Goal: Transaction & Acquisition: Purchase product/service

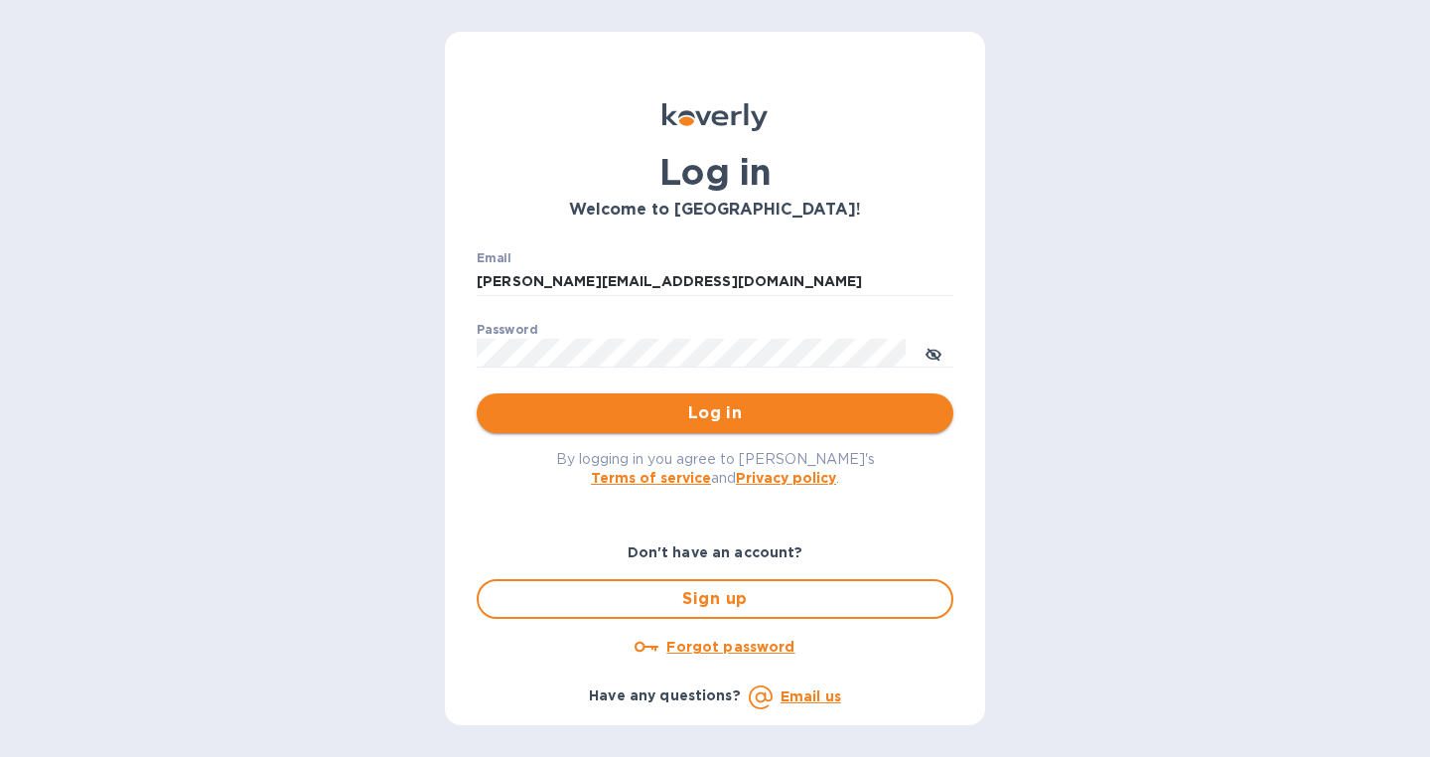
click at [671, 417] on span "Log in" at bounding box center [715, 413] width 445 height 24
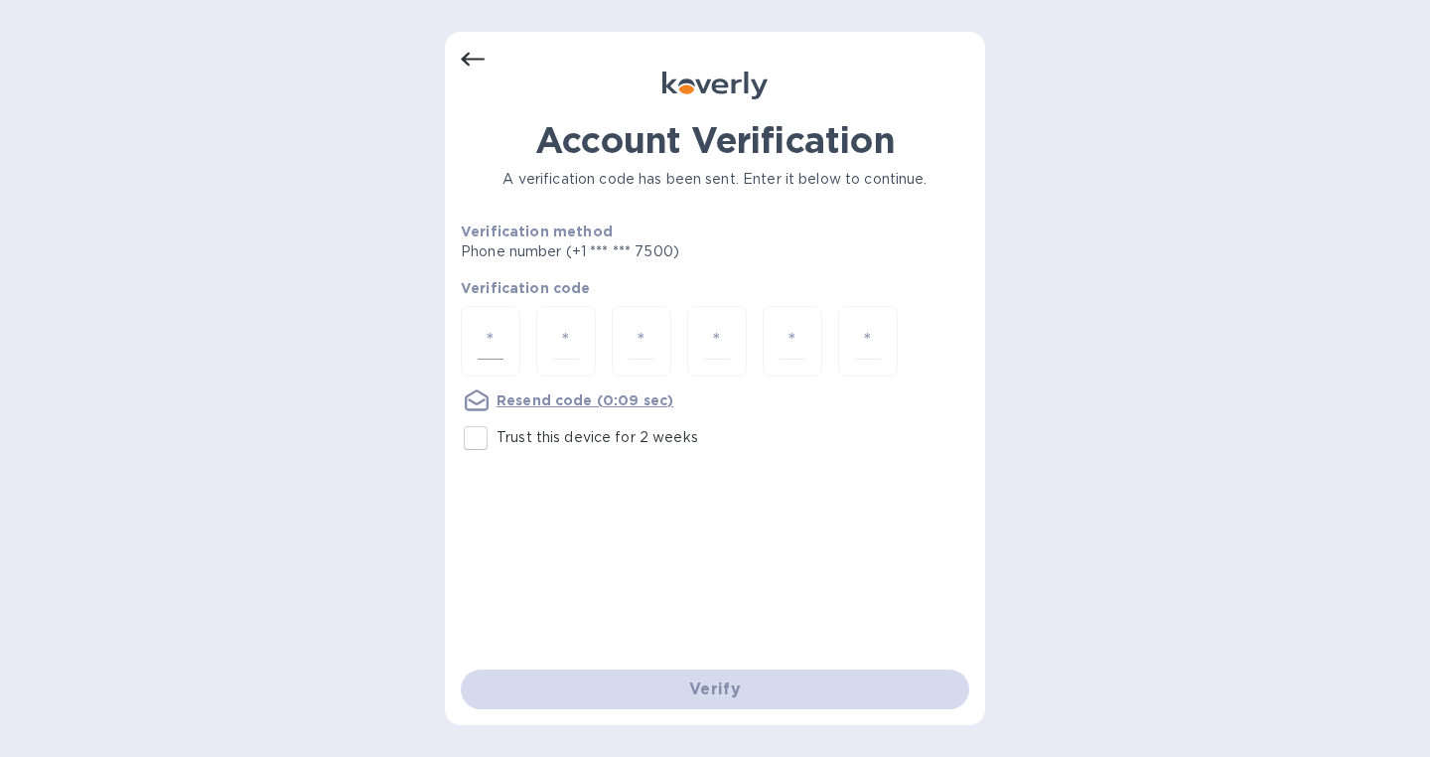
click at [494, 335] on input "number" at bounding box center [491, 341] width 26 height 37
type input "9"
type input "2"
type input "9"
type input "5"
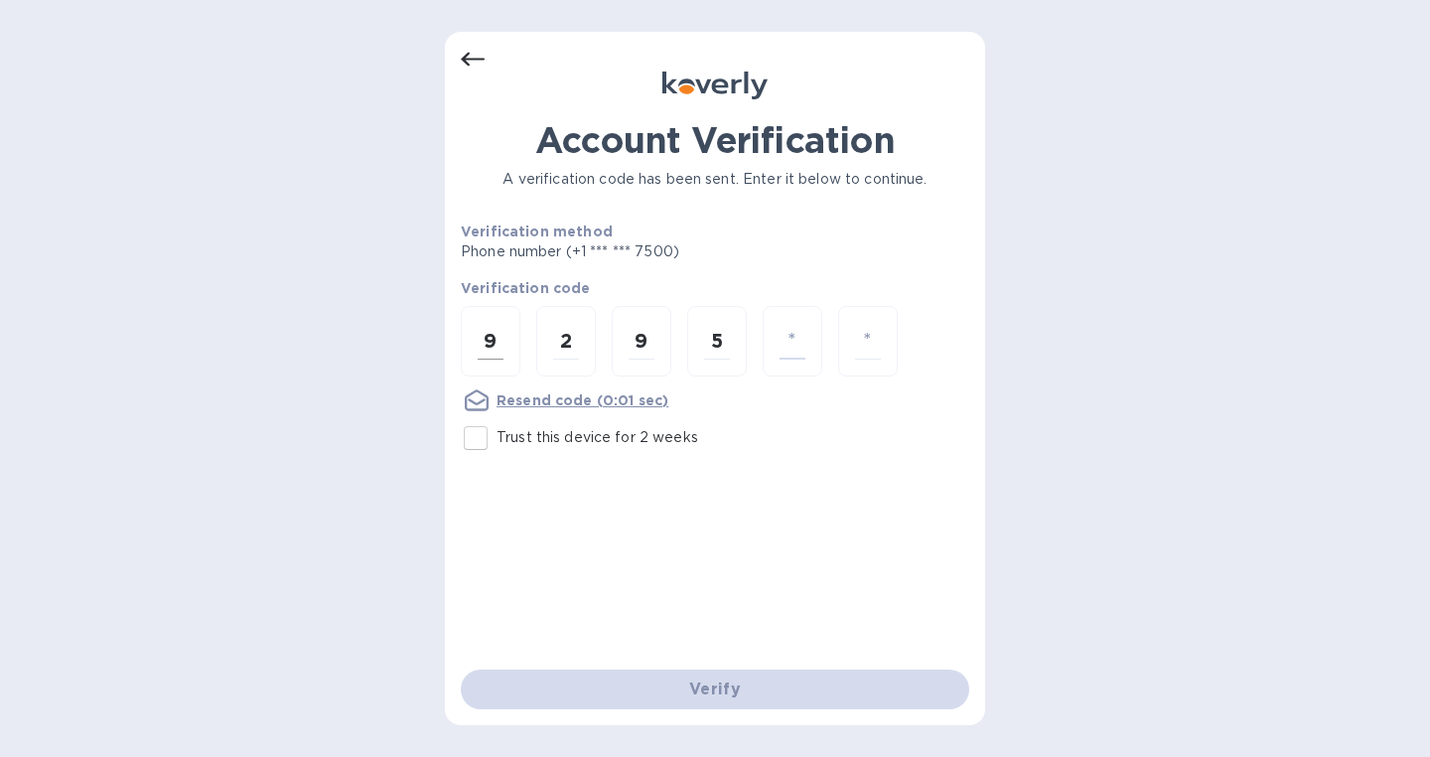
type input "2"
type input "5"
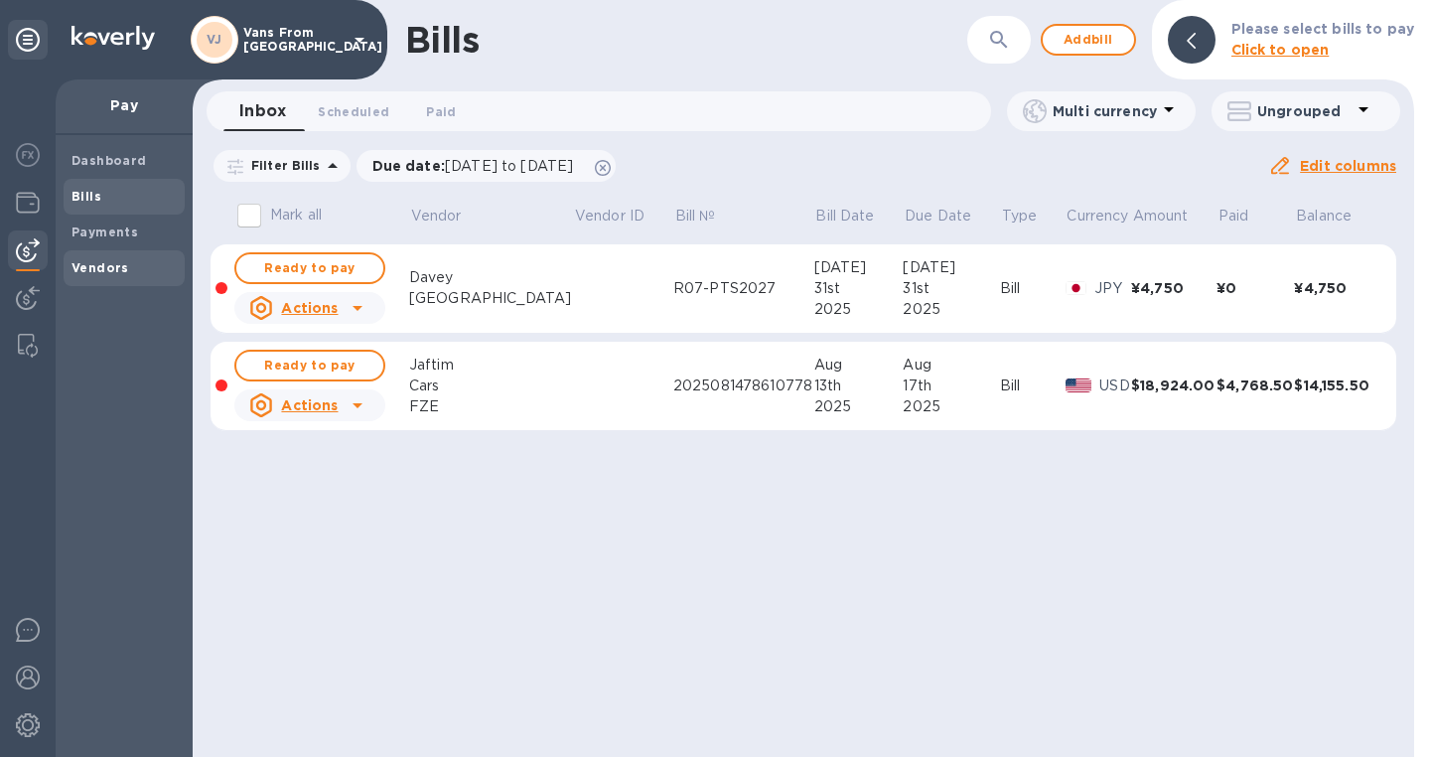
click at [102, 261] on b "Vendors" at bounding box center [101, 267] width 58 height 15
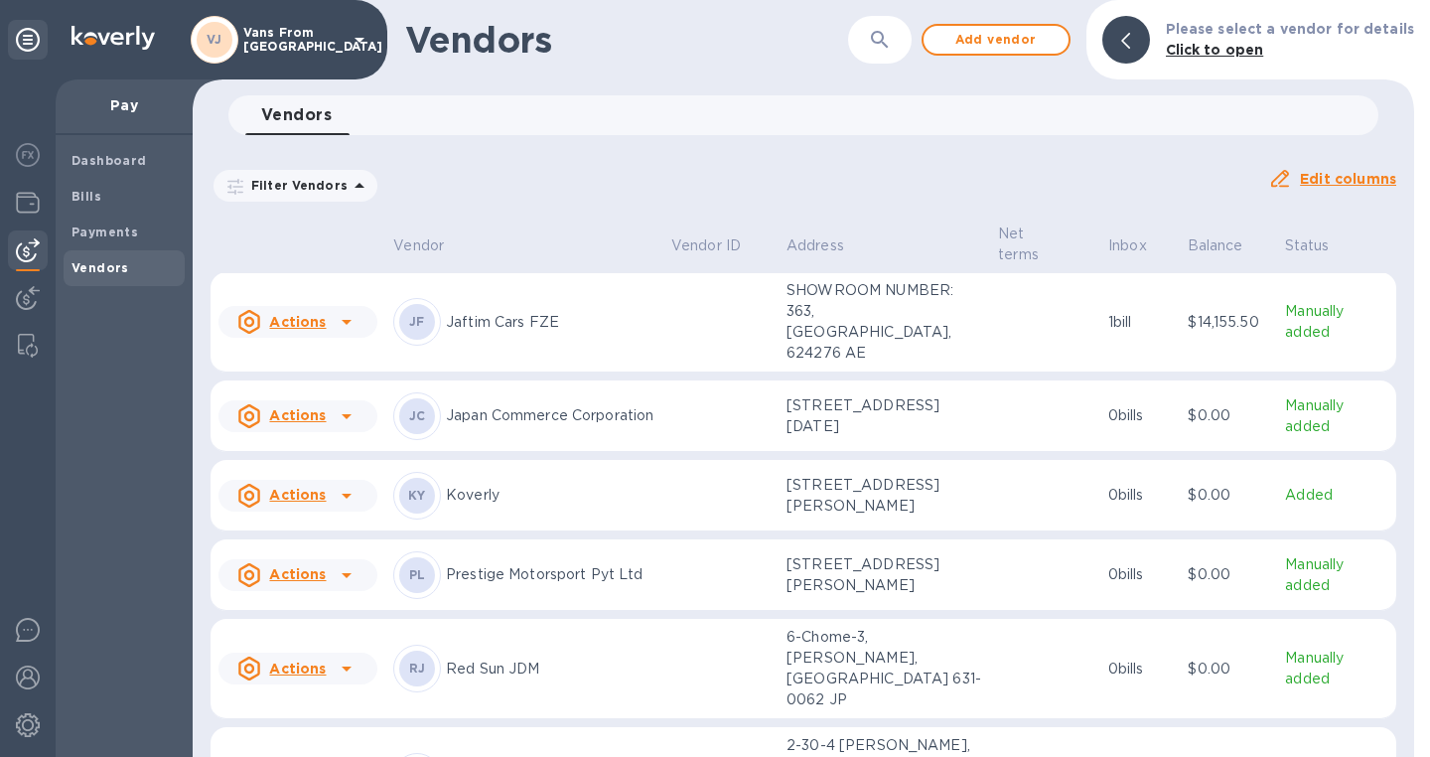
scroll to position [284, 0]
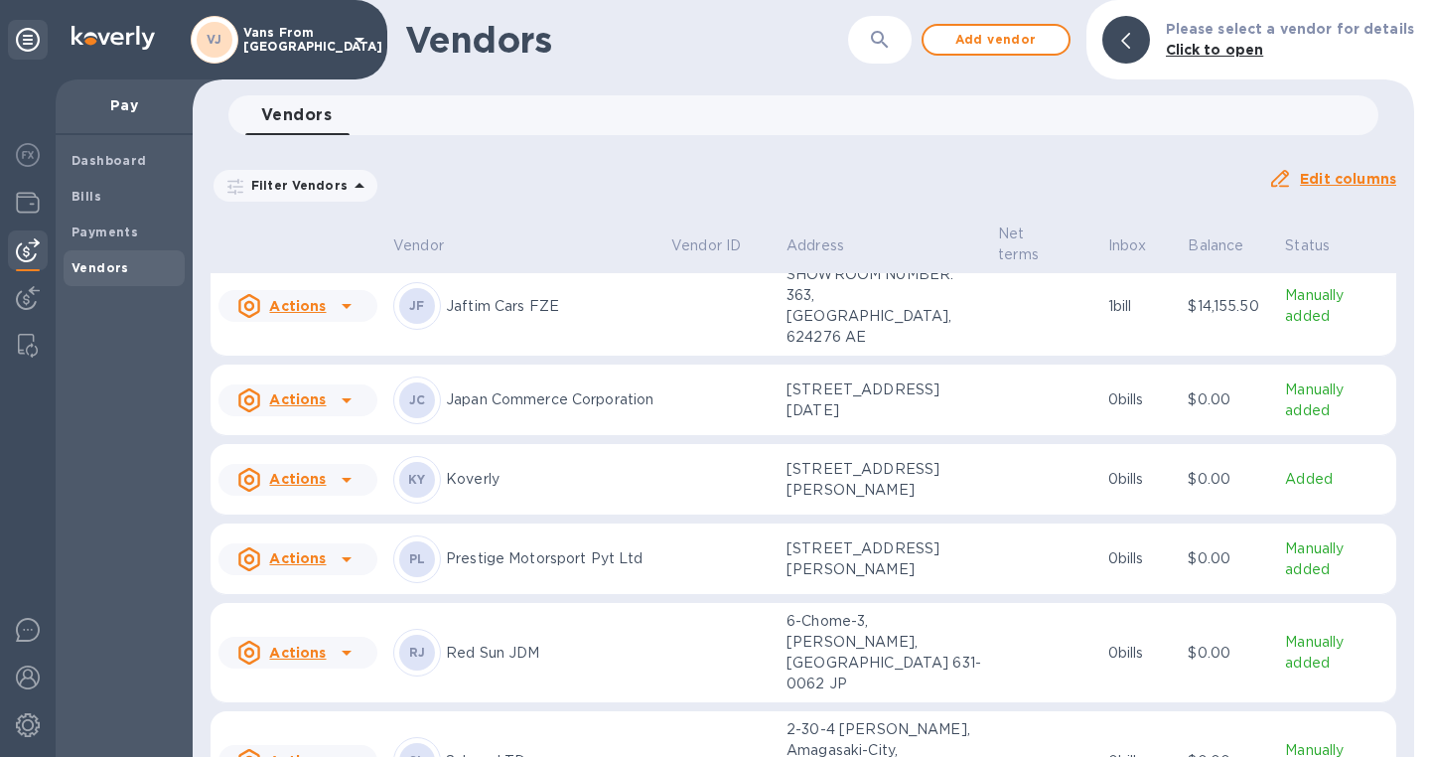
click at [333, 543] on div at bounding box center [347, 559] width 32 height 32
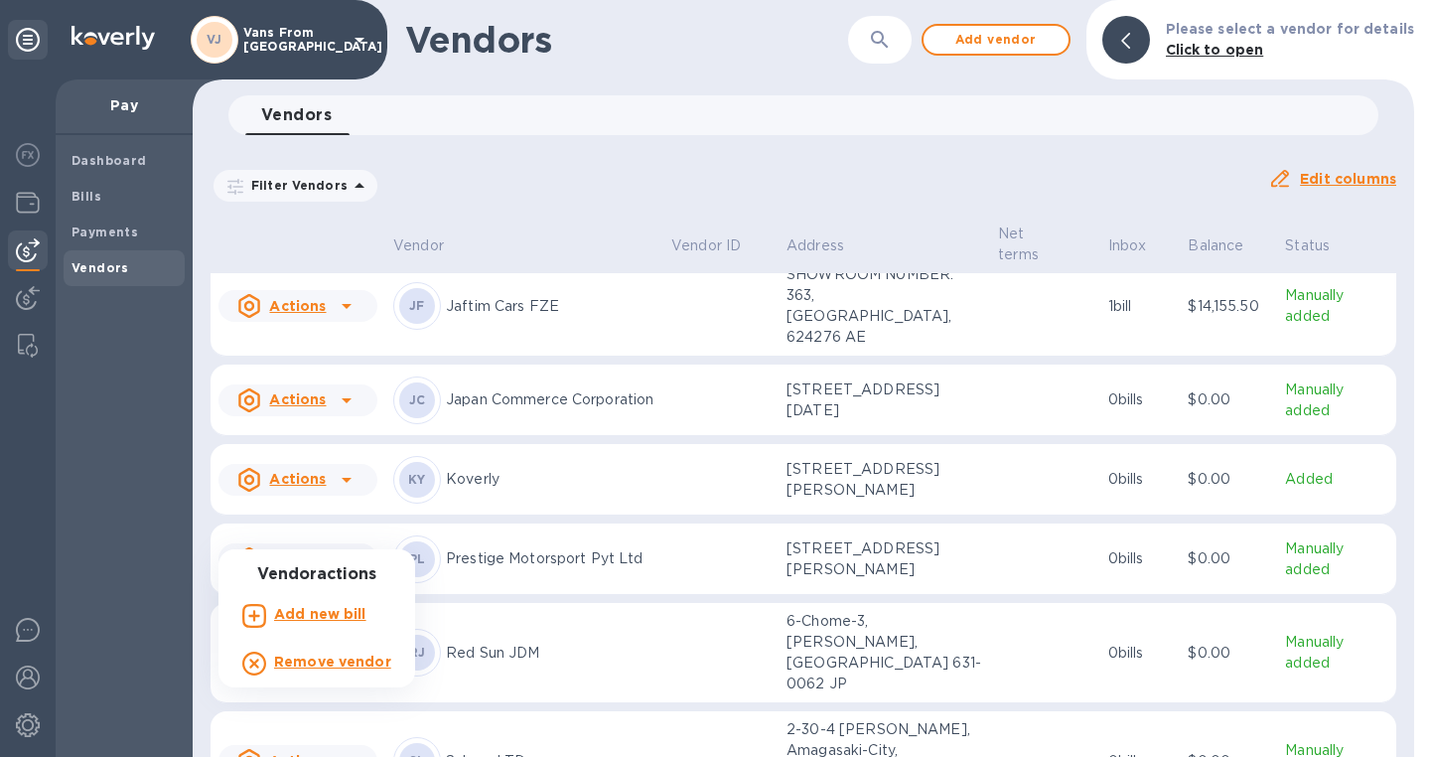
click at [638, 520] on div at bounding box center [715, 378] width 1430 height 757
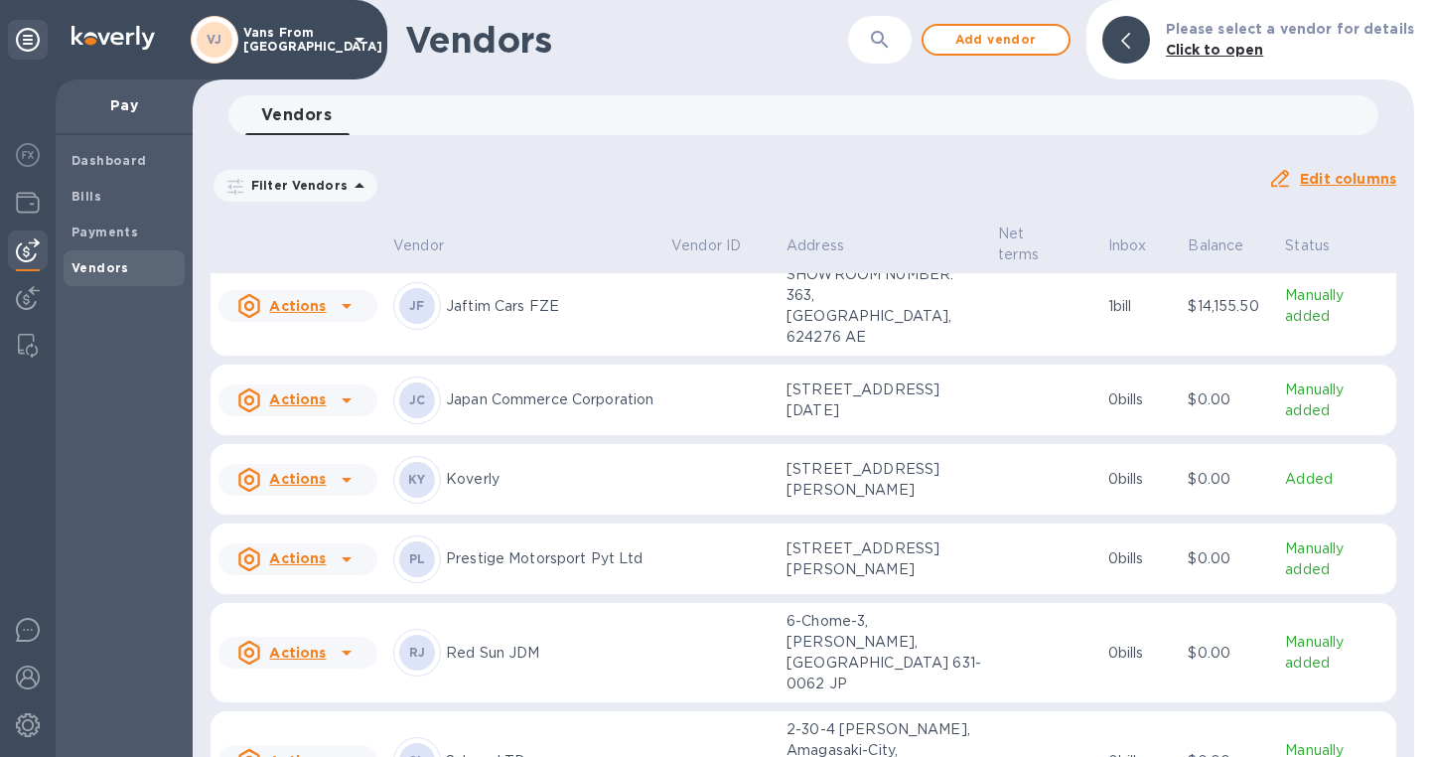
click at [831, 548] on p "[STREET_ADDRESS][PERSON_NAME]" at bounding box center [885, 559] width 196 height 42
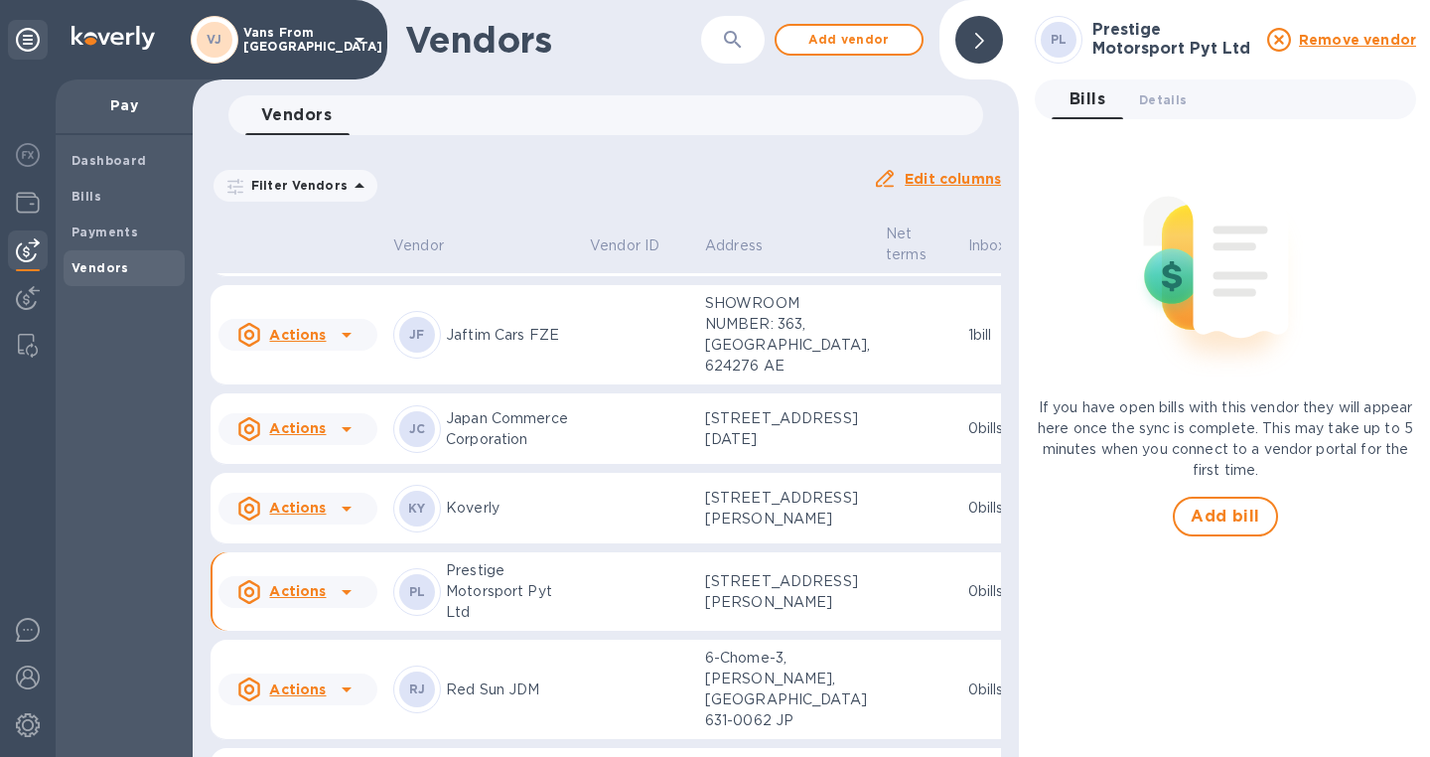
scroll to position [342, 0]
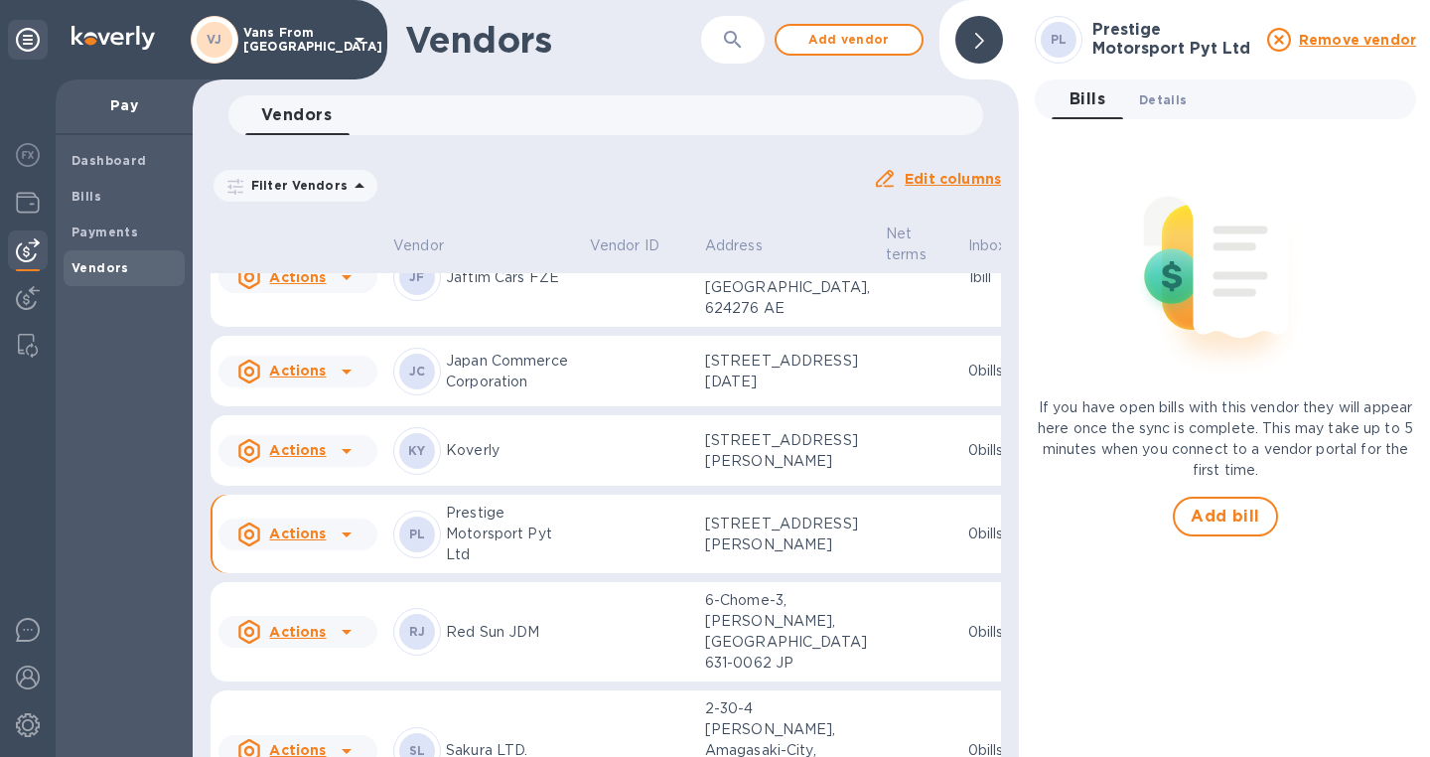
click at [1160, 106] on span "Details 0" at bounding box center [1163, 99] width 48 height 21
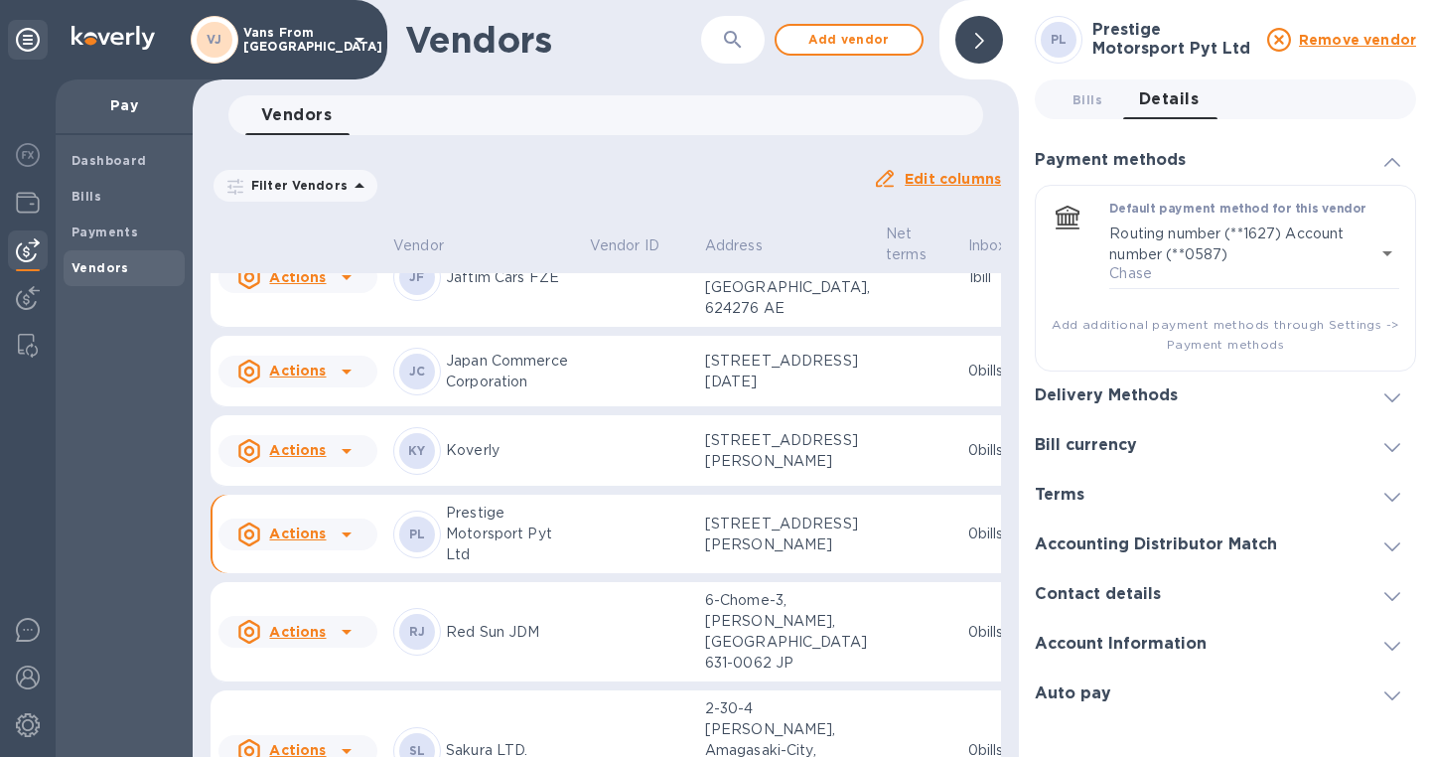
click at [1106, 648] on h3 "Account Information" at bounding box center [1121, 644] width 172 height 19
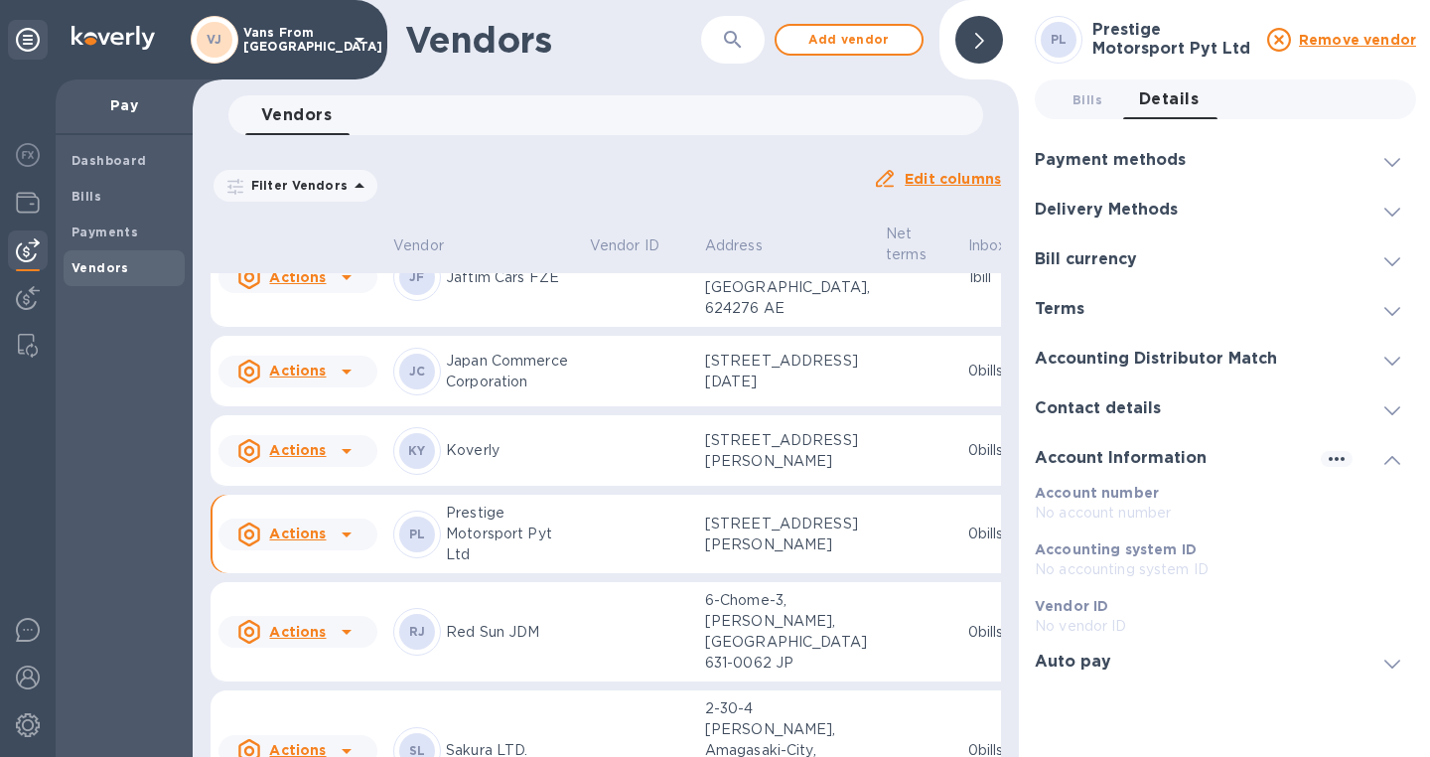
click at [1395, 463] on icon at bounding box center [1393, 460] width 16 height 9
click at [1342, 45] on u "Remove vendor" at bounding box center [1357, 40] width 117 height 16
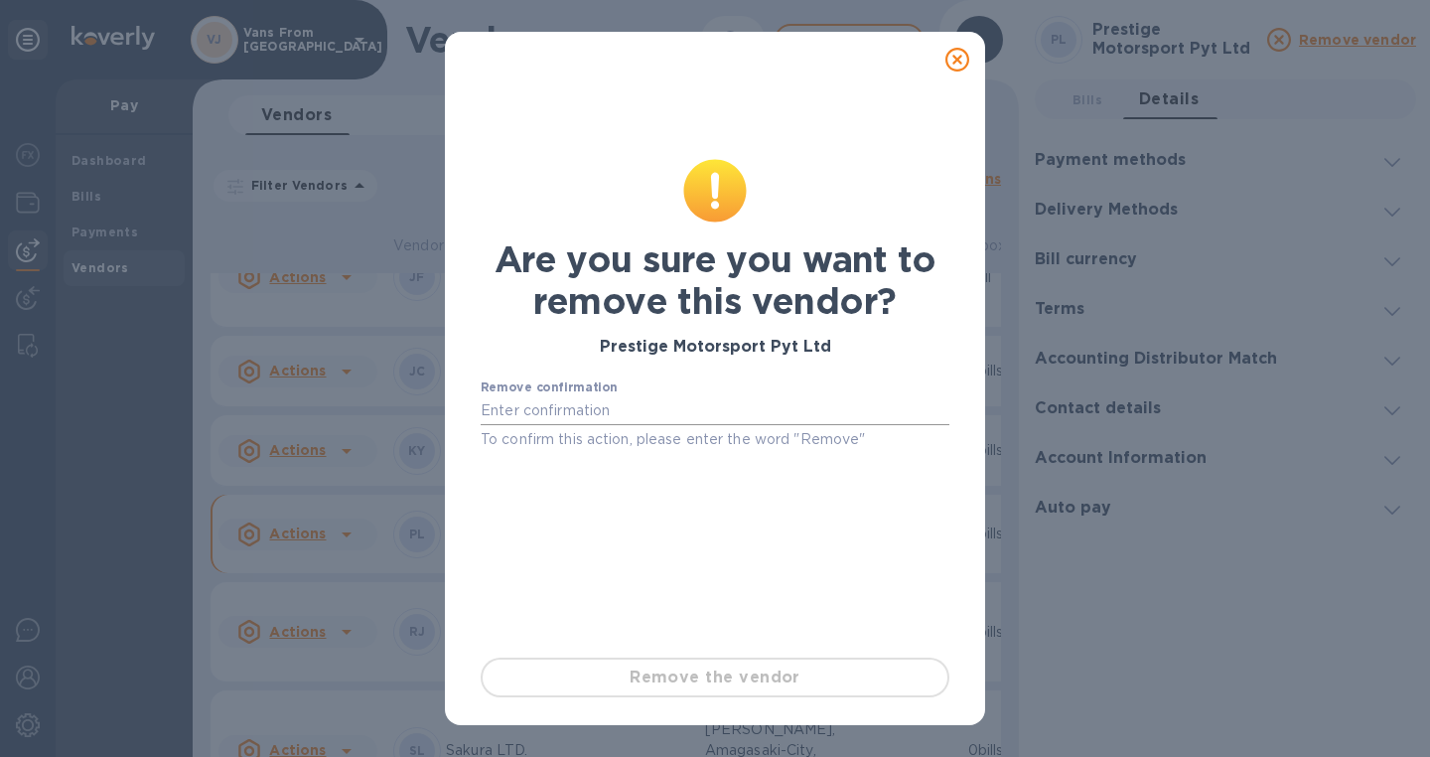
click at [614, 413] on input "text" at bounding box center [715, 411] width 469 height 30
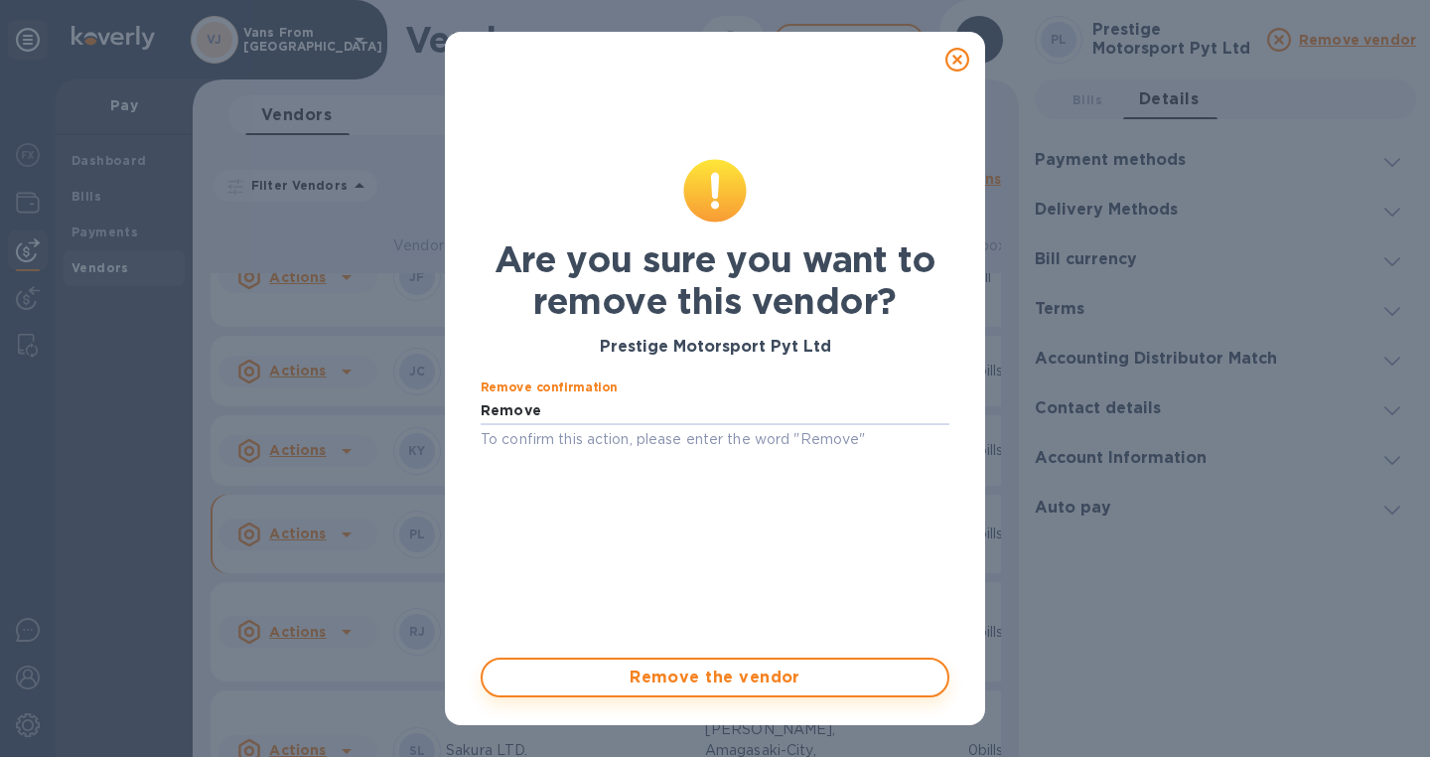
type input "Remove"
click at [721, 685] on span "Remove the vendor" at bounding box center [715, 678] width 433 height 24
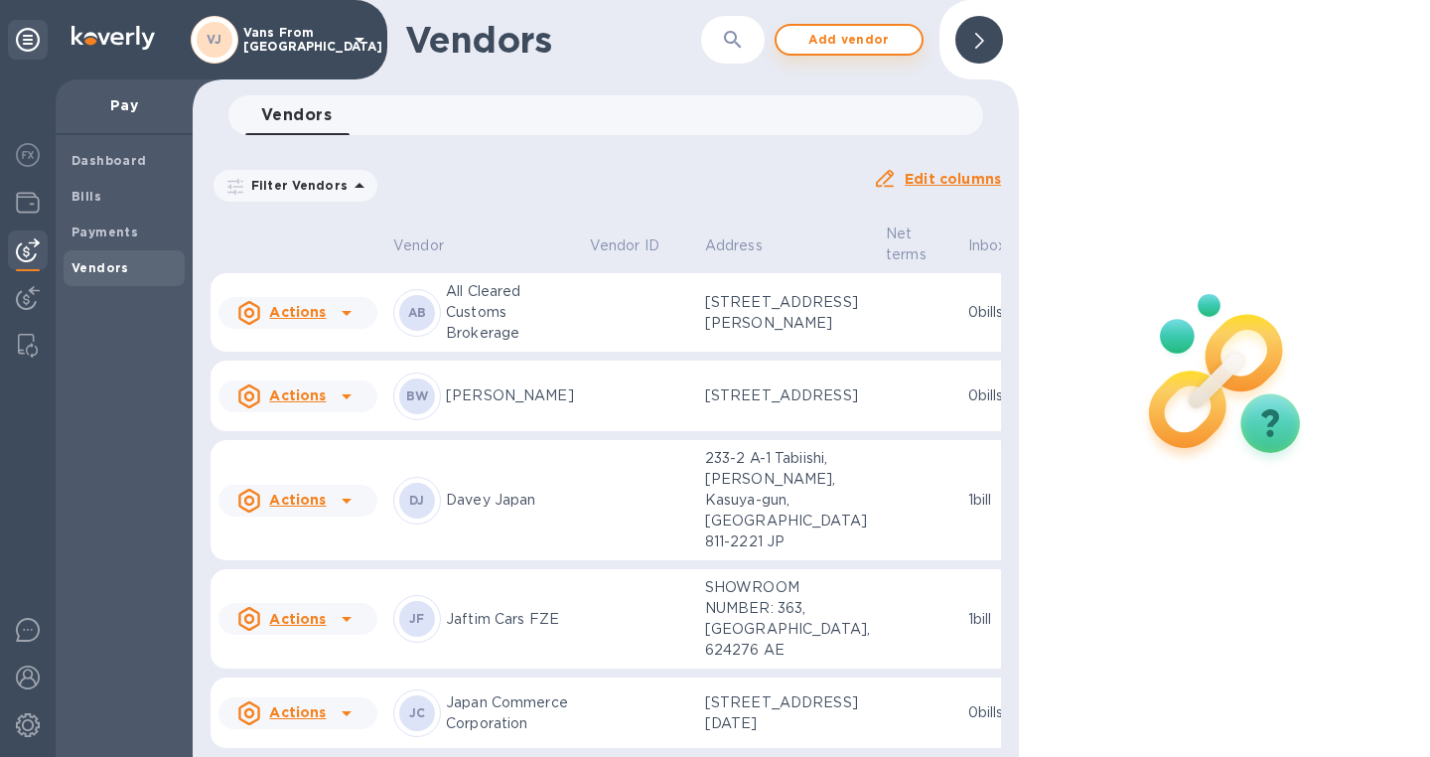
click at [877, 53] on button "Add vendor" at bounding box center [849, 40] width 149 height 32
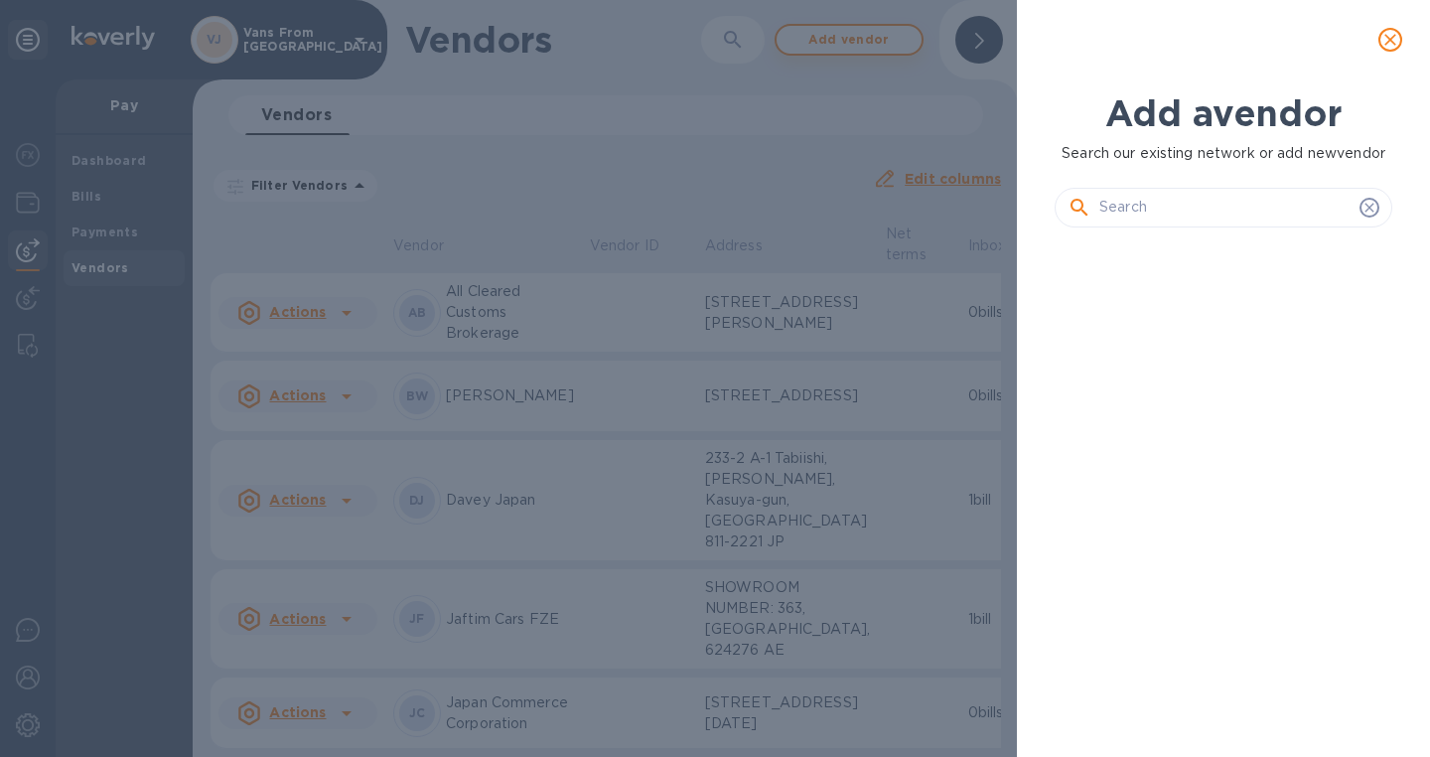
scroll to position [460, 354]
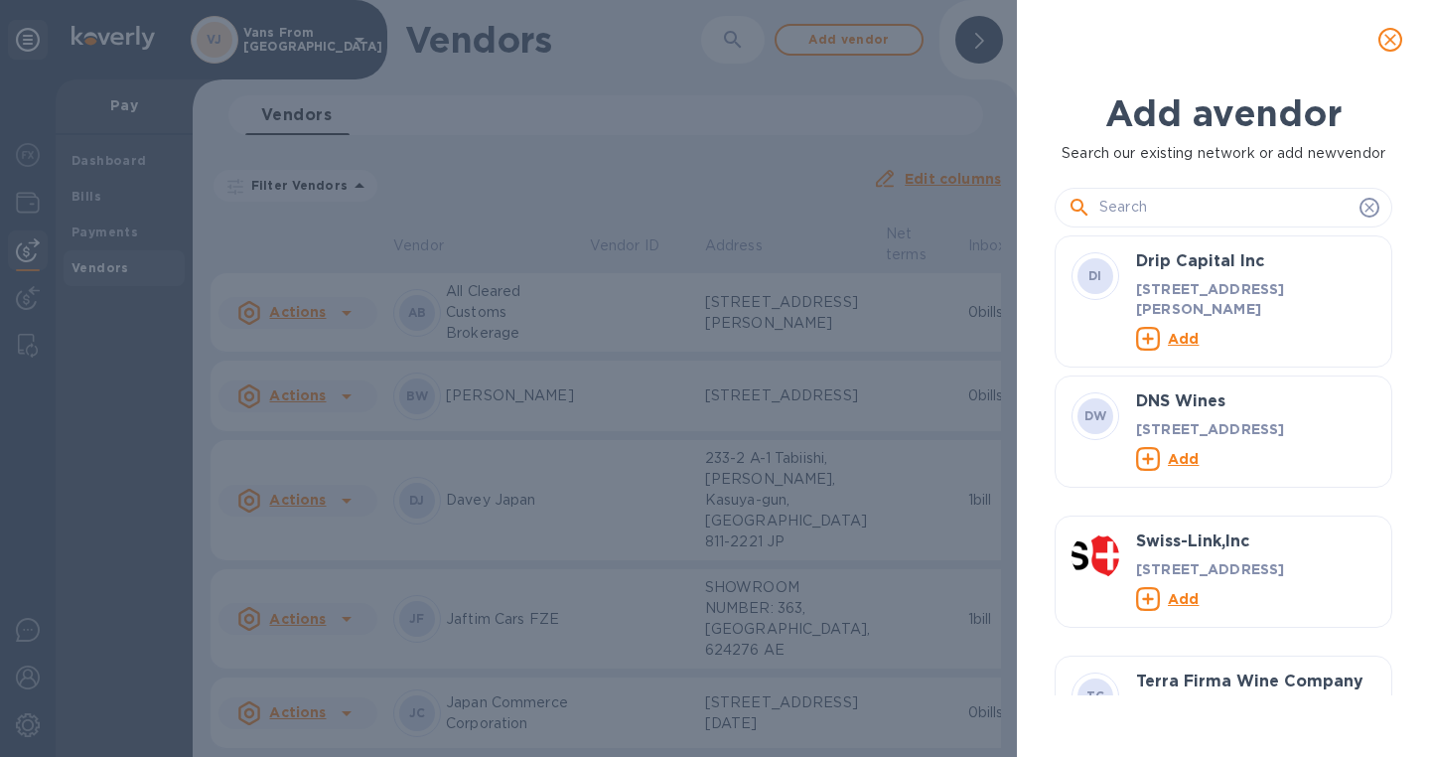
click at [1149, 201] on input "text" at bounding box center [1226, 208] width 252 height 30
paste input "Prestige Motorsport Pty Ltd"
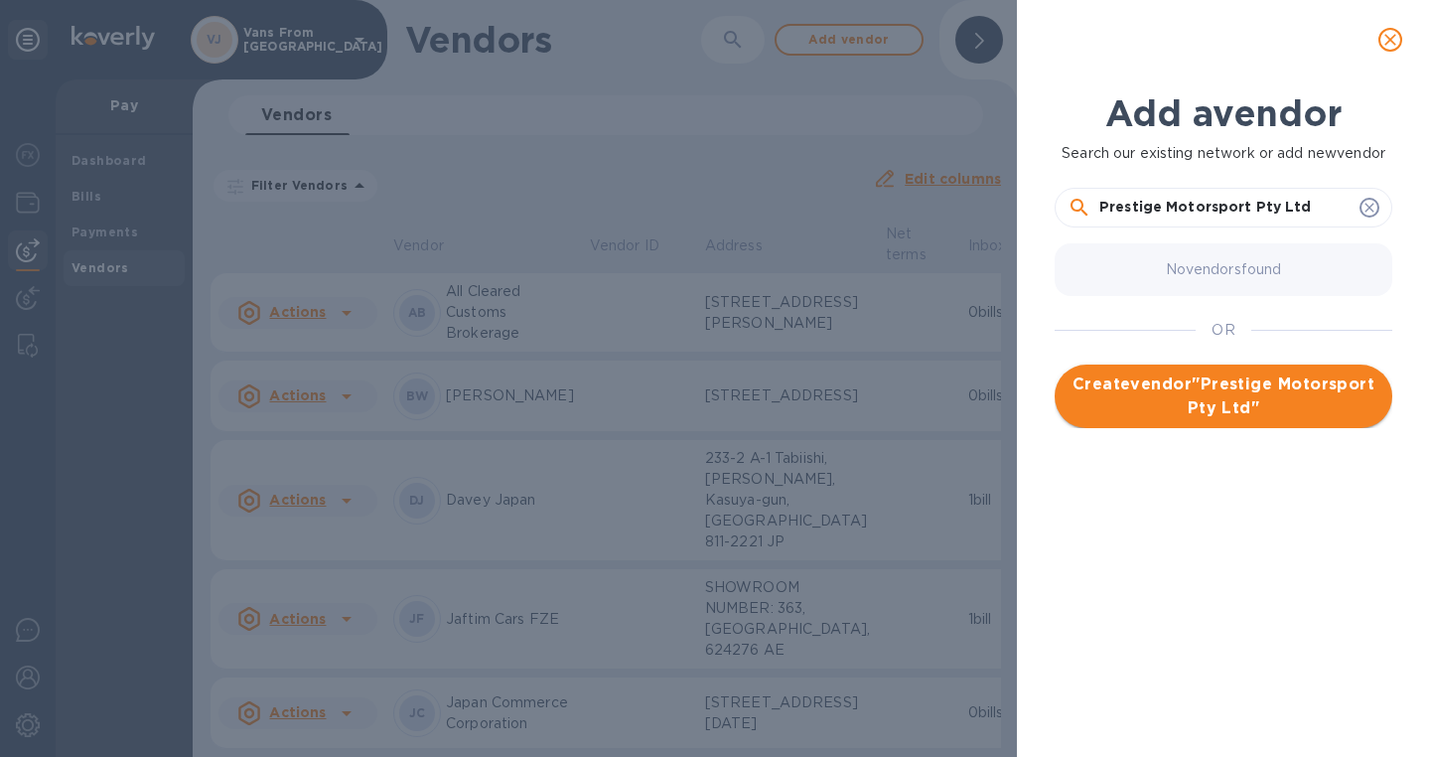
type input "Prestige Motorsport Pty Ltd"
click at [1215, 395] on span "Create vendor " Prestige Motorsport Pty Ltd "" at bounding box center [1224, 396] width 306 height 48
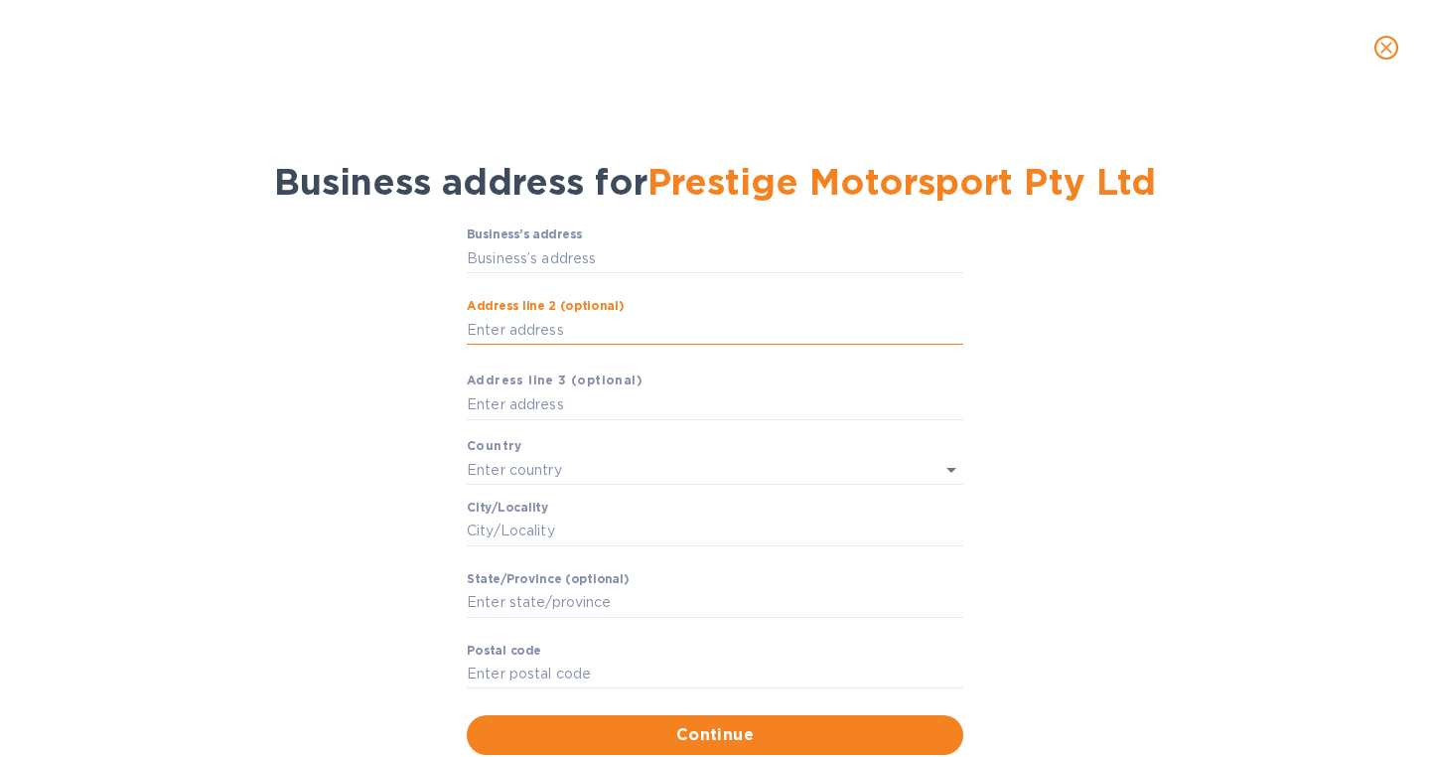
click at [512, 333] on input "Аddress line 2 (optional)" at bounding box center [715, 330] width 497 height 30
paste input "[STREET_ADDRESS]"
click at [647, 331] on input "[STREET_ADDRESS]" at bounding box center [715, 330] width 497 height 30
type input "[STREET_ADDRESS]"
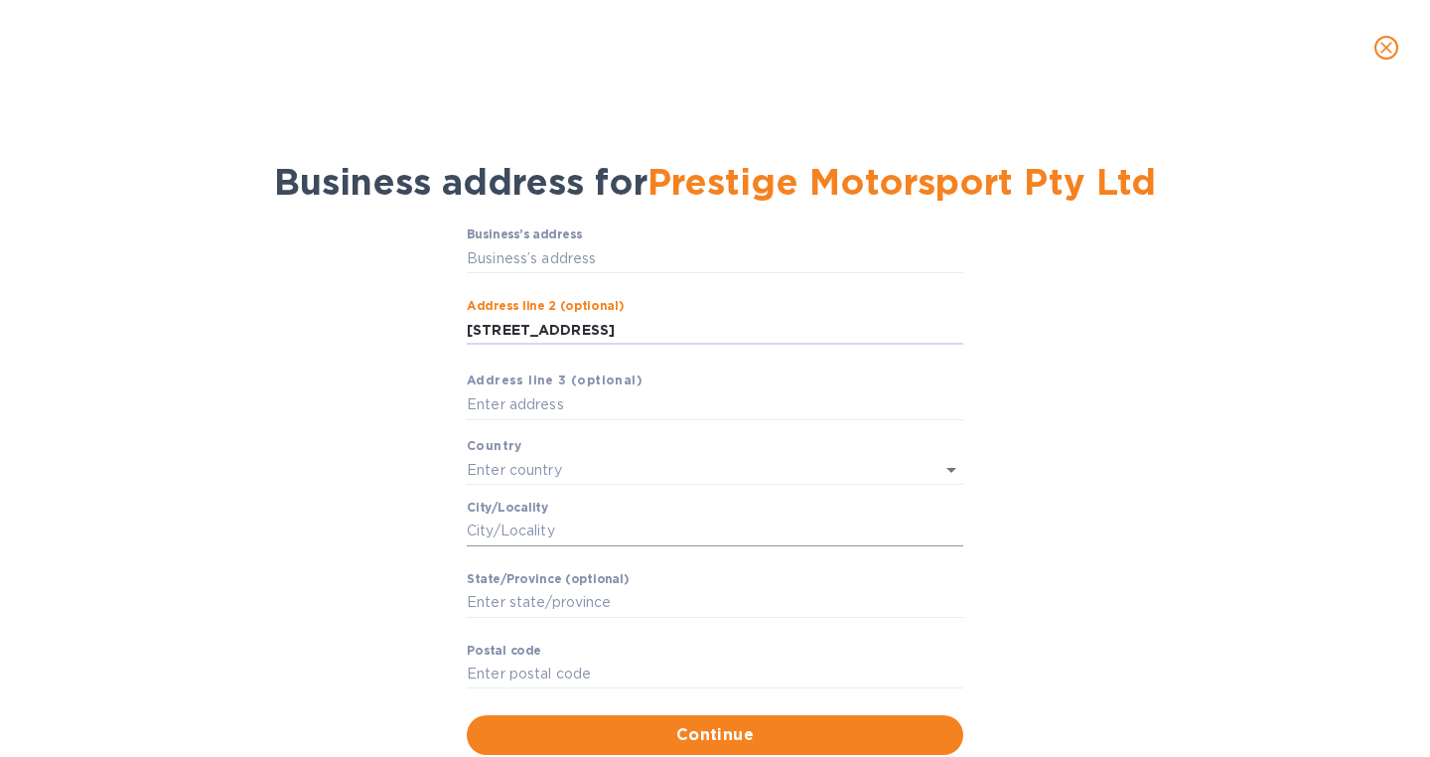
click at [526, 535] on input "Сity/Locаlity" at bounding box center [715, 532] width 497 height 30
paste input "Breakwater"
type input "Breakwater"
click at [639, 337] on input "[STREET_ADDRESS]" at bounding box center [715, 330] width 497 height 30
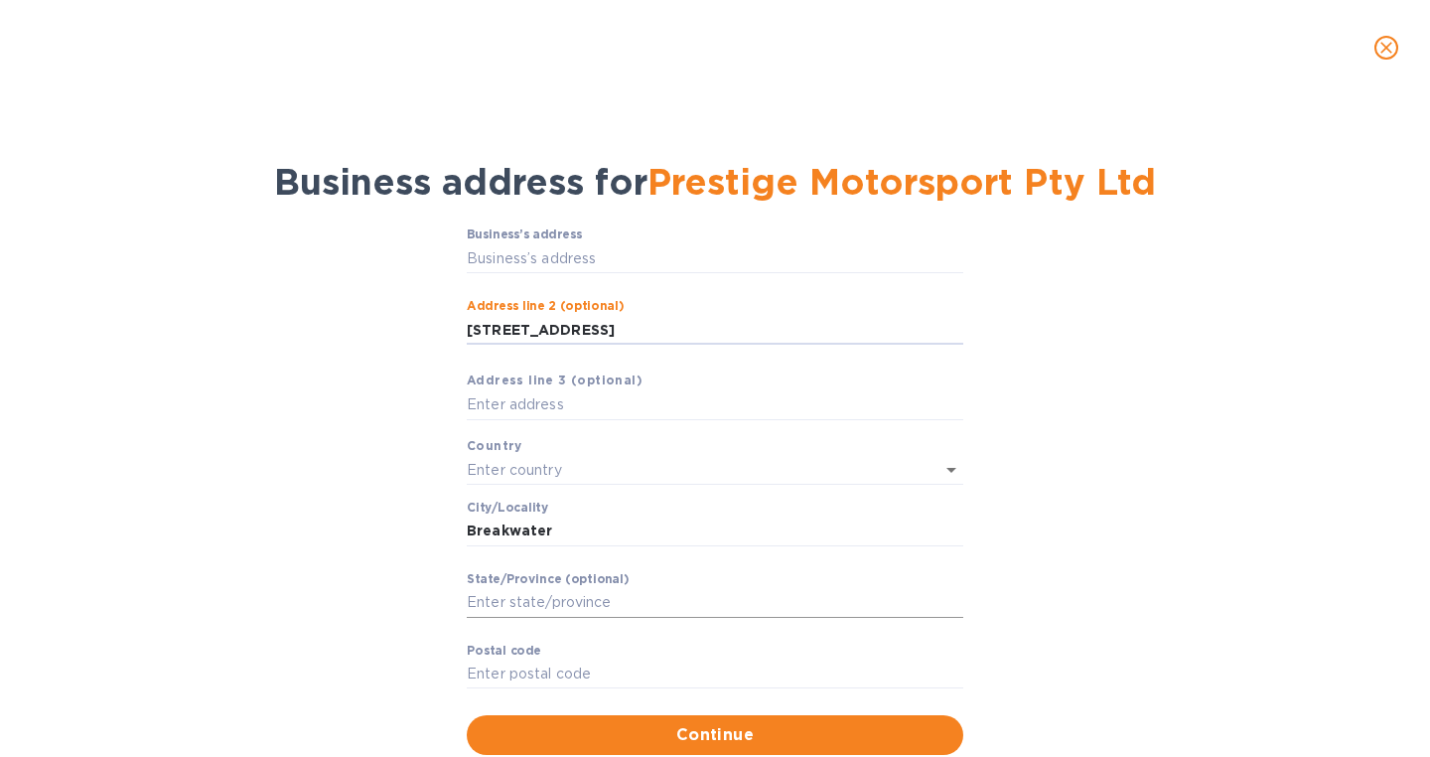
click at [517, 596] on input "Stаte/Province (optional)" at bounding box center [715, 603] width 497 height 30
paste input "VIC"
type input "VIC"
click at [661, 331] on input "[STREET_ADDRESS]" at bounding box center [715, 330] width 497 height 30
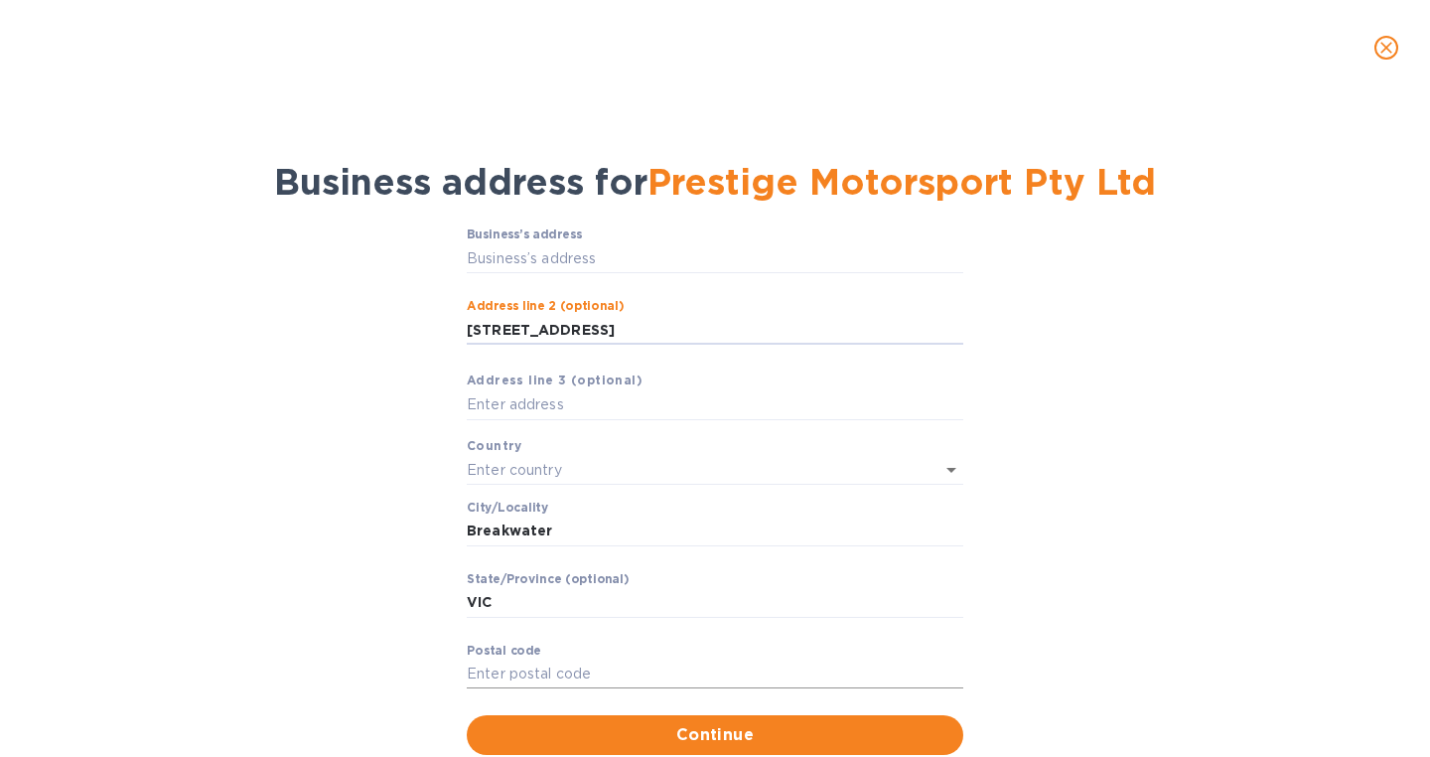
type input "[STREET_ADDRESS]"
click at [591, 673] on input "Pоstal cоde" at bounding box center [715, 675] width 497 height 30
paste input "3219"
type input "3219"
click at [544, 470] on input "text" at bounding box center [687, 469] width 441 height 29
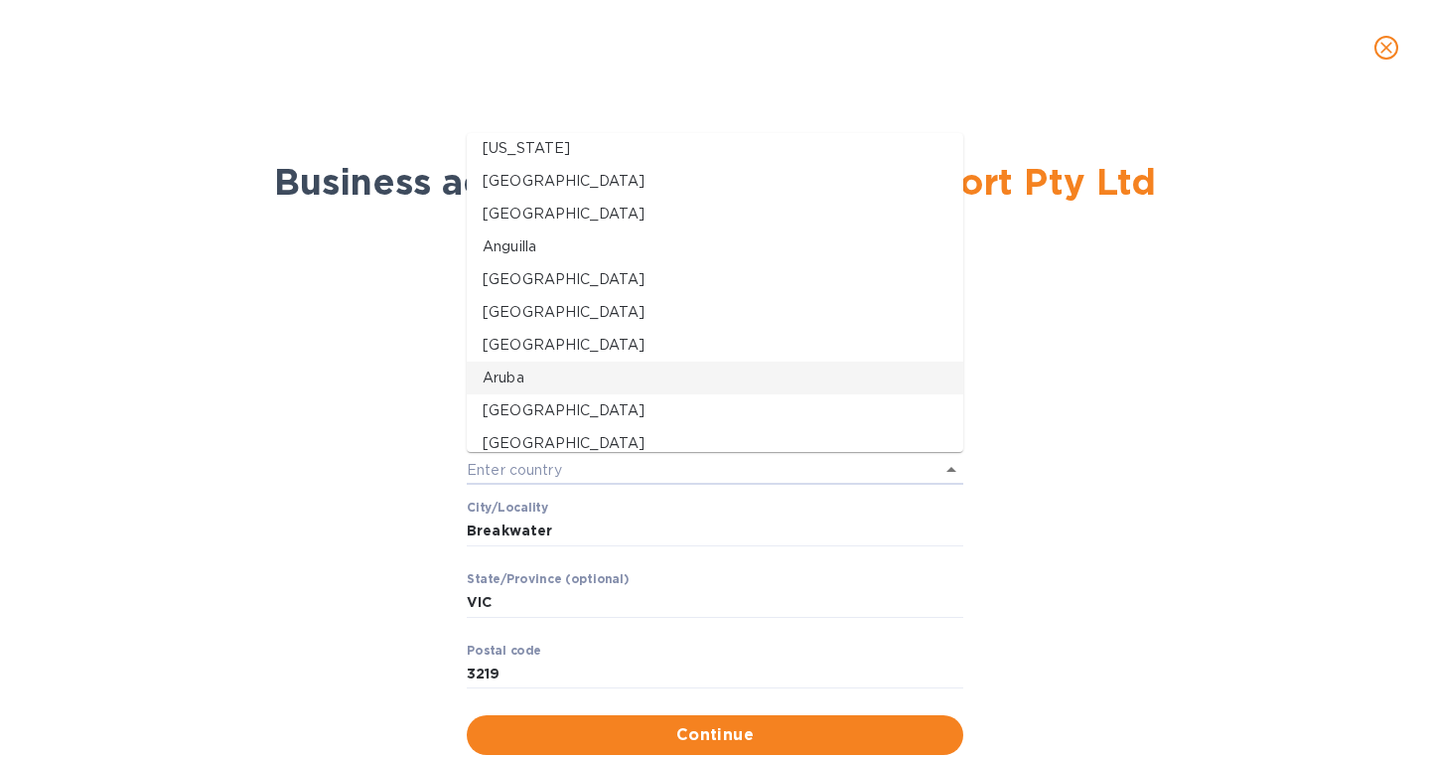
scroll to position [140, 0]
click at [526, 381] on p "[GEOGRAPHIC_DATA]" at bounding box center [715, 378] width 465 height 21
type input "[GEOGRAPHIC_DATA]"
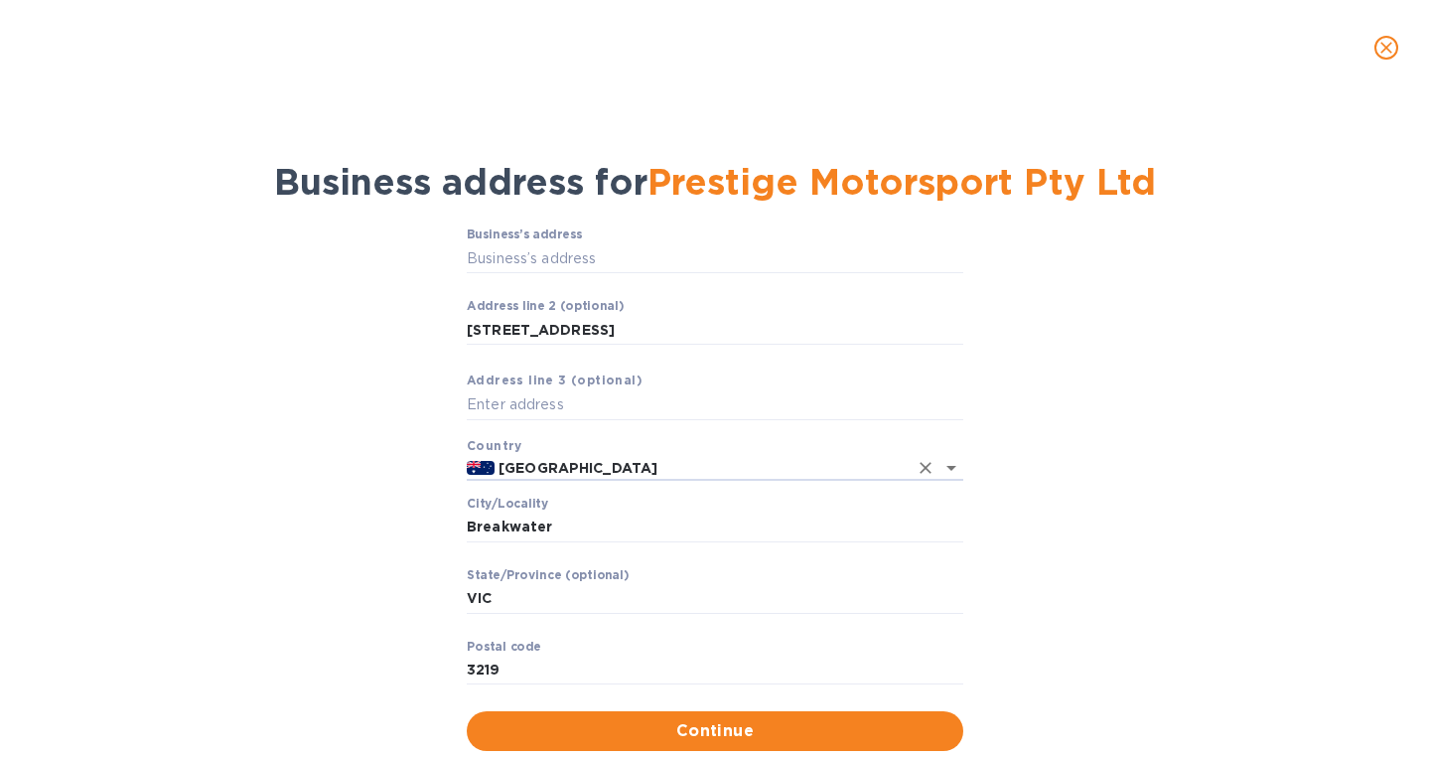
scroll to position [56, 0]
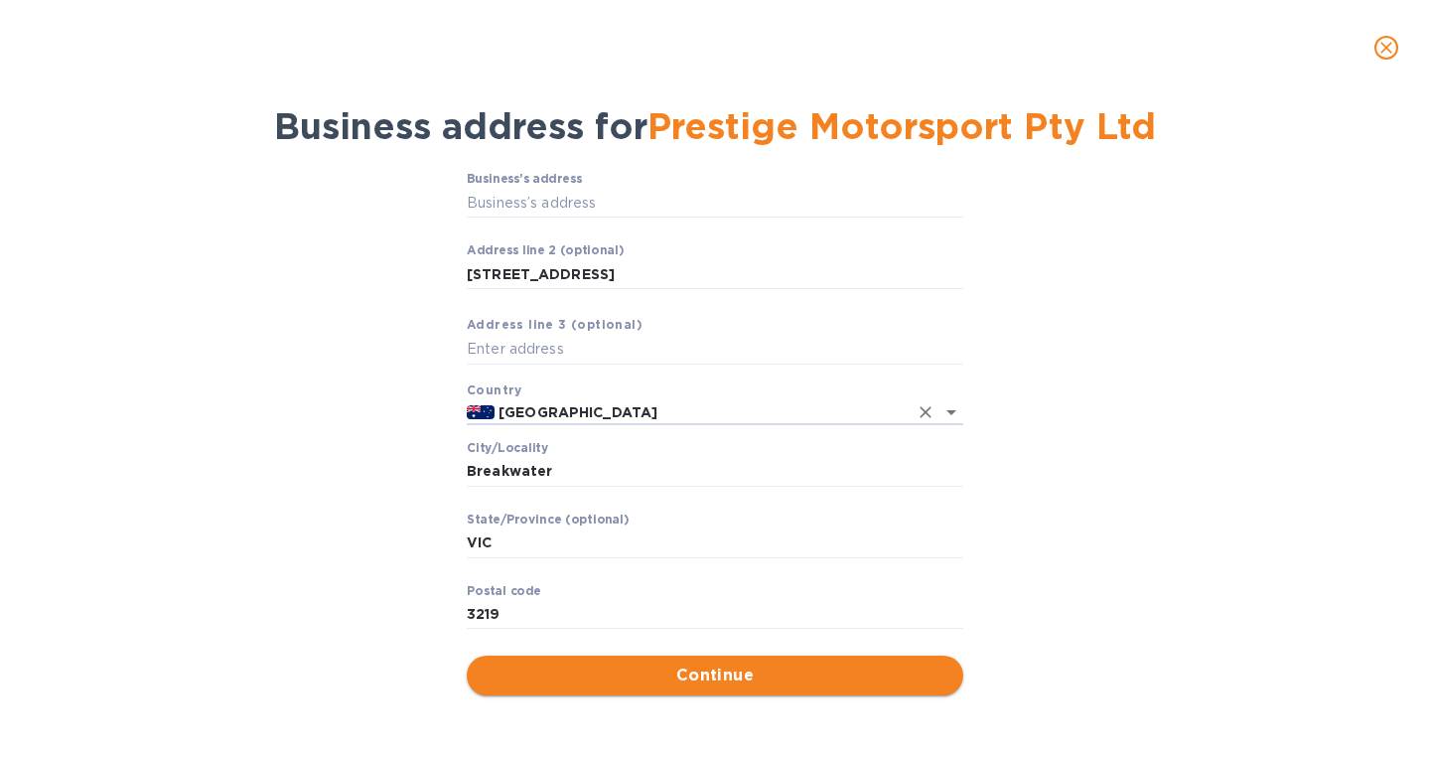
click at [714, 679] on span "Continue" at bounding box center [715, 676] width 465 height 24
click at [519, 276] on input "[STREET_ADDRESS]" at bounding box center [715, 274] width 497 height 30
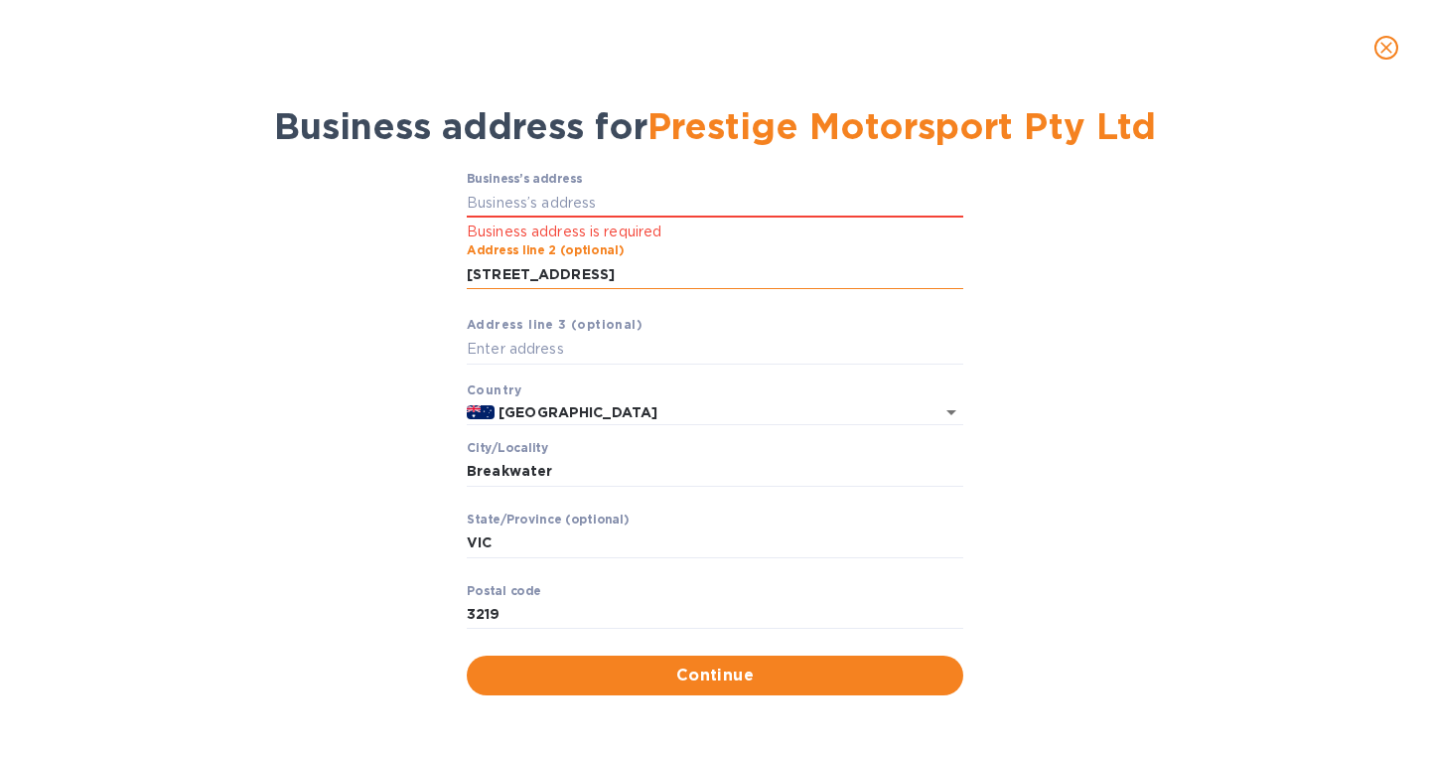
click at [519, 276] on input "[STREET_ADDRESS]" at bounding box center [715, 274] width 497 height 30
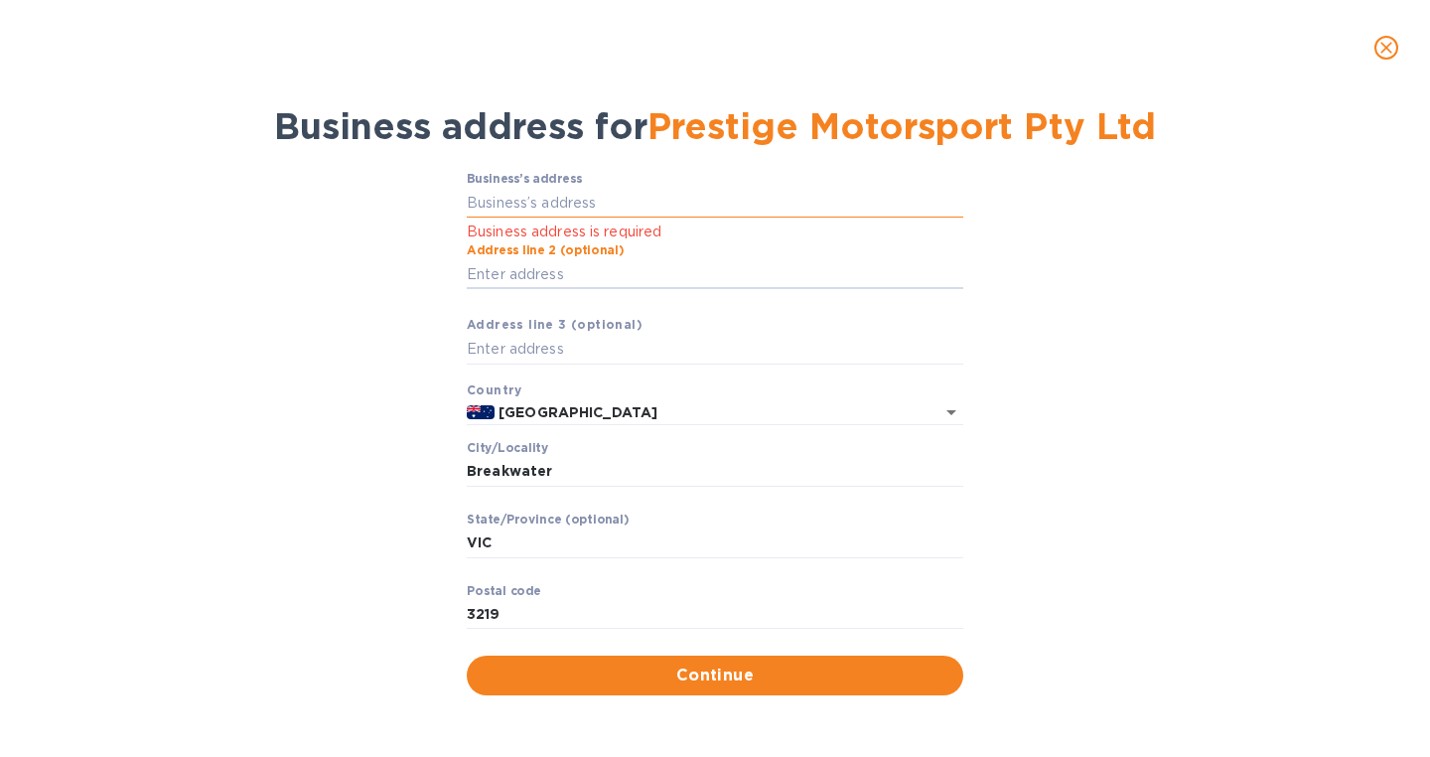
click at [517, 198] on input "Business’s аddress" at bounding box center [715, 203] width 497 height 30
paste input "[STREET_ADDRESS]"
type input "[STREET_ADDRESS]"
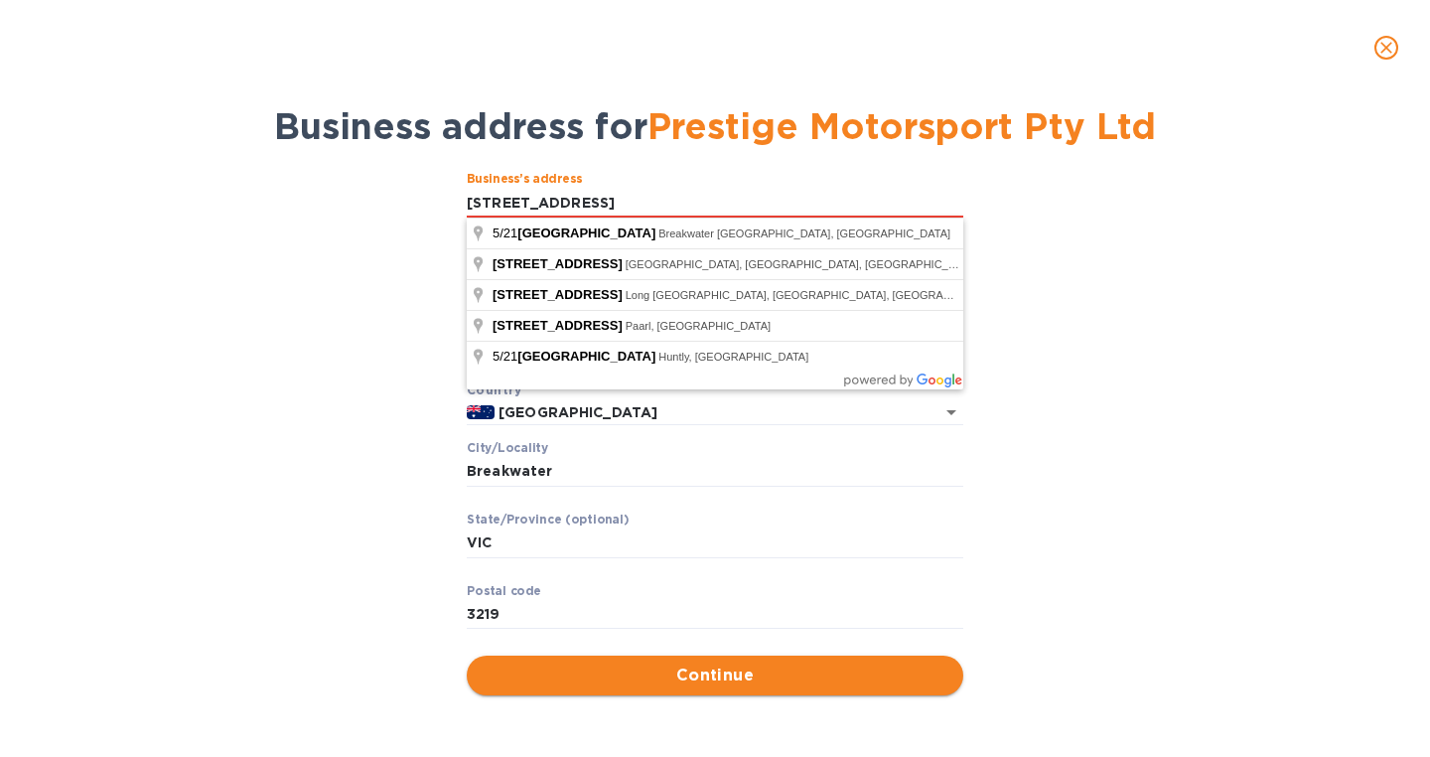
click at [705, 680] on span "Continue" at bounding box center [715, 676] width 465 height 24
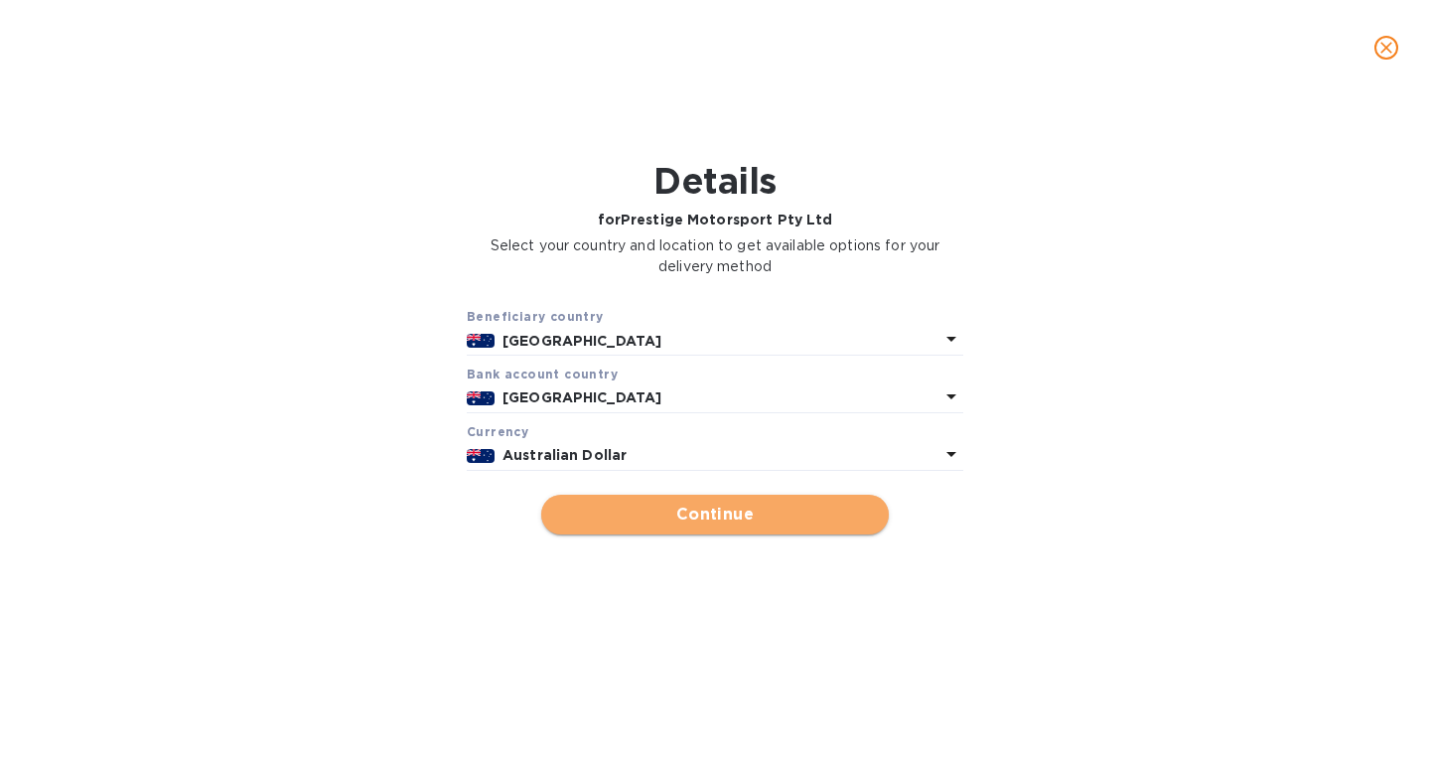
click at [703, 516] on span "Continue" at bounding box center [715, 515] width 316 height 24
type input "Prestige Motorsport Pty Ltd"
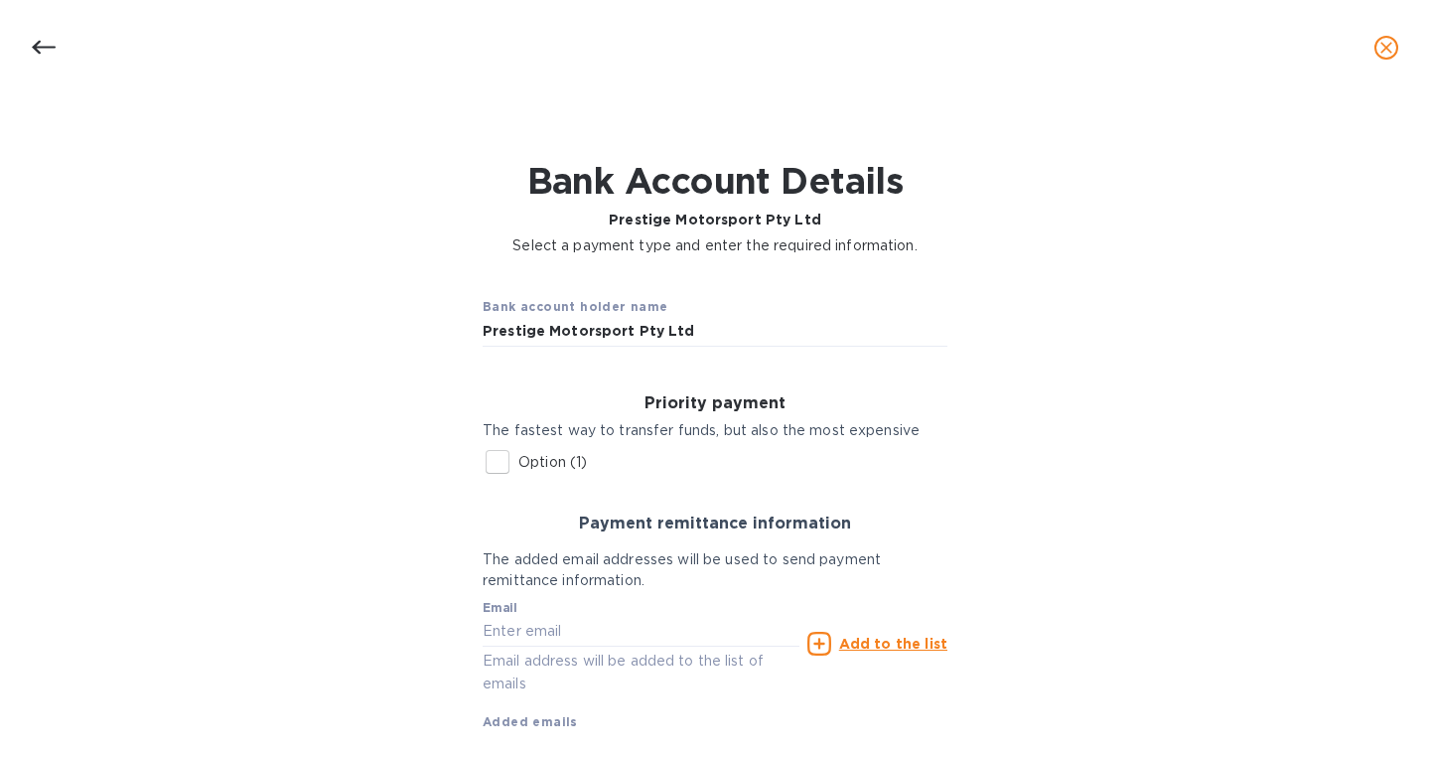
scroll to position [109, 0]
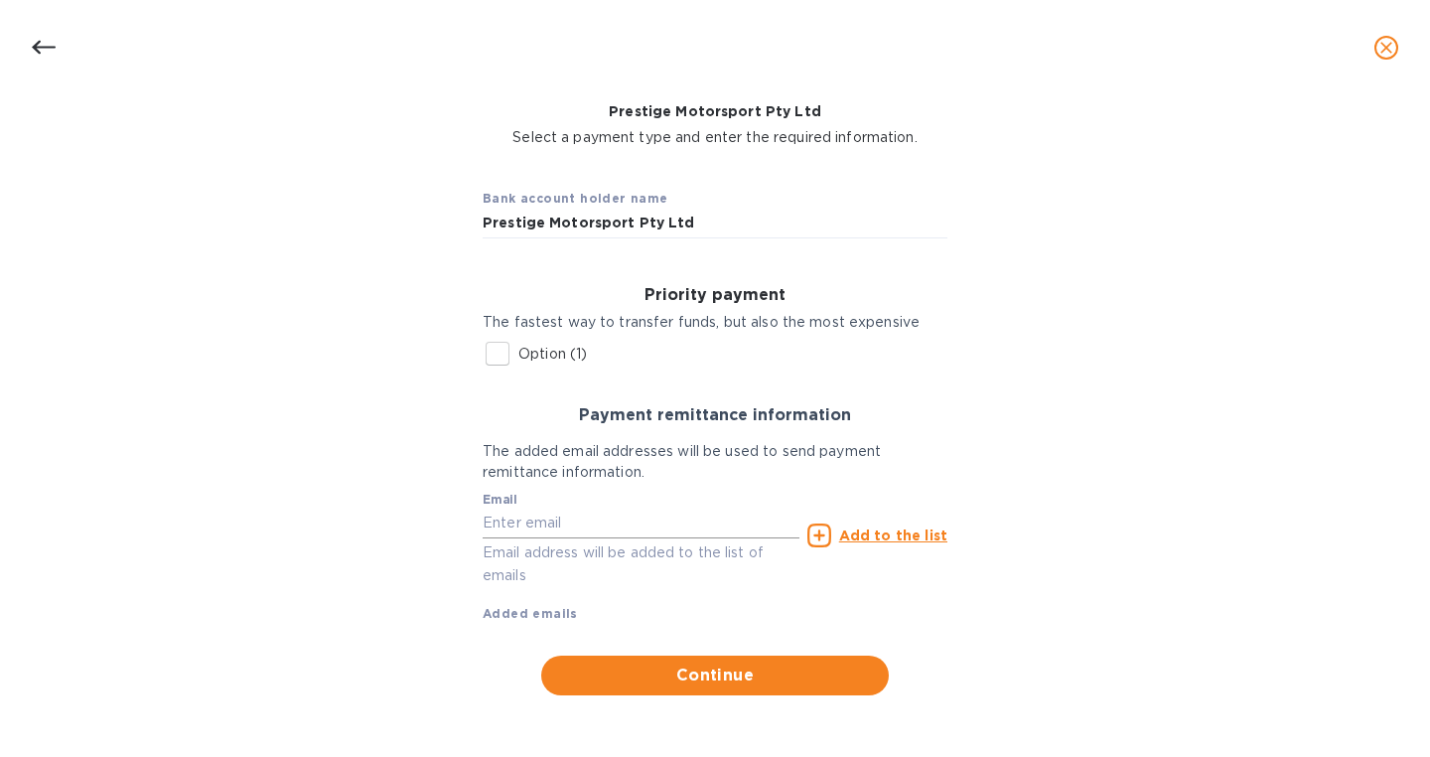
click at [560, 529] on input "text" at bounding box center [641, 524] width 317 height 30
paste input ""[PERSON_NAME]" <[PERSON_NAME][EMAIL_ADDRESS][DOMAIN_NAME]>"
drag, startPoint x: 539, startPoint y: 519, endPoint x: 337, endPoint y: 520, distance: 202.6
click at [483, 520] on input ""[PERSON_NAME]" <[PERSON_NAME][EMAIL_ADDRESS][DOMAIN_NAME]>" at bounding box center [641, 524] width 317 height 30
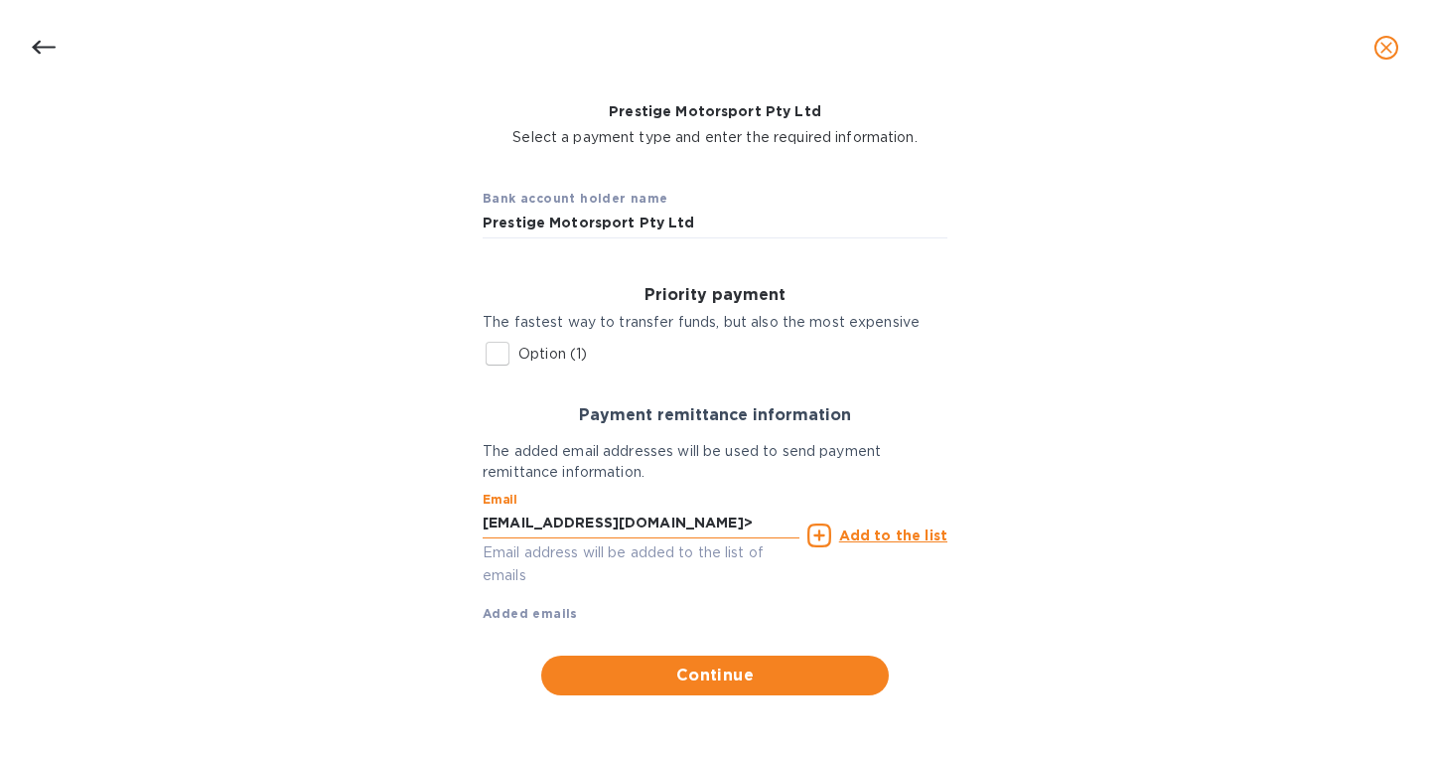
click at [775, 512] on input "[EMAIL_ADDRESS][DOMAIN_NAME]>" at bounding box center [641, 524] width 317 height 30
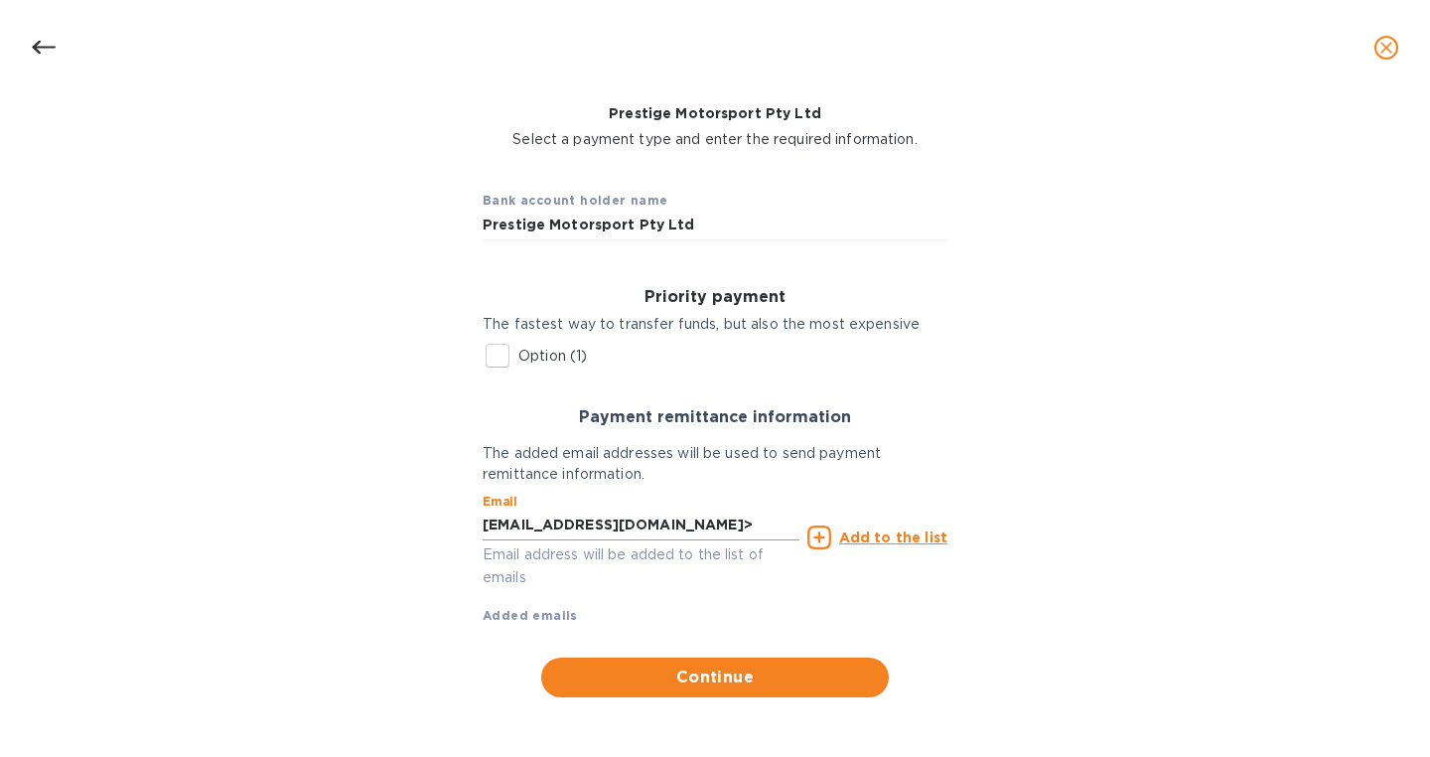
click at [760, 526] on input "[EMAIL_ADDRESS][DOMAIN_NAME]>" at bounding box center [641, 526] width 317 height 30
type input "[EMAIL_ADDRESS][DOMAIN_NAME]"
click at [877, 533] on u "Add to the list" at bounding box center [893, 537] width 108 height 16
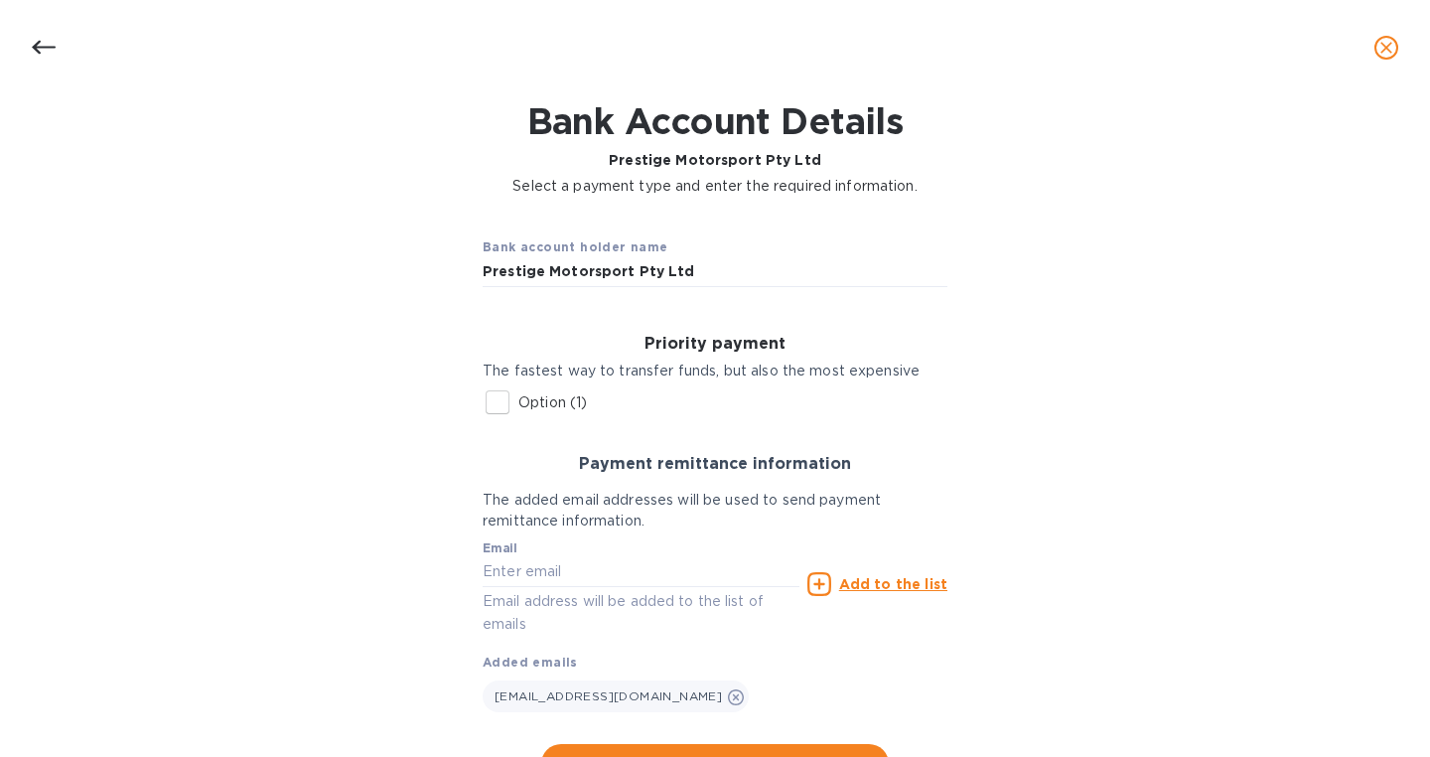
scroll to position [149, 0]
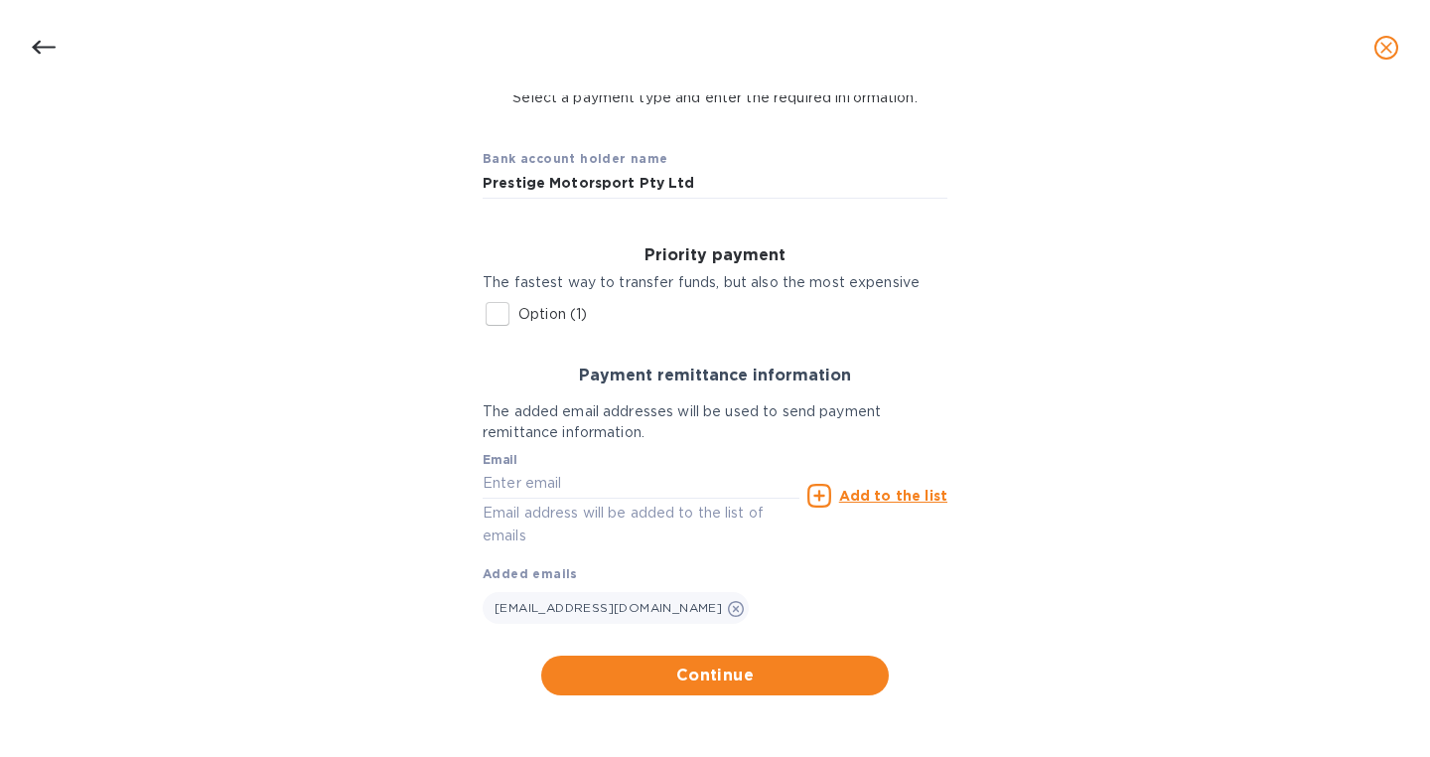
click at [542, 200] on div "Bank account holder name Prestige Motorsport Pty Ltd" at bounding box center [715, 173] width 497 height 82
click at [546, 189] on input "Prestige Motorsport Pty Ltd" at bounding box center [715, 184] width 465 height 30
paste input "Vehicle Sourcing Solutions"
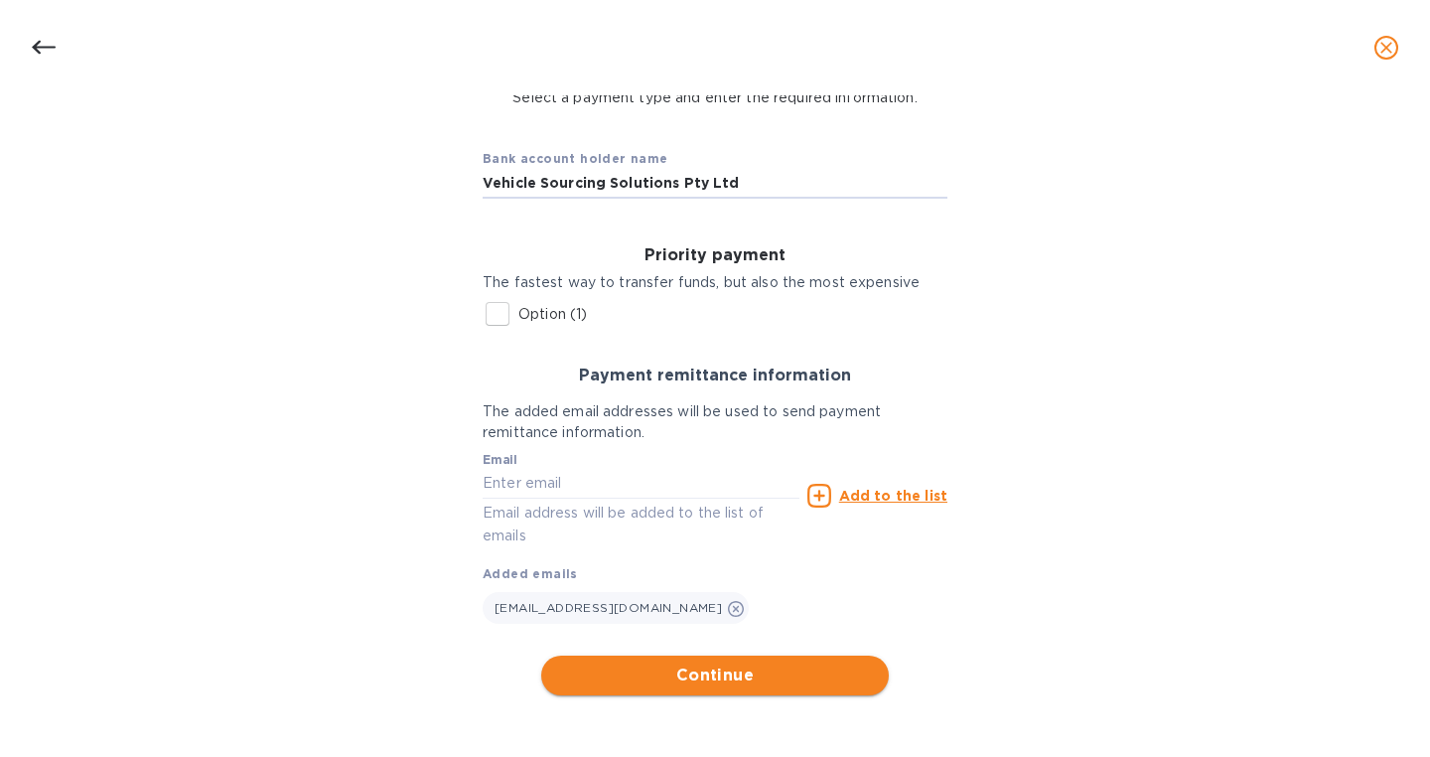
type input "Vehicle Sourcing Solutions Pty Ltd"
click at [707, 674] on span "Continue" at bounding box center [715, 676] width 316 height 24
click at [673, 676] on span "Continue" at bounding box center [715, 676] width 316 height 24
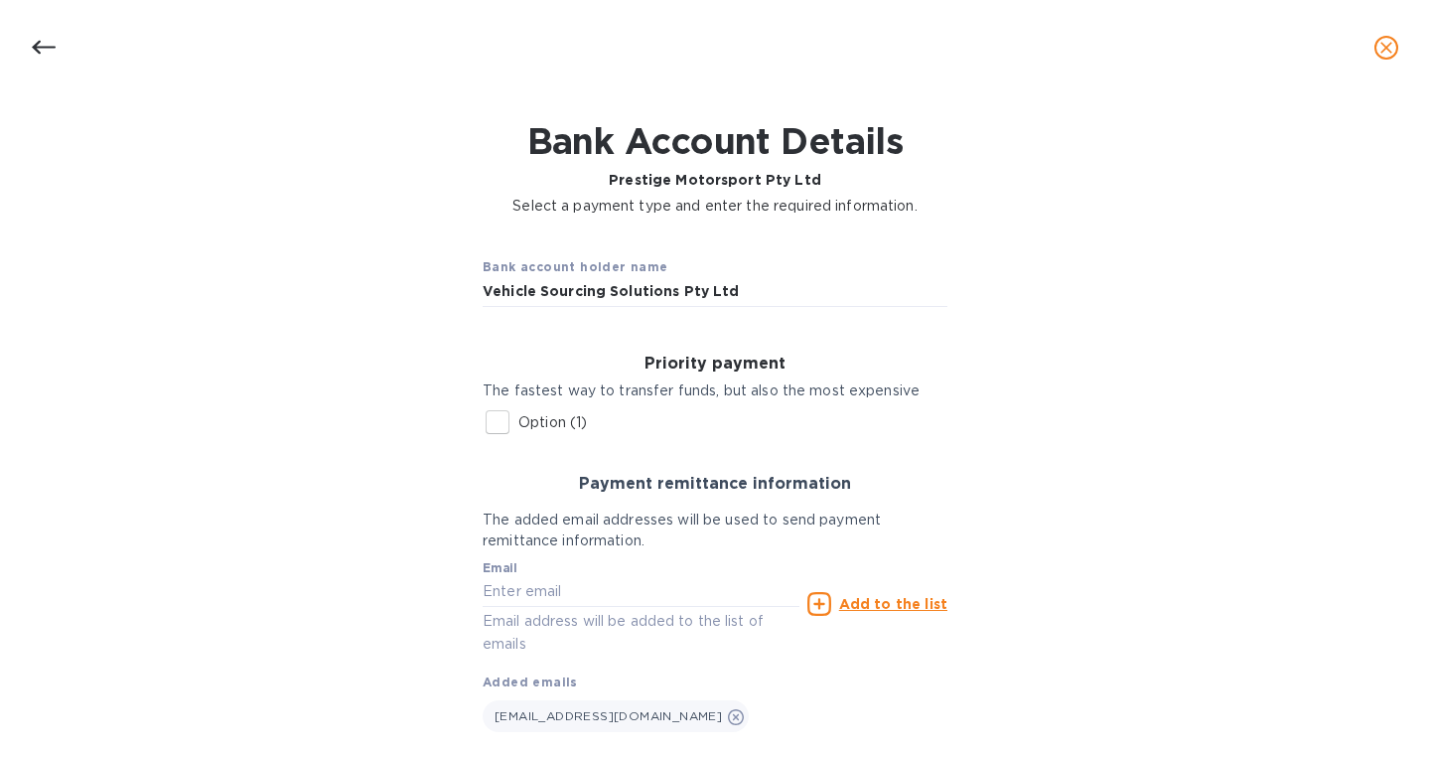
scroll to position [118, 0]
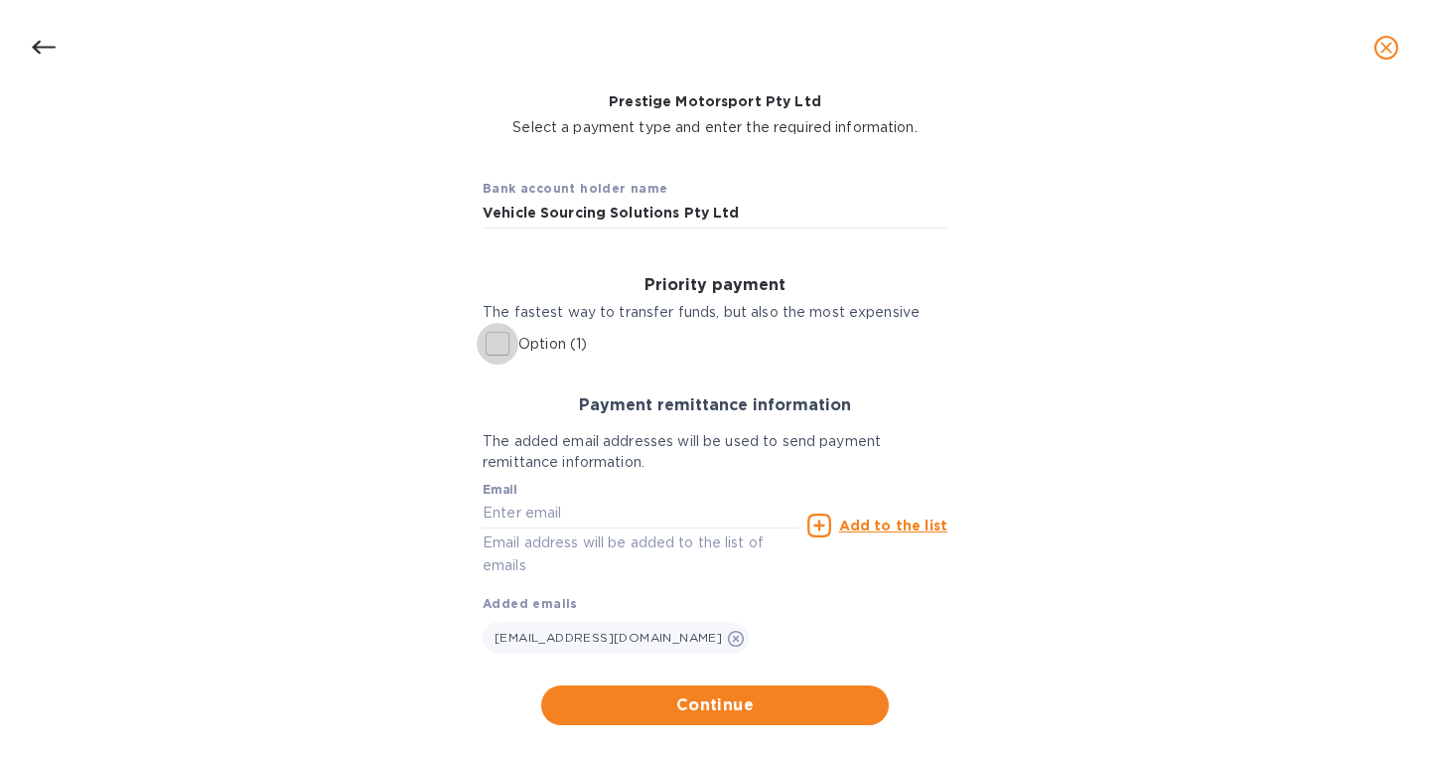
click at [499, 346] on input "Option (1)" at bounding box center [498, 344] width 42 height 42
checkbox input "true"
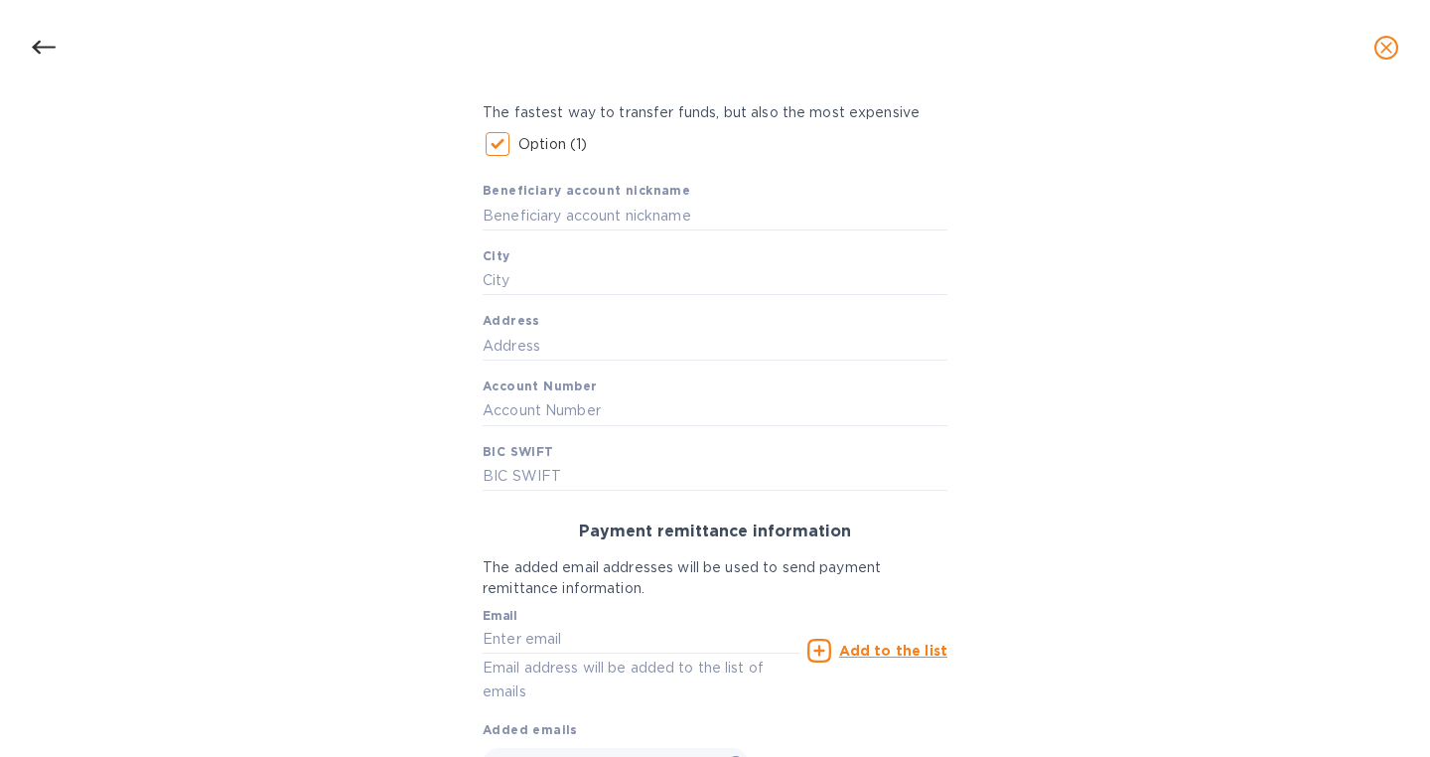
scroll to position [333, 0]
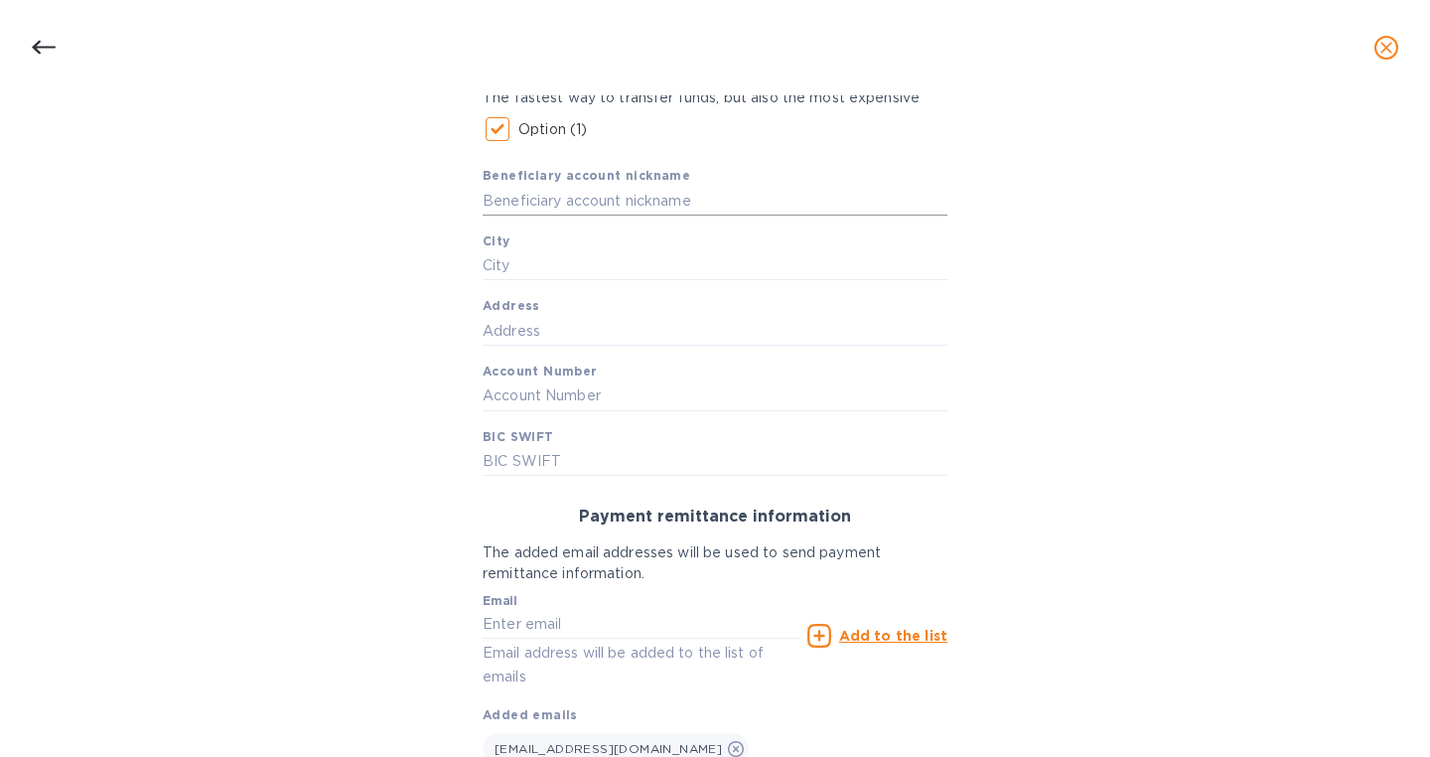
click at [551, 208] on input "text" at bounding box center [715, 201] width 465 height 30
type input "A"
click at [525, 408] on input "text" at bounding box center [715, 396] width 465 height 30
paste input "800060175"
type input "800060175"
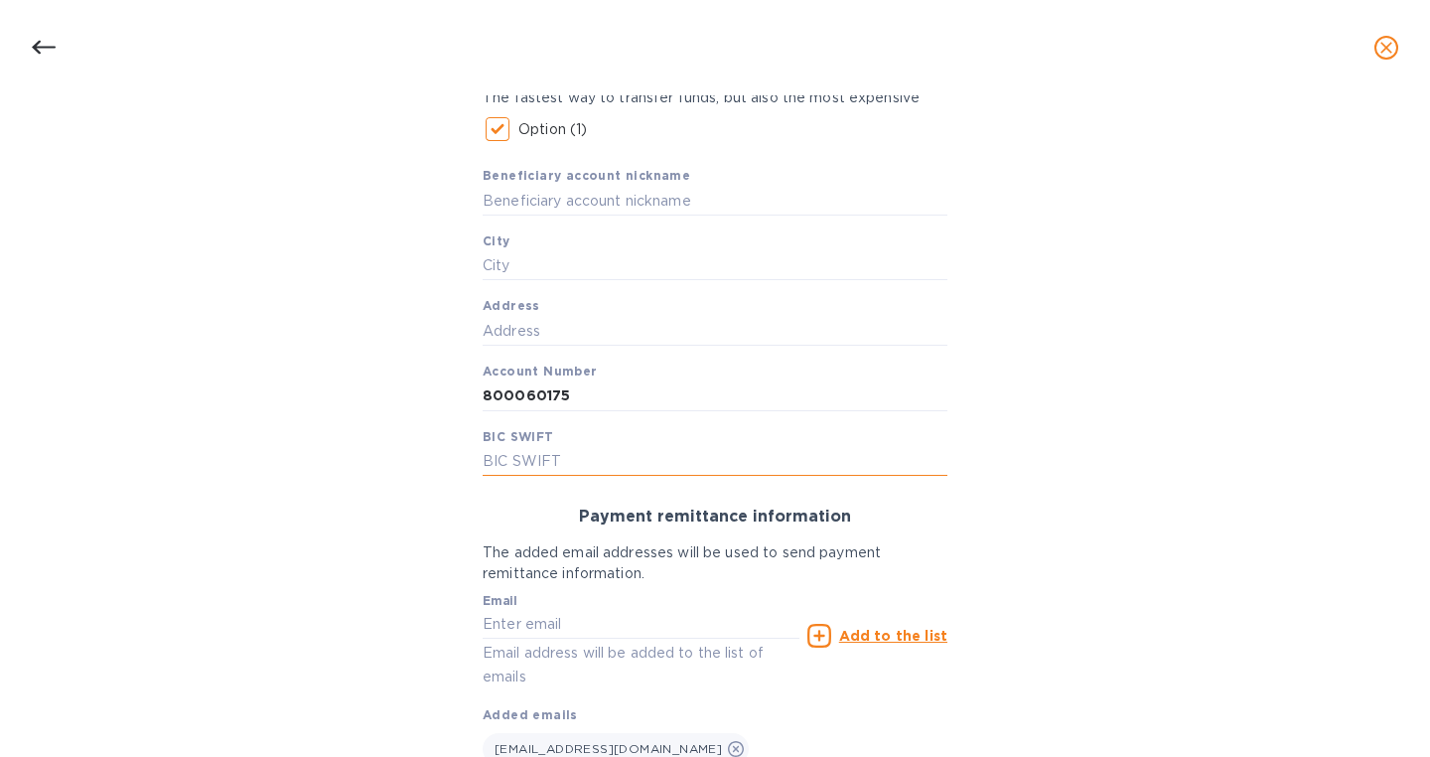
click at [513, 462] on input "text" at bounding box center [715, 461] width 465 height 30
paste input "[SWIFT_CODE]"
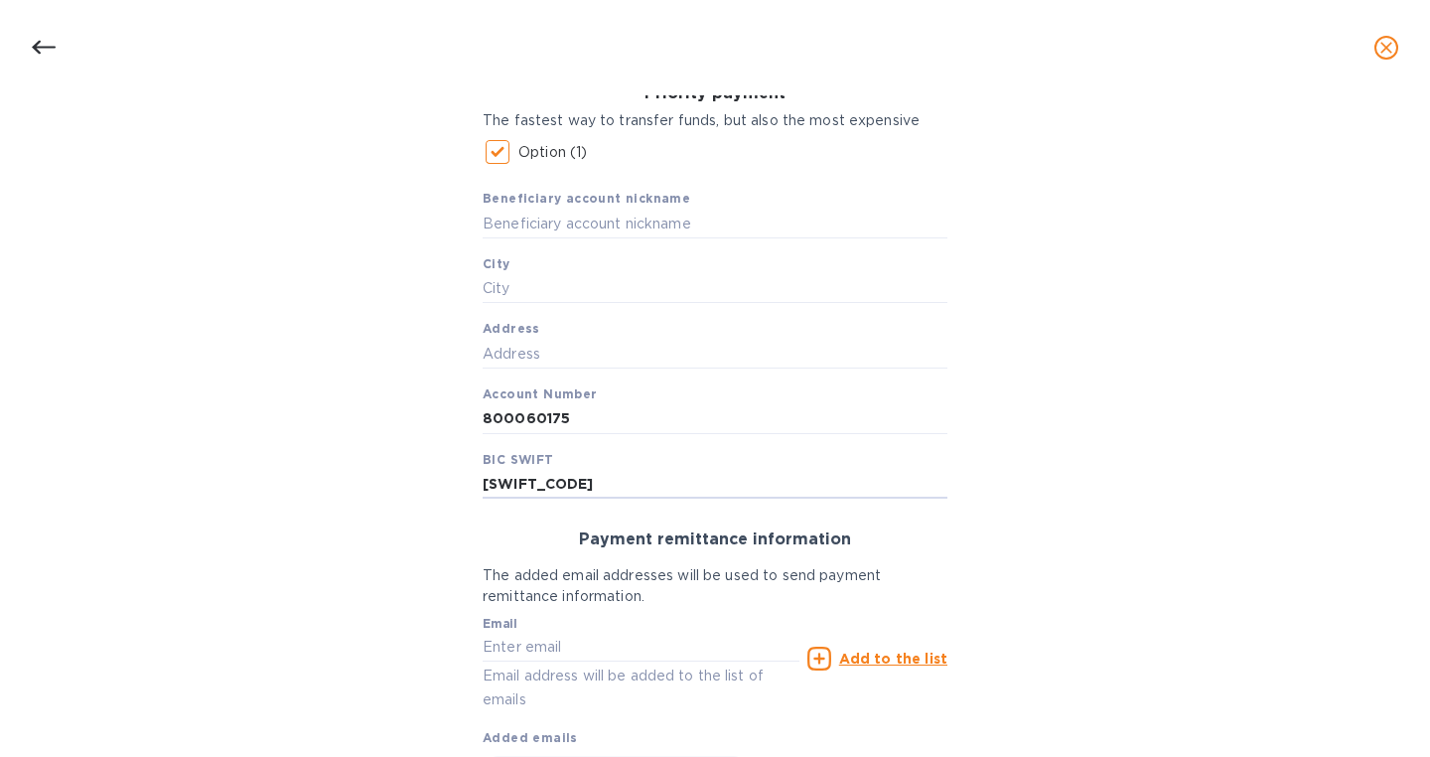
scroll to position [305, 0]
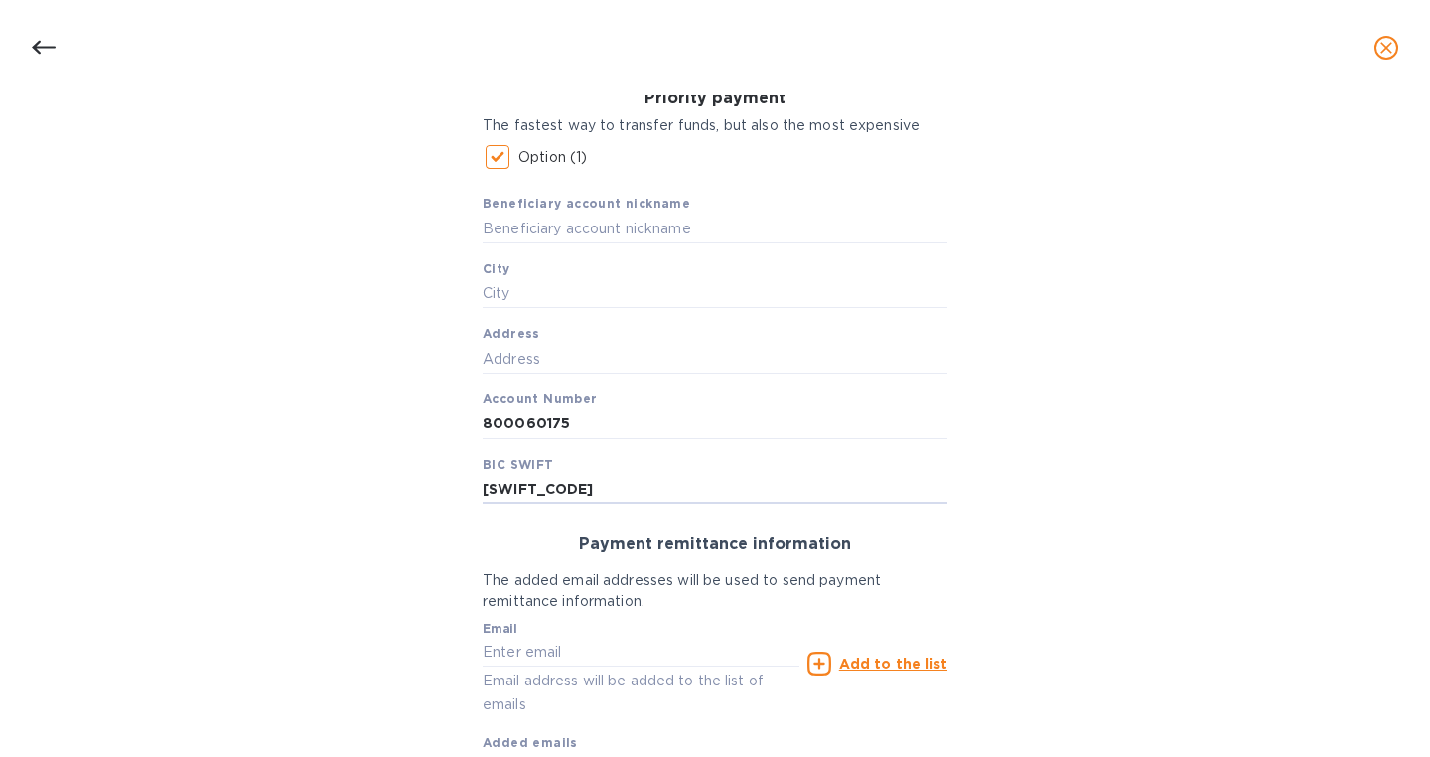
type input "[SWIFT_CODE]"
click at [560, 237] on input "text" at bounding box center [715, 229] width 465 height 30
paste input "ANZ Bank"
type input "ANZ Bank"
click at [507, 299] on input "text" at bounding box center [715, 294] width 465 height 30
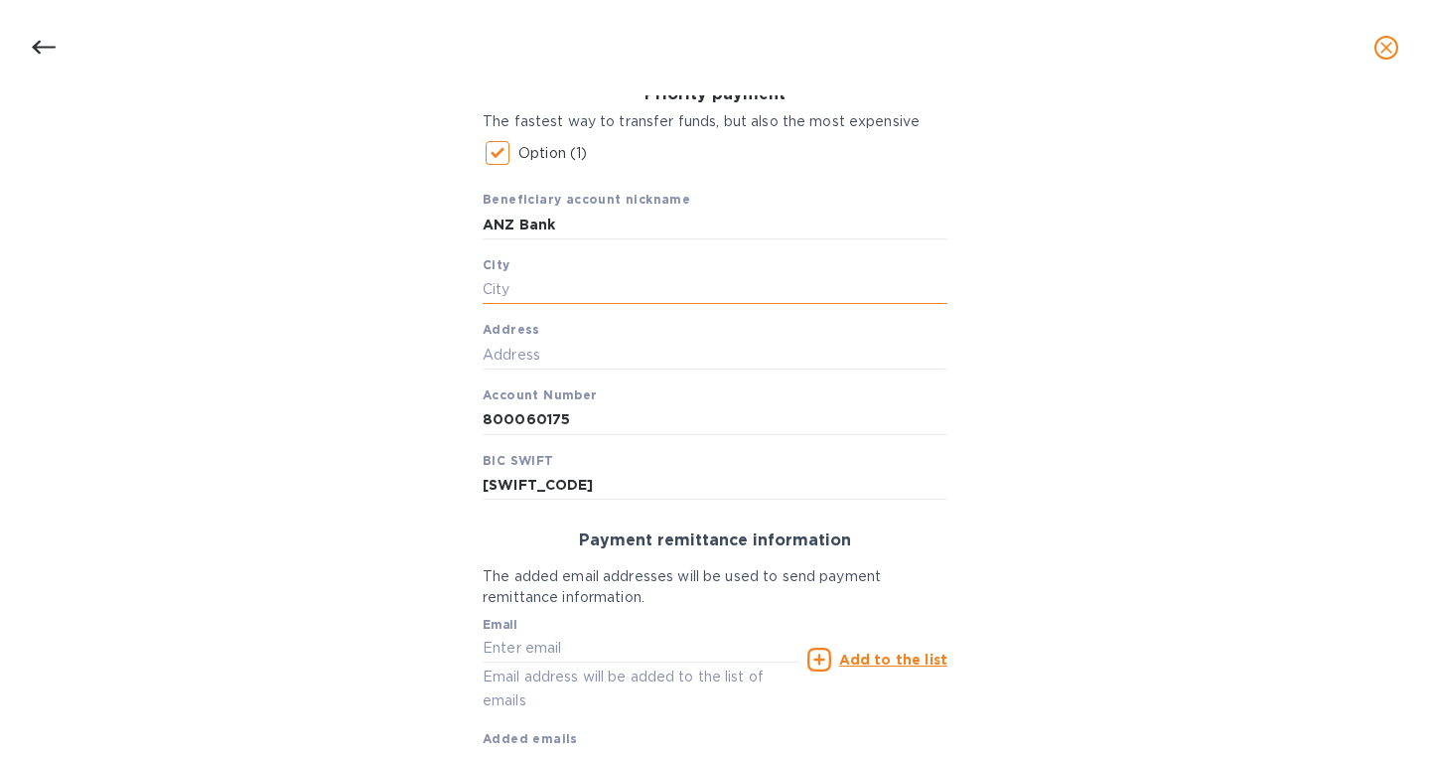
scroll to position [307, 0]
type input "VIC"
click at [556, 364] on input "text" at bounding box center [715, 357] width 465 height 30
paste input "[STREET_ADDRESS]"
type input "[STREET_ADDRESS]"
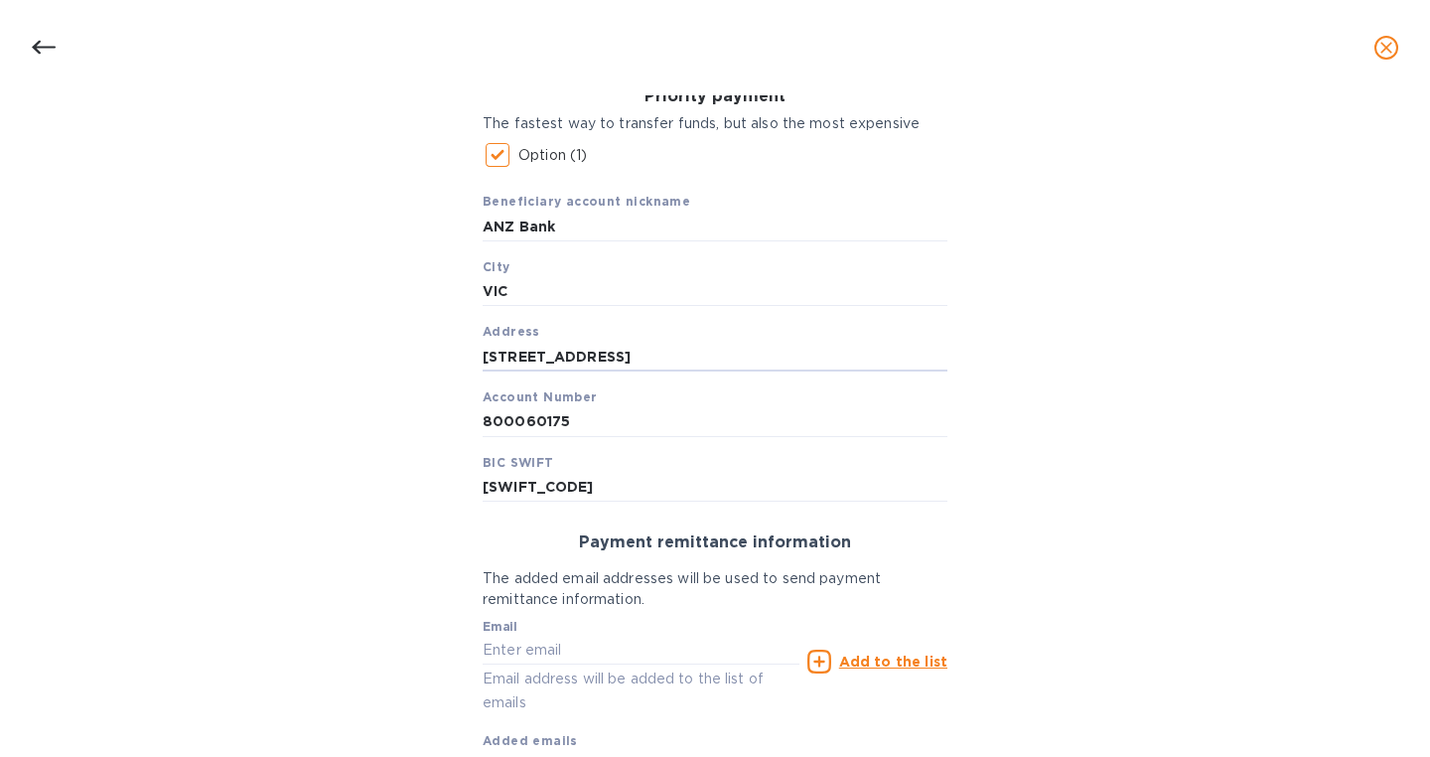
click at [331, 487] on div "Bank account holder name Vehicle Sourcing Solutions Pty Ltd Priority payment Th…" at bounding box center [715, 417] width 1379 height 913
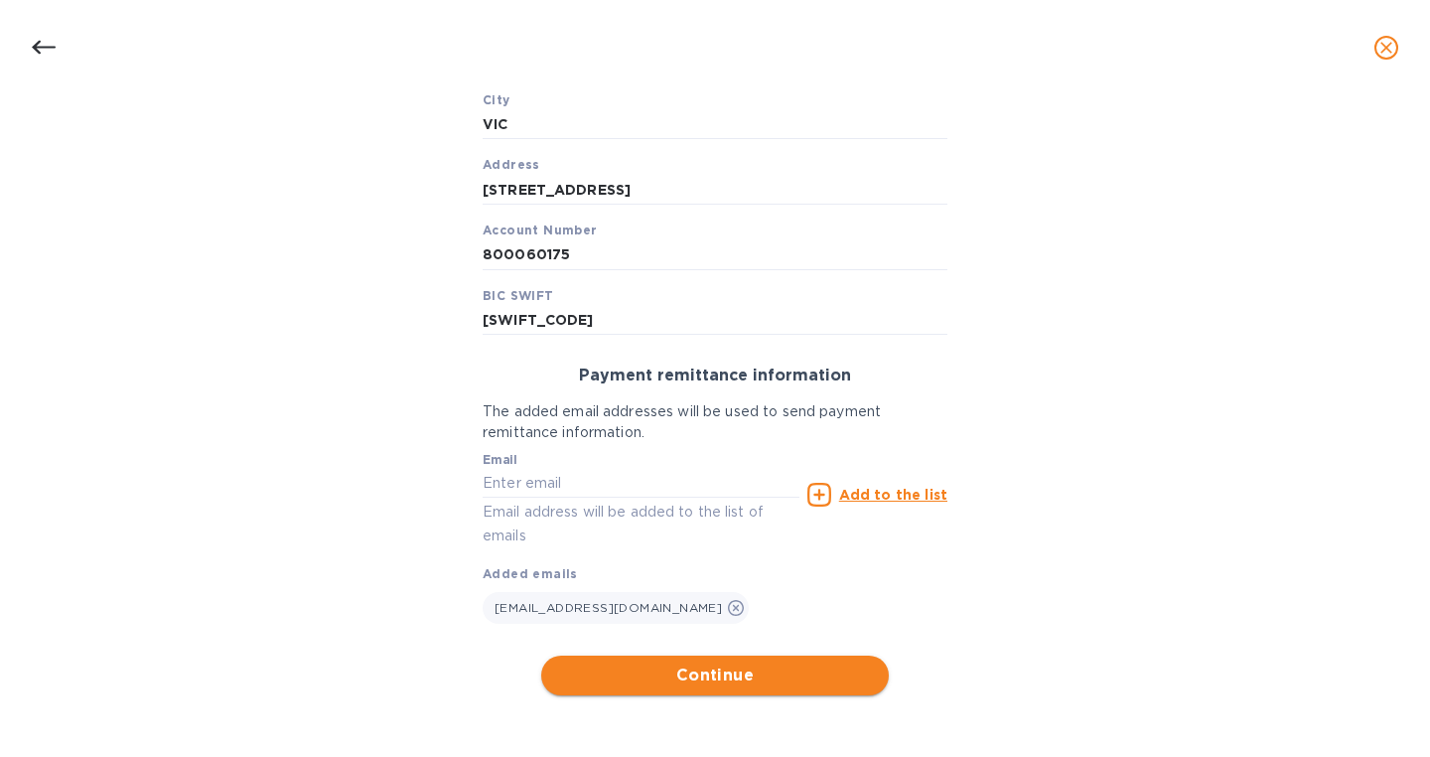
click at [750, 684] on span "Continue" at bounding box center [715, 676] width 316 height 24
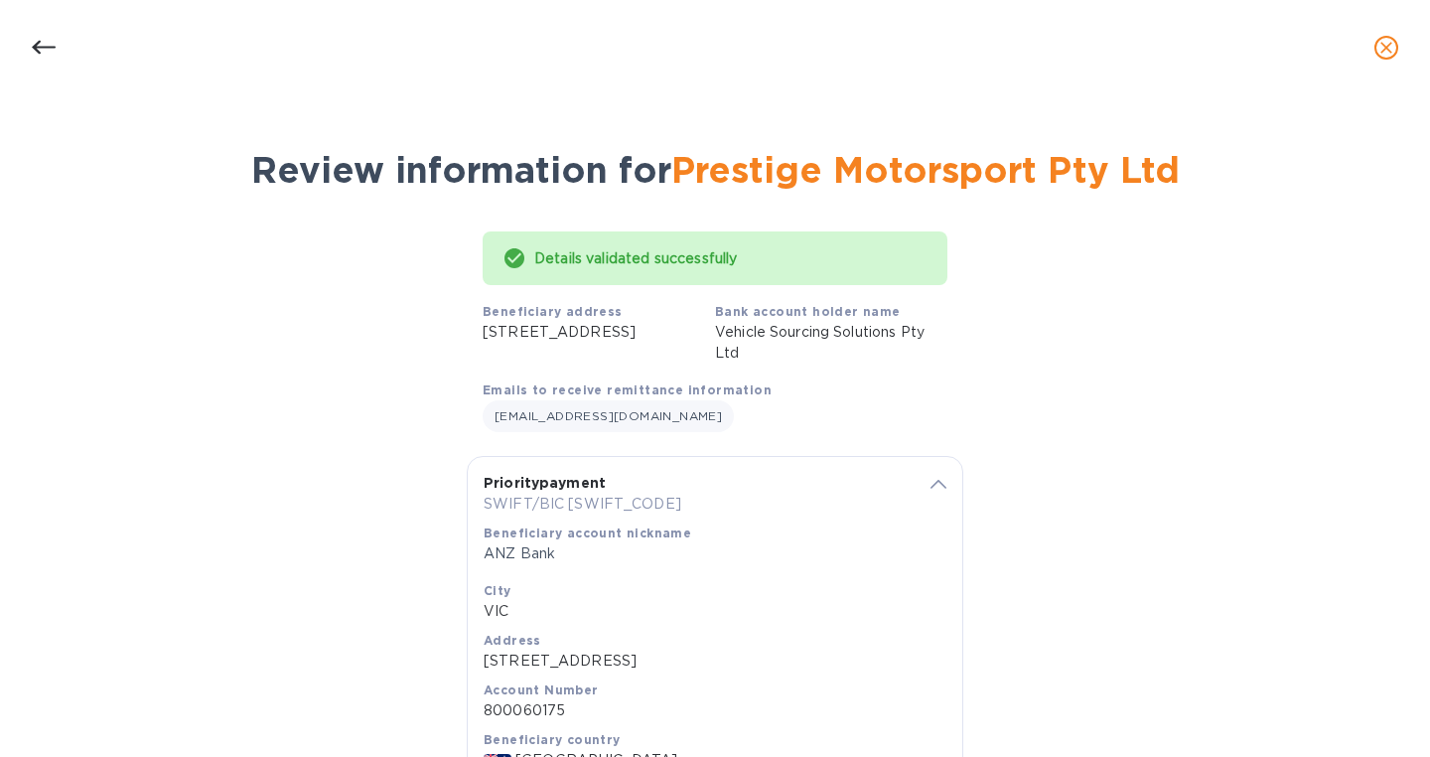
scroll to position [215, 0]
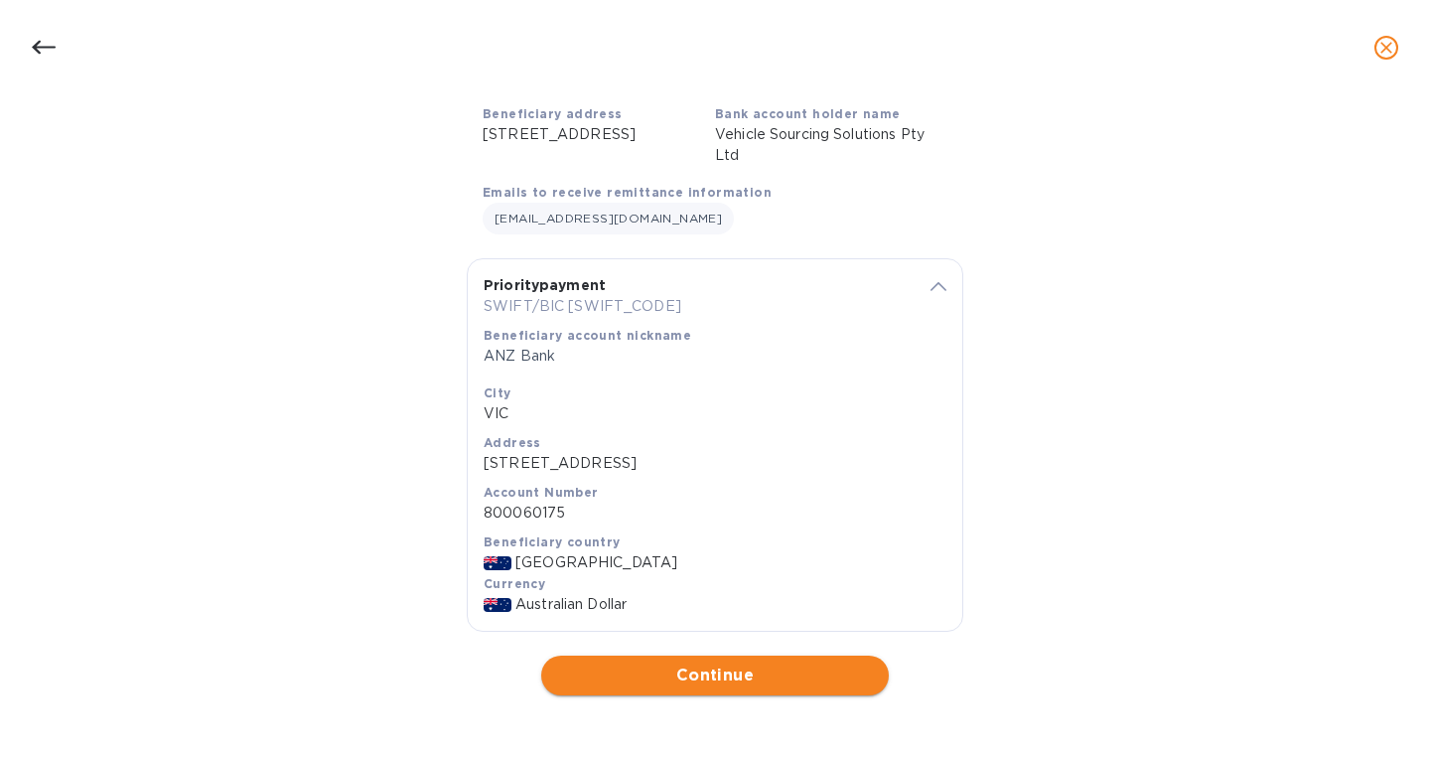
click at [714, 671] on span "Continue" at bounding box center [715, 676] width 316 height 24
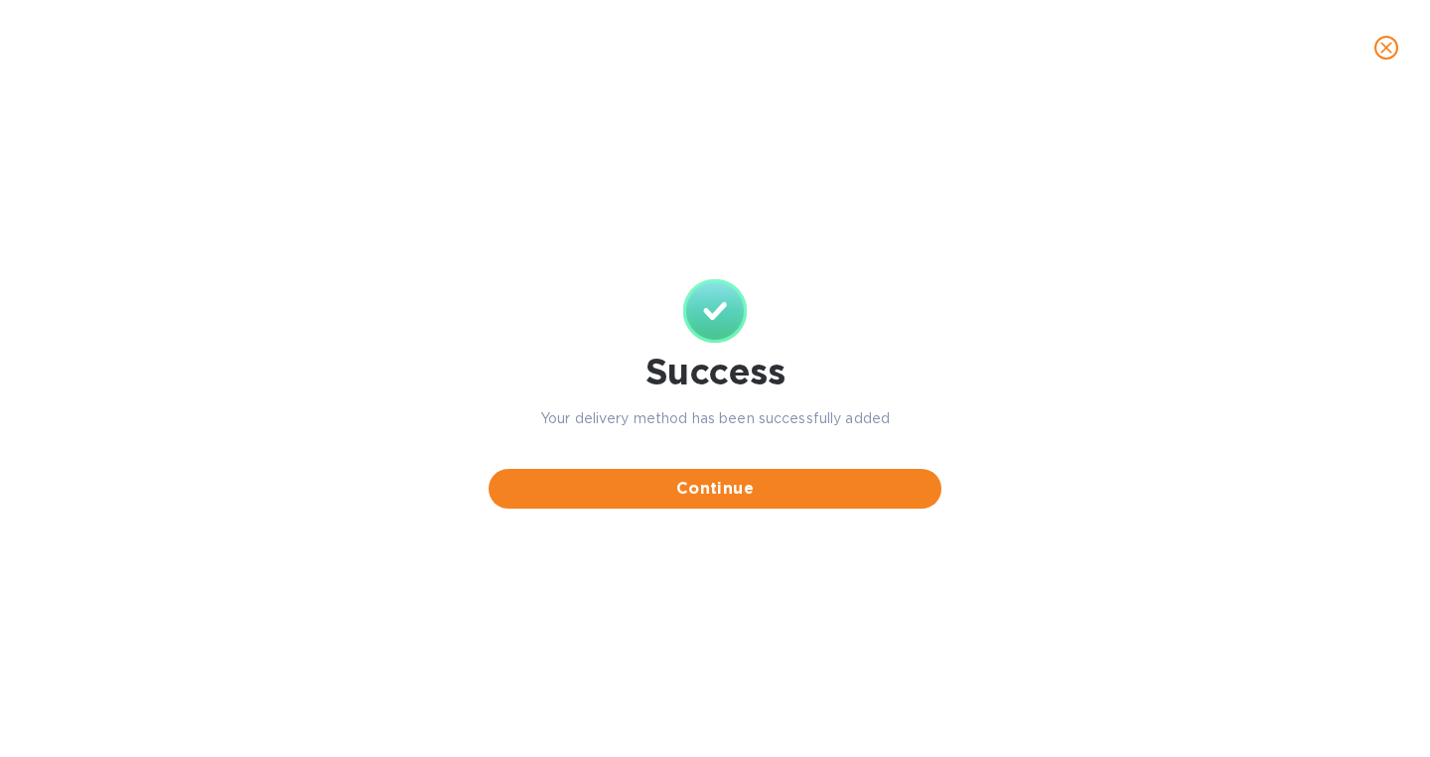
scroll to position [0, 0]
click at [701, 488] on span "Continue" at bounding box center [715, 489] width 421 height 24
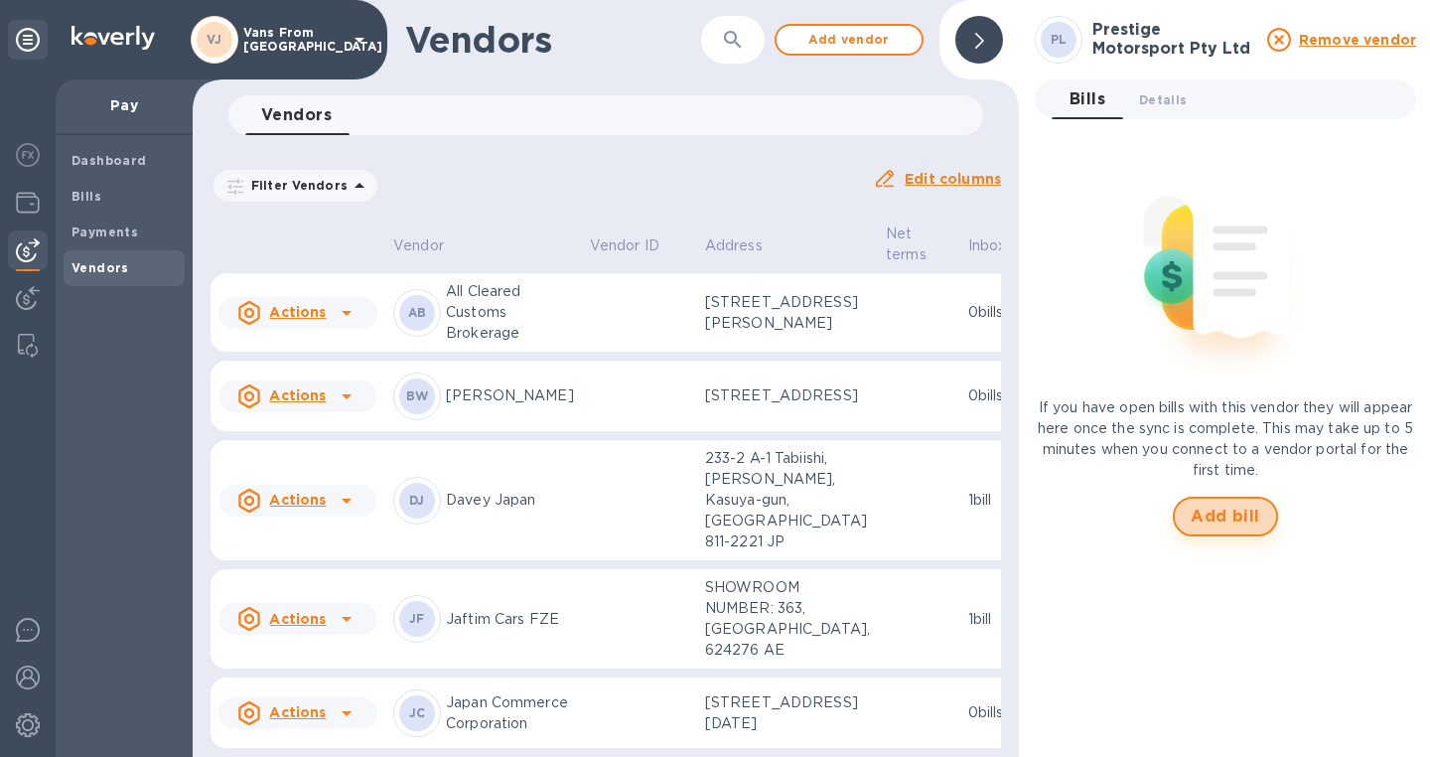
click at [1228, 520] on span "Add bill" at bounding box center [1226, 517] width 70 height 24
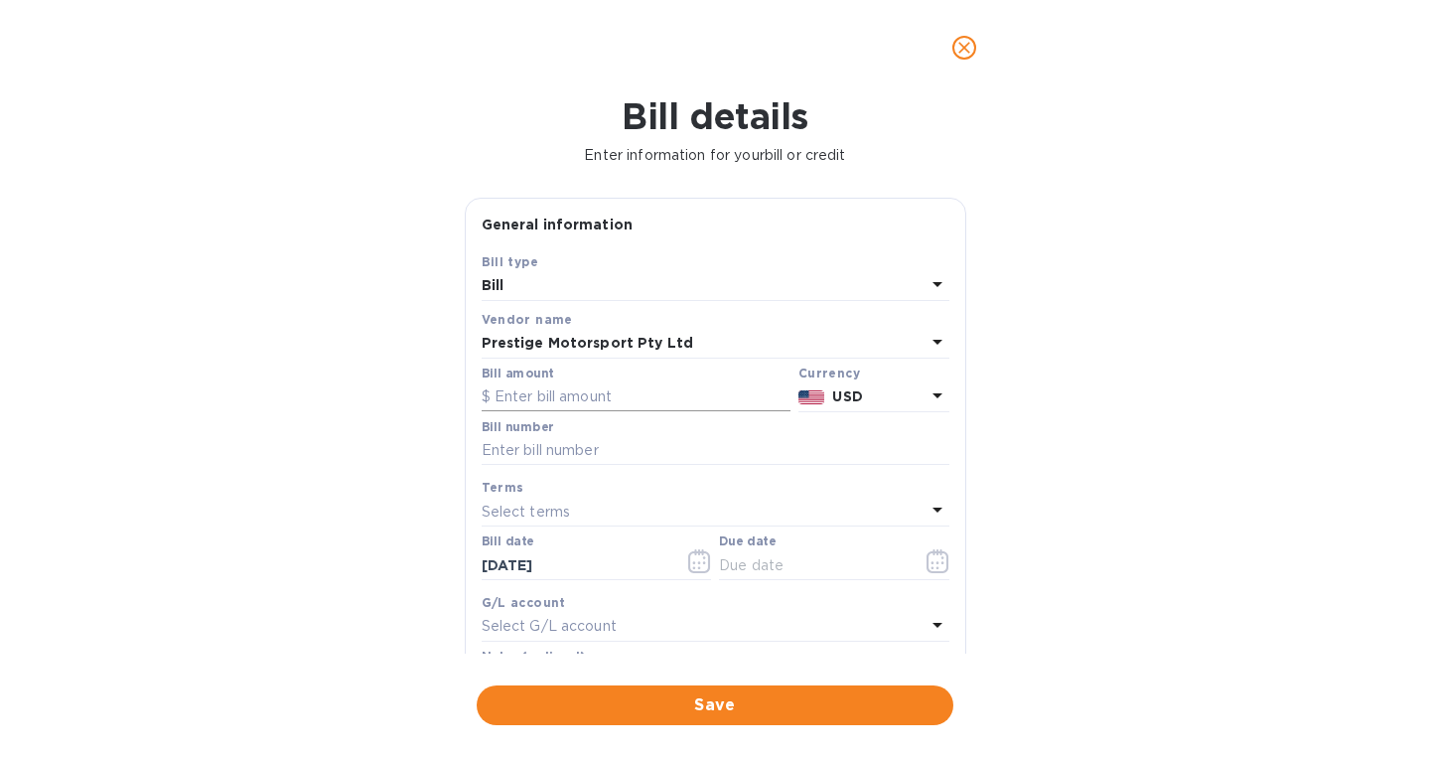
click at [555, 404] on input "text" at bounding box center [636, 397] width 309 height 30
type input "2,310"
click at [846, 392] on b "USD" at bounding box center [847, 396] width 30 height 16
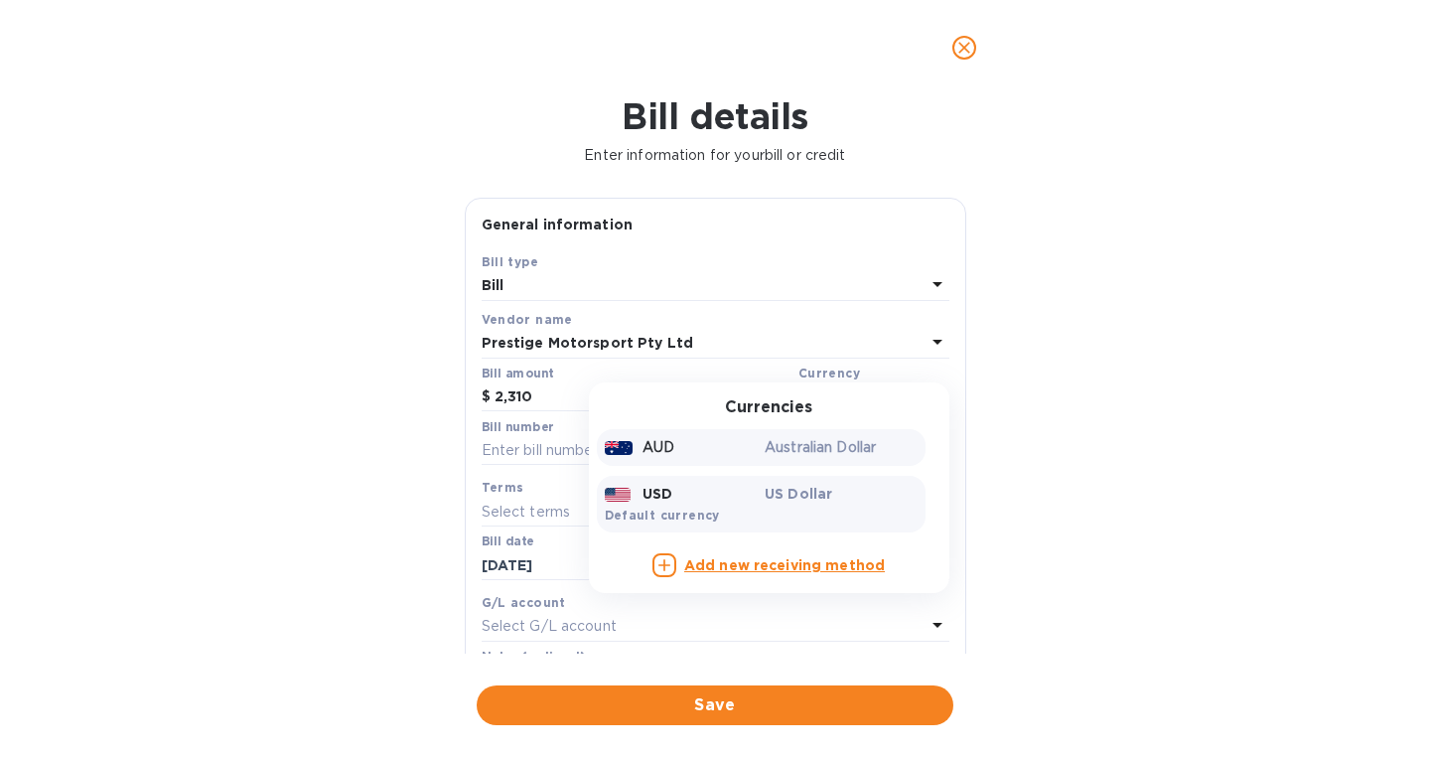
click at [687, 450] on div "AUD" at bounding box center [681, 447] width 161 height 29
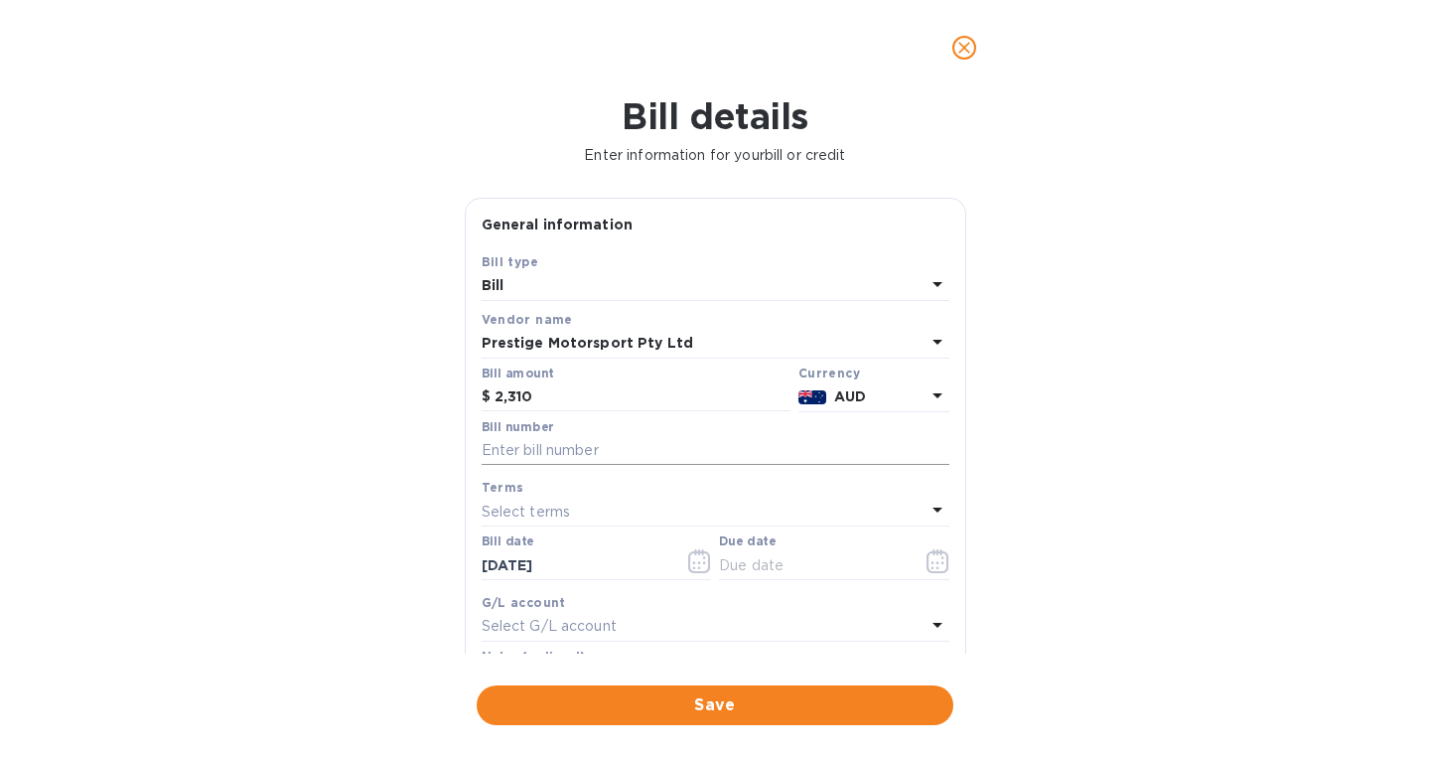
click at [546, 451] on input "text" at bounding box center [716, 451] width 468 height 30
paste input "14713"
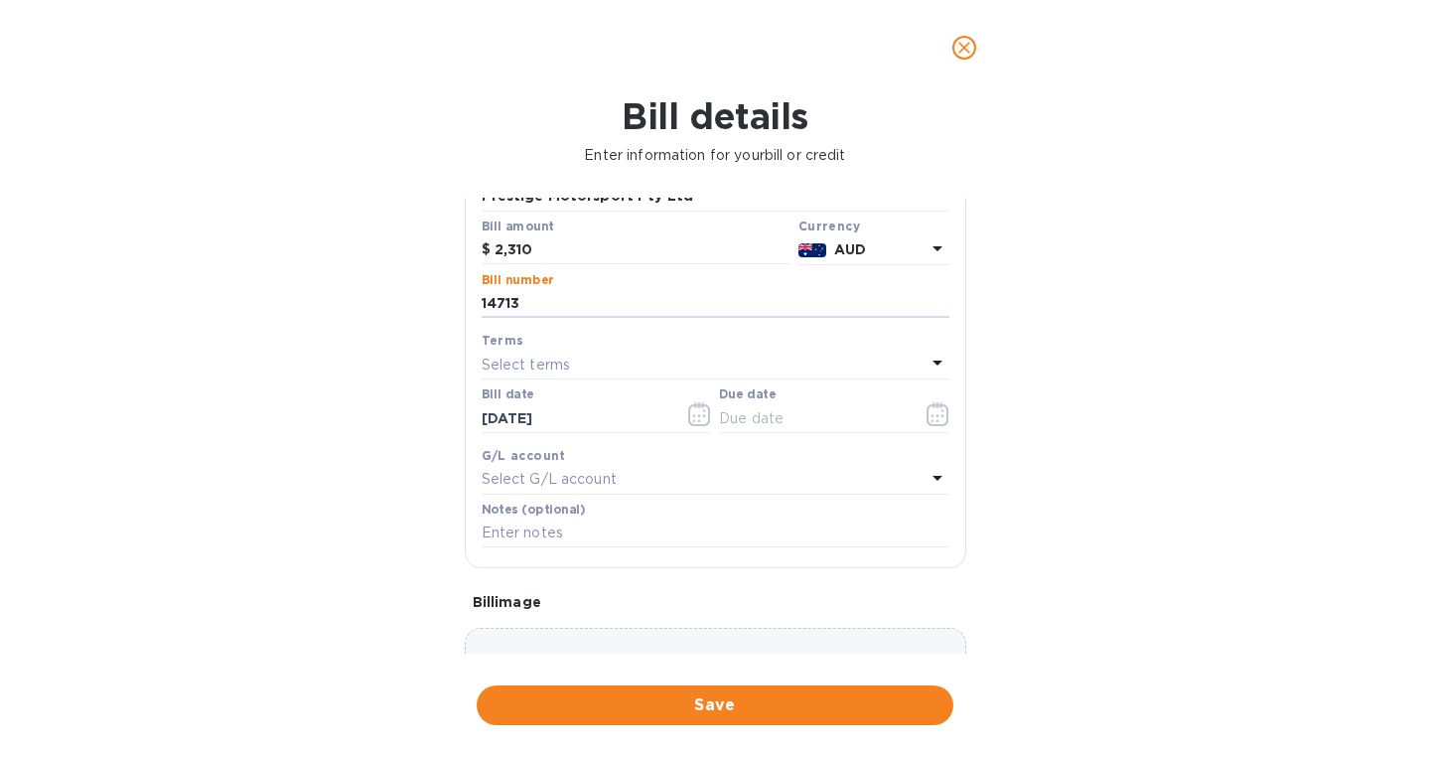
scroll to position [149, 0]
type input "14713"
click at [933, 478] on icon at bounding box center [938, 476] width 24 height 24
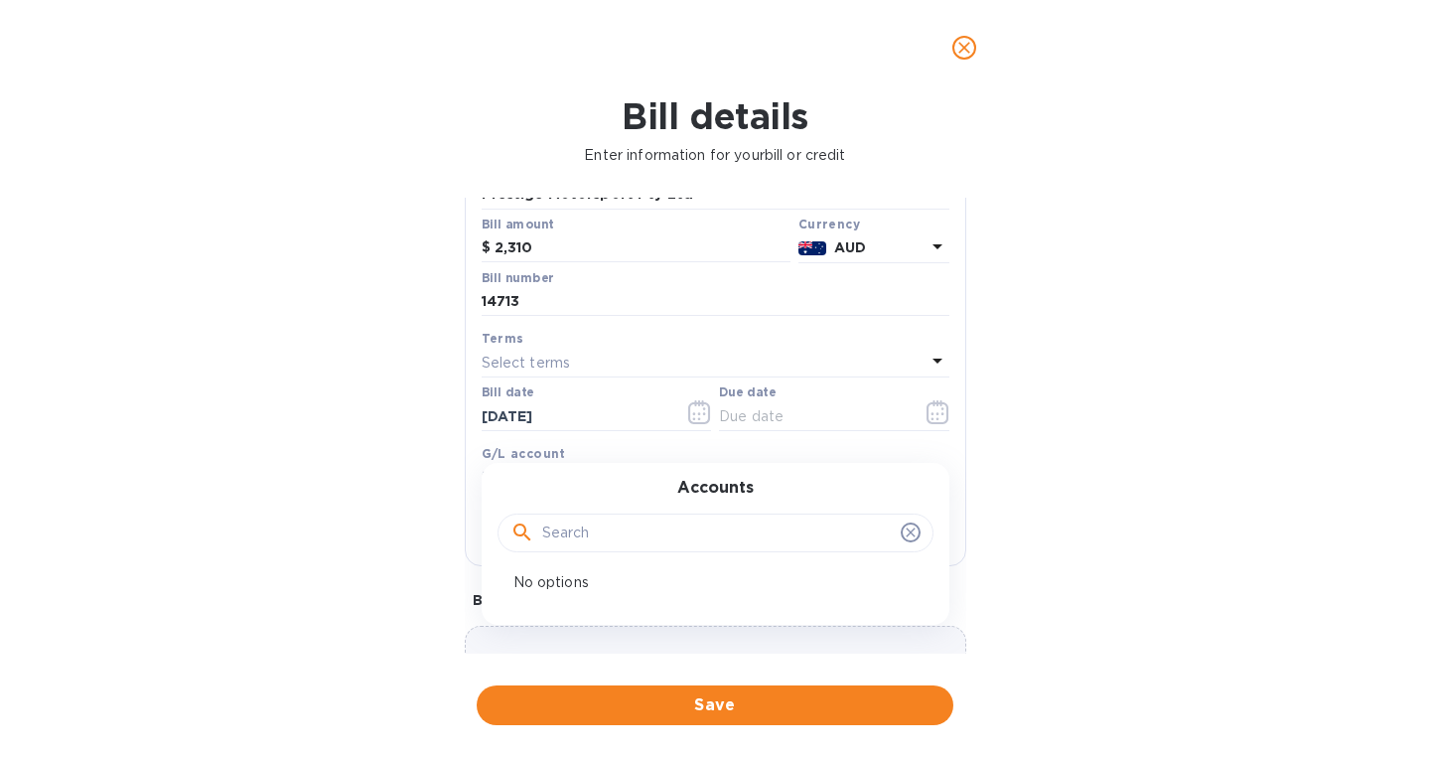
click at [1062, 480] on div "Bill details Enter information for your bill or credit General information Save…" at bounding box center [715, 426] width 1430 height 662
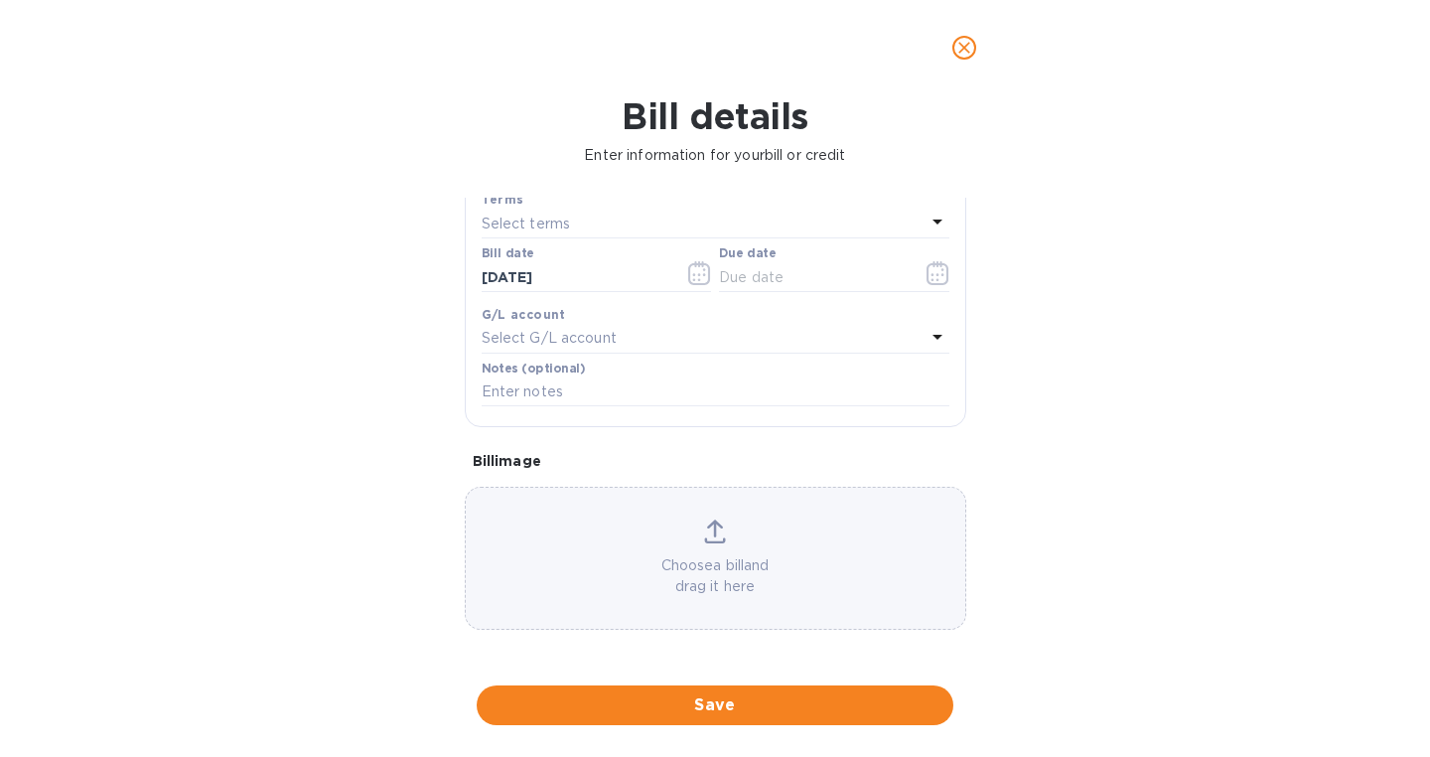
click at [722, 523] on icon at bounding box center [715, 532] width 22 height 24
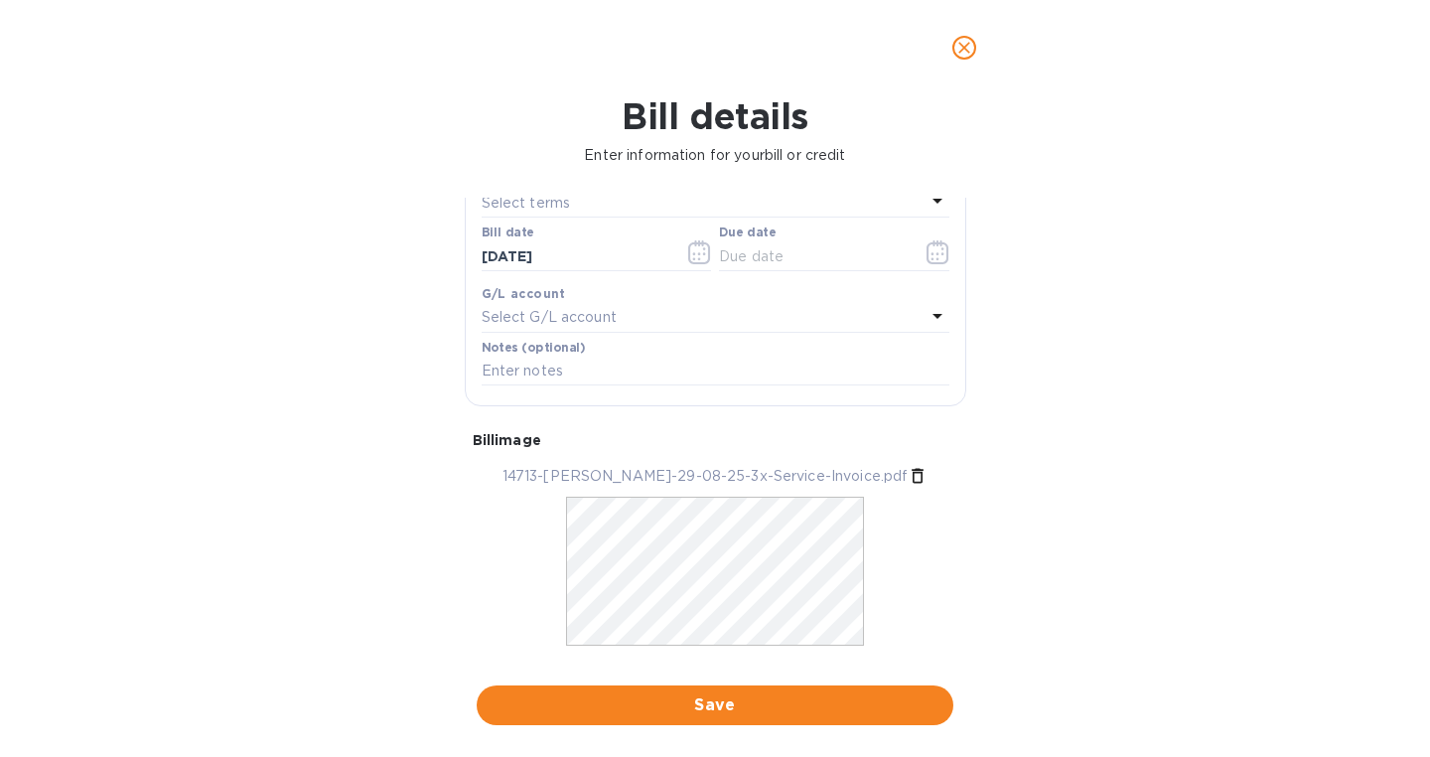
scroll to position [352, 0]
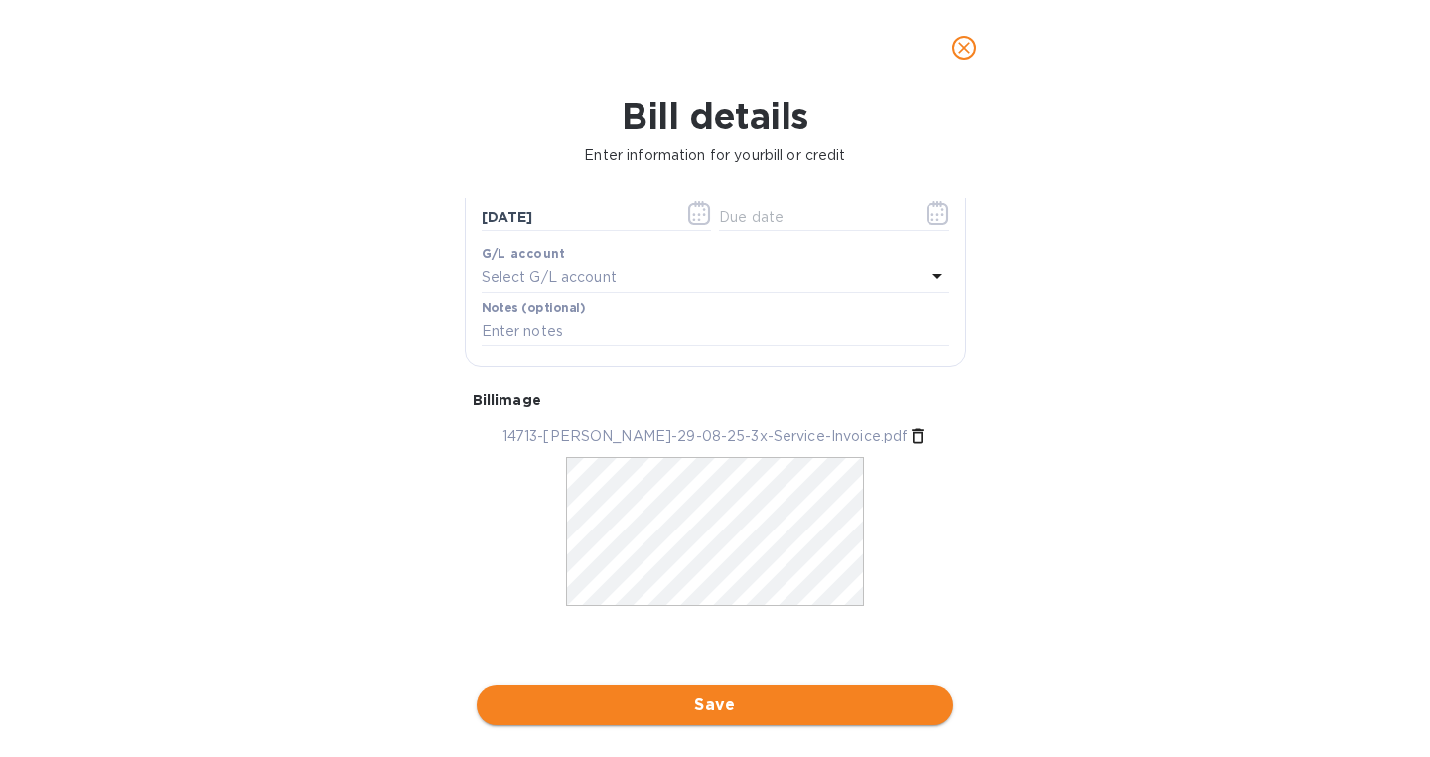
click at [714, 702] on span "Save" at bounding box center [715, 705] width 445 height 24
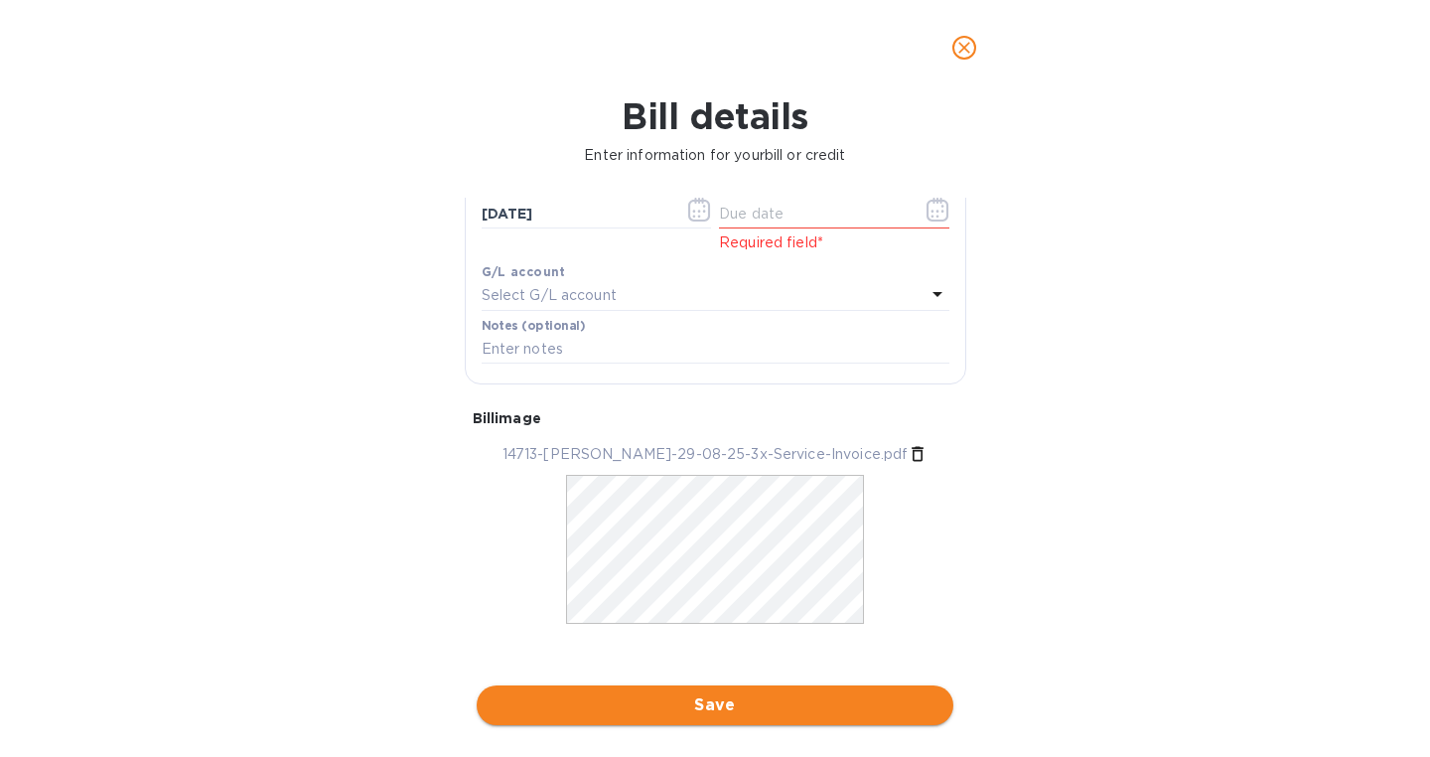
scroll to position [331, 0]
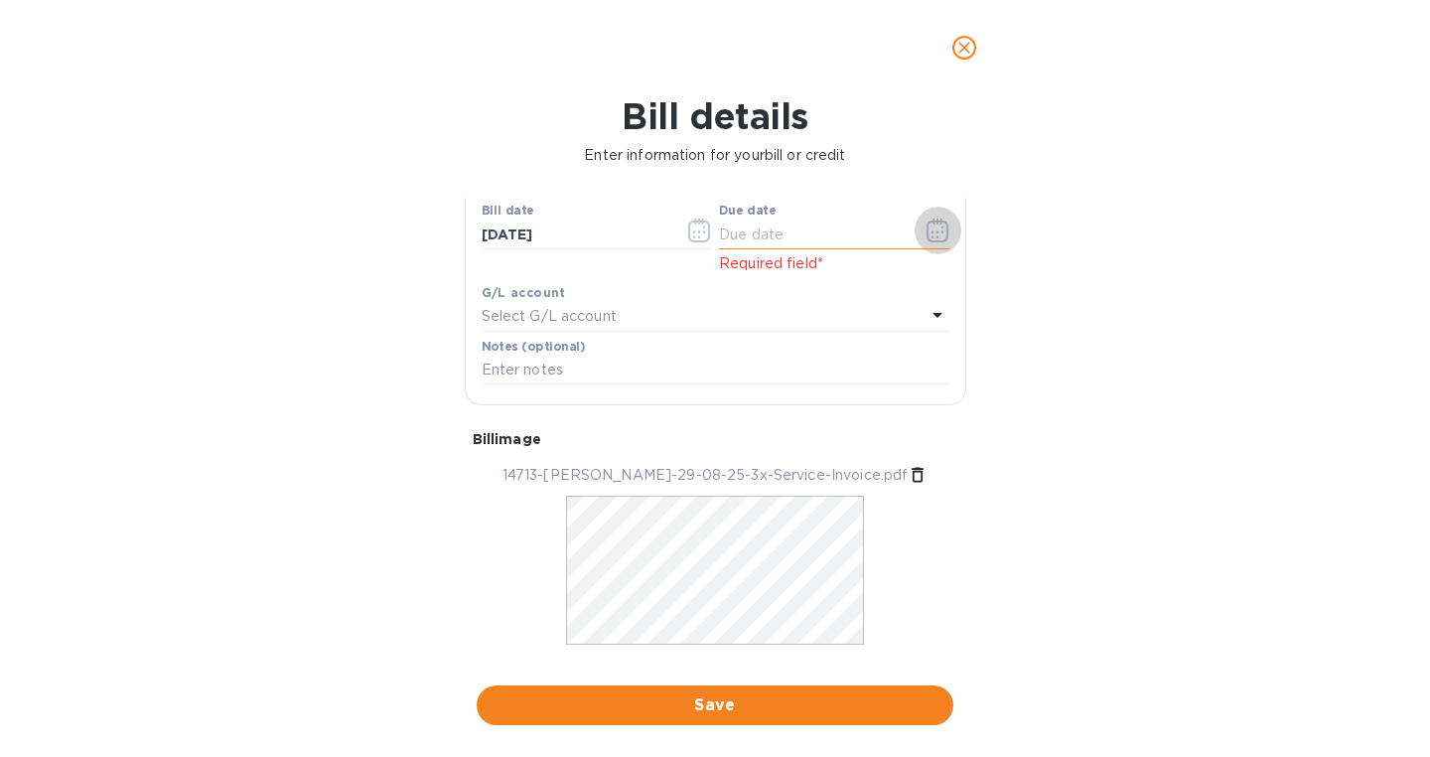
click at [930, 225] on icon "button" at bounding box center [938, 231] width 22 height 24
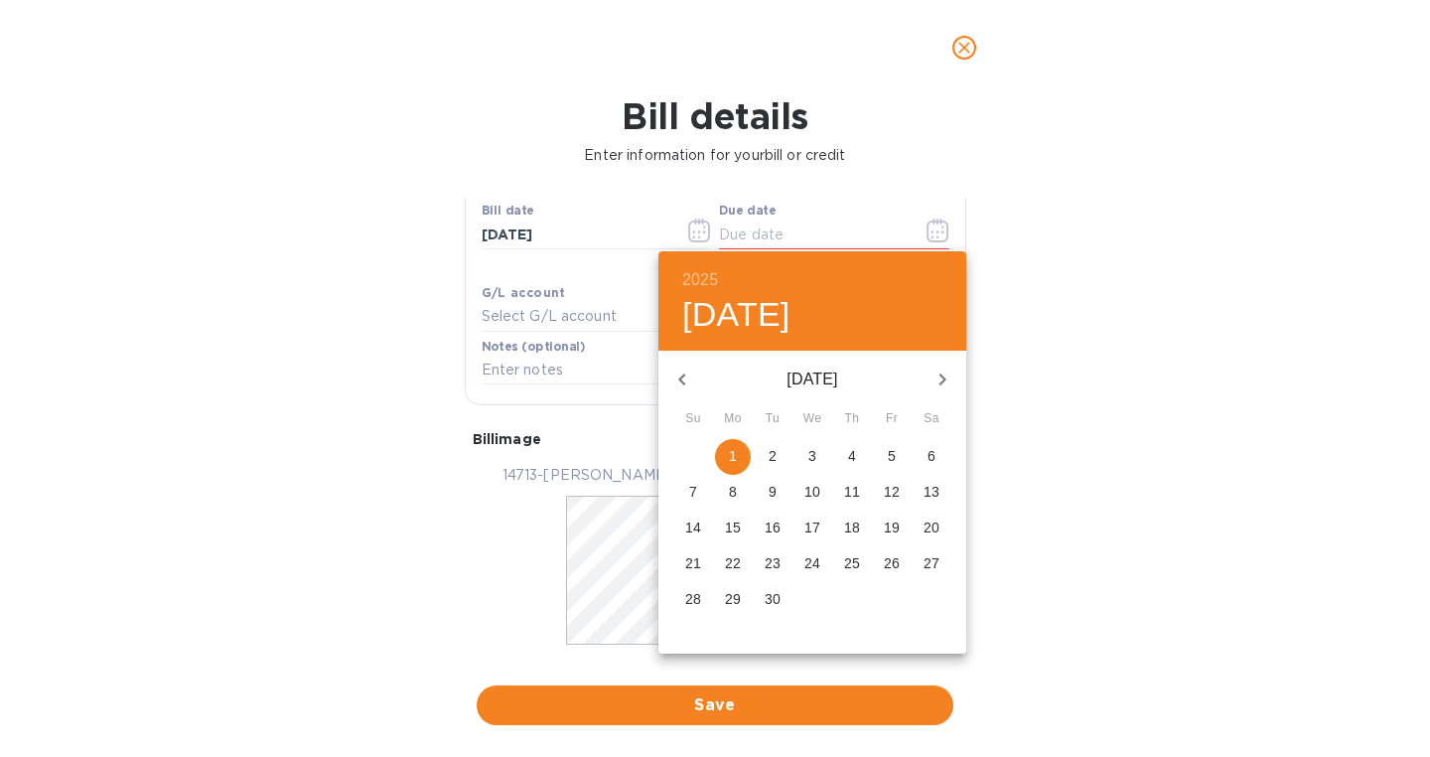
click at [897, 447] on span "5" at bounding box center [892, 456] width 36 height 20
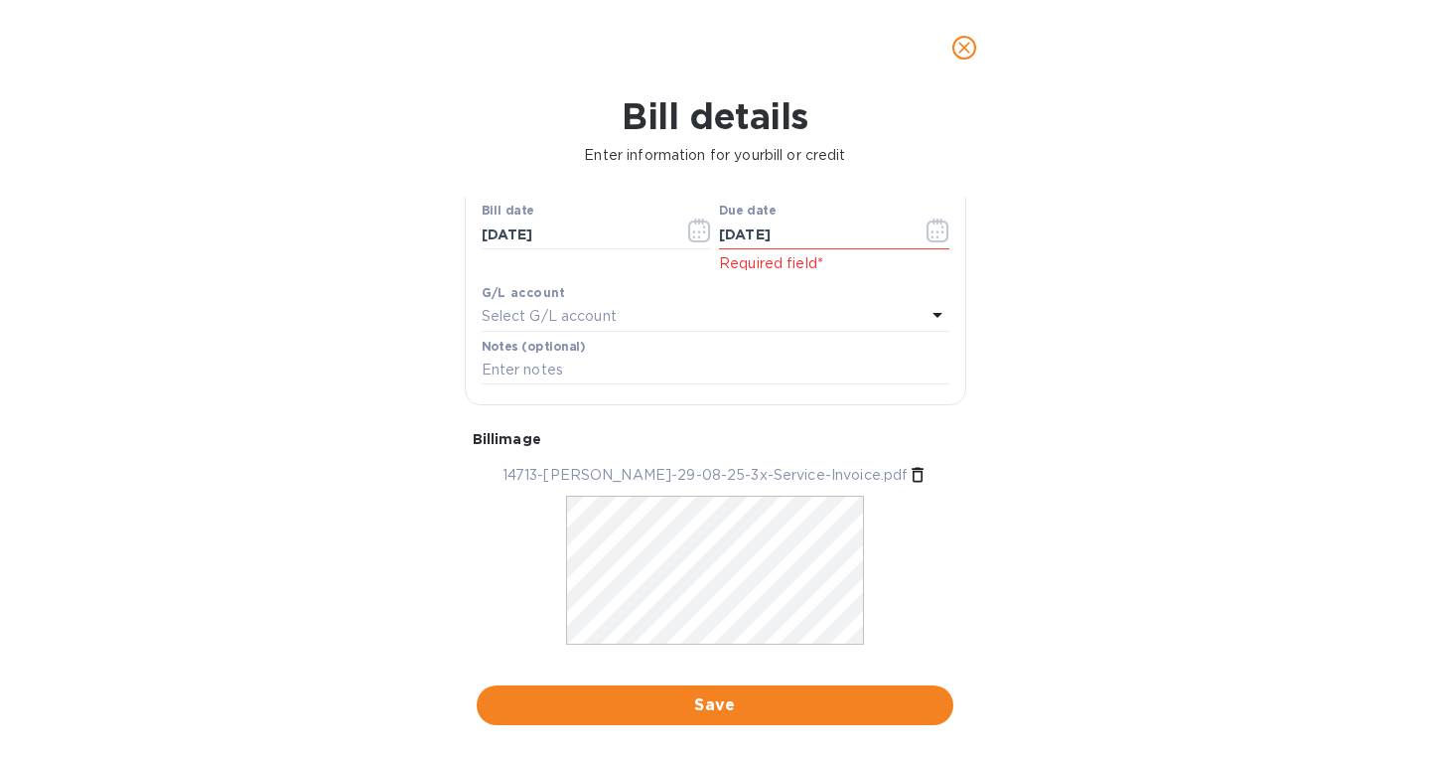
type input "[DATE]"
click at [719, 691] on button "Save" at bounding box center [715, 705] width 477 height 40
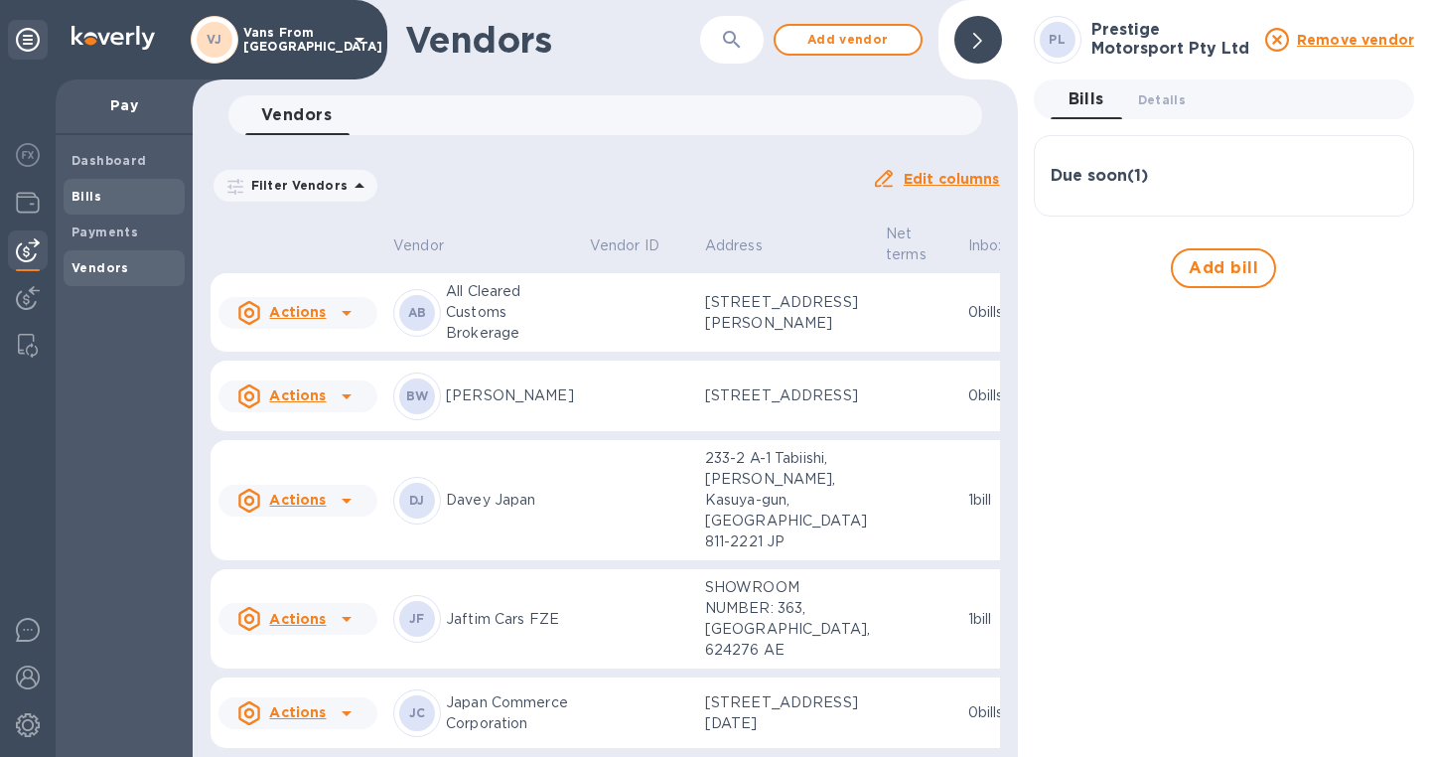
click at [83, 181] on div "Bills" at bounding box center [124, 197] width 121 height 36
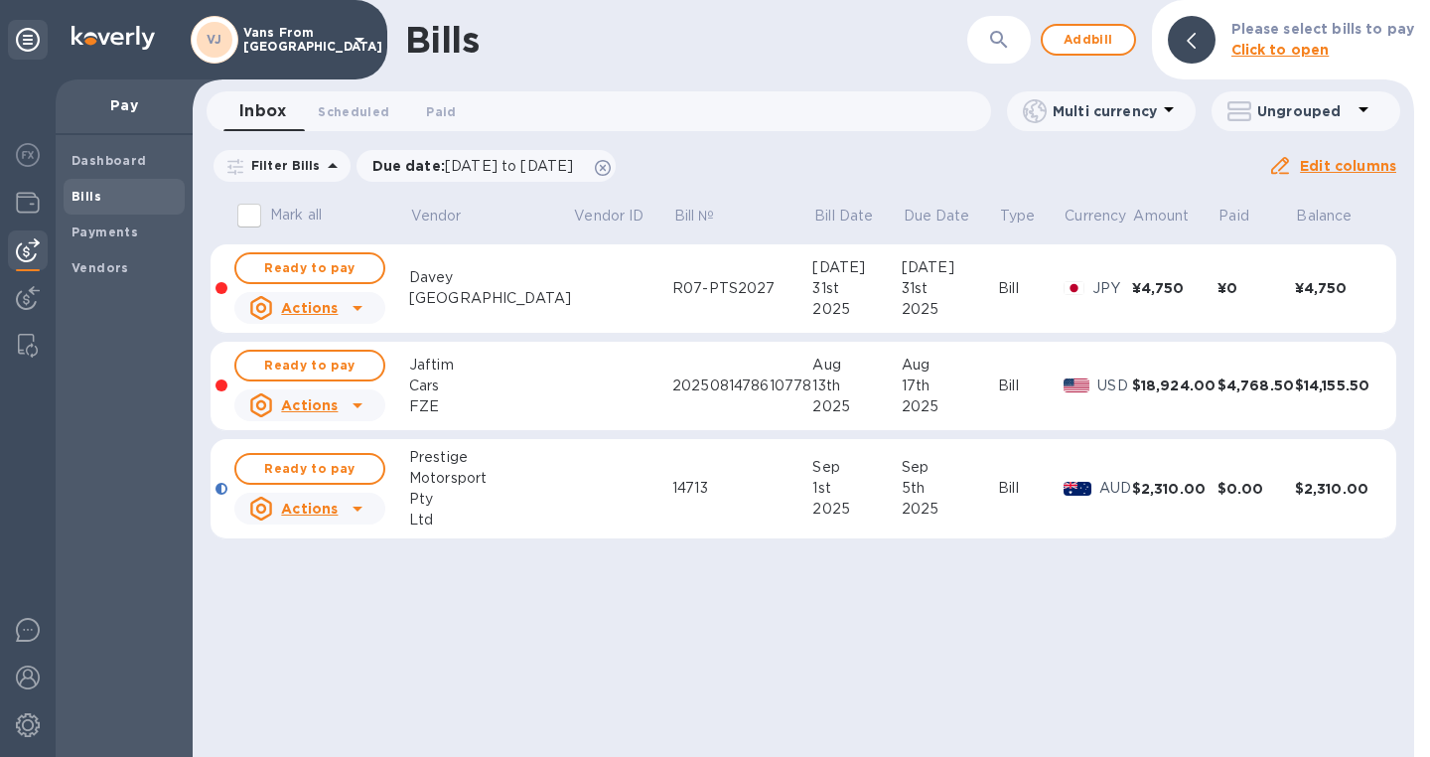
click at [813, 526] on td "[DATE]" at bounding box center [857, 489] width 88 height 100
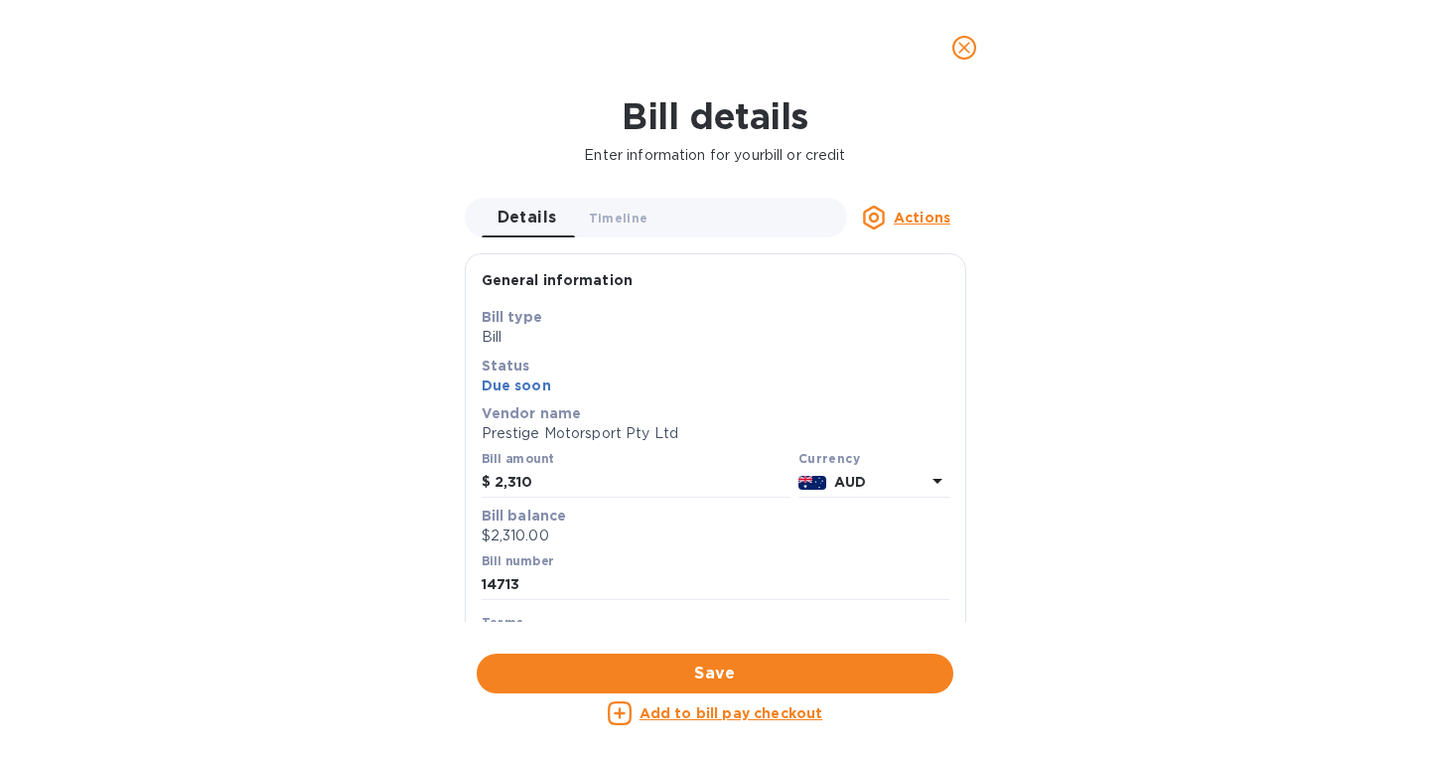
click at [966, 51] on icon "close" at bounding box center [965, 48] width 20 height 20
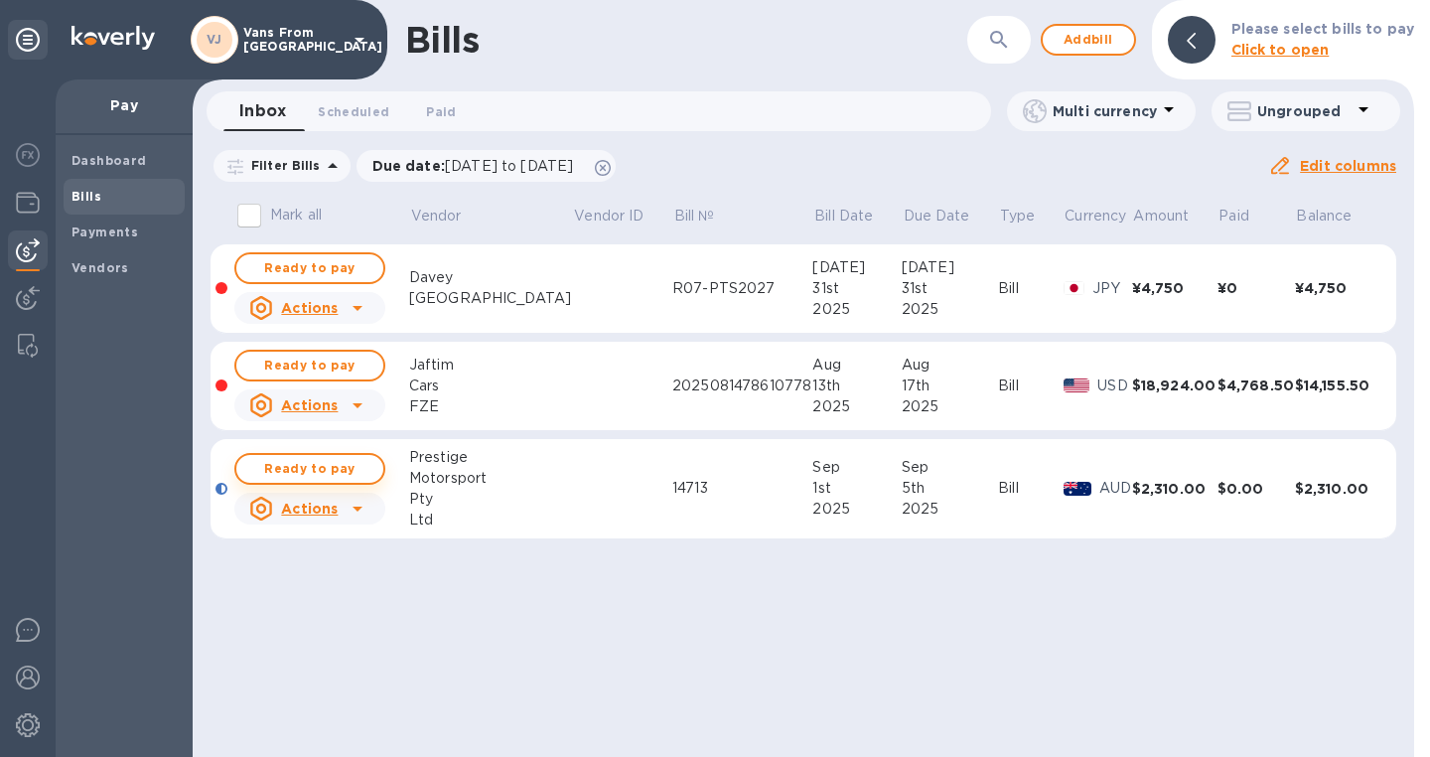
click at [307, 462] on span "Ready to pay" at bounding box center [309, 469] width 115 height 24
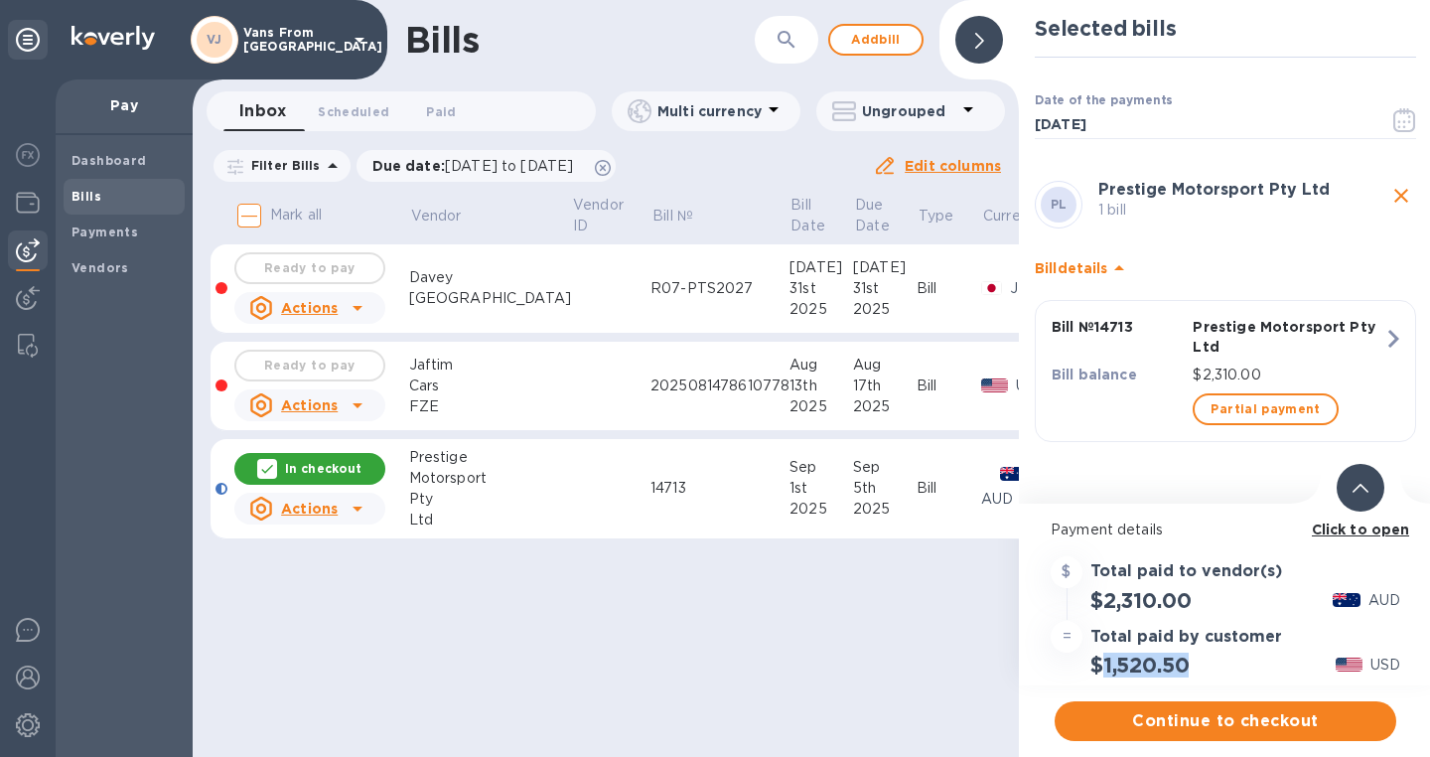
drag, startPoint x: 1192, startPoint y: 662, endPoint x: 1106, endPoint y: 664, distance: 86.4
click at [1106, 664] on h2 "$1,520.50" at bounding box center [1140, 665] width 98 height 25
copy h2 "1,520.50"
click at [1165, 720] on span "Continue to checkout" at bounding box center [1226, 721] width 310 height 24
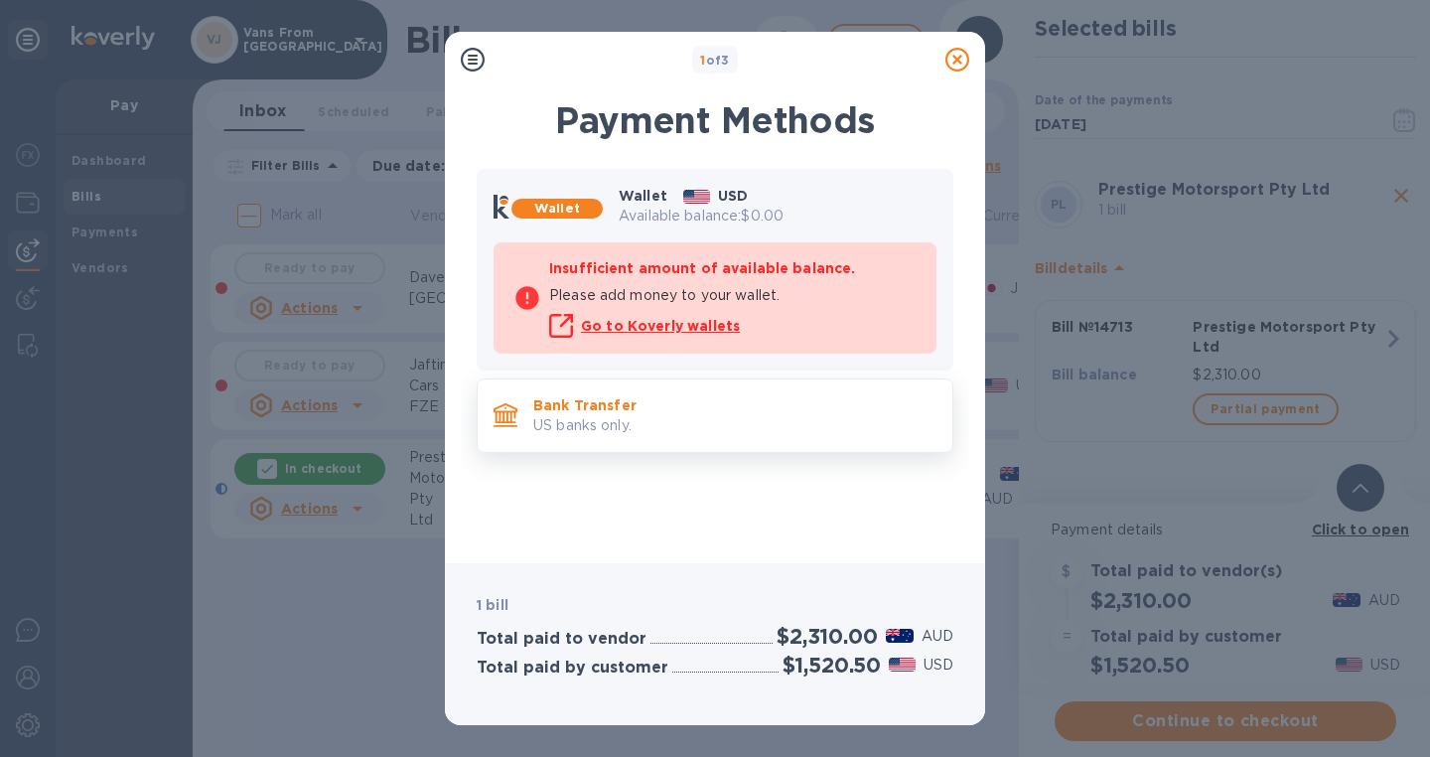
click at [631, 417] on p "US banks only." at bounding box center [734, 425] width 403 height 21
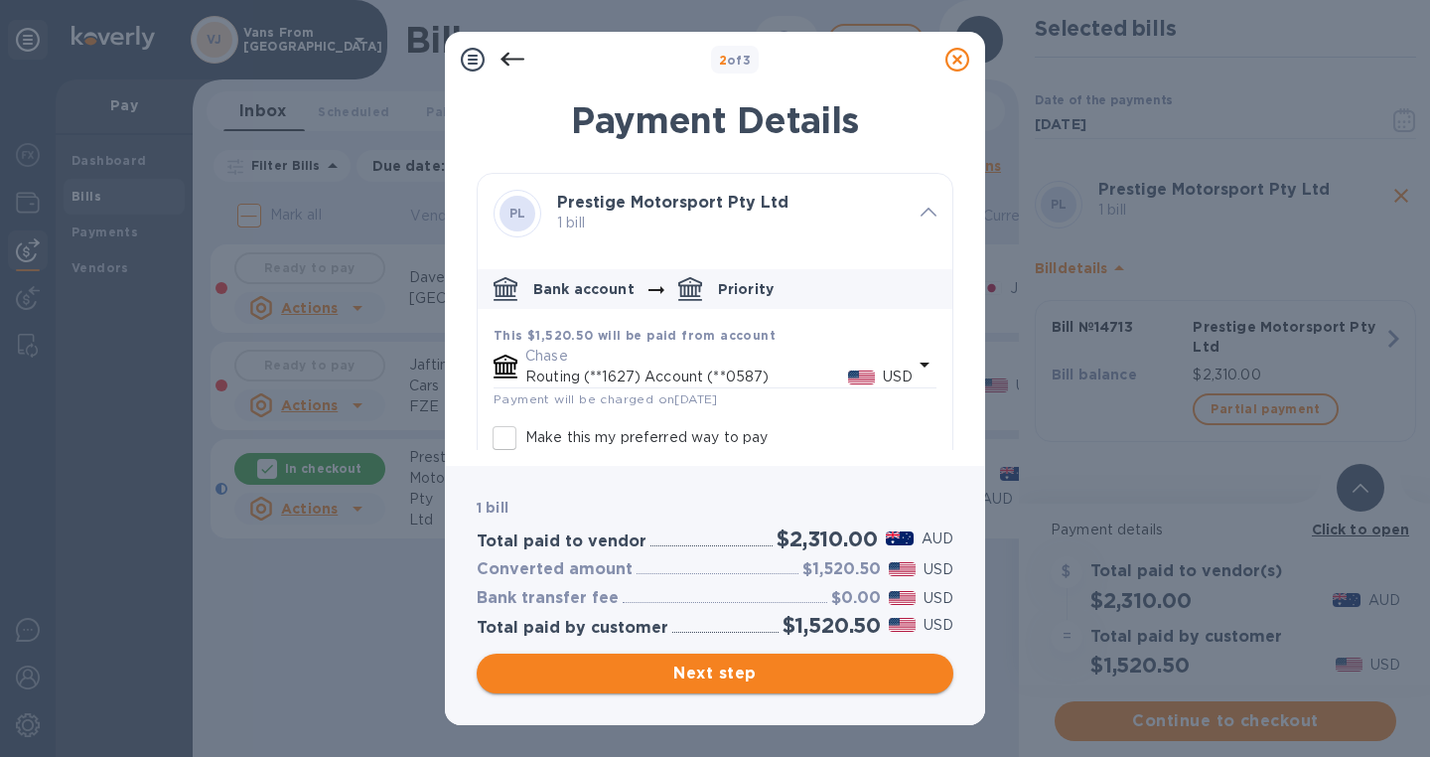
click at [704, 669] on span "Next step" at bounding box center [715, 674] width 445 height 24
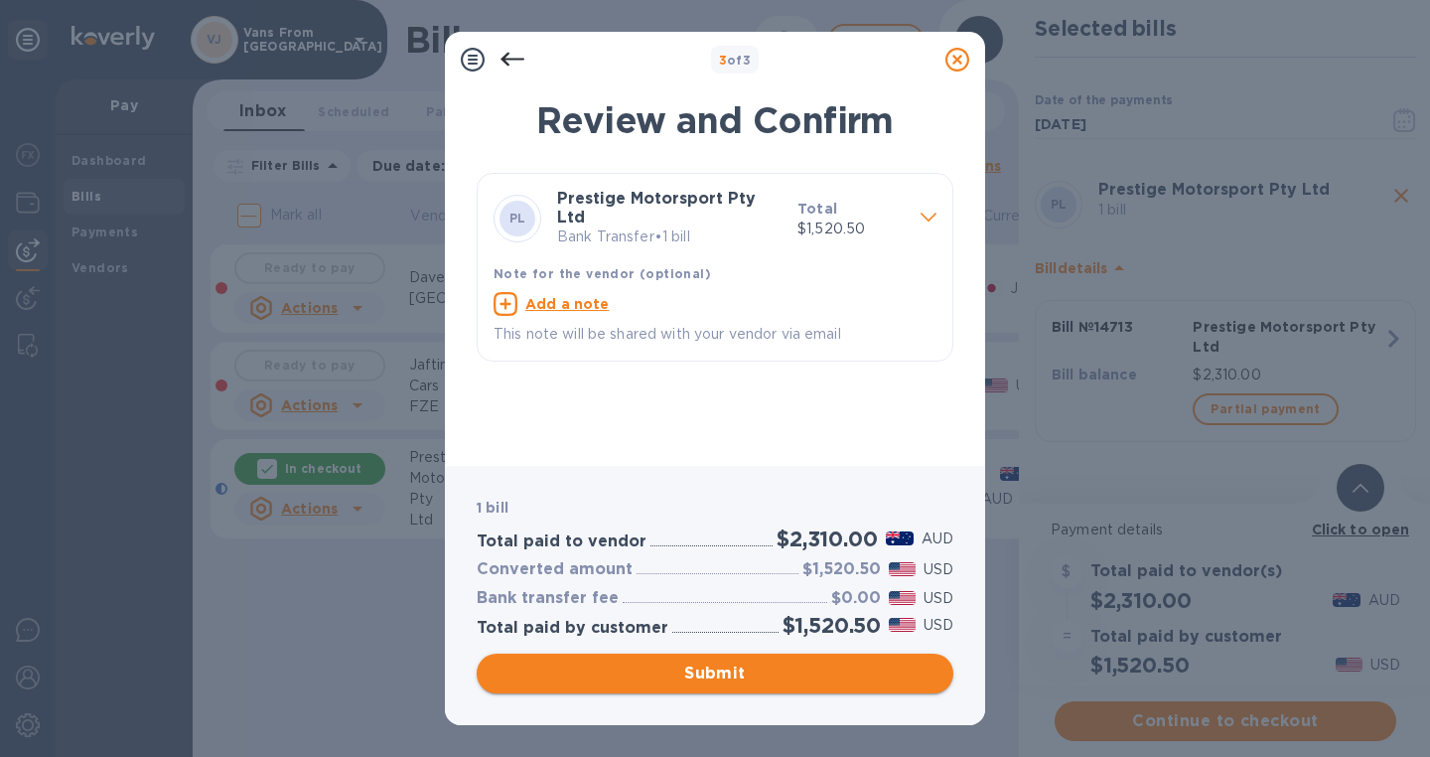
click at [718, 678] on span "Submit" at bounding box center [715, 674] width 445 height 24
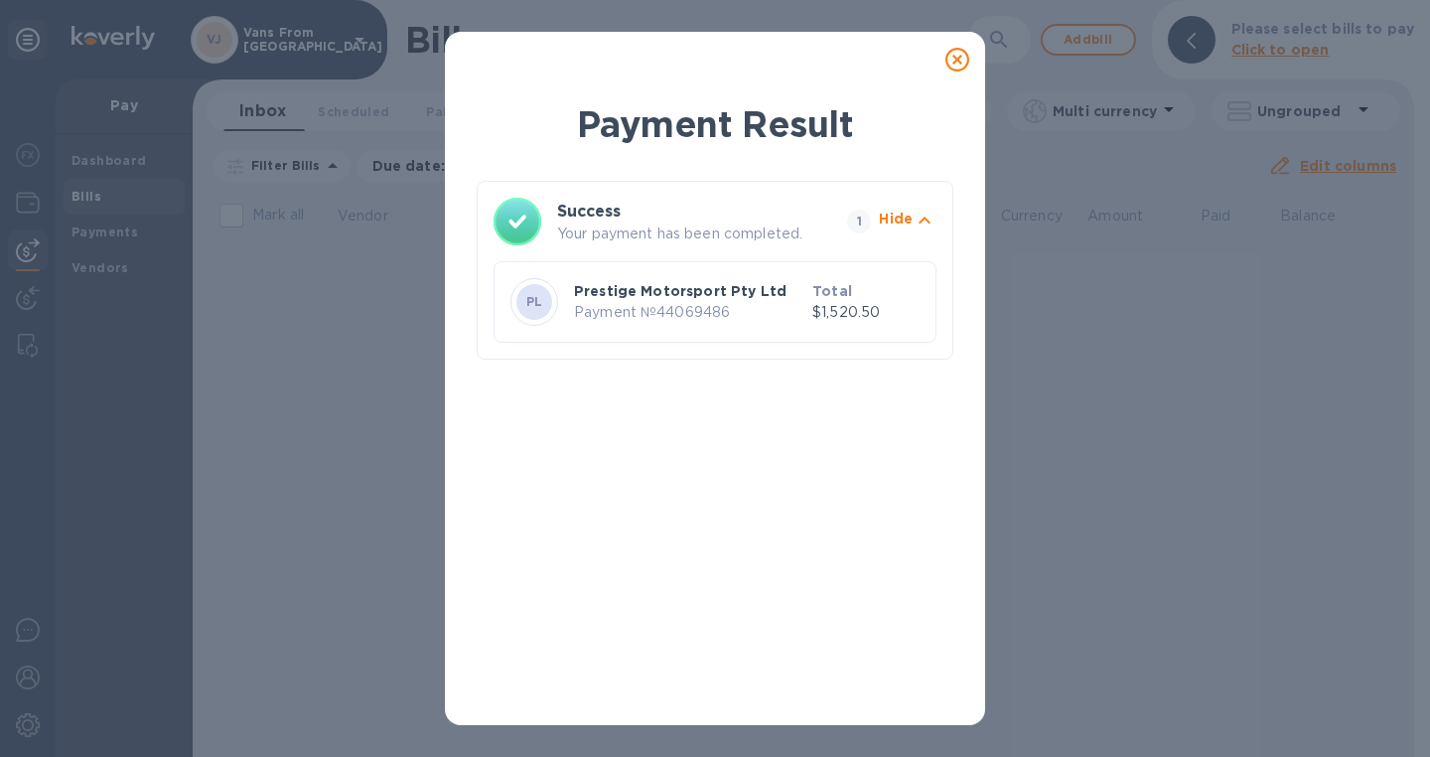
click at [959, 60] on icon at bounding box center [958, 60] width 24 height 24
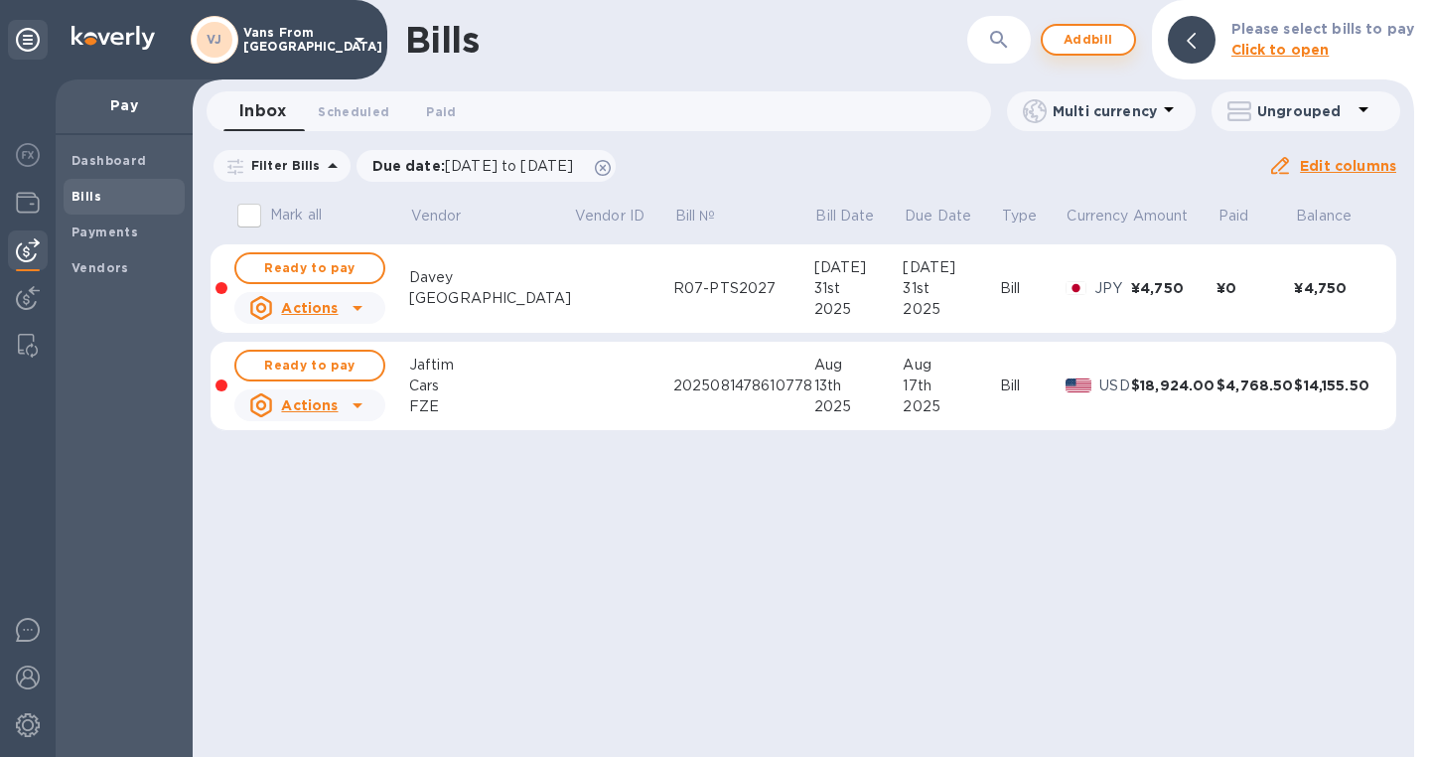
click at [1091, 44] on span "Add bill" at bounding box center [1089, 40] width 60 height 24
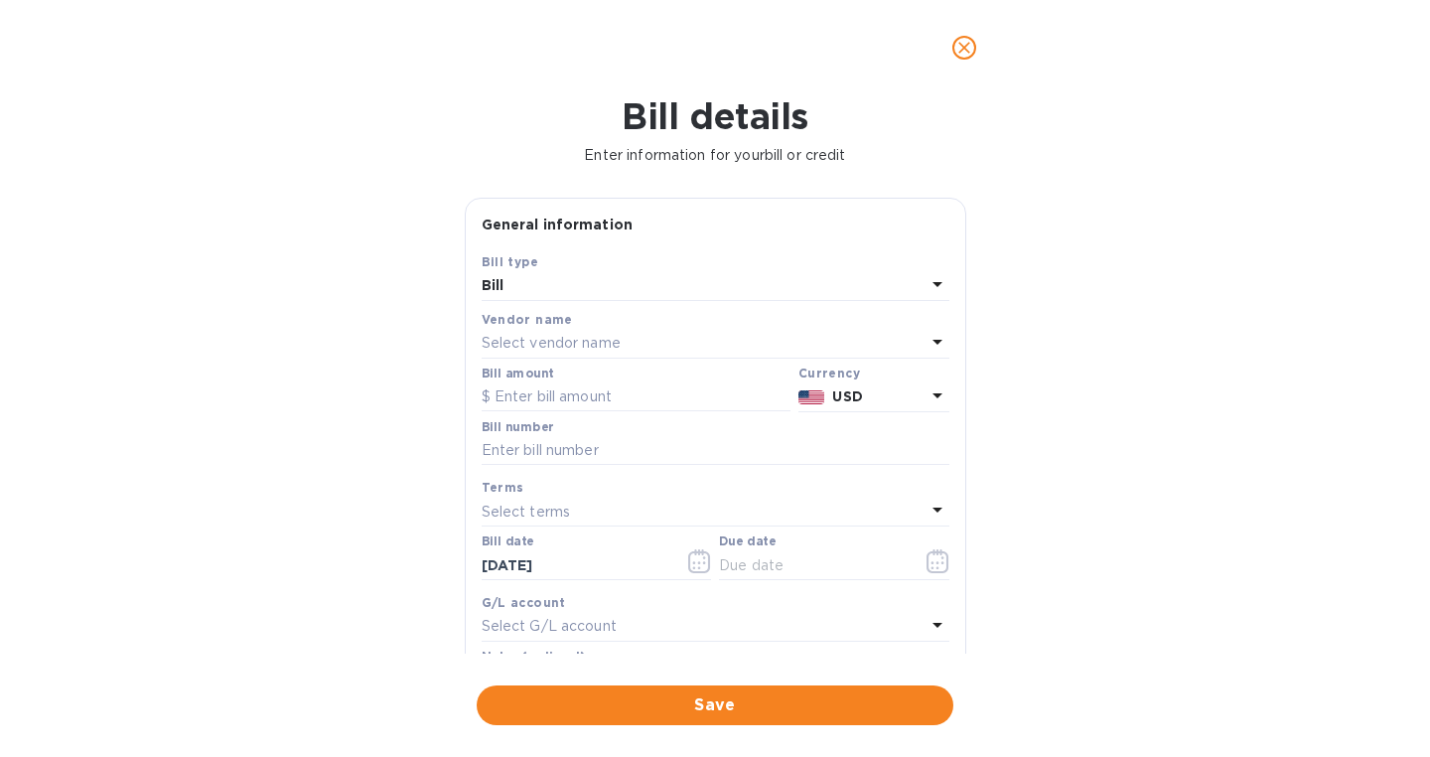
click at [537, 346] on p "Select vendor name" at bounding box center [551, 343] width 139 height 21
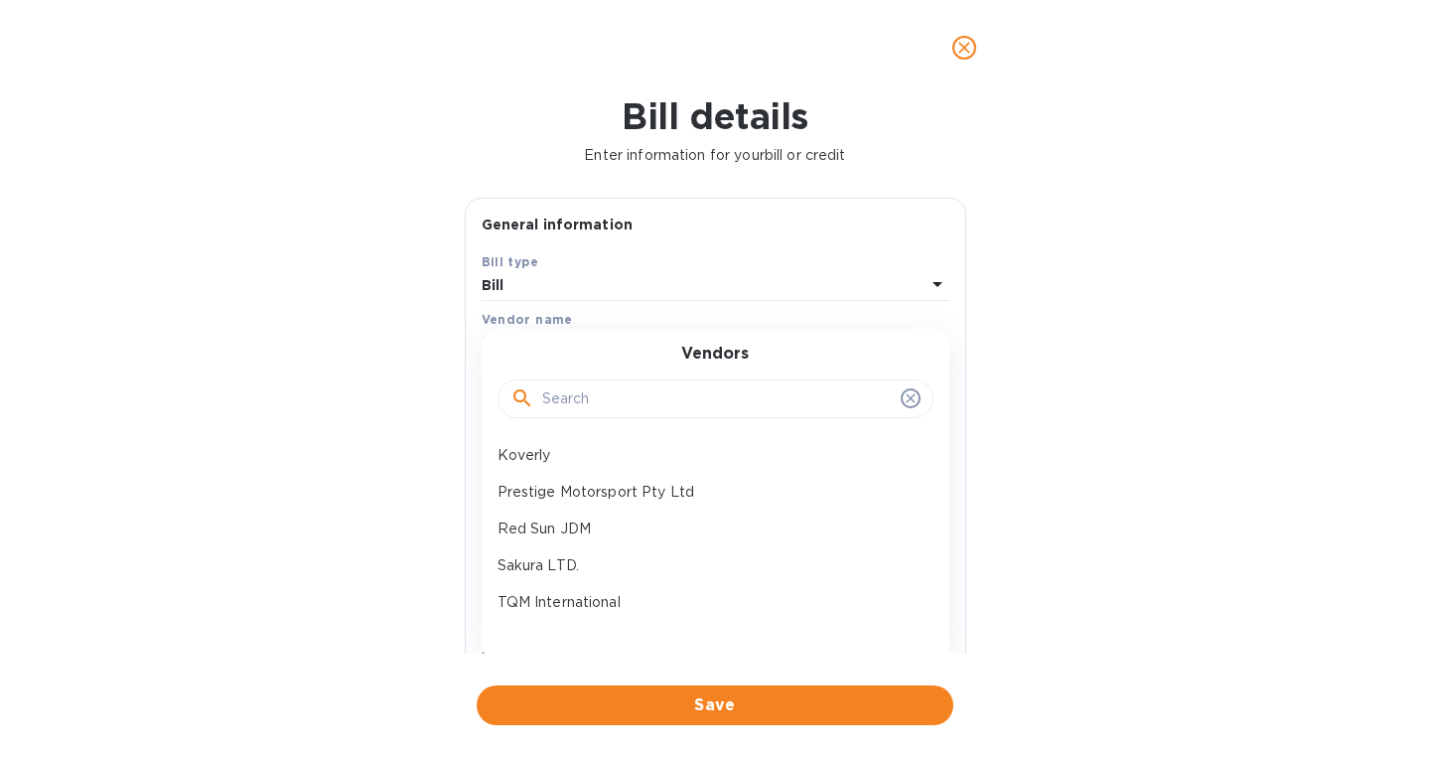
scroll to position [214, 0]
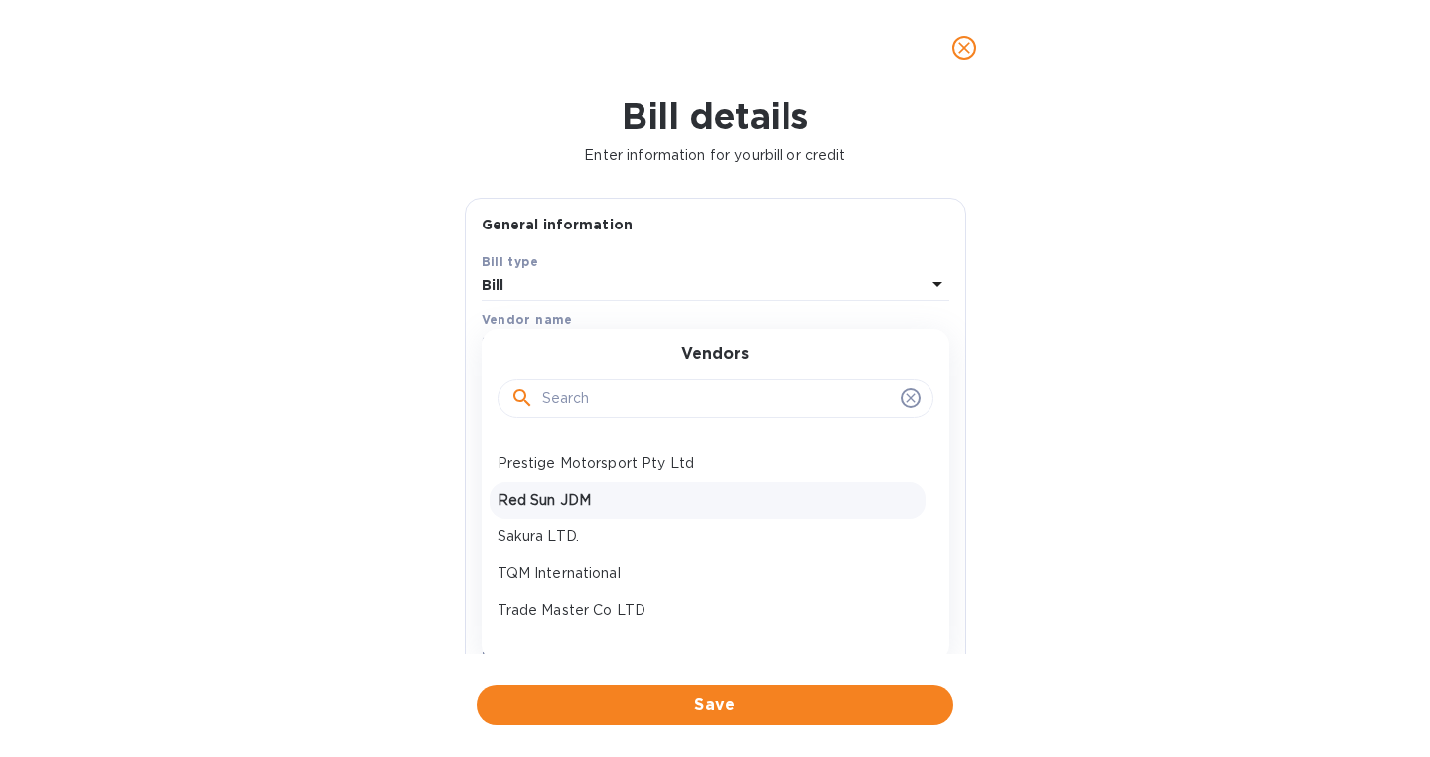
click at [562, 502] on p "Red Sun JDM" at bounding box center [708, 500] width 420 height 21
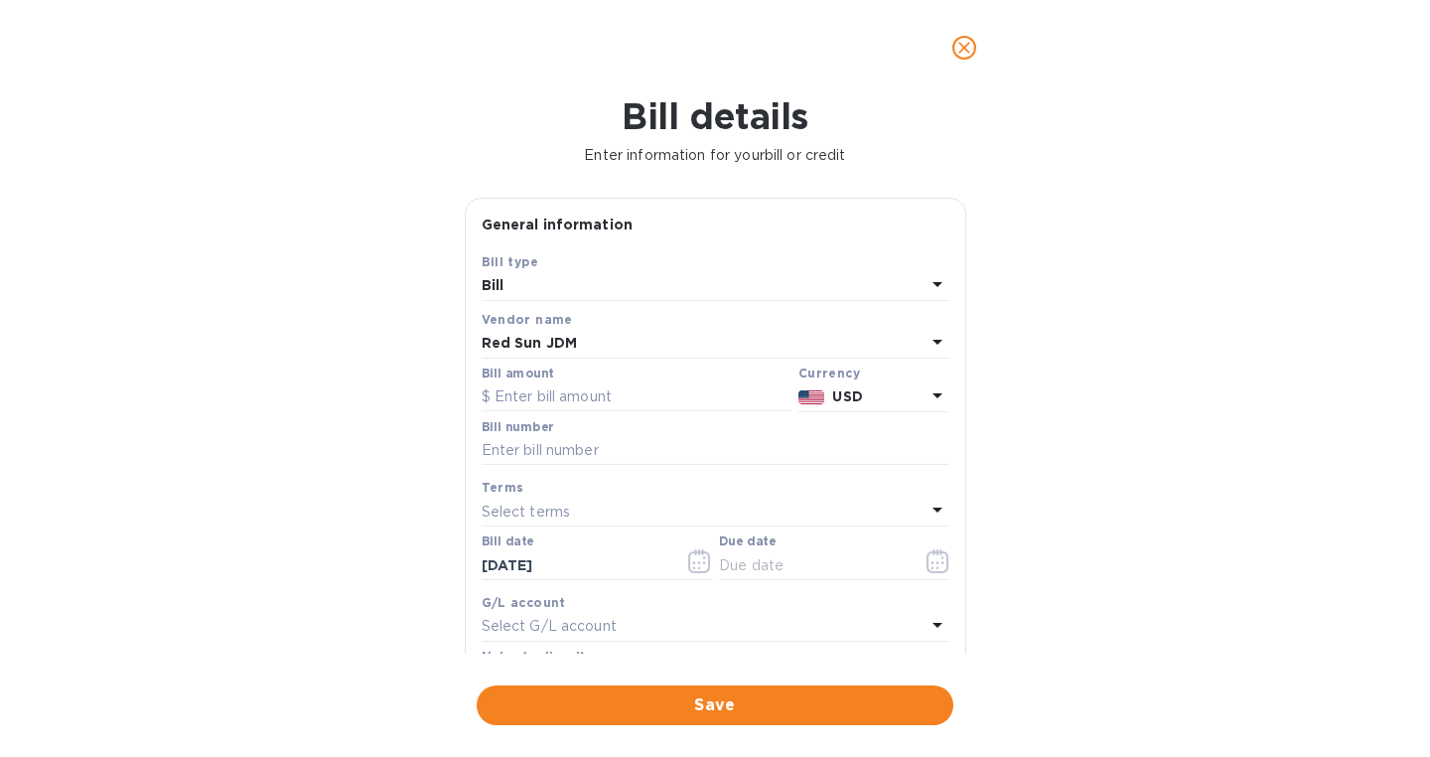
click at [593, 357] on div "Red Sun JDM" at bounding box center [704, 344] width 444 height 28
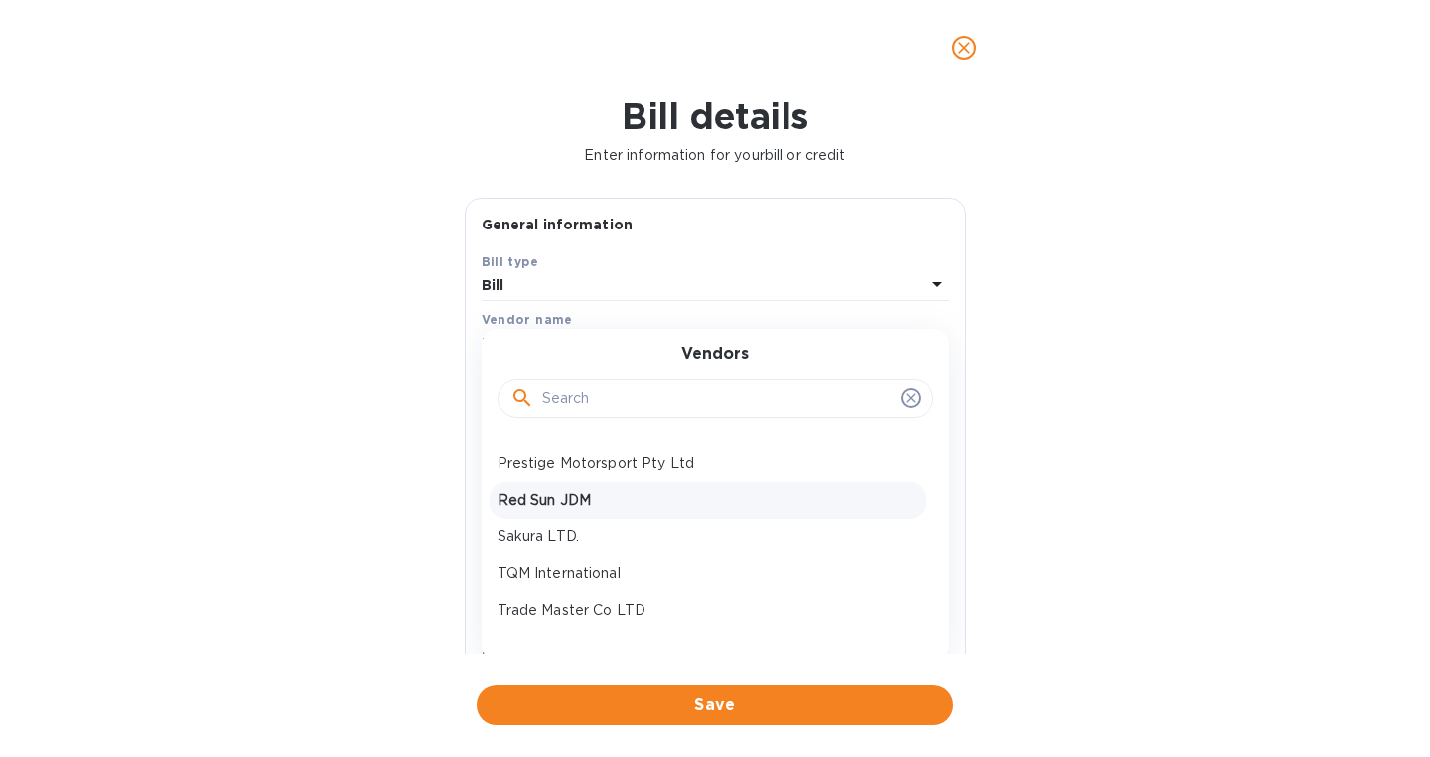
click at [562, 513] on div "Red Sun JDM" at bounding box center [708, 500] width 436 height 37
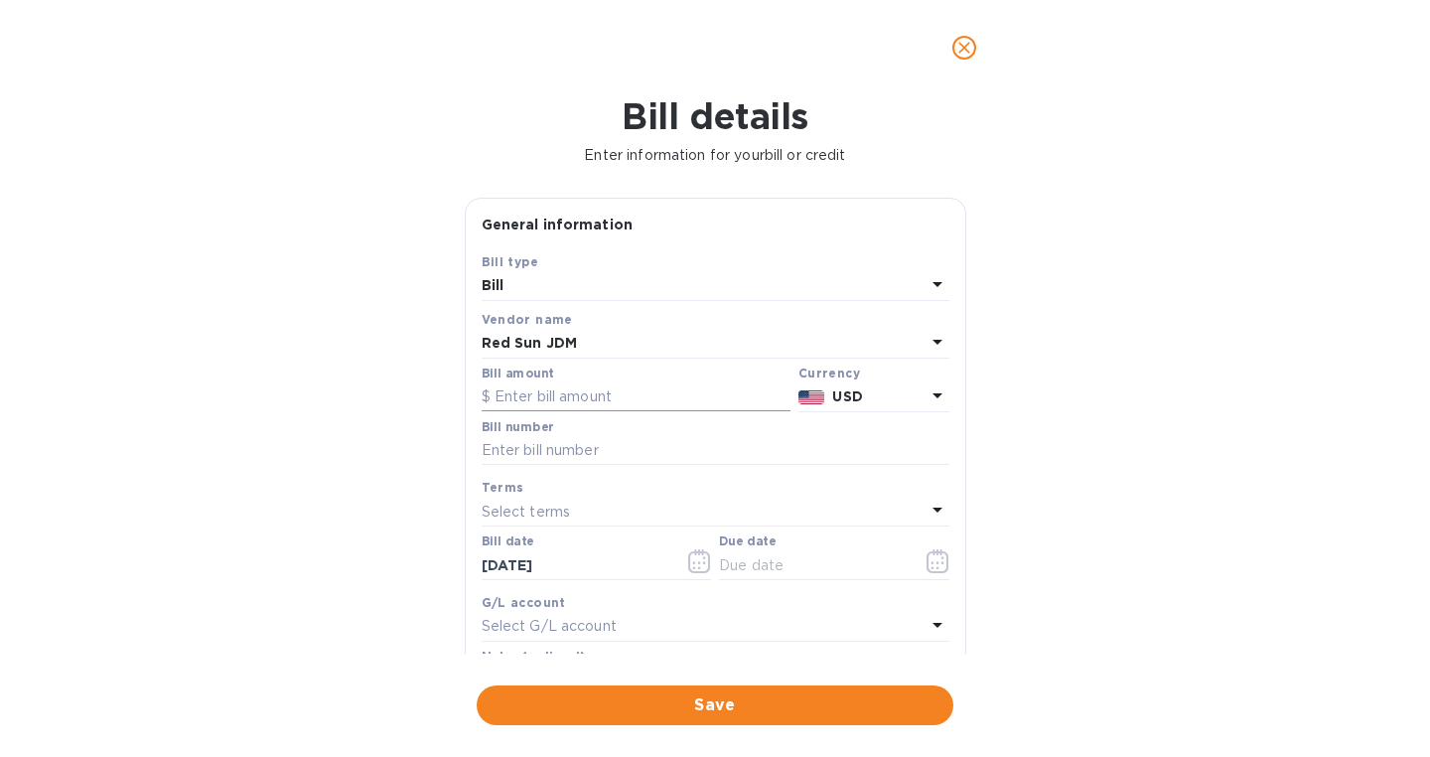
click at [554, 391] on input "text" at bounding box center [636, 397] width 309 height 30
type input "140"
click at [550, 450] on input "text" at bounding box center [716, 451] width 468 height 30
paste input "RSJ-10686"
type input "RSJ-10686"
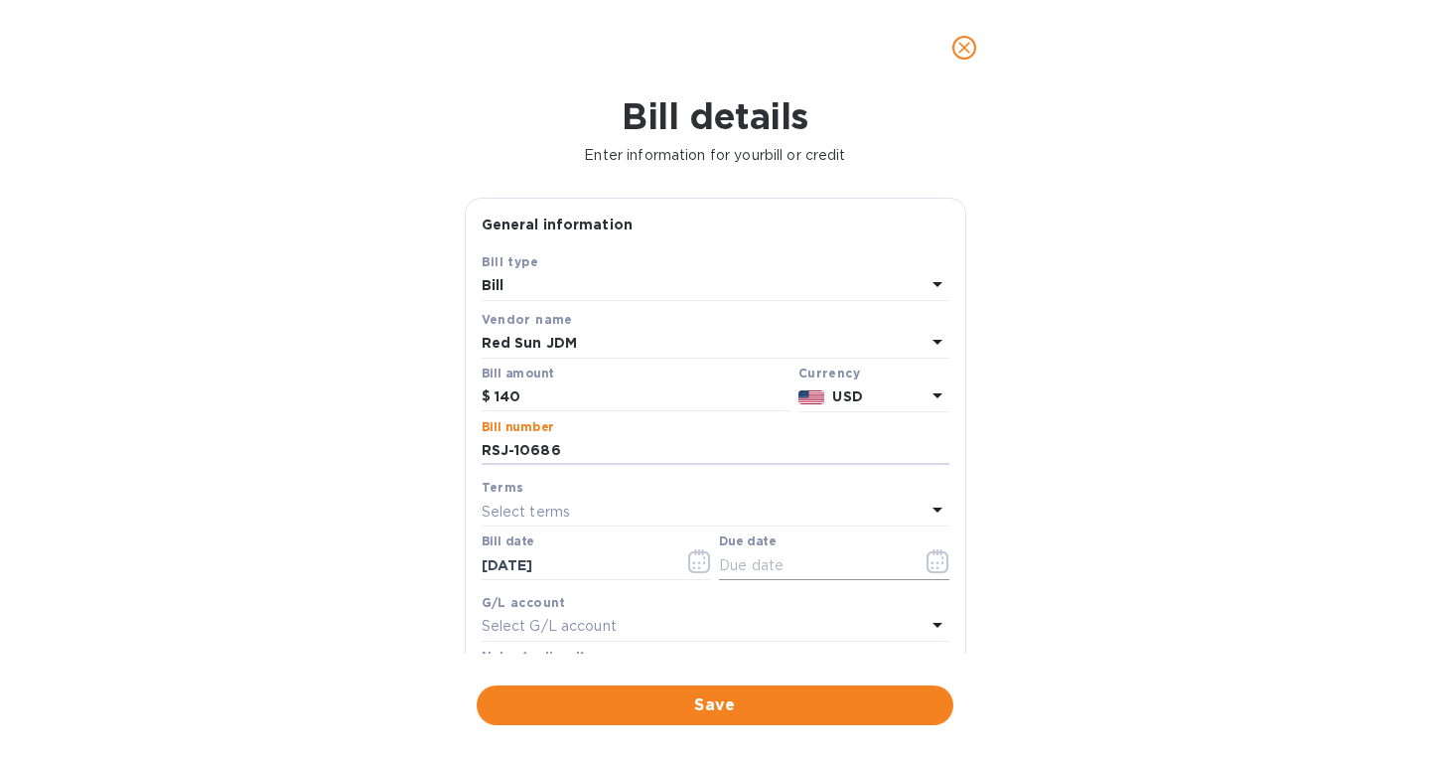
click at [938, 560] on icon "button" at bounding box center [938, 561] width 23 height 24
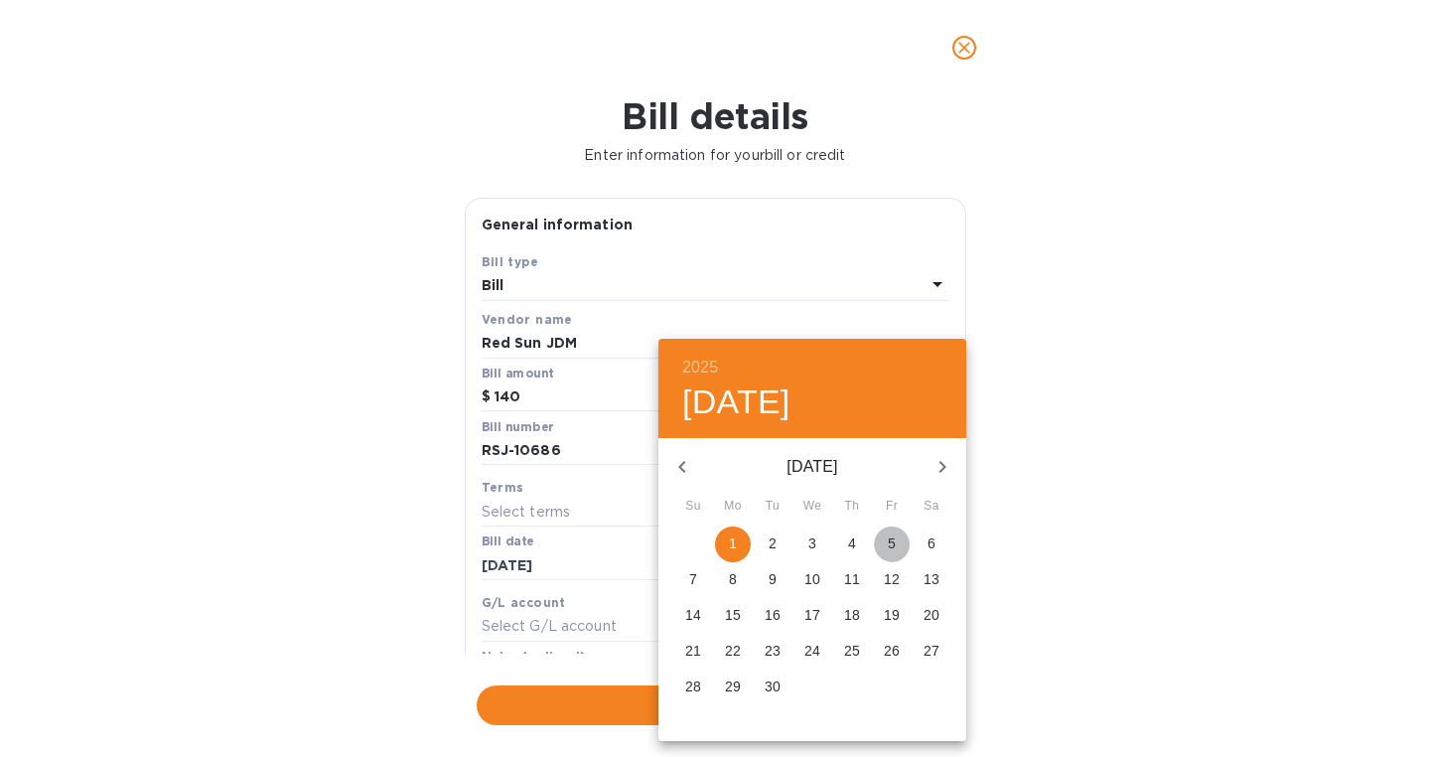
click at [891, 541] on p "5" at bounding box center [892, 543] width 8 height 20
type input "[DATE]"
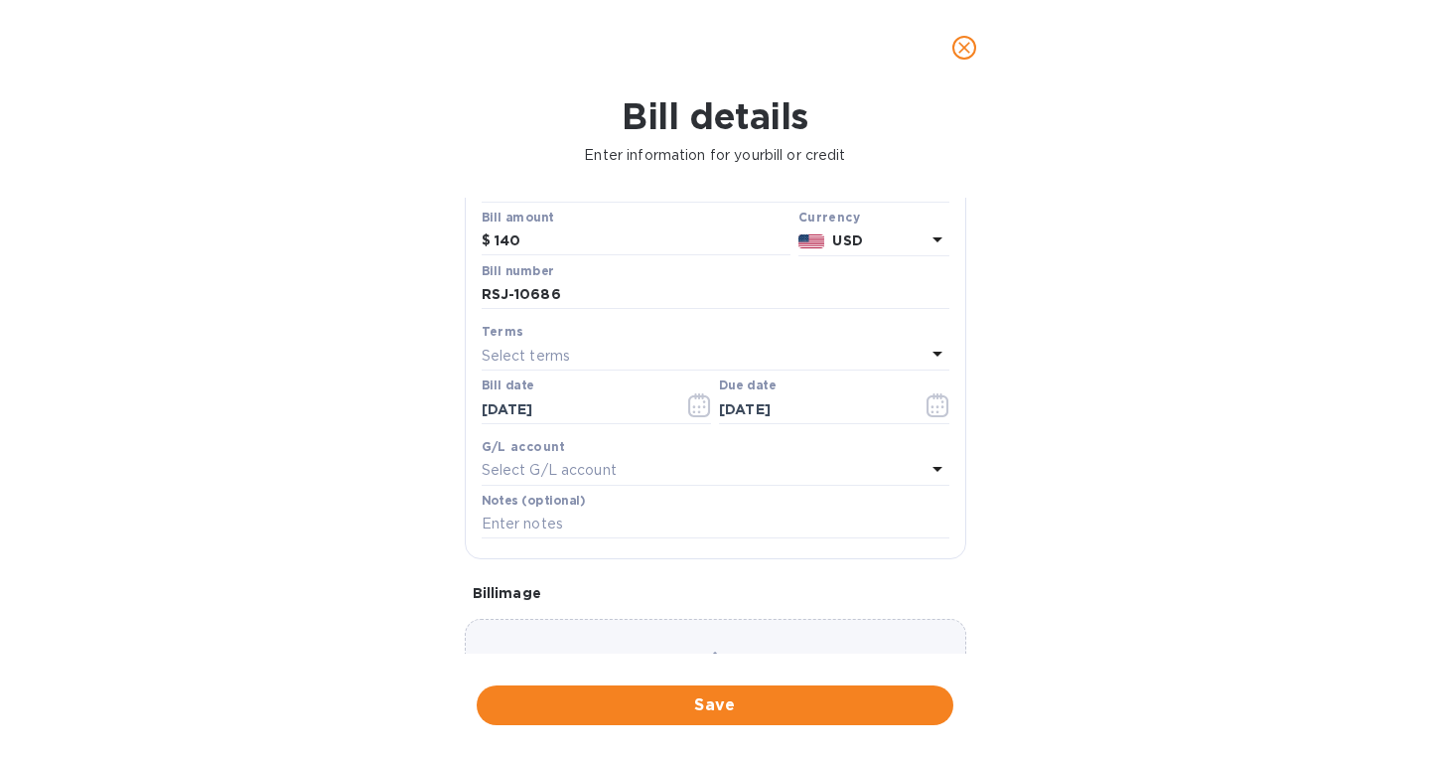
scroll to position [183, 0]
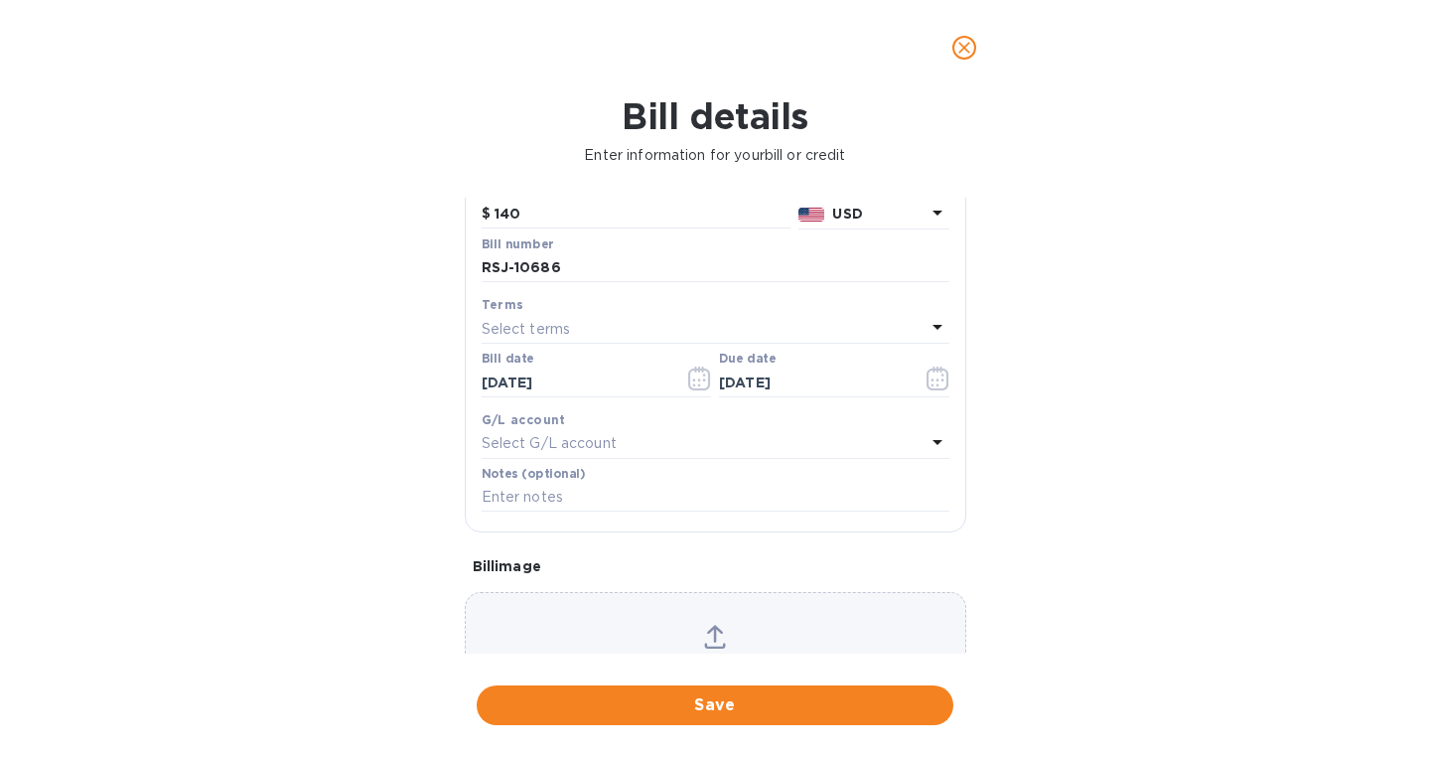
click at [716, 637] on icon at bounding box center [715, 634] width 16 height 18
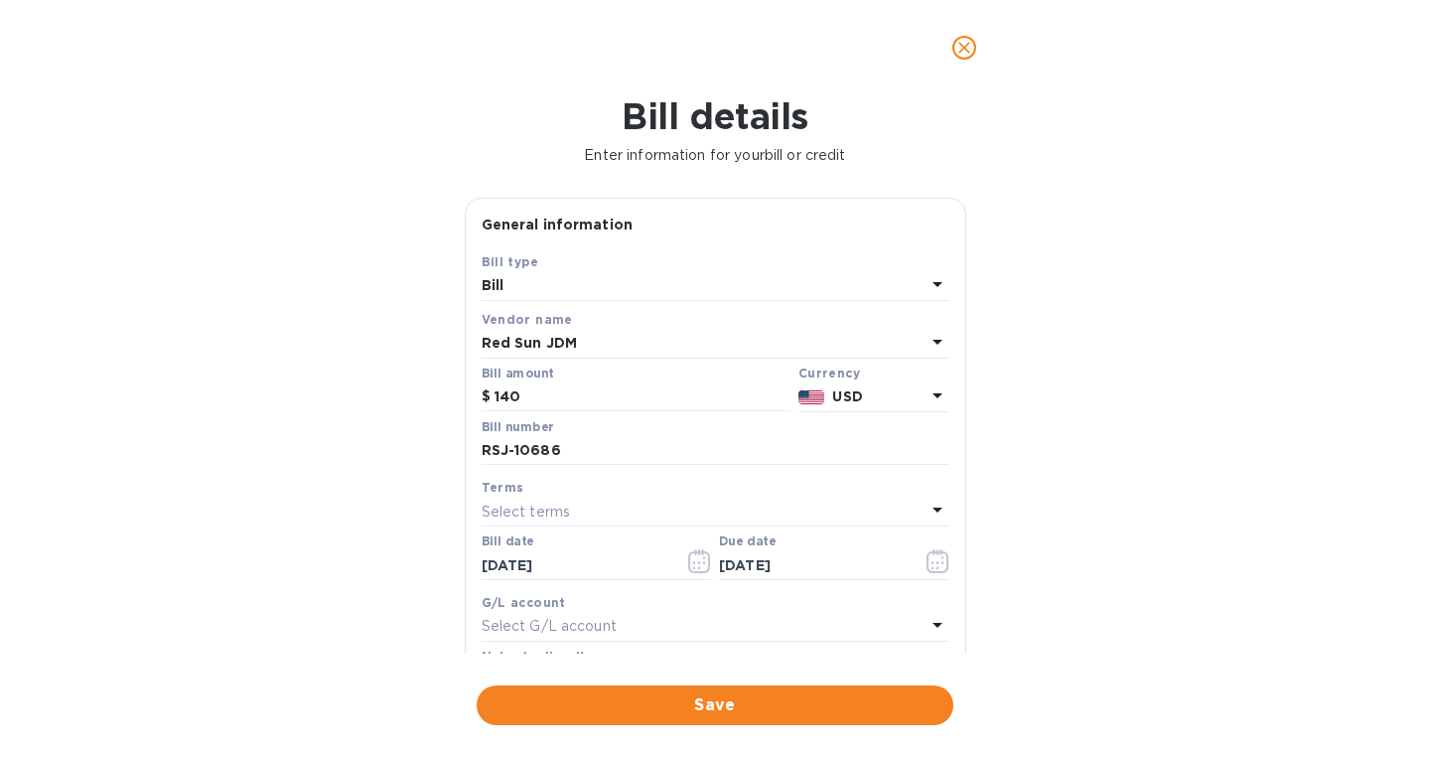
scroll to position [352, 0]
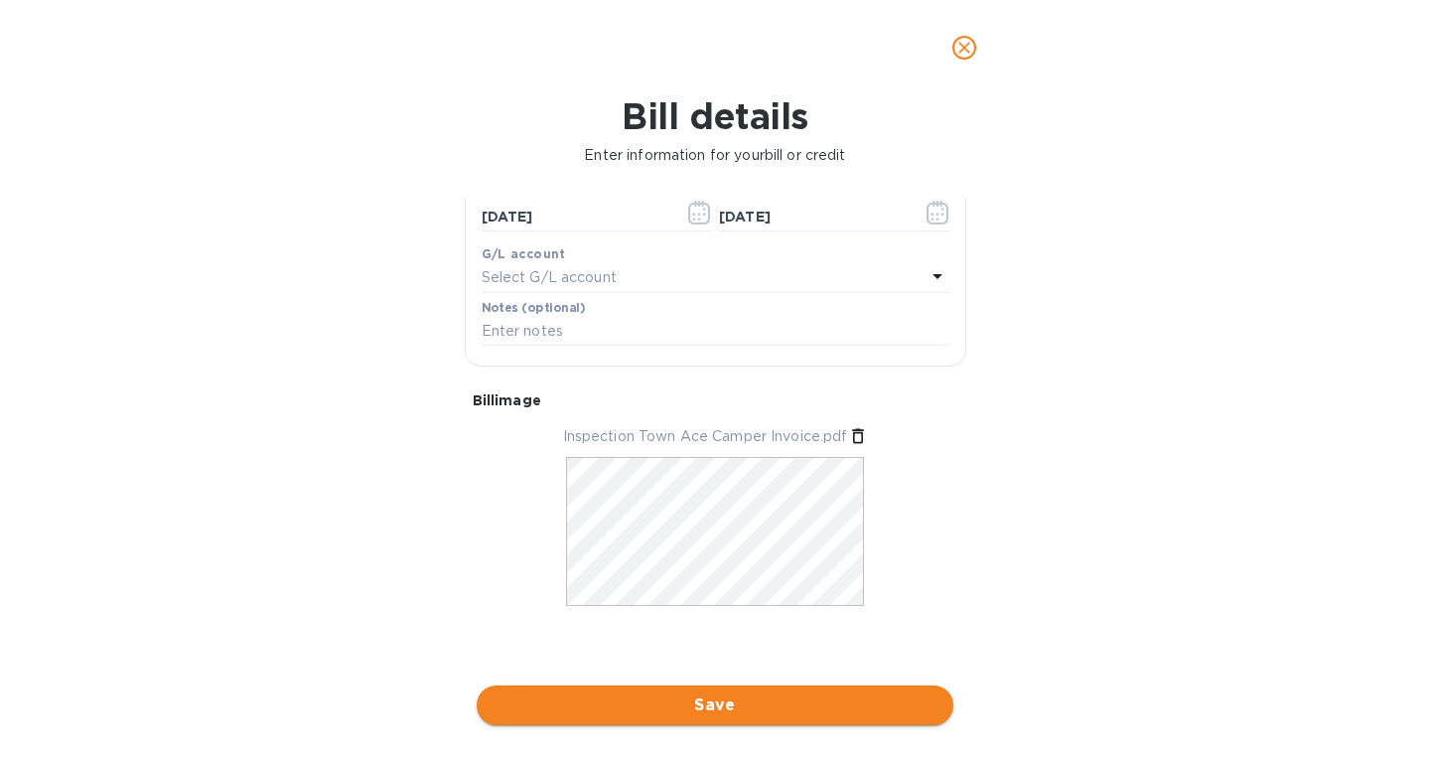
click at [712, 688] on button "Save" at bounding box center [715, 705] width 477 height 40
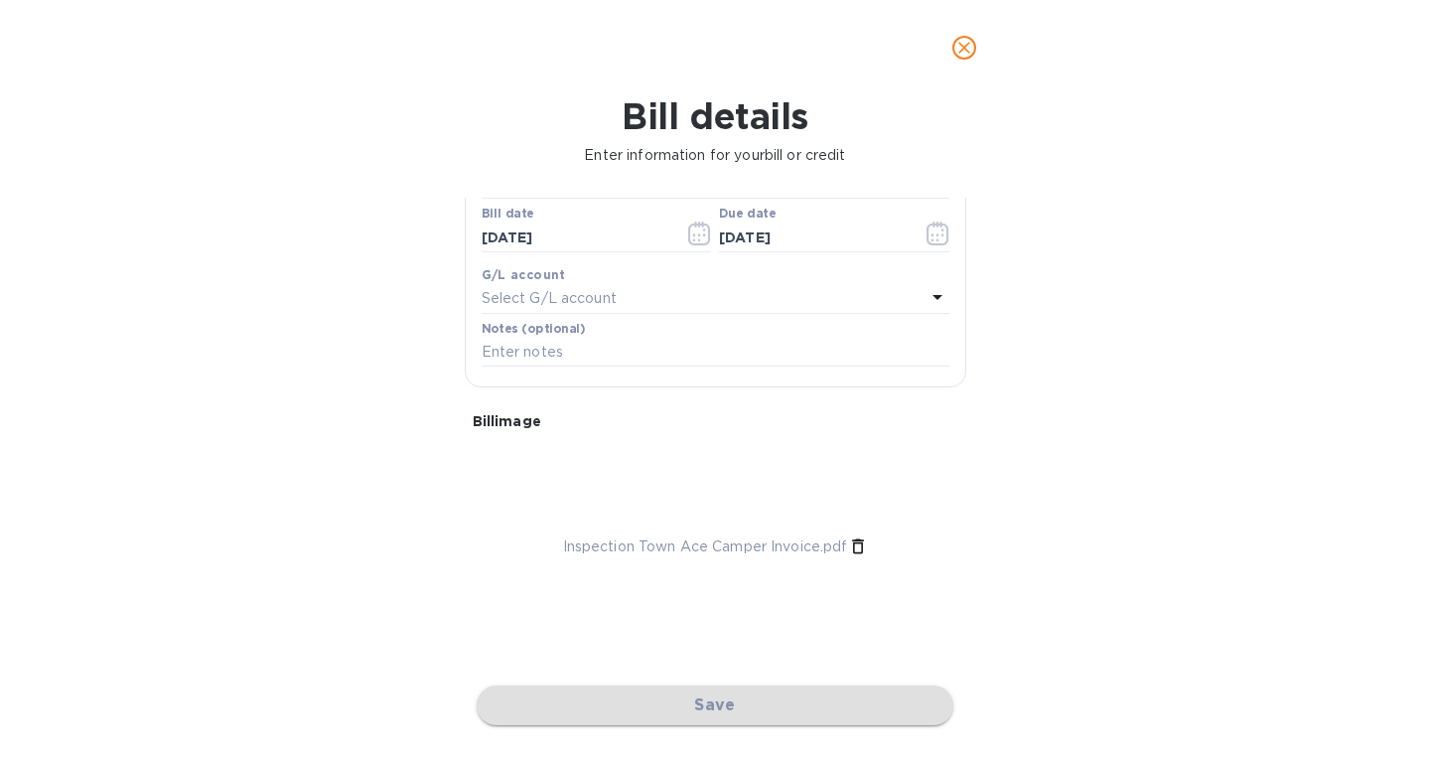
scroll to position [331, 0]
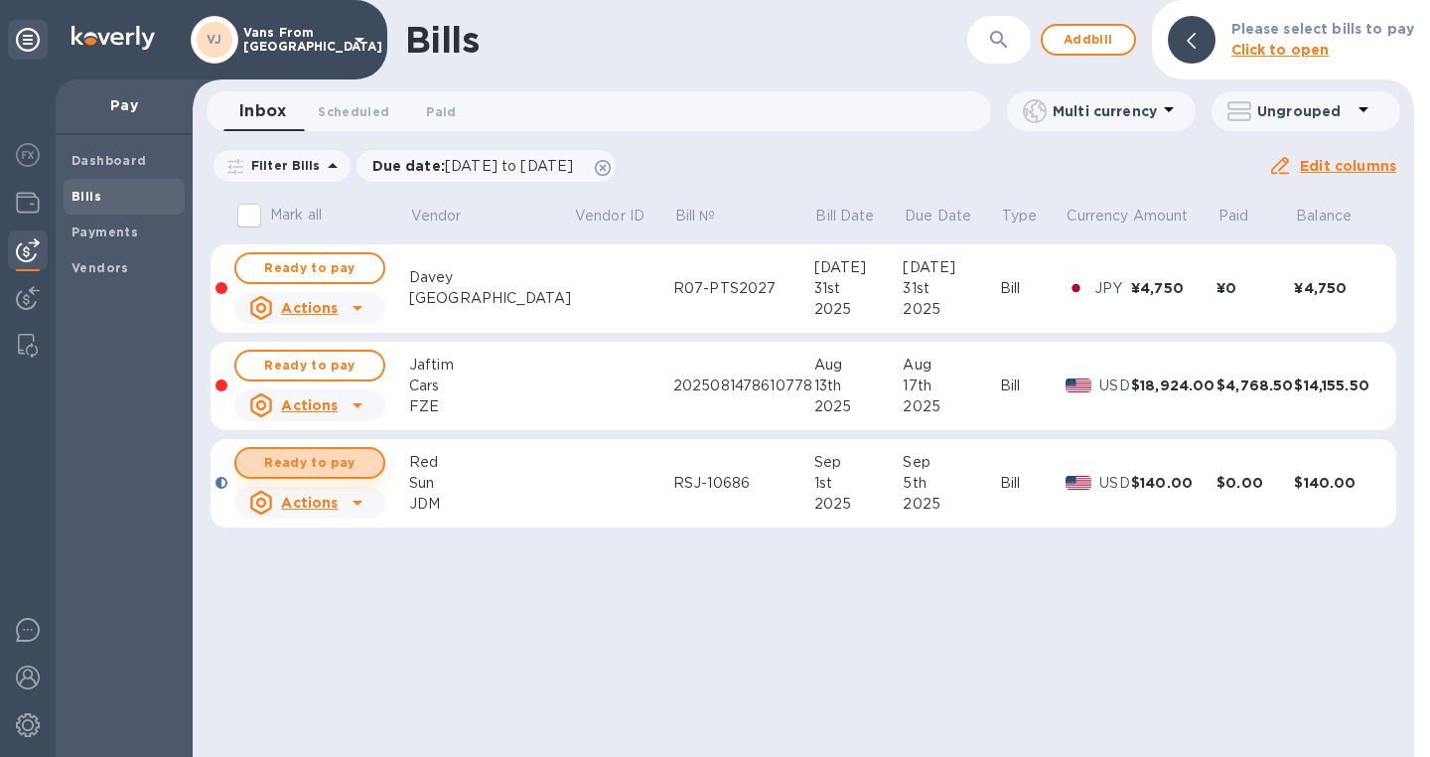
click at [347, 467] on span "Ready to pay" at bounding box center [309, 463] width 115 height 24
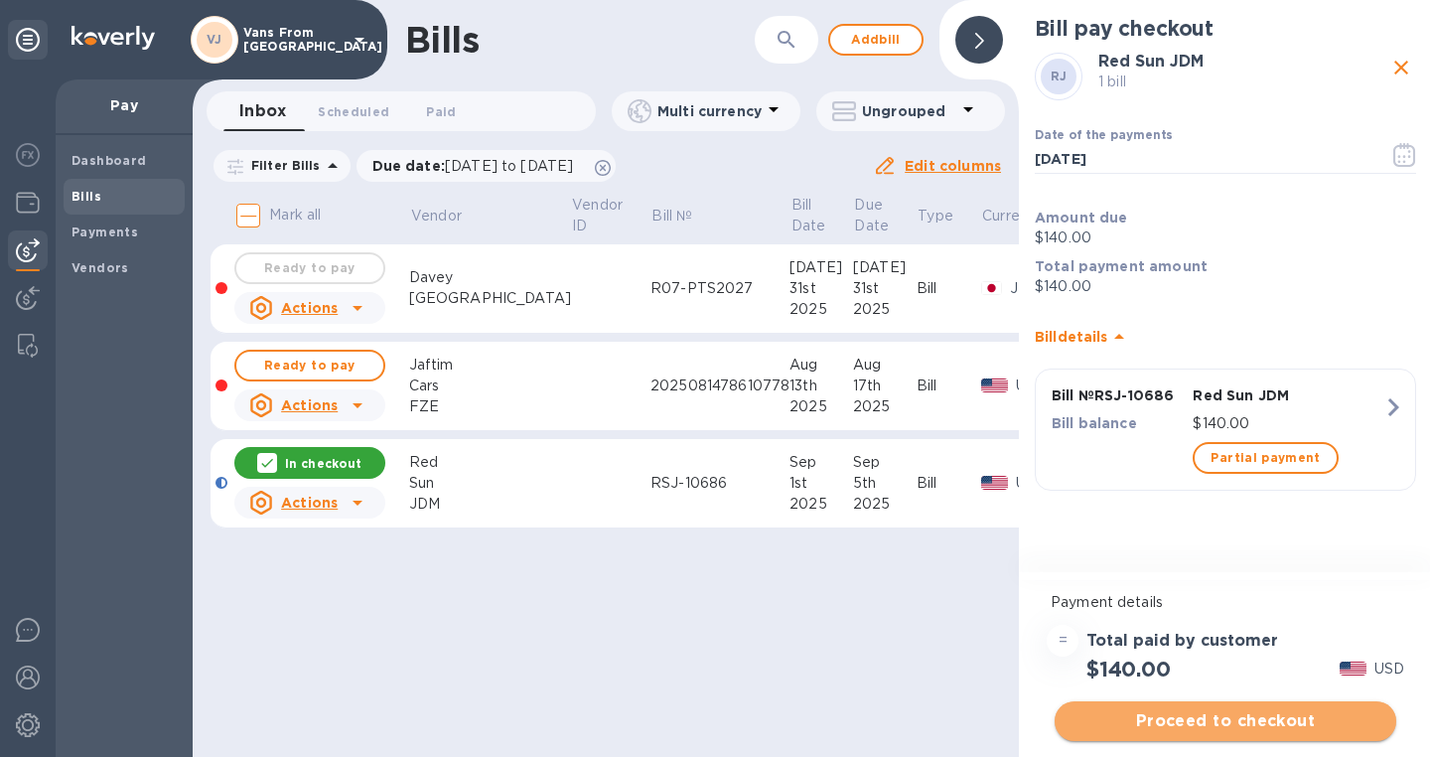
click at [1186, 716] on span "Proceed to checkout" at bounding box center [1226, 721] width 310 height 24
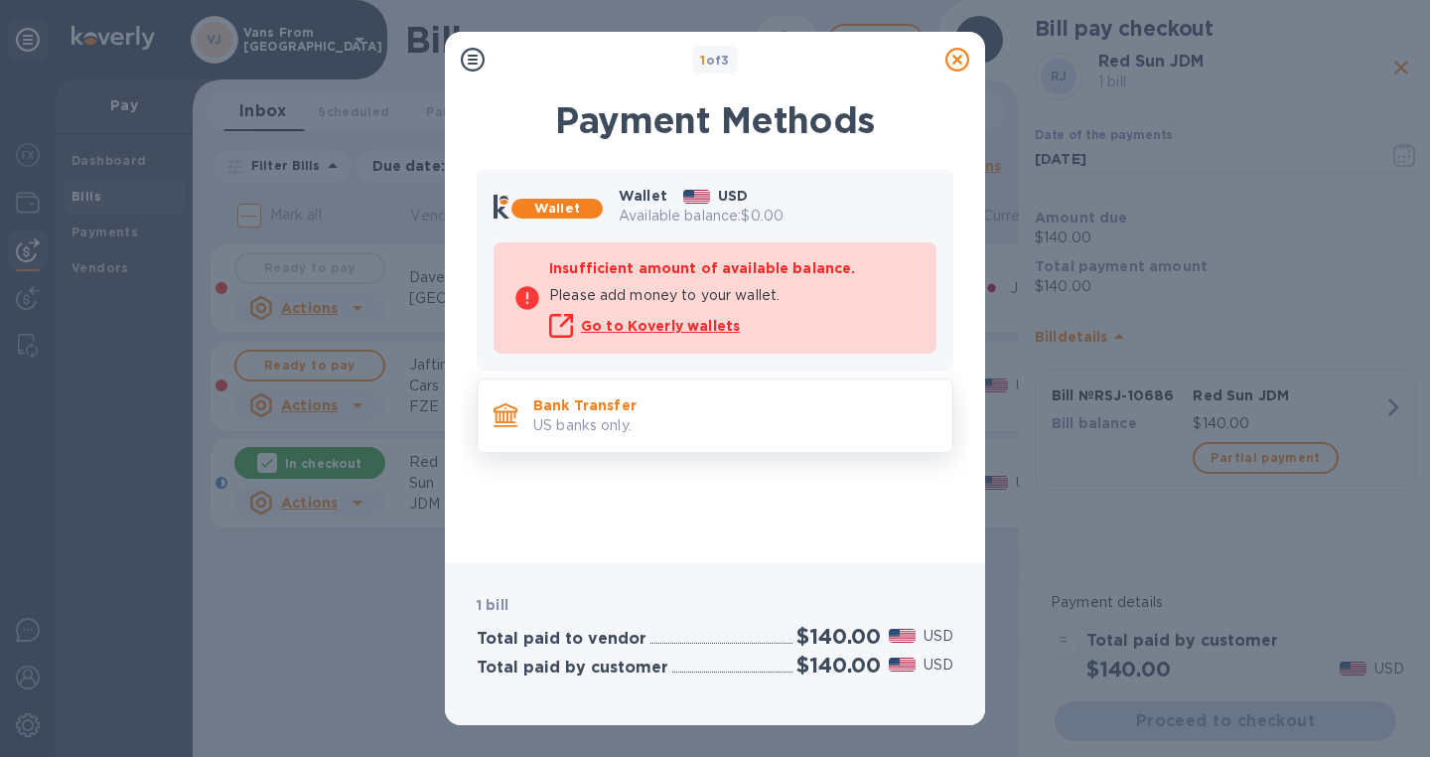
click at [631, 417] on p "US banks only." at bounding box center [734, 425] width 403 height 21
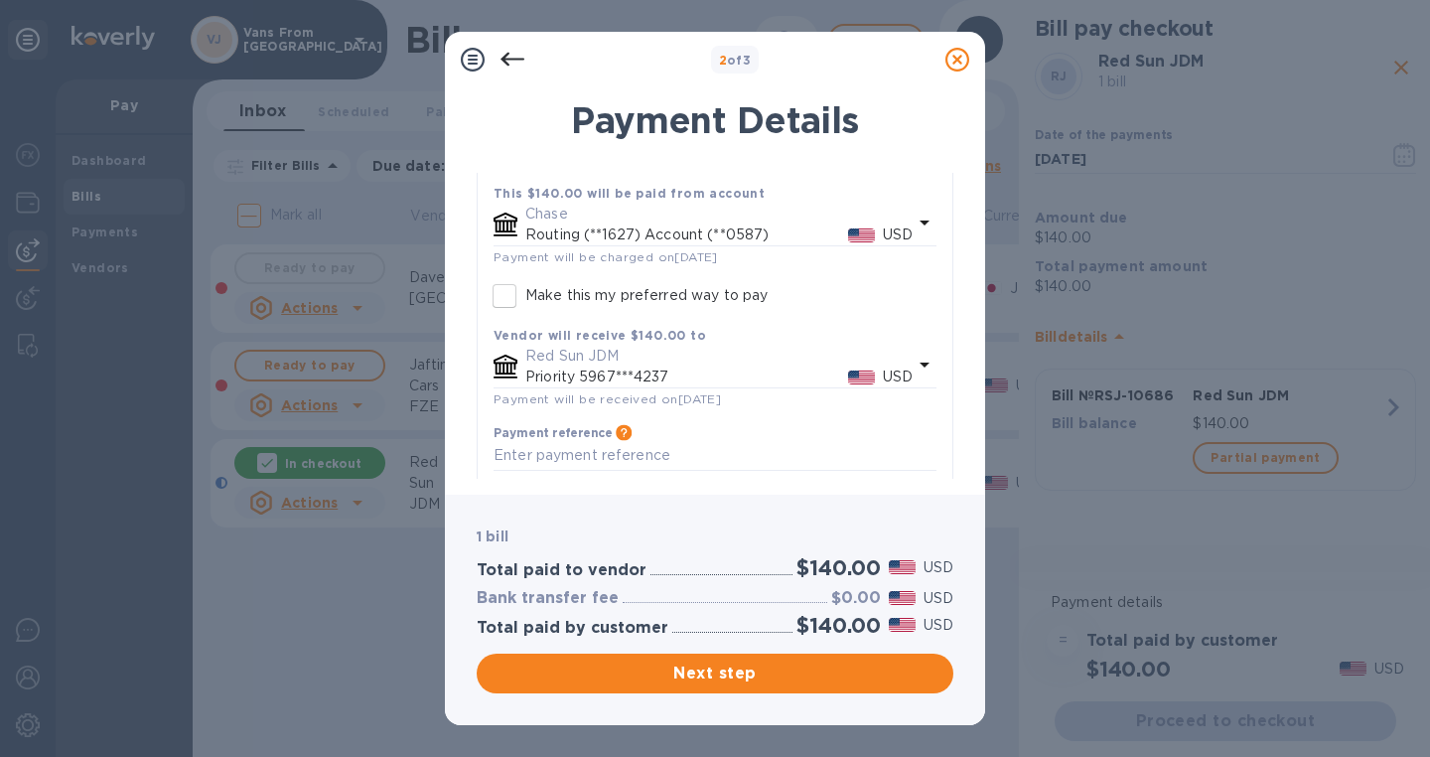
scroll to position [151, 0]
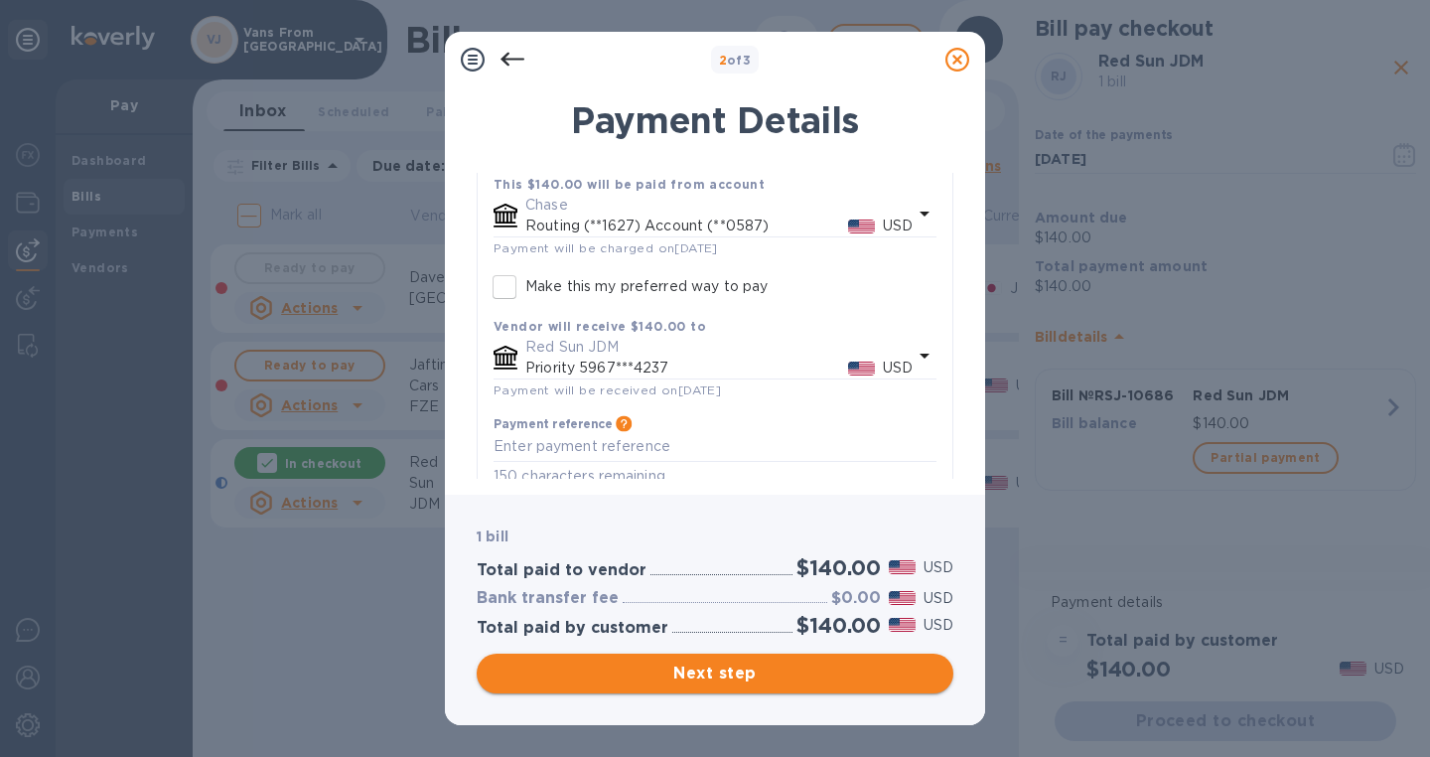
click at [720, 660] on button "Next step" at bounding box center [715, 674] width 477 height 40
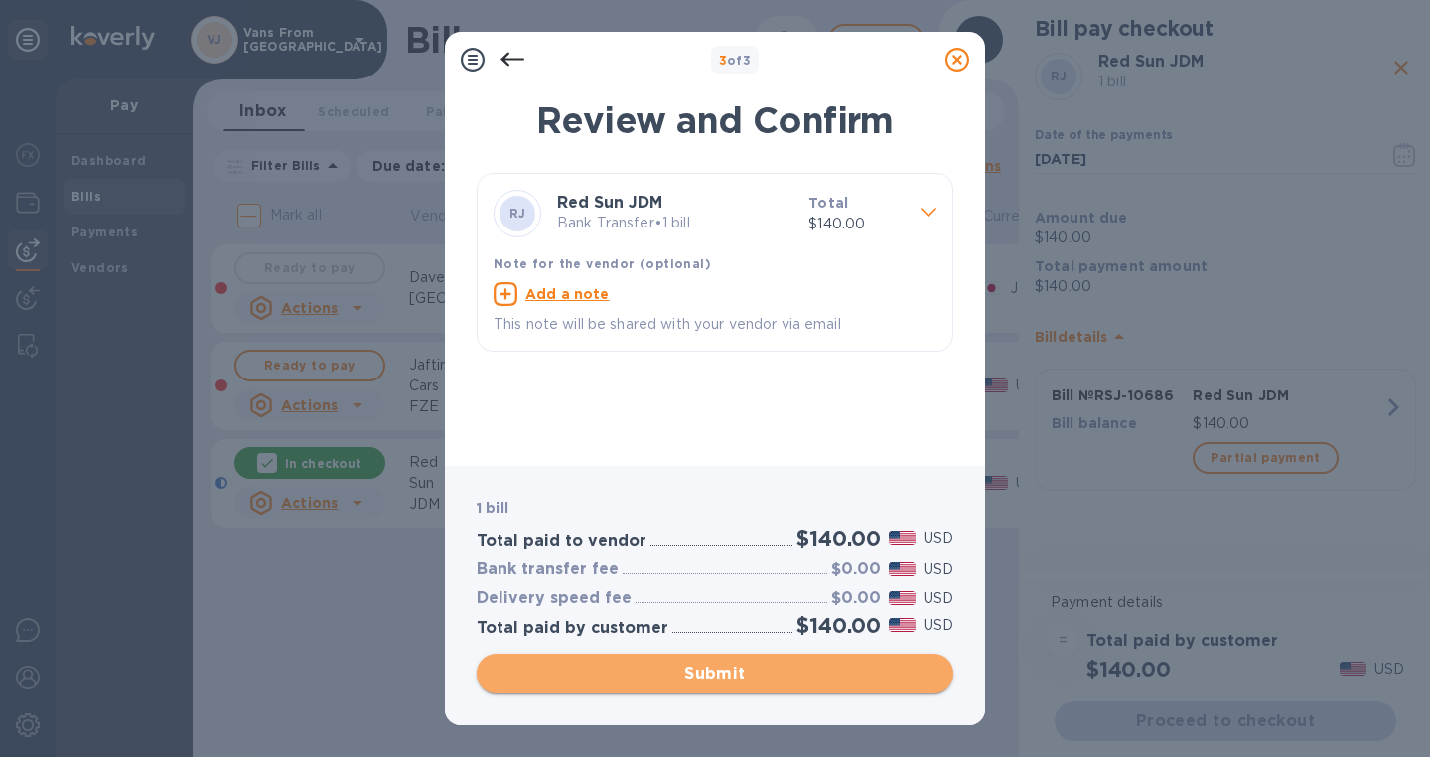
click at [720, 660] on button "Submit" at bounding box center [715, 674] width 477 height 40
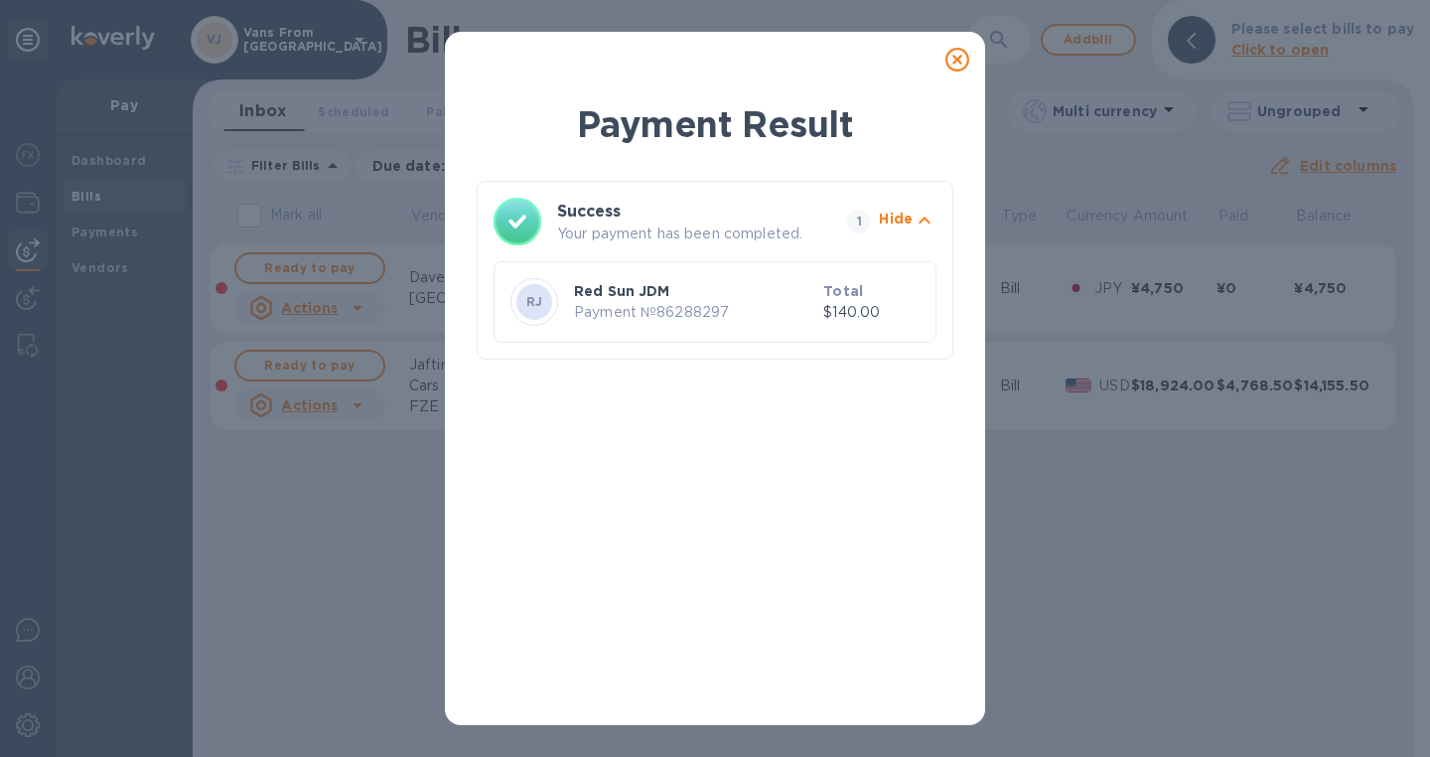
click at [957, 53] on icon at bounding box center [958, 60] width 24 height 24
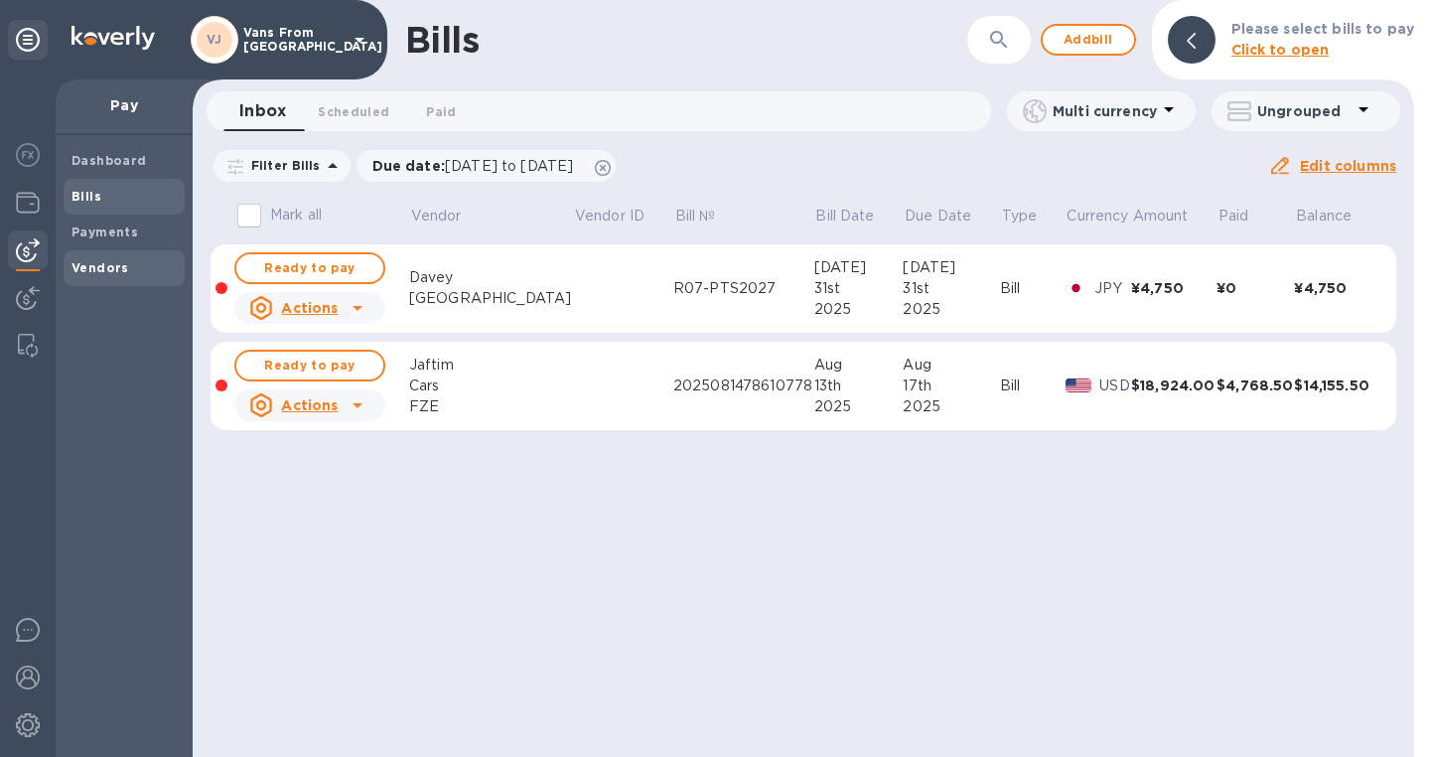
click at [119, 256] on div "Vendors" at bounding box center [124, 268] width 121 height 36
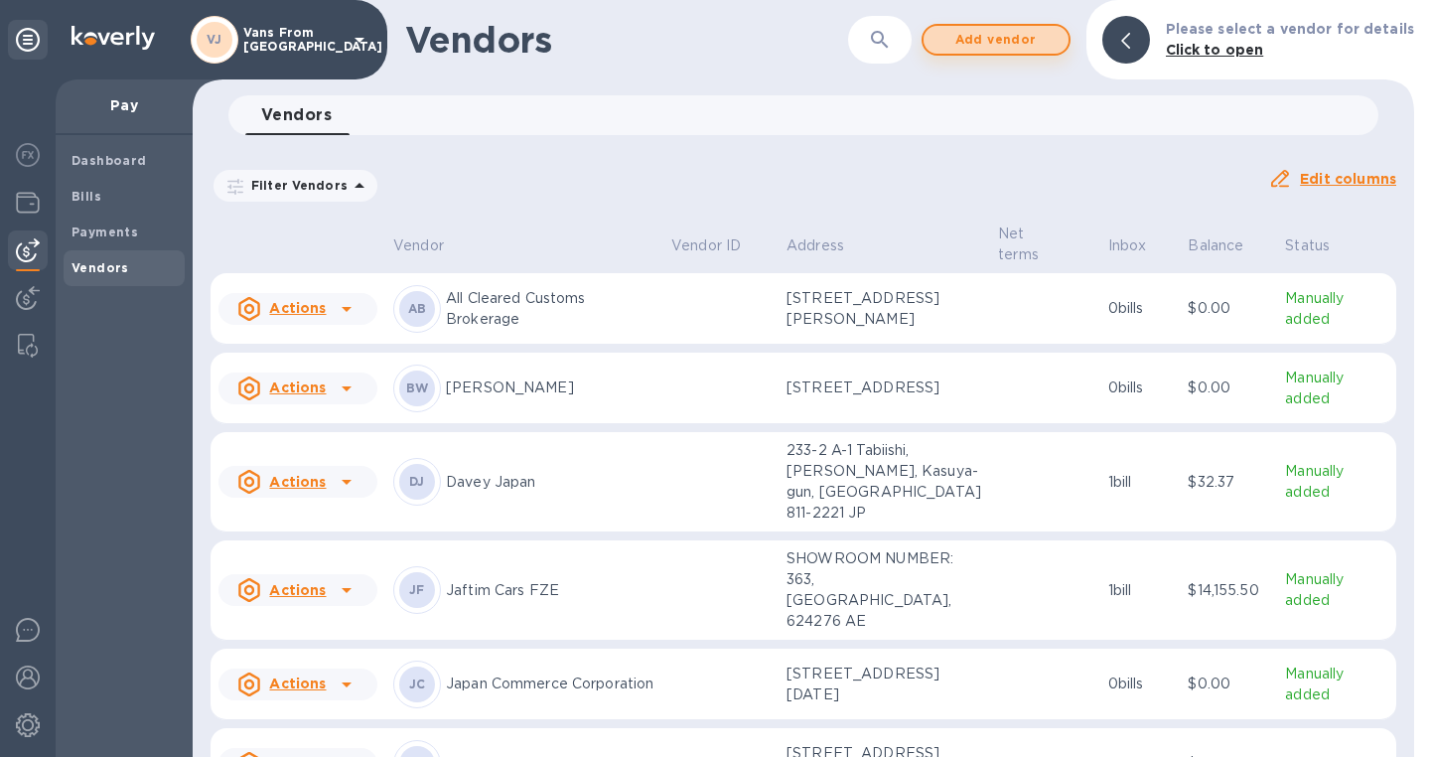
click at [1017, 41] on span "Add vendor" at bounding box center [996, 40] width 113 height 24
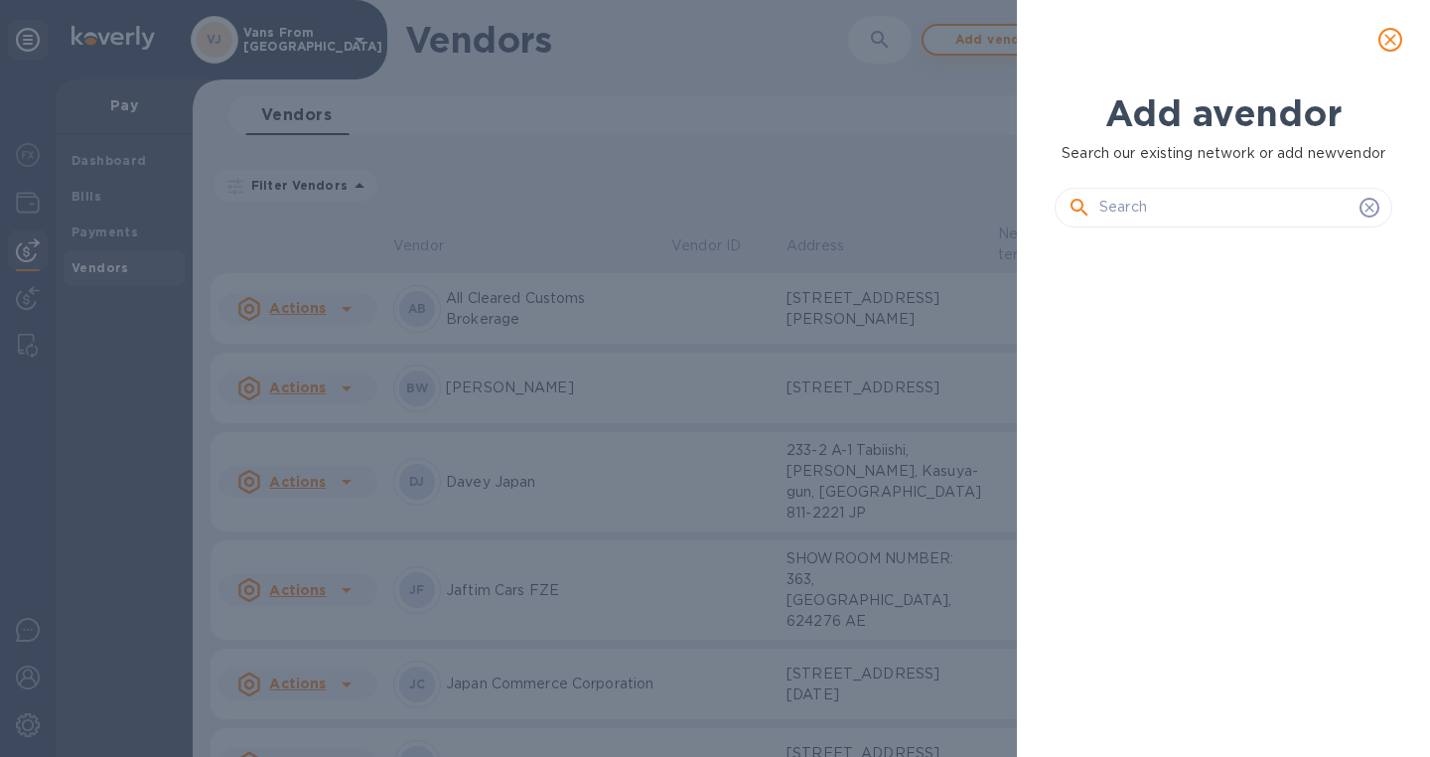
scroll to position [460, 354]
click at [1129, 208] on input "text" at bounding box center [1226, 208] width 252 height 30
paste input "JS-202501"
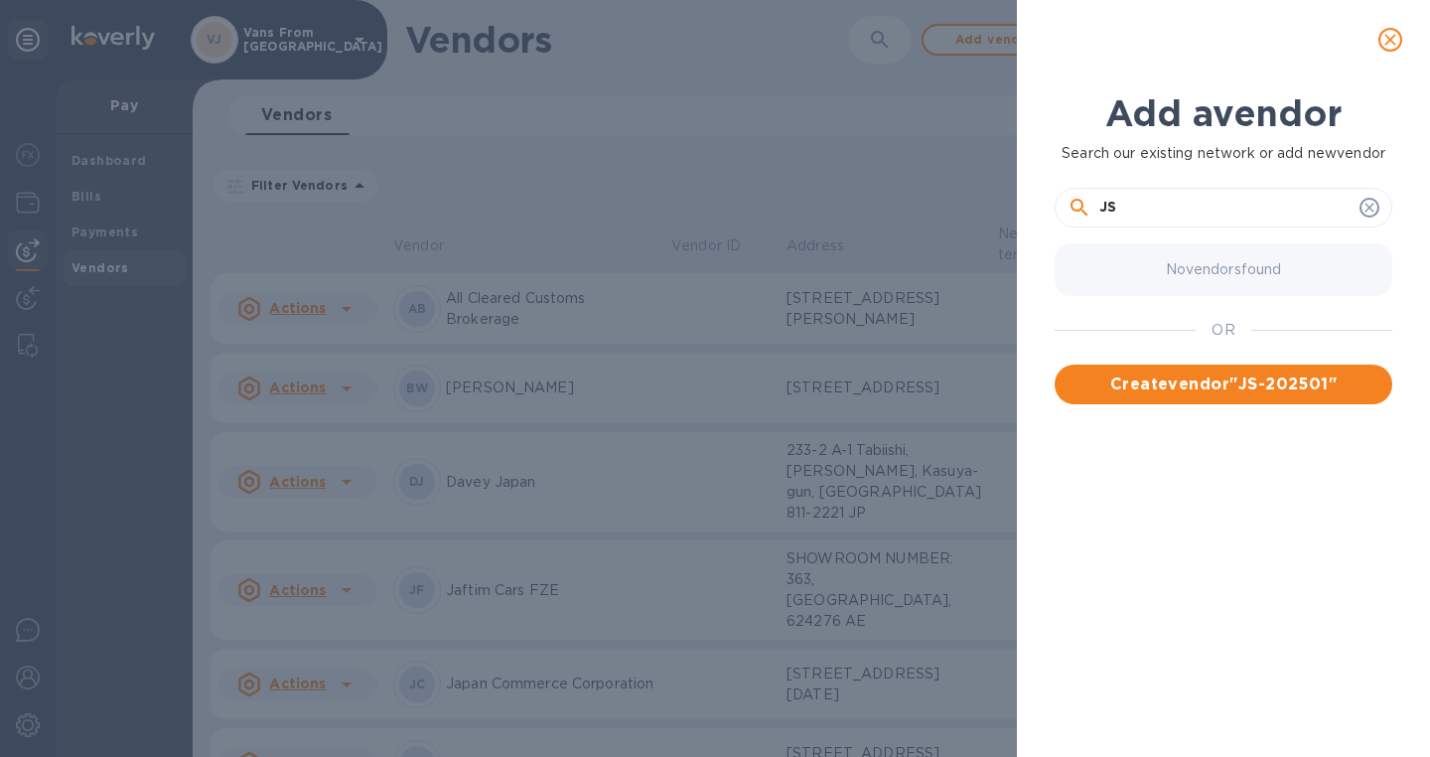
type input "J"
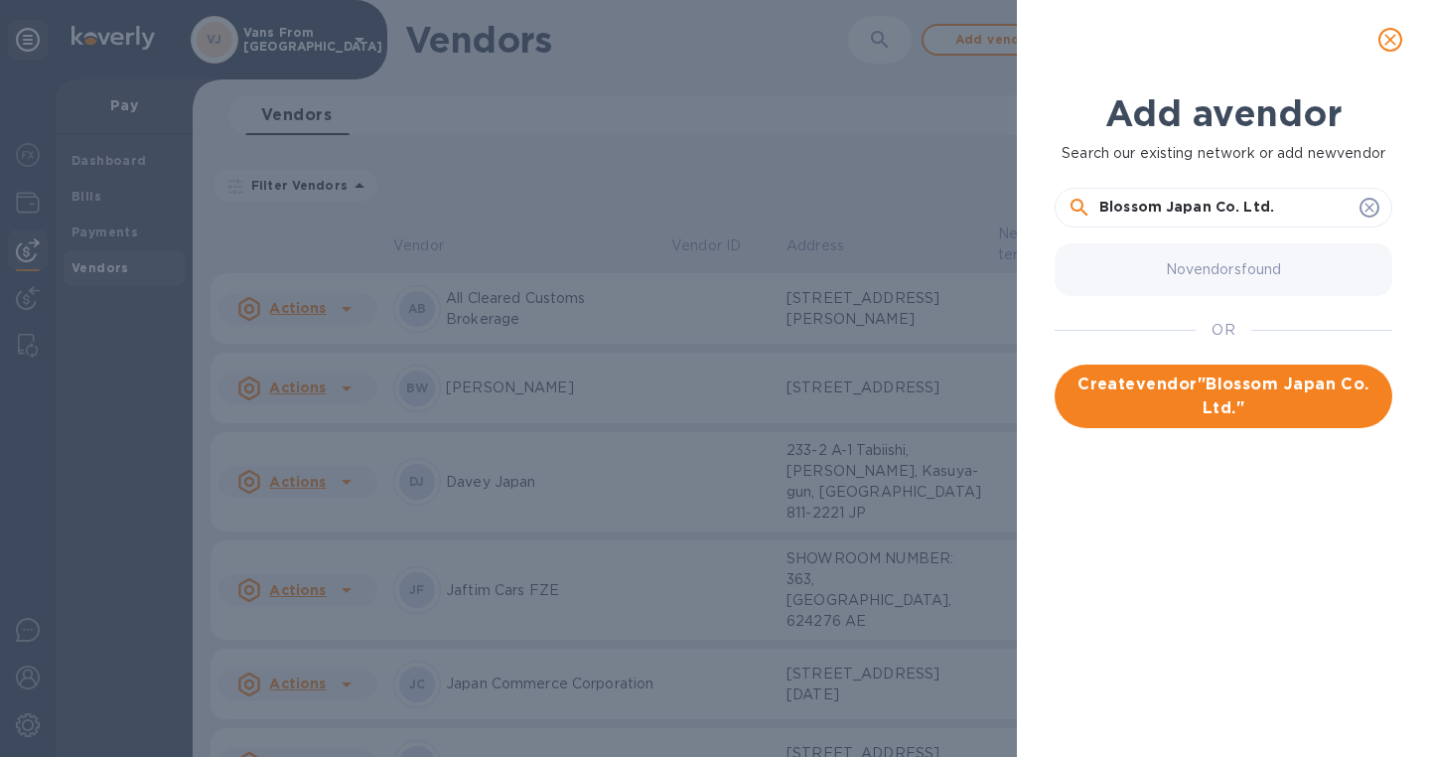
click at [1247, 210] on input "Blossom Japan Co. Ltd." at bounding box center [1226, 208] width 252 height 30
type input "Blossom Japan Co. ltd."
click at [1234, 385] on span "Create vendor " Blossom Japan Co. ltd. "" at bounding box center [1224, 396] width 306 height 48
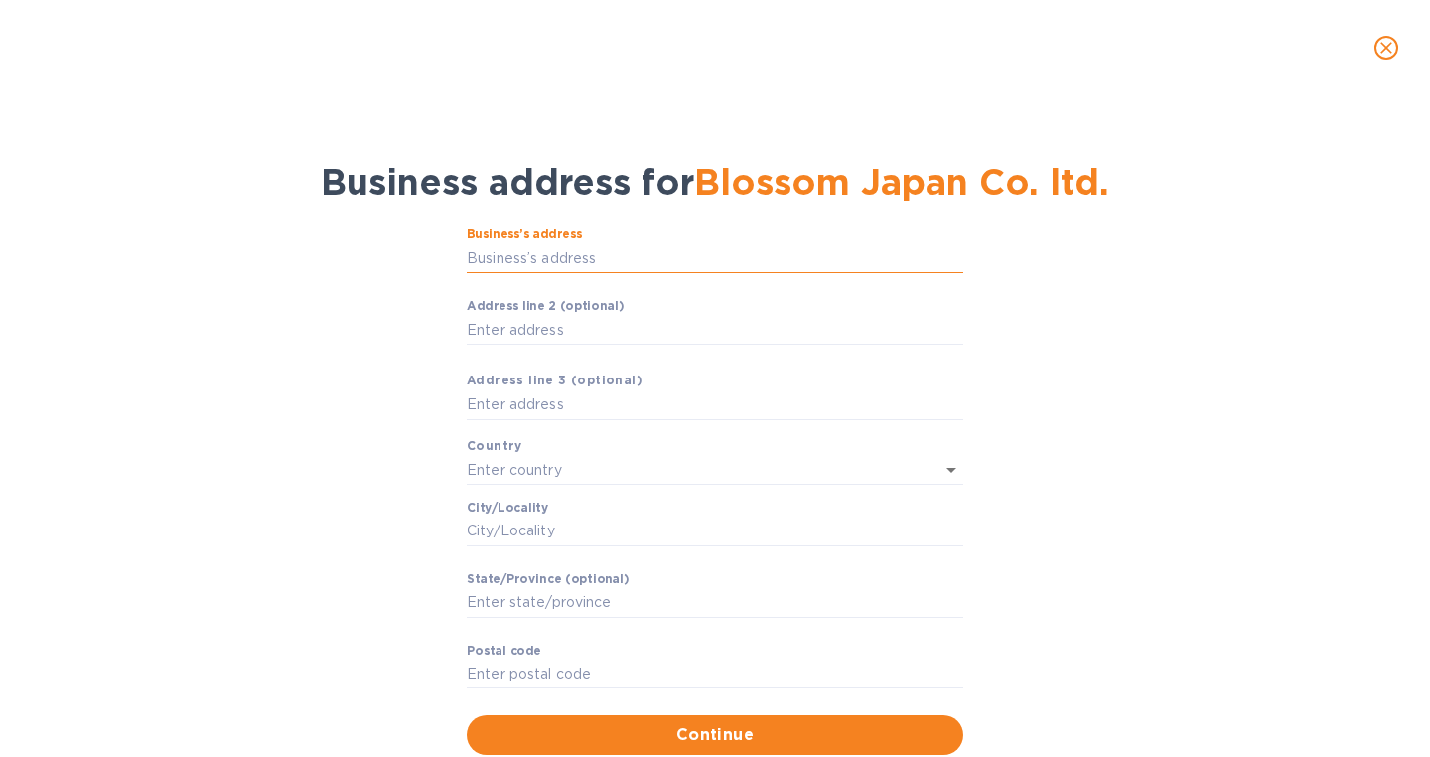
click at [625, 267] on input "Business’s аddress" at bounding box center [715, 258] width 497 height 30
paste input "4-40-7 HIGIRIYAMA"
type input "4-40-7 HIGIRIYAMA"
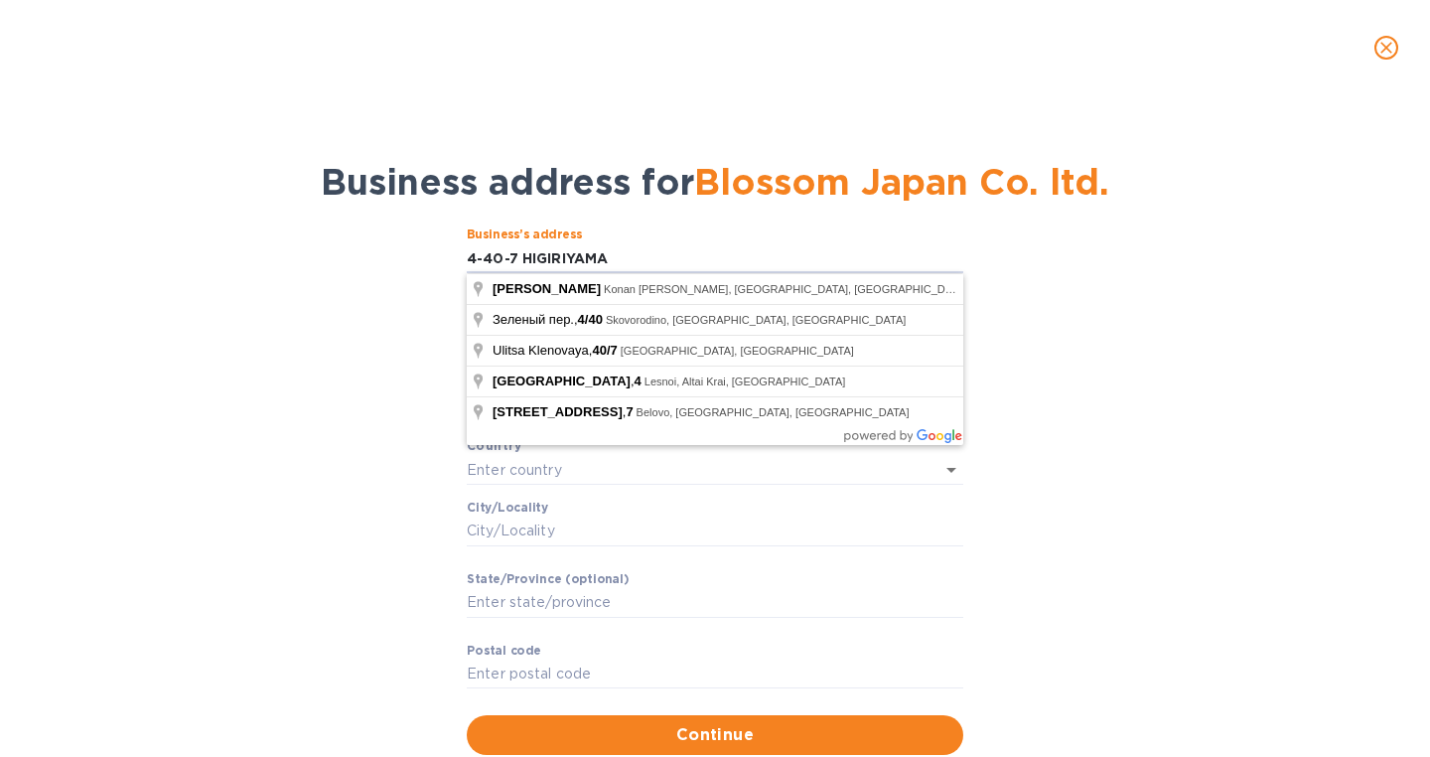
click at [326, 279] on div "Business’s аddress 4-40-7 HIGIRIYAMA ​ Аddress line 2 (optional) ​ Аddress line…" at bounding box center [715, 491] width 1379 height 550
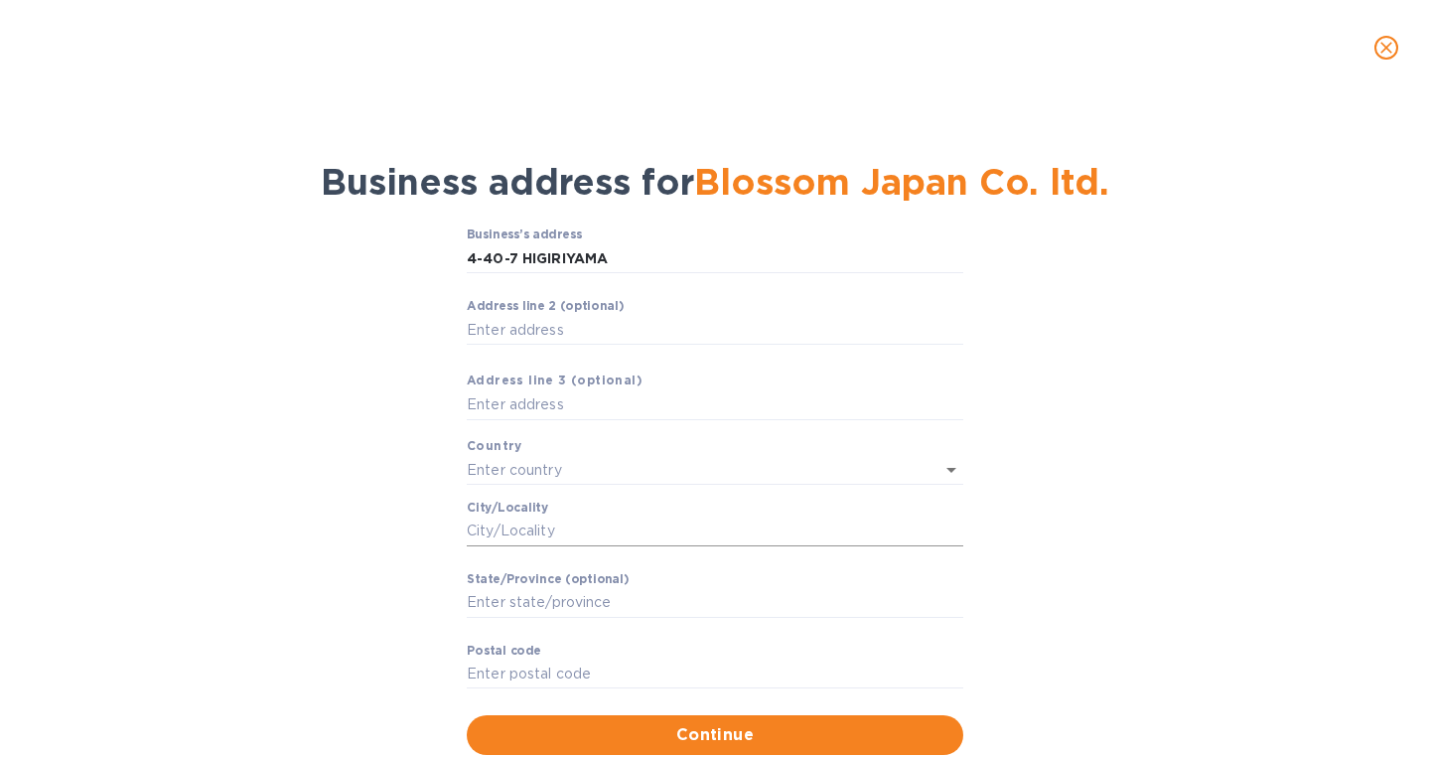
click at [516, 528] on input "Сity/Locаlity" at bounding box center [715, 532] width 497 height 30
paste input "KONAN-KU"
type input "KONAN-KU"
click at [513, 615] on input "Stаte/Province (optional)" at bounding box center [715, 603] width 497 height 30
paste input "[GEOGRAPHIC_DATA]"
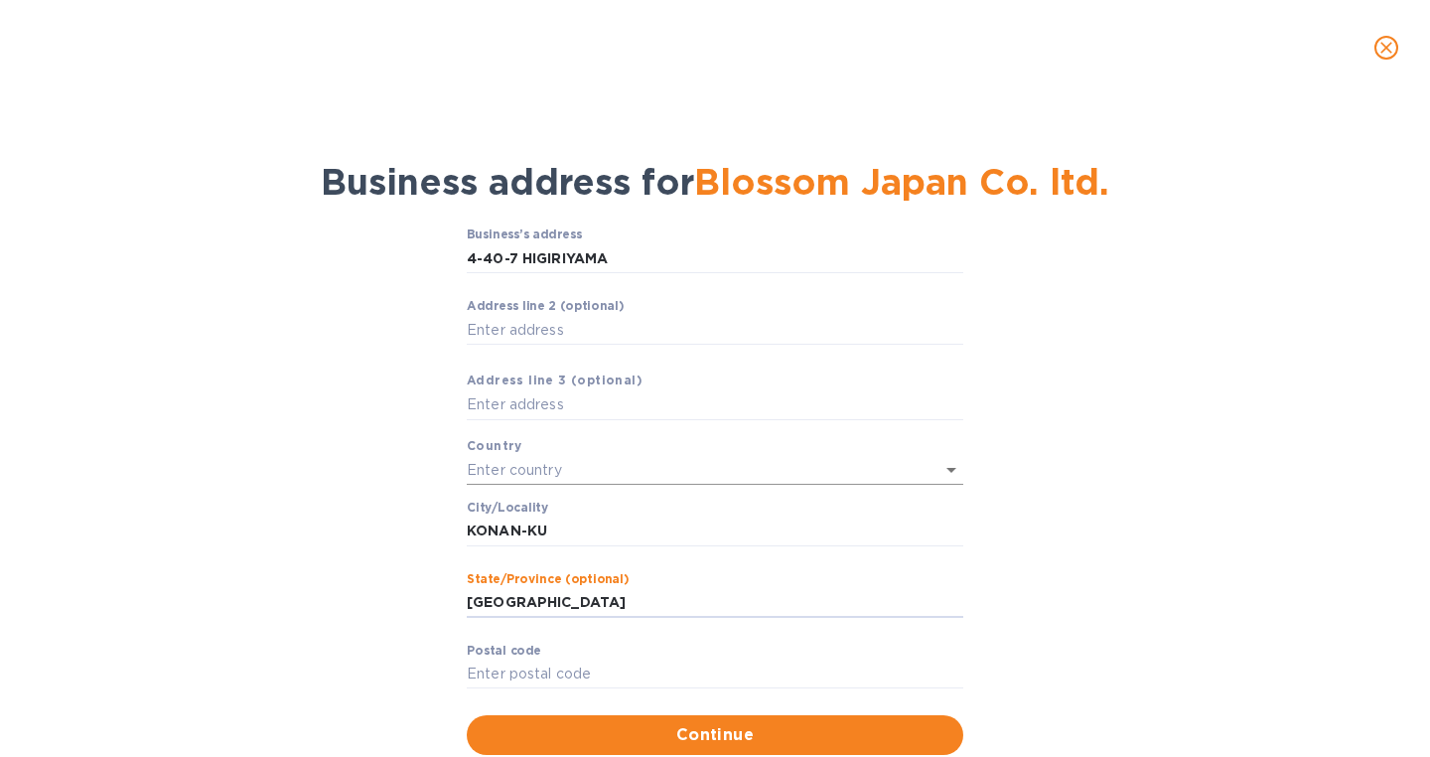
type input "[GEOGRAPHIC_DATA]"
click at [547, 459] on input "text" at bounding box center [687, 469] width 441 height 29
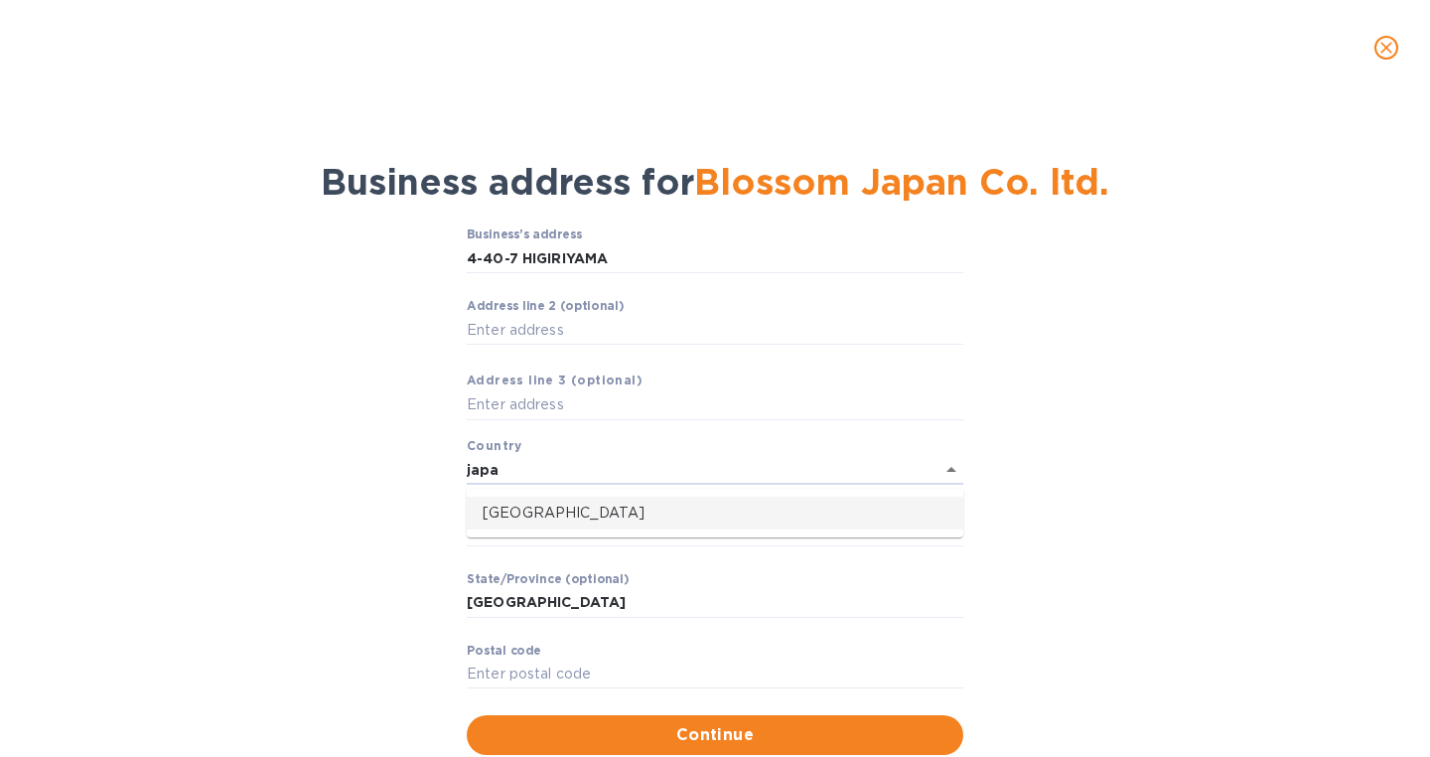
click at [522, 510] on p "[GEOGRAPHIC_DATA]" at bounding box center [715, 513] width 465 height 21
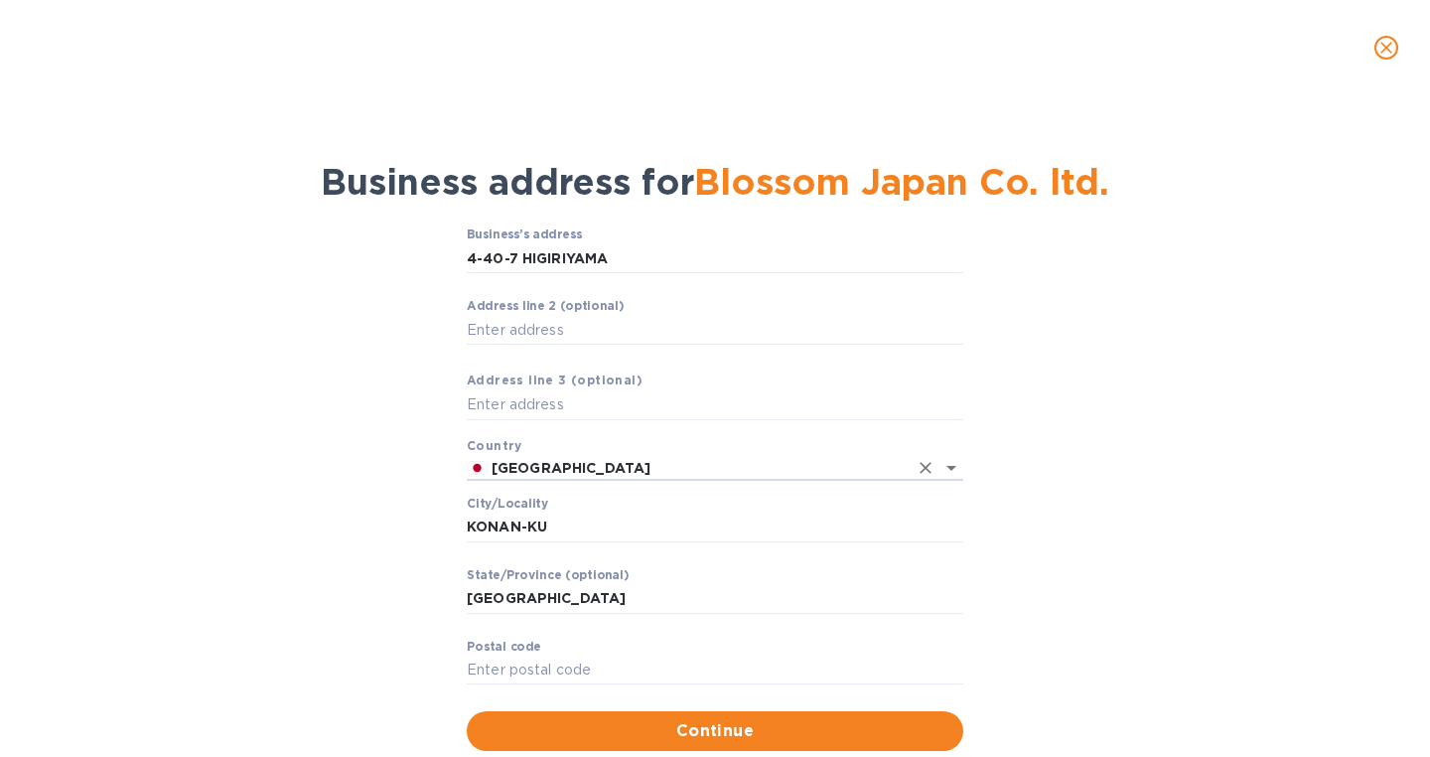
type input "[GEOGRAPHIC_DATA]"
click at [533, 666] on input "Pоstal cоde" at bounding box center [715, 671] width 497 height 30
paste input "233-001"
type input "233-0015"
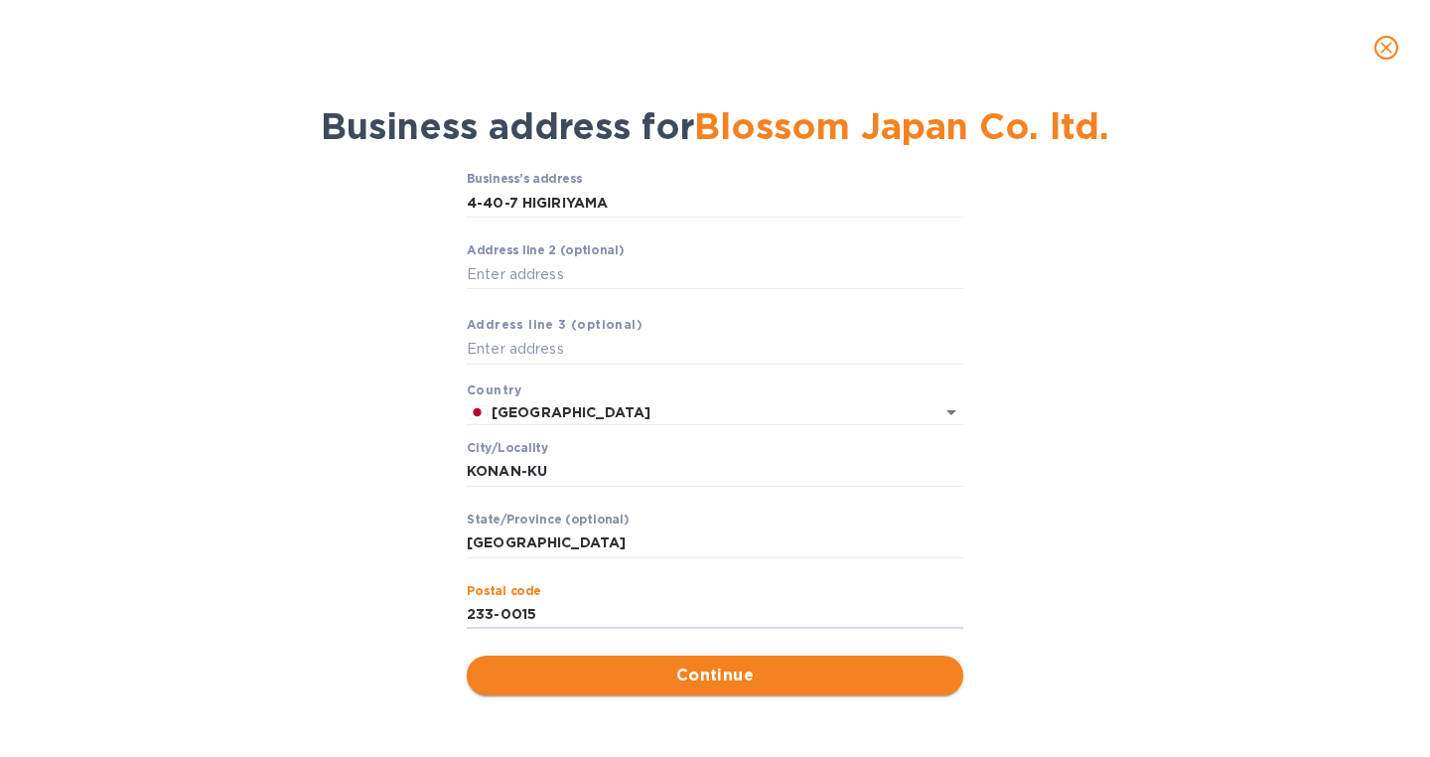
click at [692, 677] on span "Continue" at bounding box center [715, 676] width 465 height 24
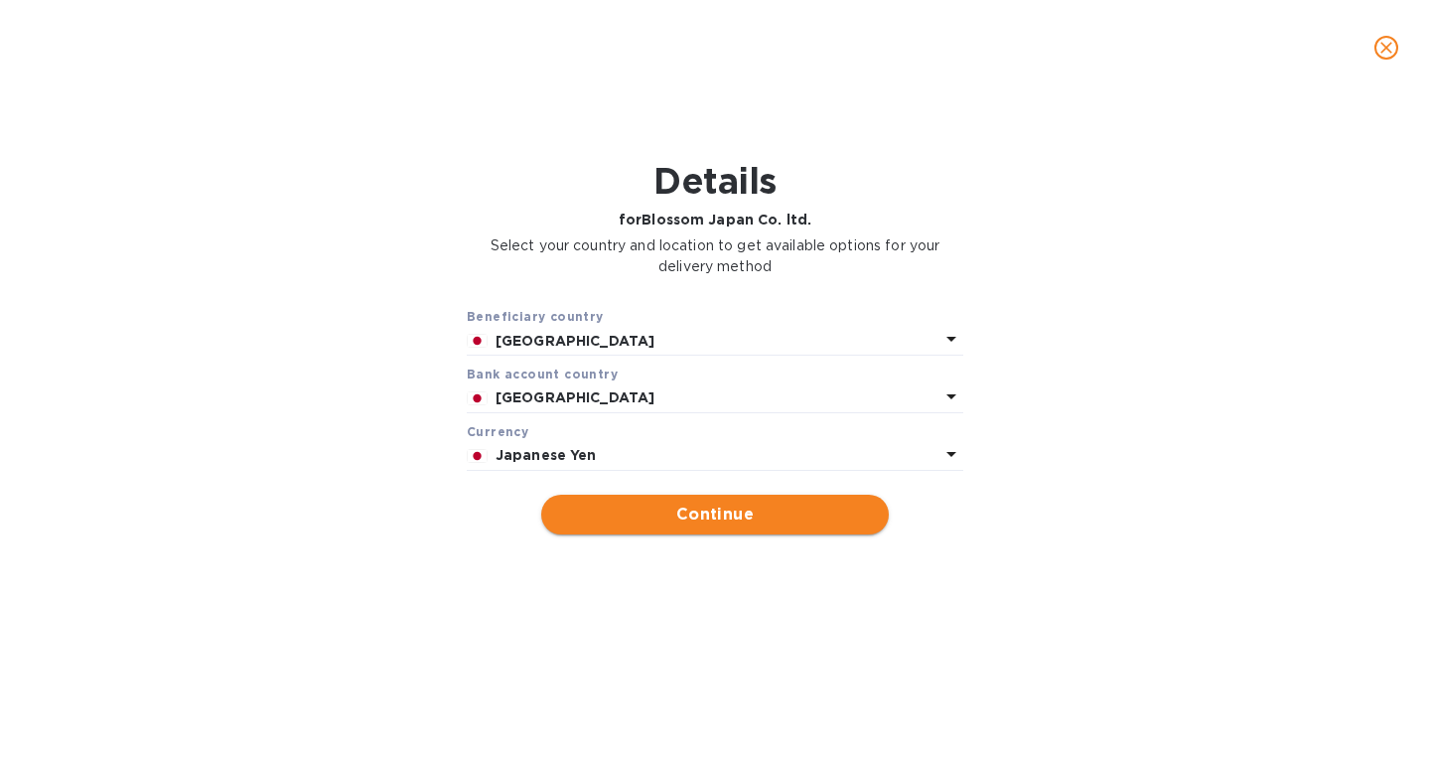
click at [703, 515] on span "Continue" at bounding box center [715, 515] width 316 height 24
type input "Blossom Japan Co. ltd."
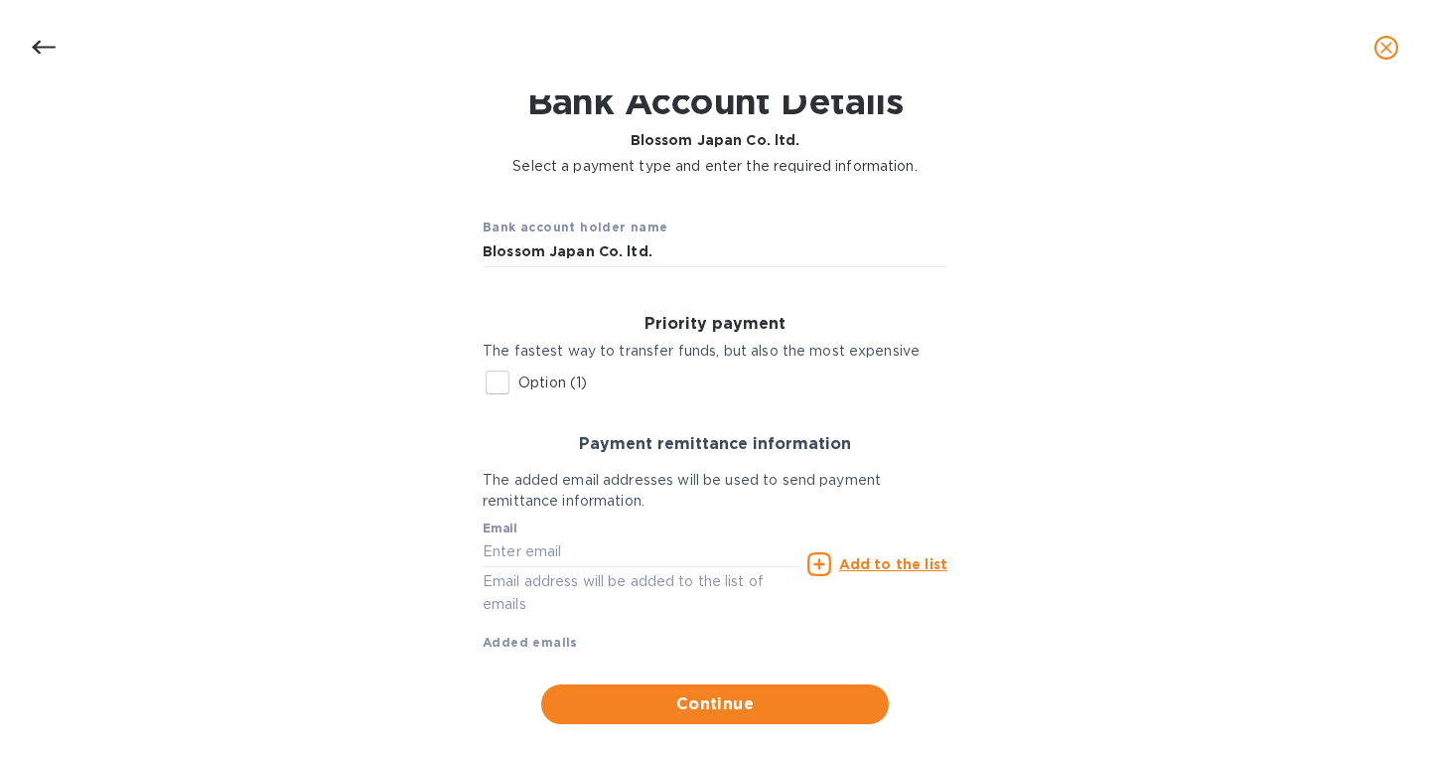
scroll to position [109, 0]
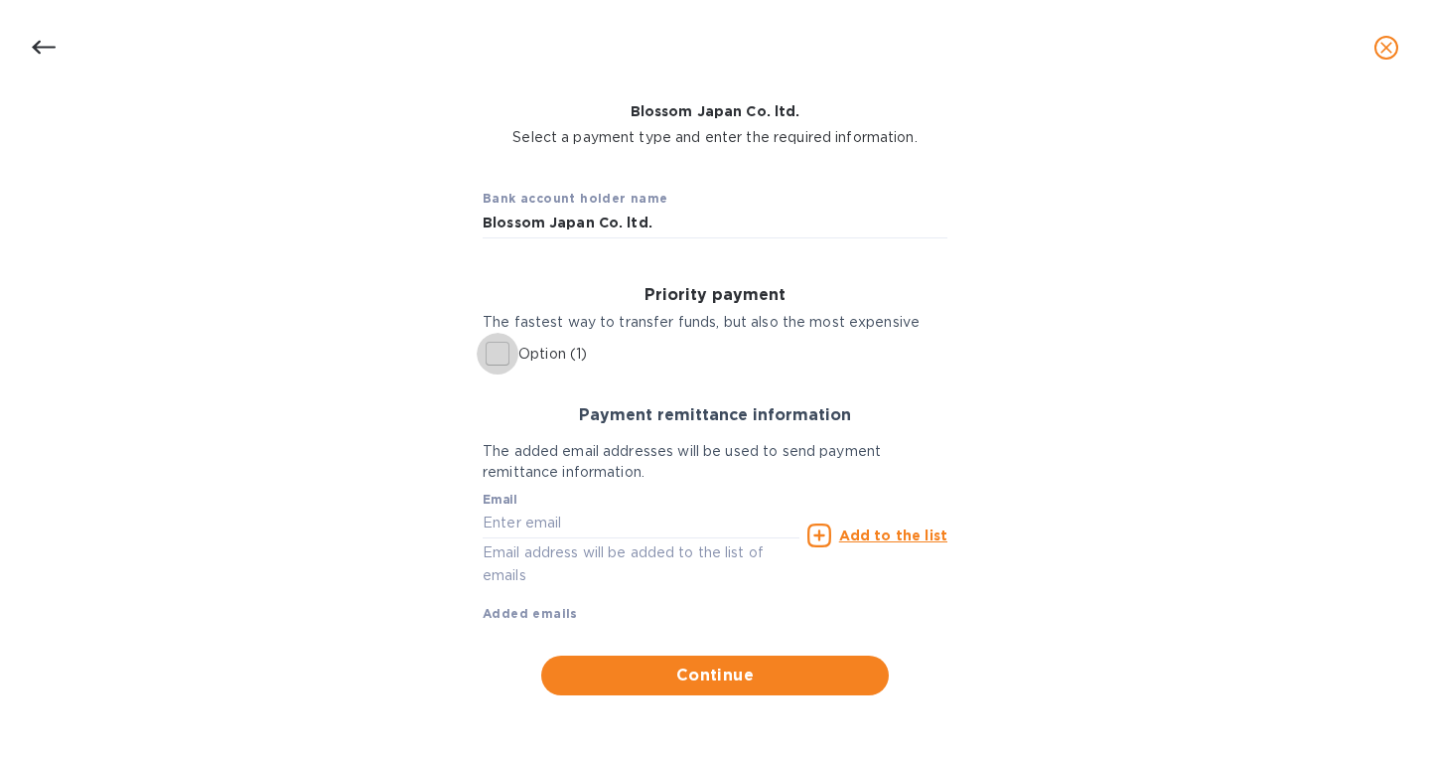
click at [500, 348] on input "Option (1)" at bounding box center [498, 354] width 42 height 42
checkbox input "true"
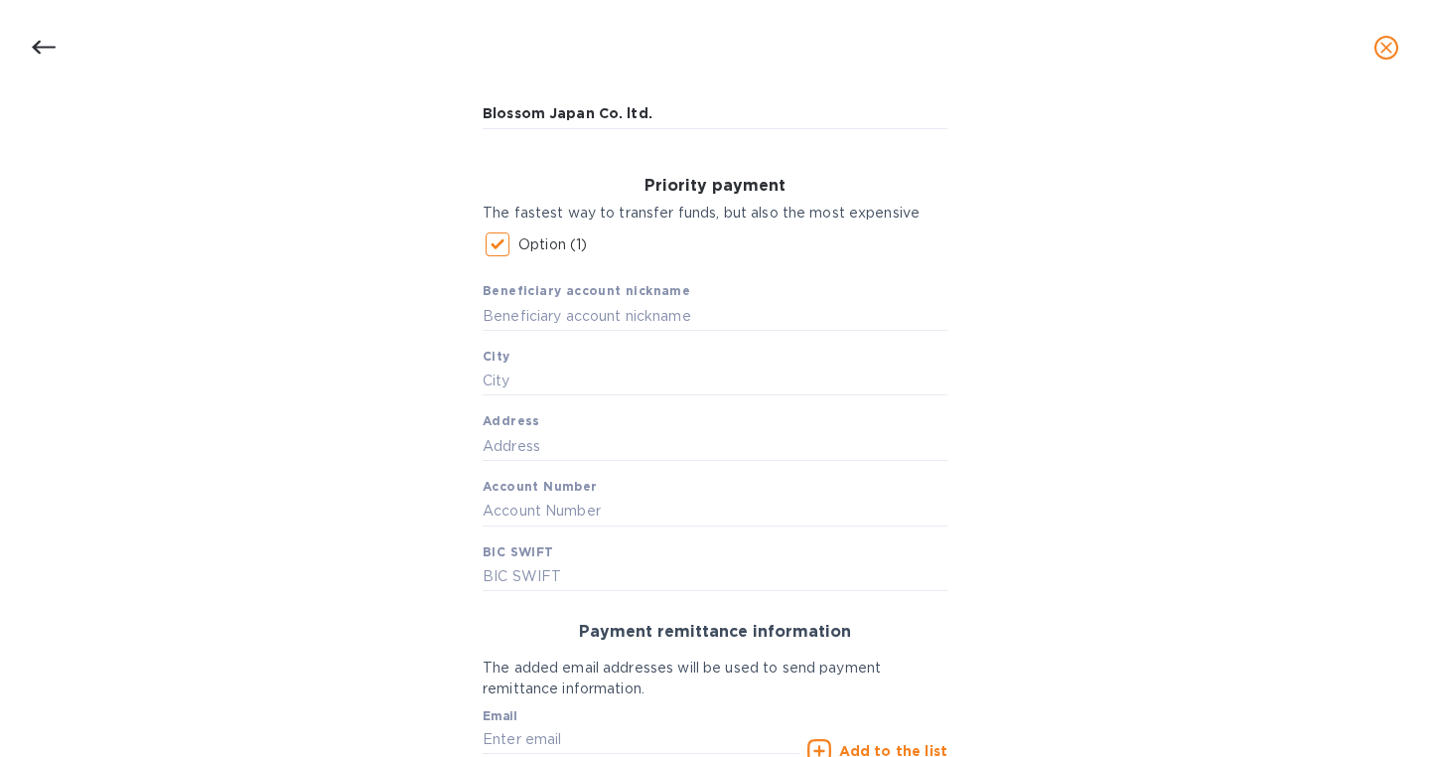
scroll to position [222, 0]
click at [579, 316] on input "text" at bounding box center [715, 312] width 465 height 30
paste input "MIZUHO BANK, LTD"
type input "MIZUHO BANK, LTD"
click at [528, 379] on input "text" at bounding box center [715, 378] width 465 height 30
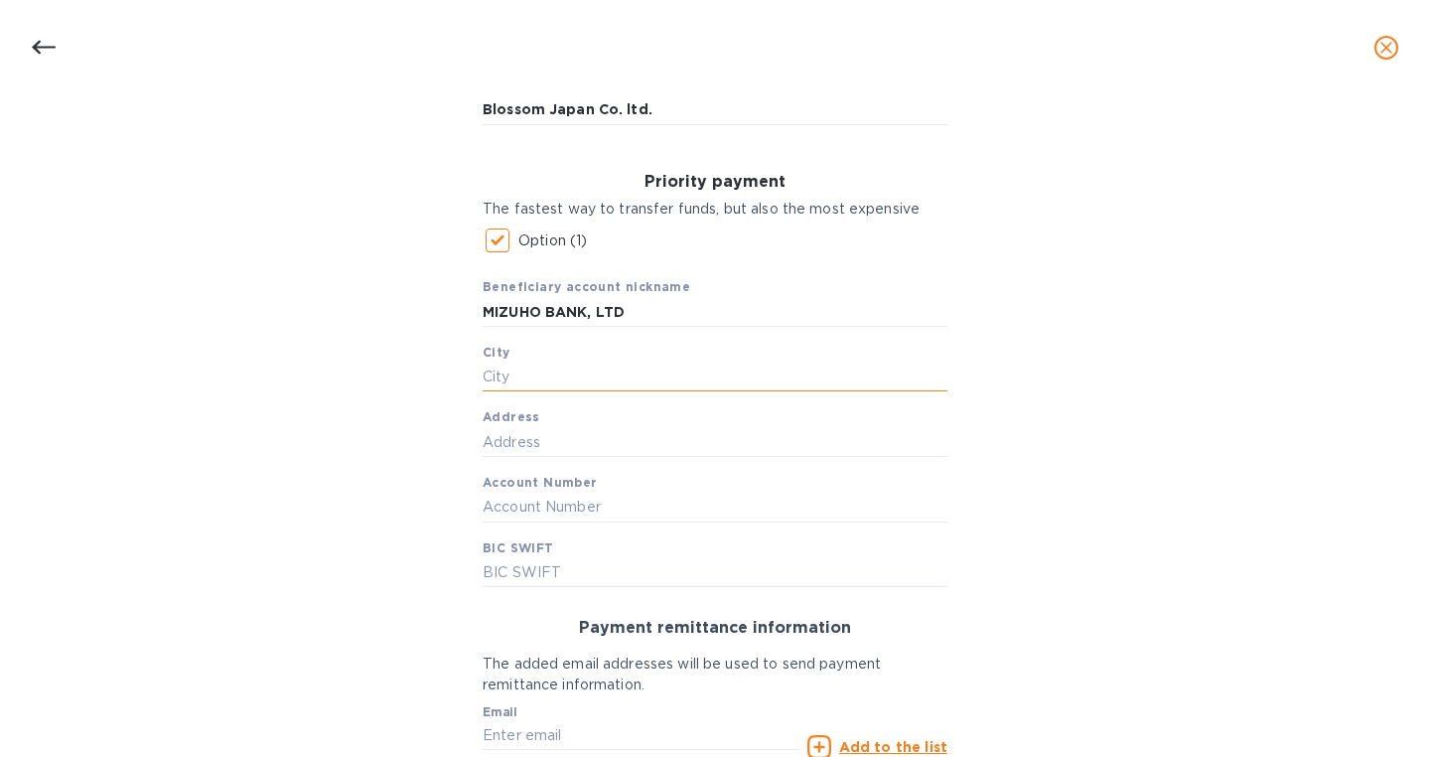
paste input "KONAN-KU"
type input "KONAN-KU"
click at [516, 441] on input "text" at bounding box center [715, 442] width 465 height 30
paste input "1-6-1 KAMIOOKANISHI"
type input "1-6-1 KAMIOOKANISHI"
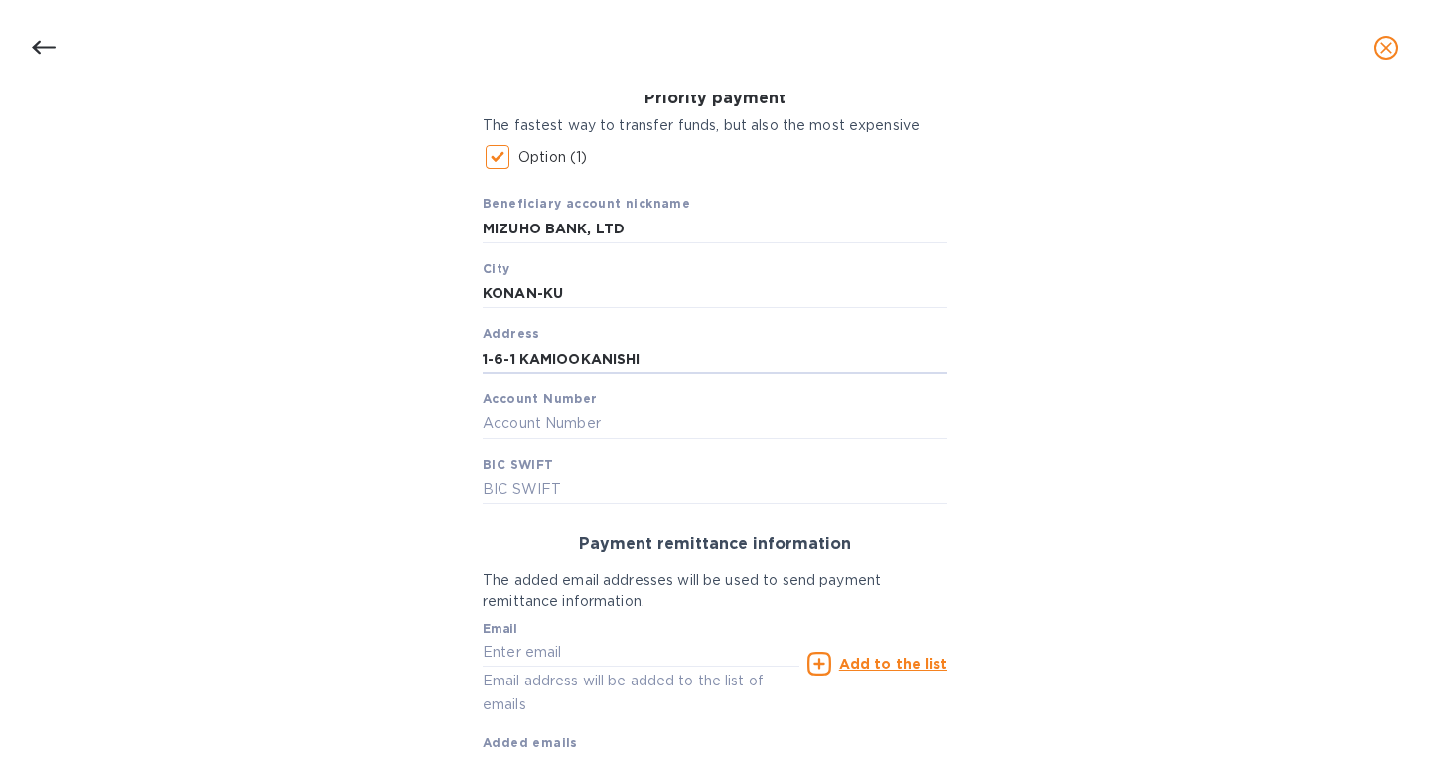
scroll to position [308, 0]
click at [520, 487] on input "text" at bounding box center [715, 486] width 465 height 30
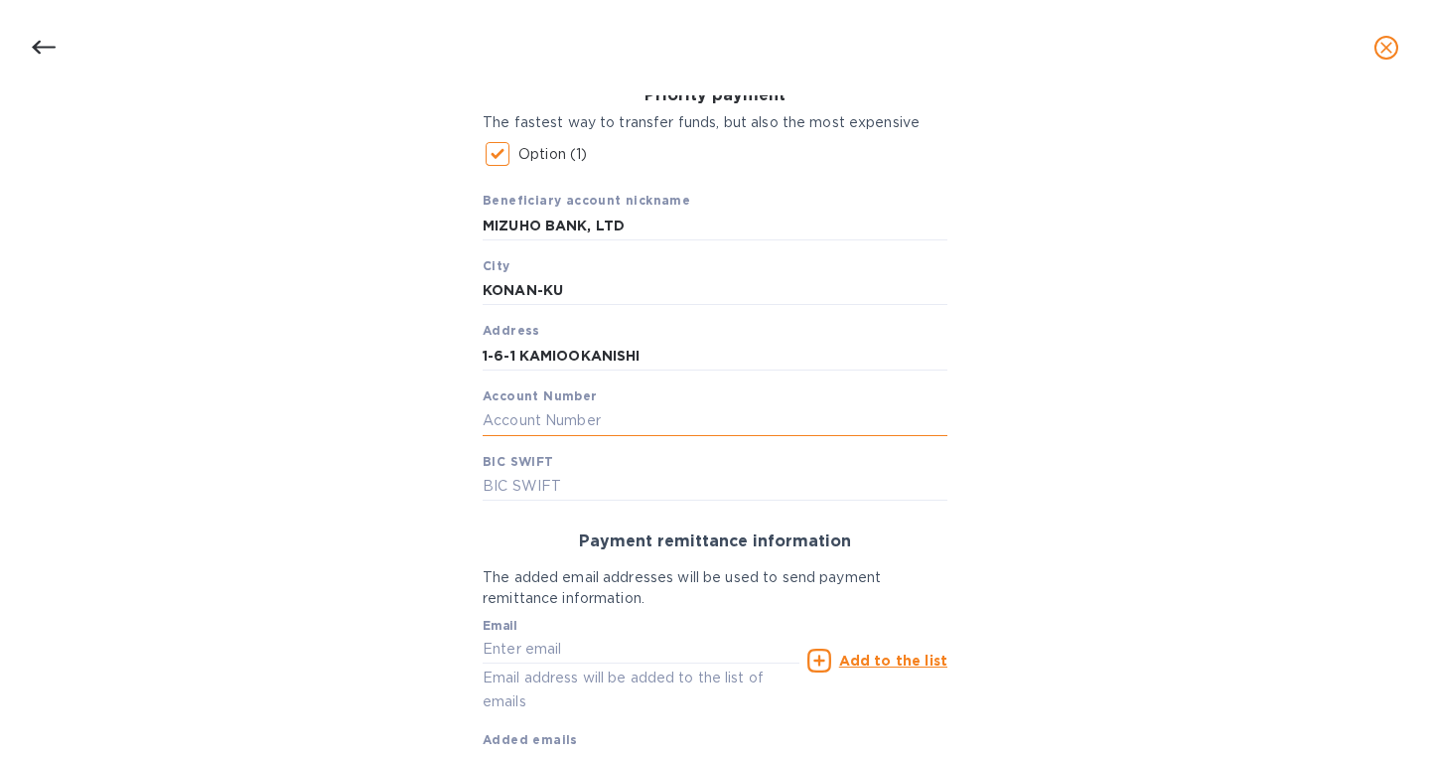
click at [520, 429] on input "text" at bounding box center [715, 421] width 465 height 30
paste input "4458767"
type input "4458767"
click at [543, 479] on input "text" at bounding box center [715, 486] width 465 height 30
paste input "[SWIFT_CODE]"
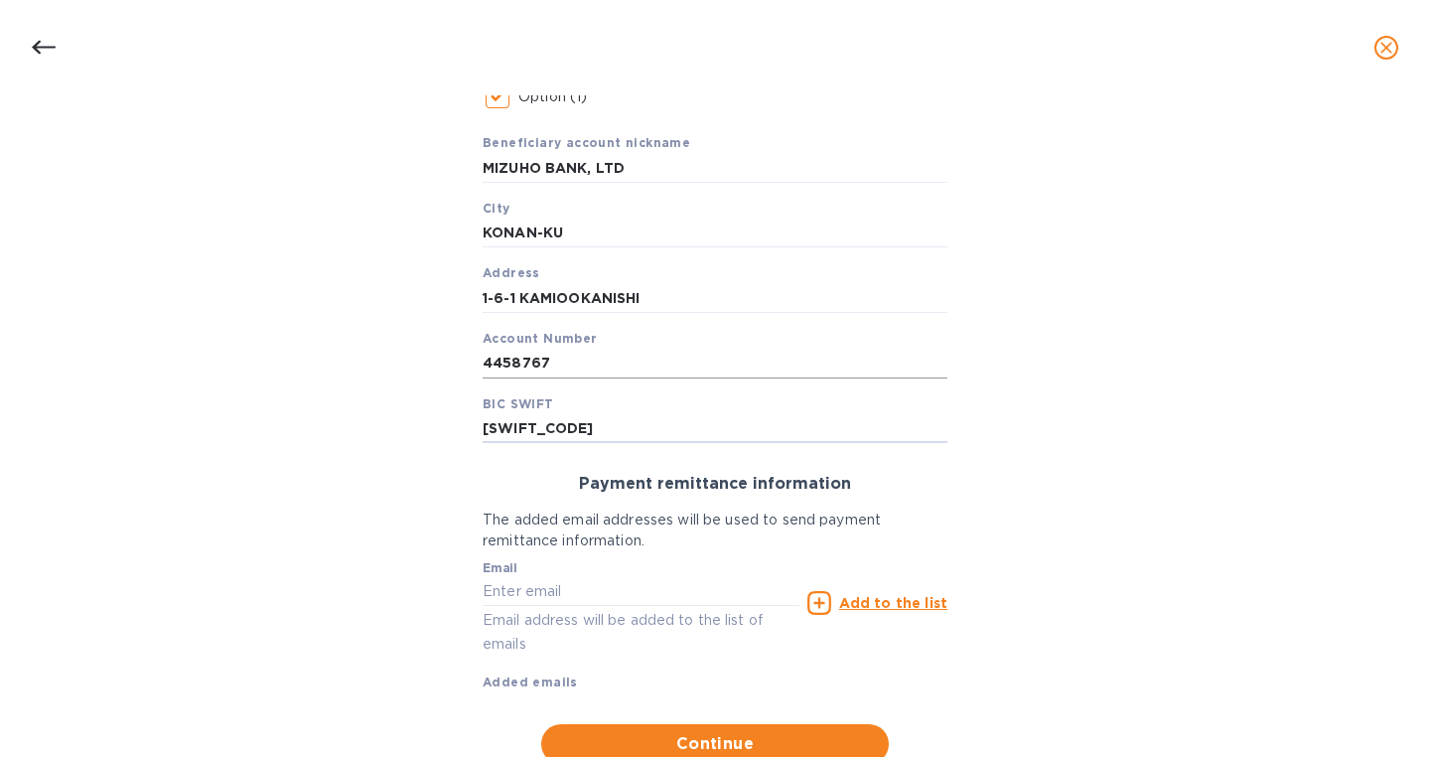
scroll to position [390, 0]
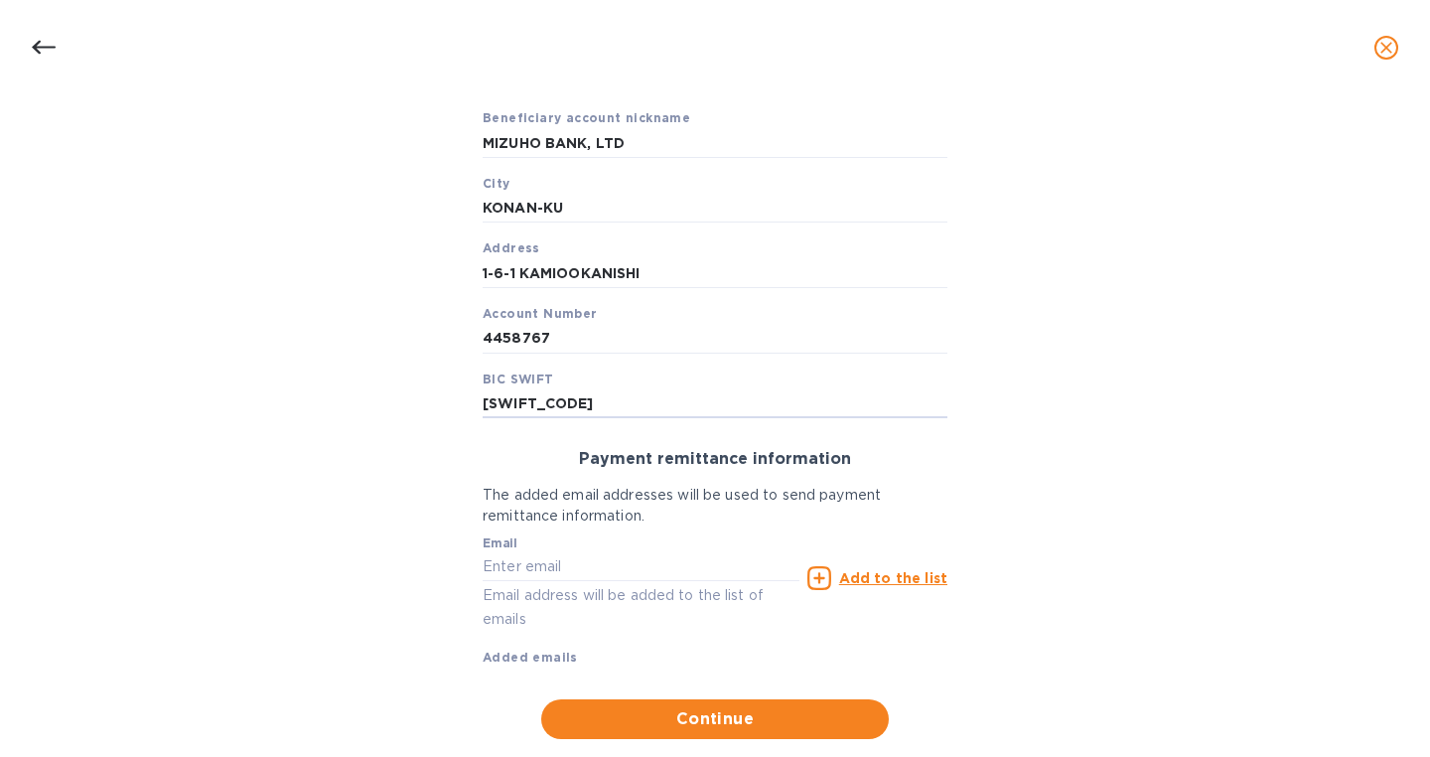
type input "[SWIFT_CODE]"
click at [540, 571] on input "text" at bounding box center [641, 567] width 317 height 30
paste input "[EMAIL_ADDRESS][DOMAIN_NAME]"
type input "[EMAIL_ADDRESS][DOMAIN_NAME]"
click at [929, 579] on u "Add to the list" at bounding box center [893, 578] width 108 height 16
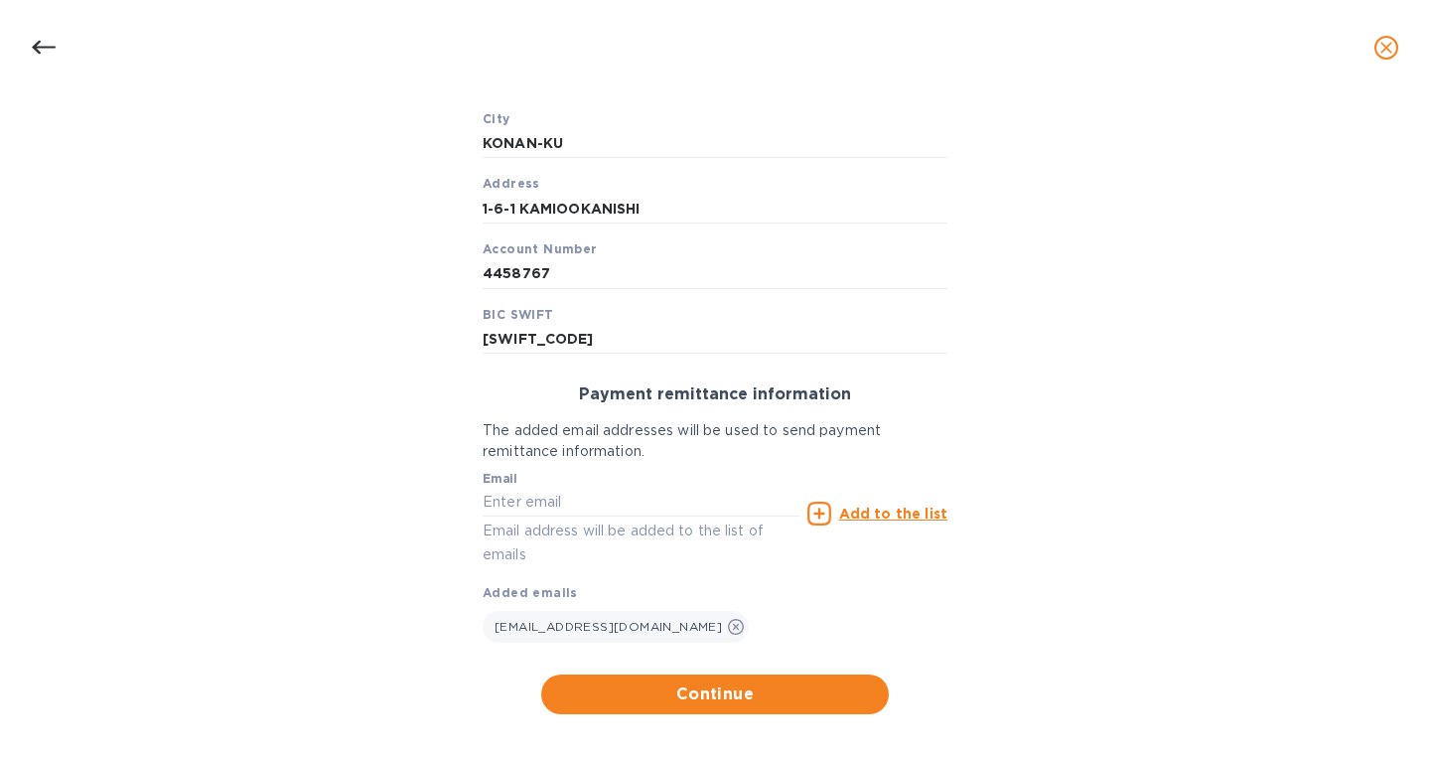
scroll to position [465, 0]
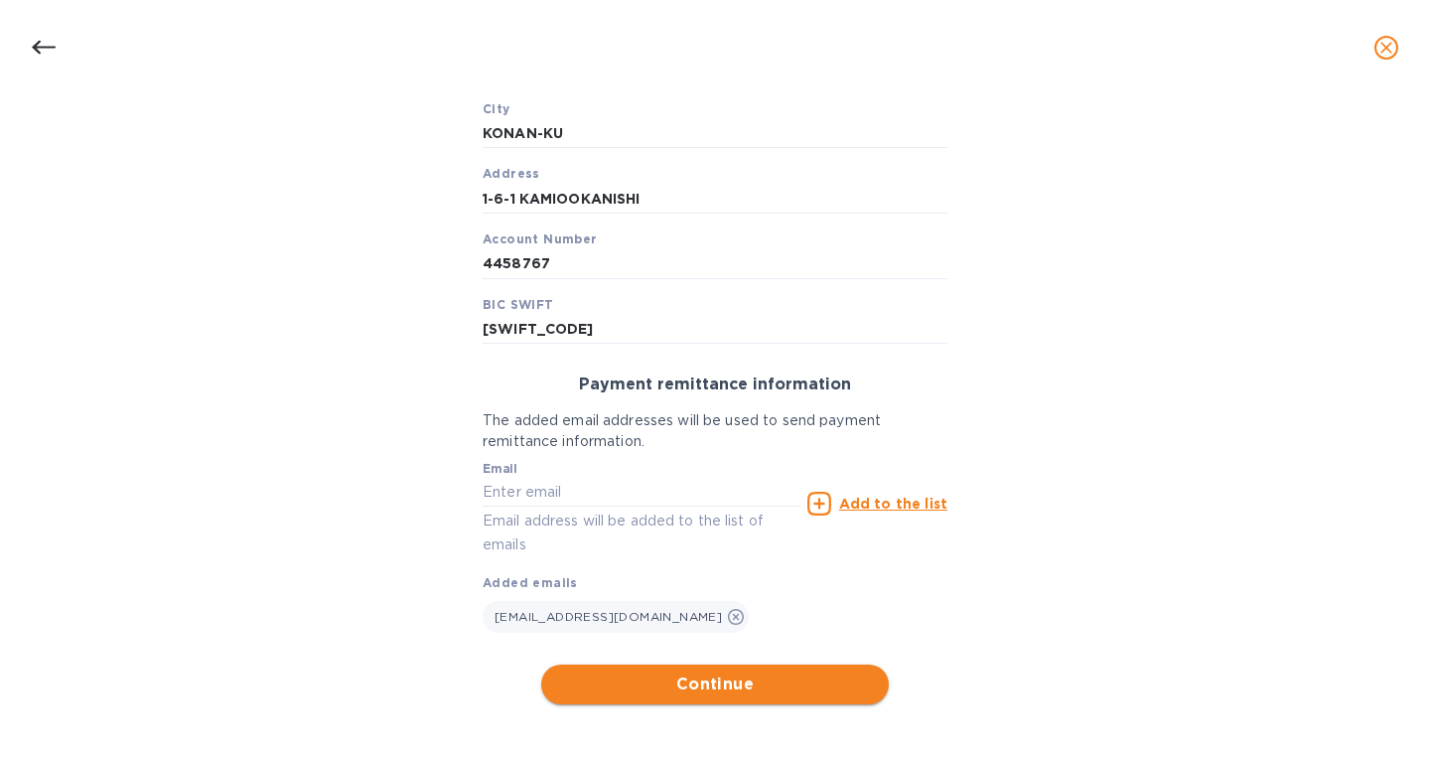
click at [715, 686] on span "Continue" at bounding box center [715, 684] width 316 height 24
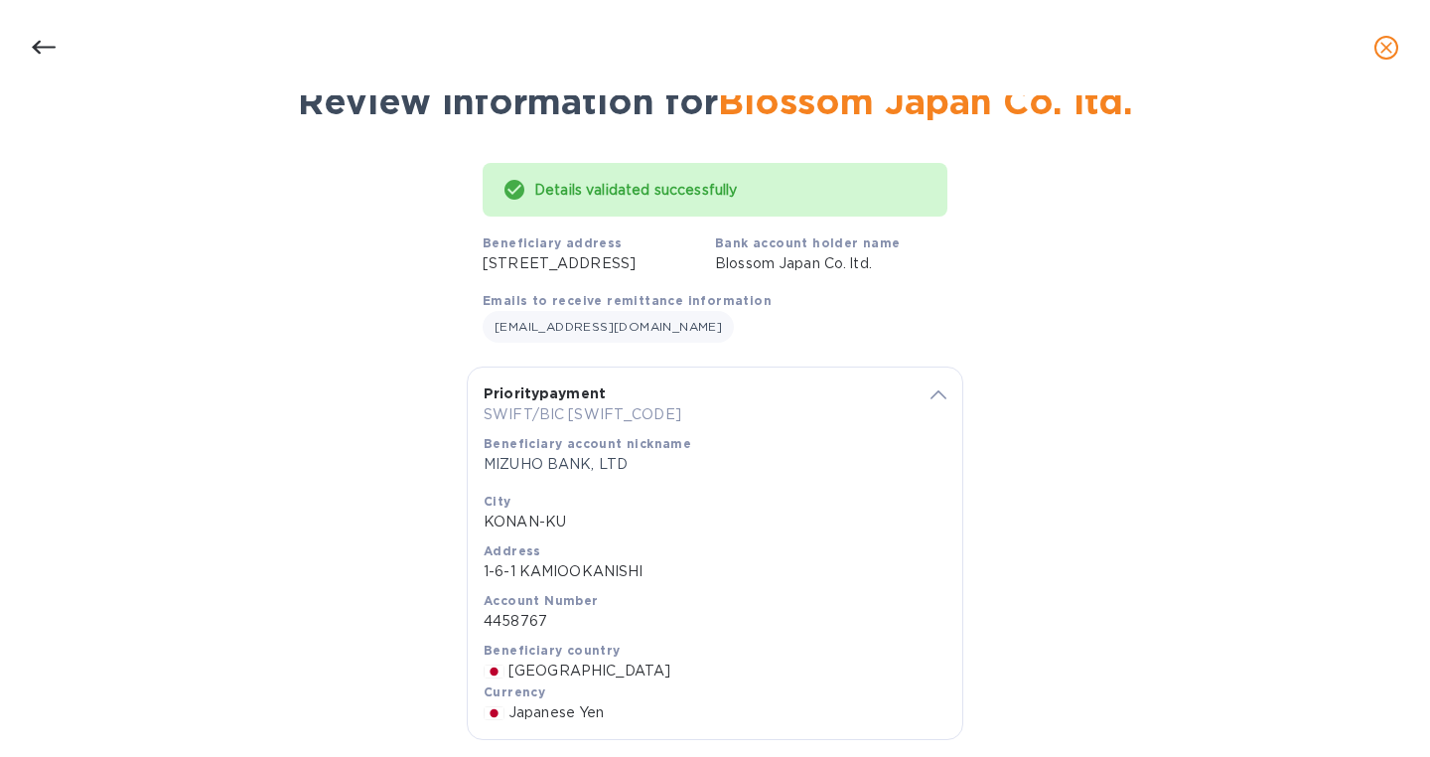
scroll to position [215, 0]
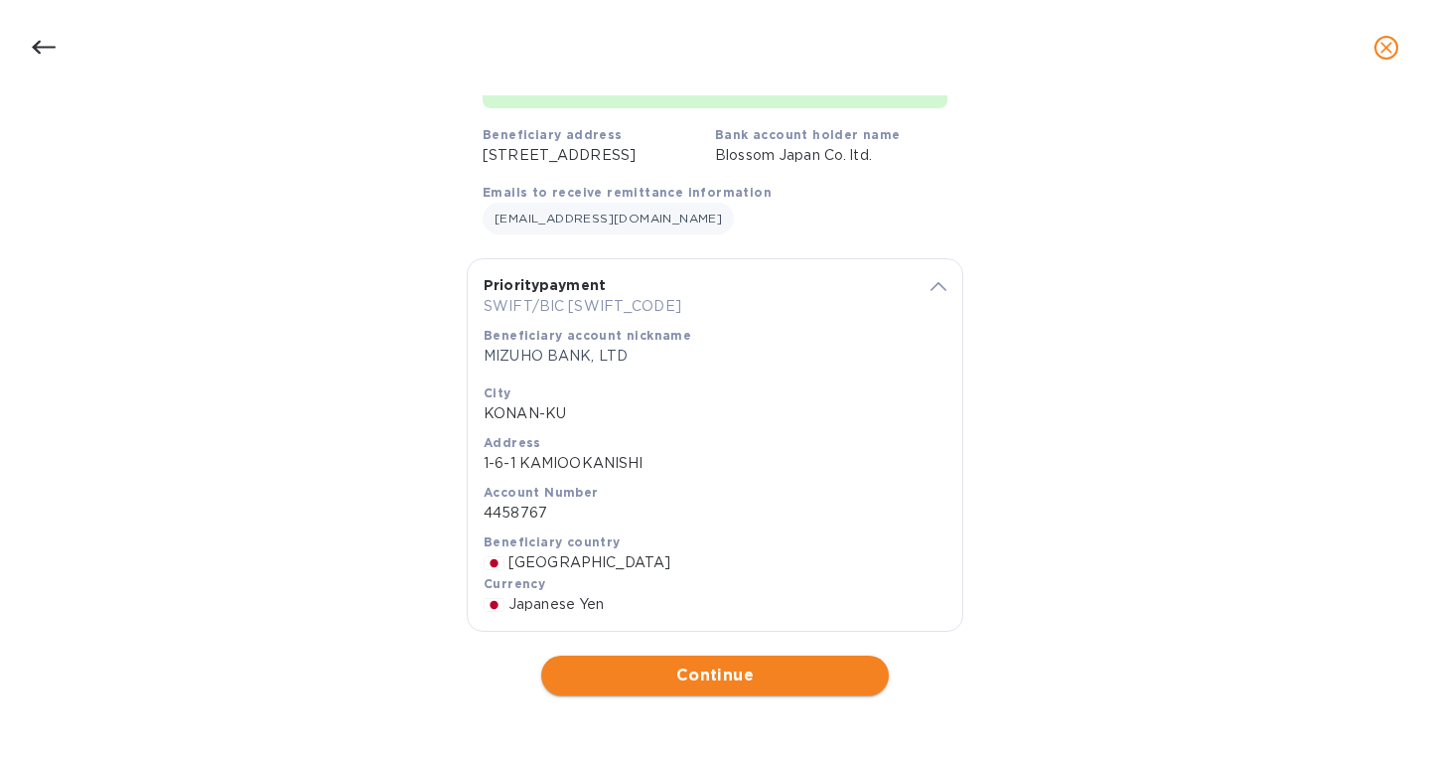
click at [699, 667] on span "Continue" at bounding box center [715, 676] width 316 height 24
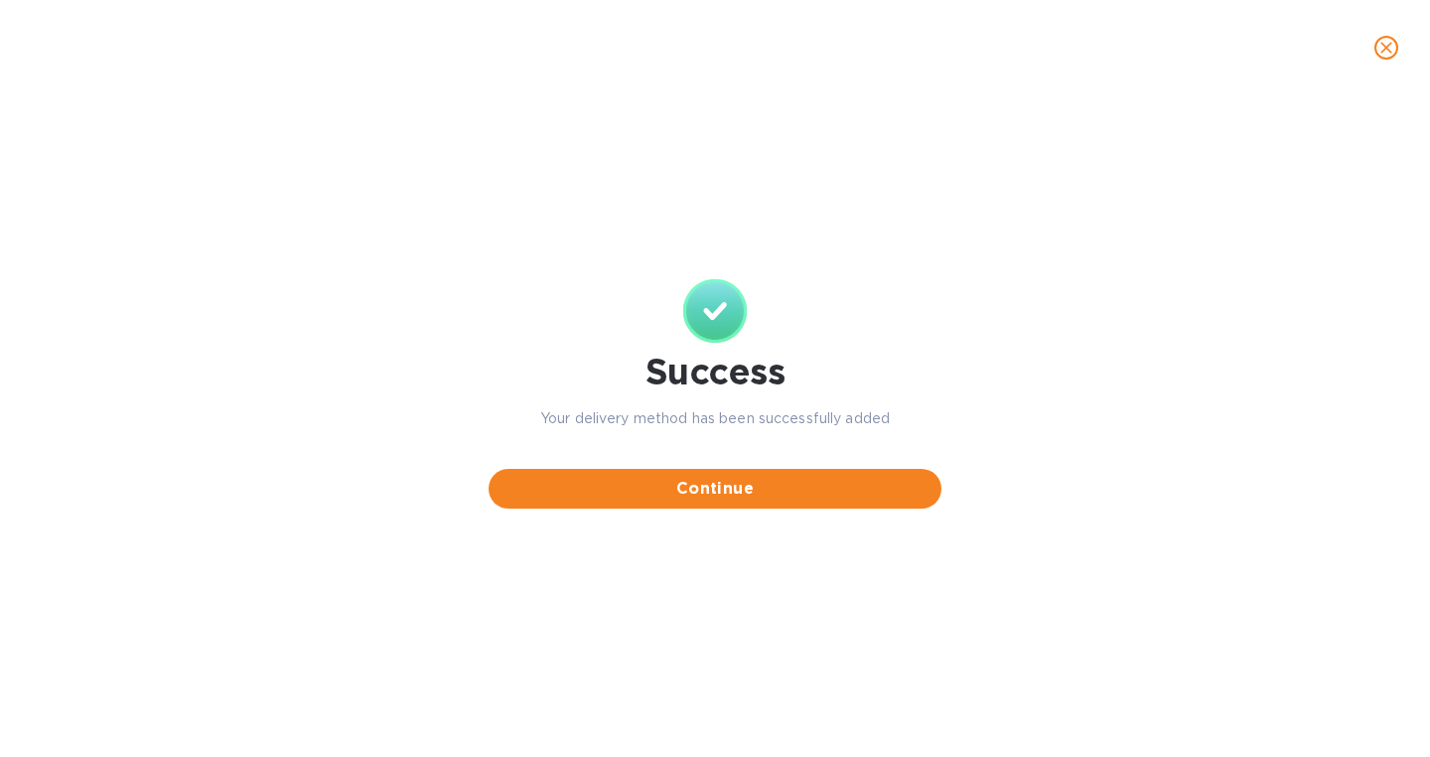
scroll to position [0, 0]
click at [705, 503] on button "Continue" at bounding box center [715, 489] width 453 height 40
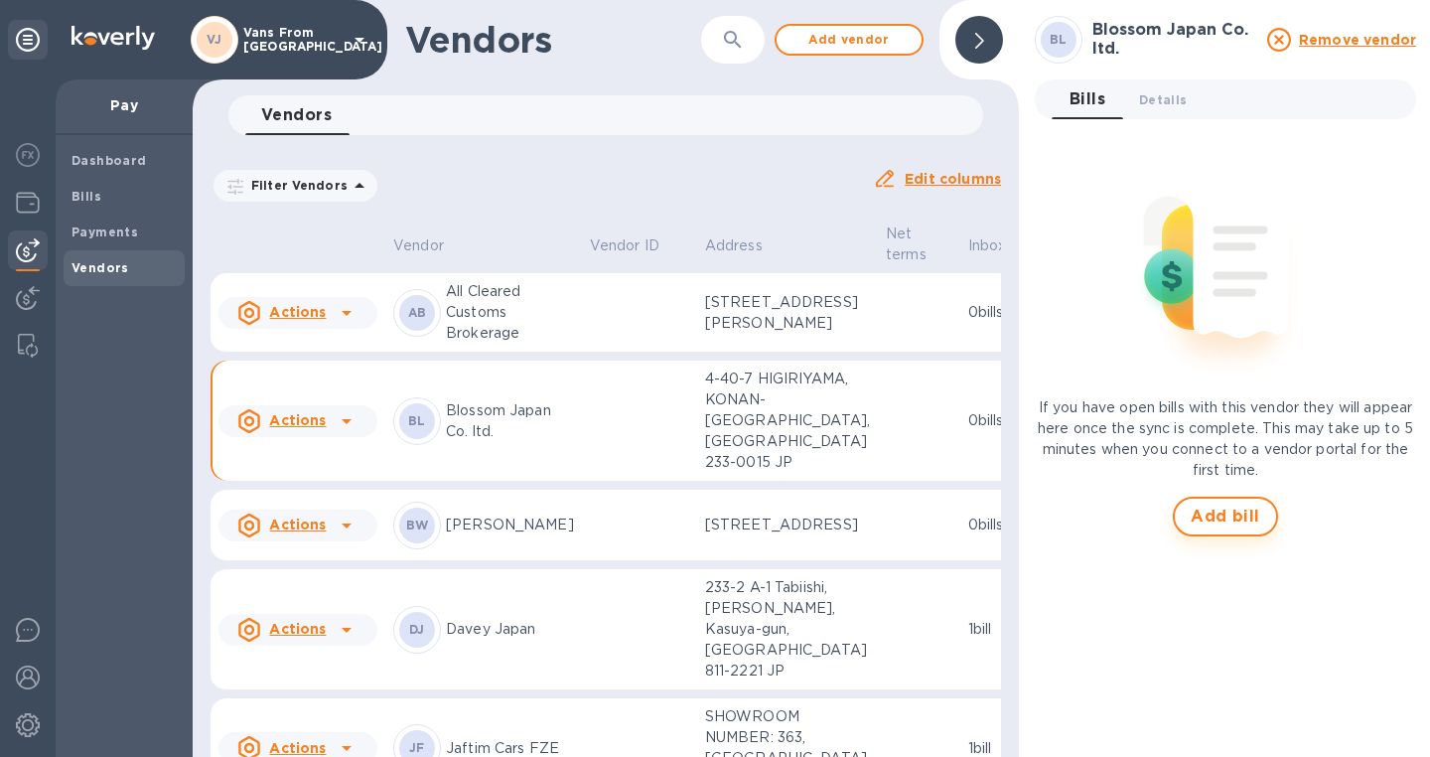
click at [1235, 515] on span "Add bill" at bounding box center [1226, 517] width 70 height 24
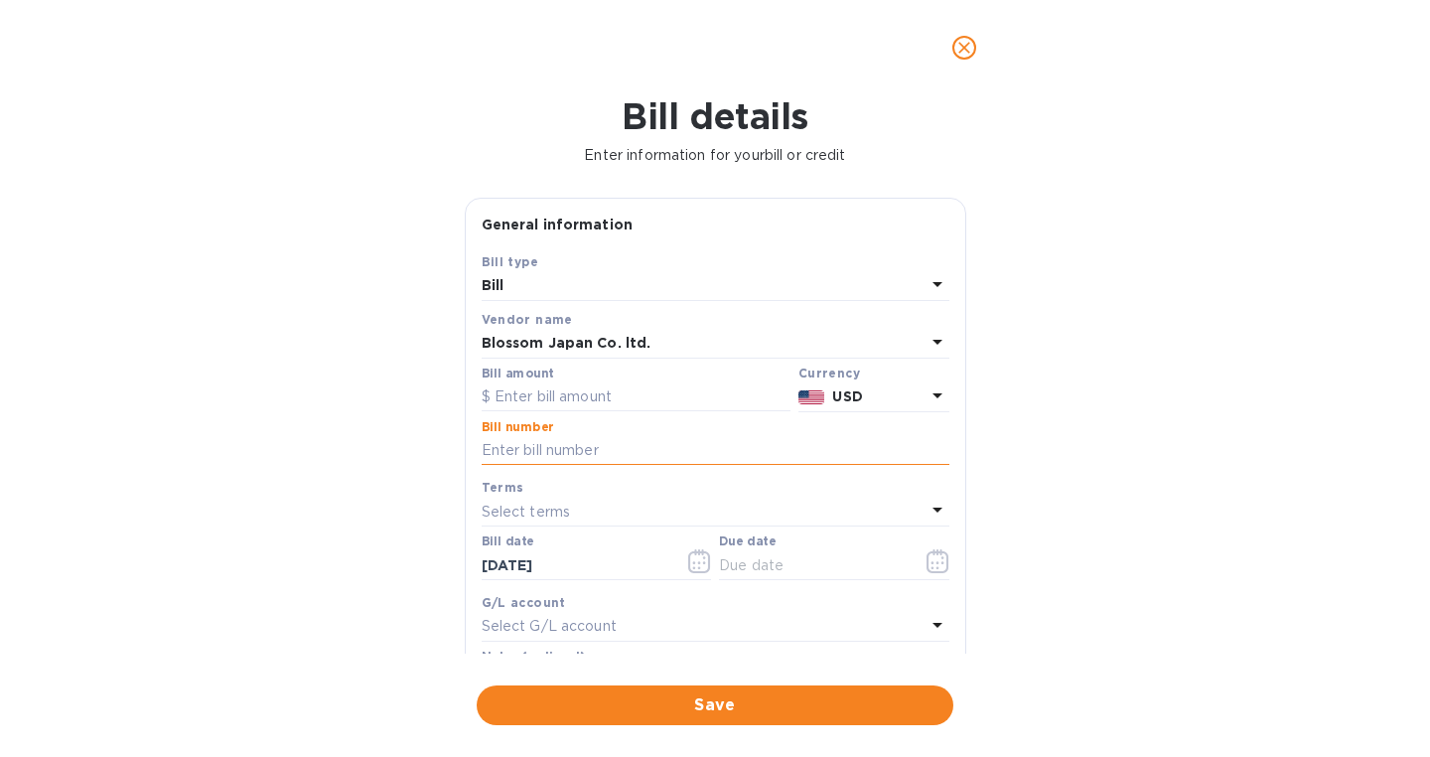
click at [527, 463] on input "text" at bounding box center [716, 451] width 468 height 30
paste input "JS-202501"
type input "JS-202501"
click at [563, 391] on input "text" at bounding box center [636, 397] width 309 height 30
type input "161,369"
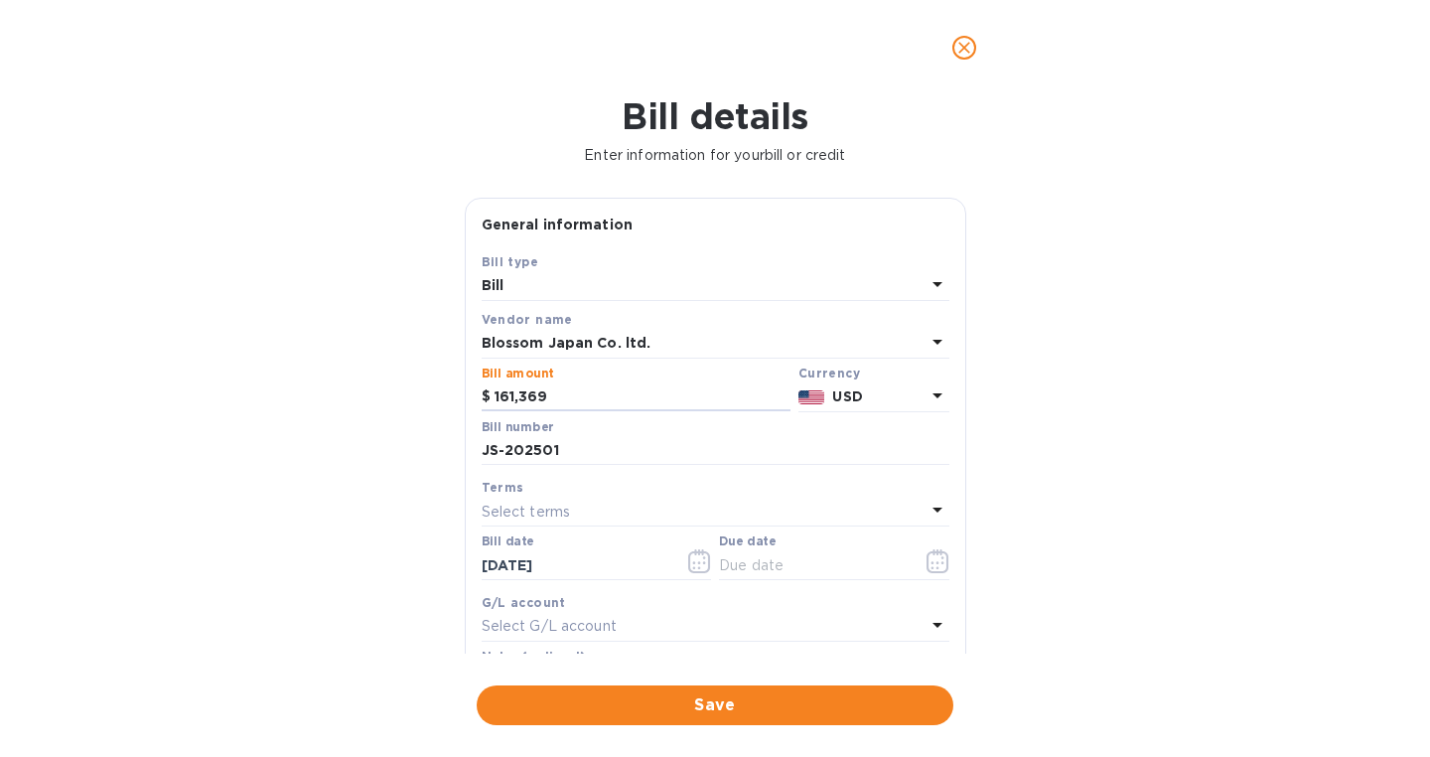
click at [872, 406] on p "USD" at bounding box center [878, 396] width 92 height 21
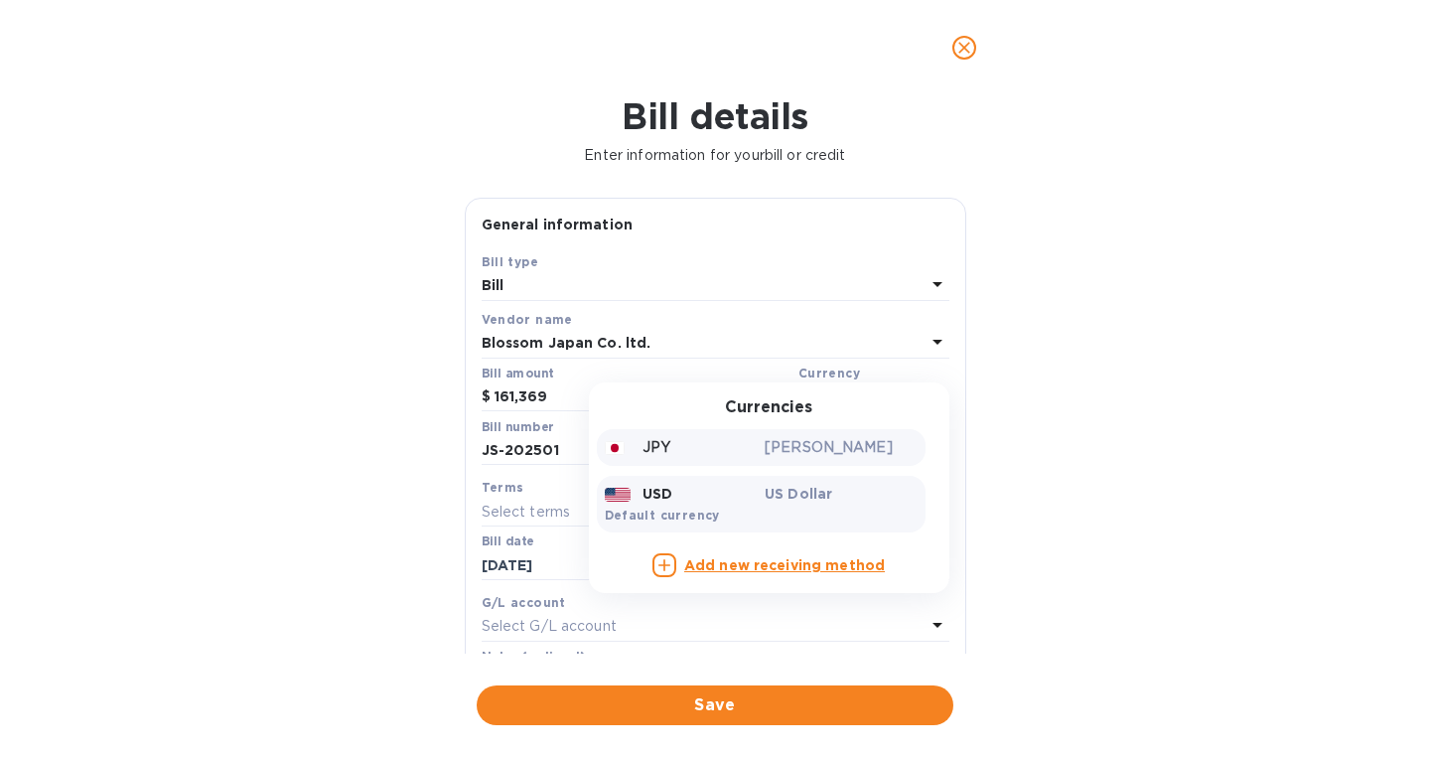
click at [652, 449] on p "JPY" at bounding box center [657, 447] width 28 height 21
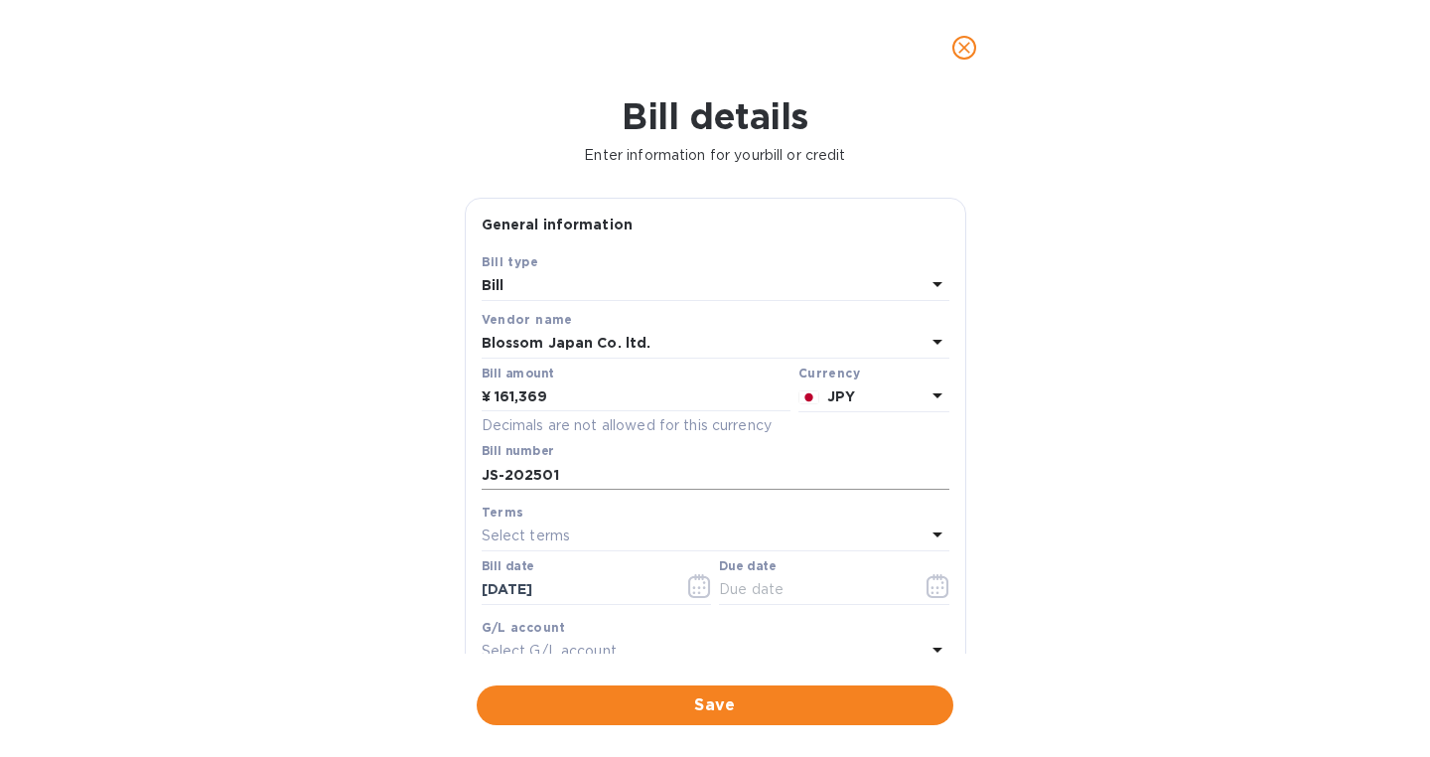
scroll to position [46, 0]
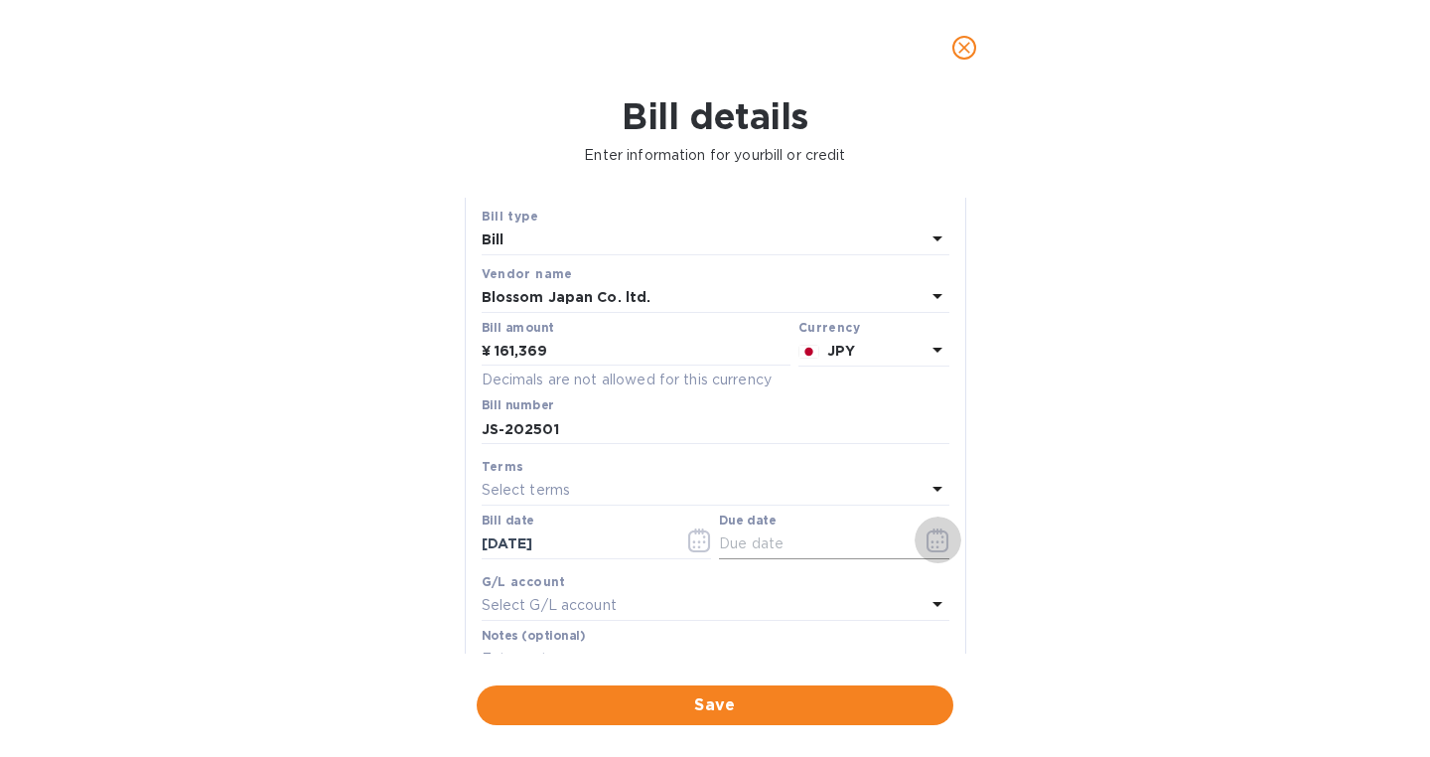
click at [941, 536] on icon "button" at bounding box center [938, 540] width 23 height 24
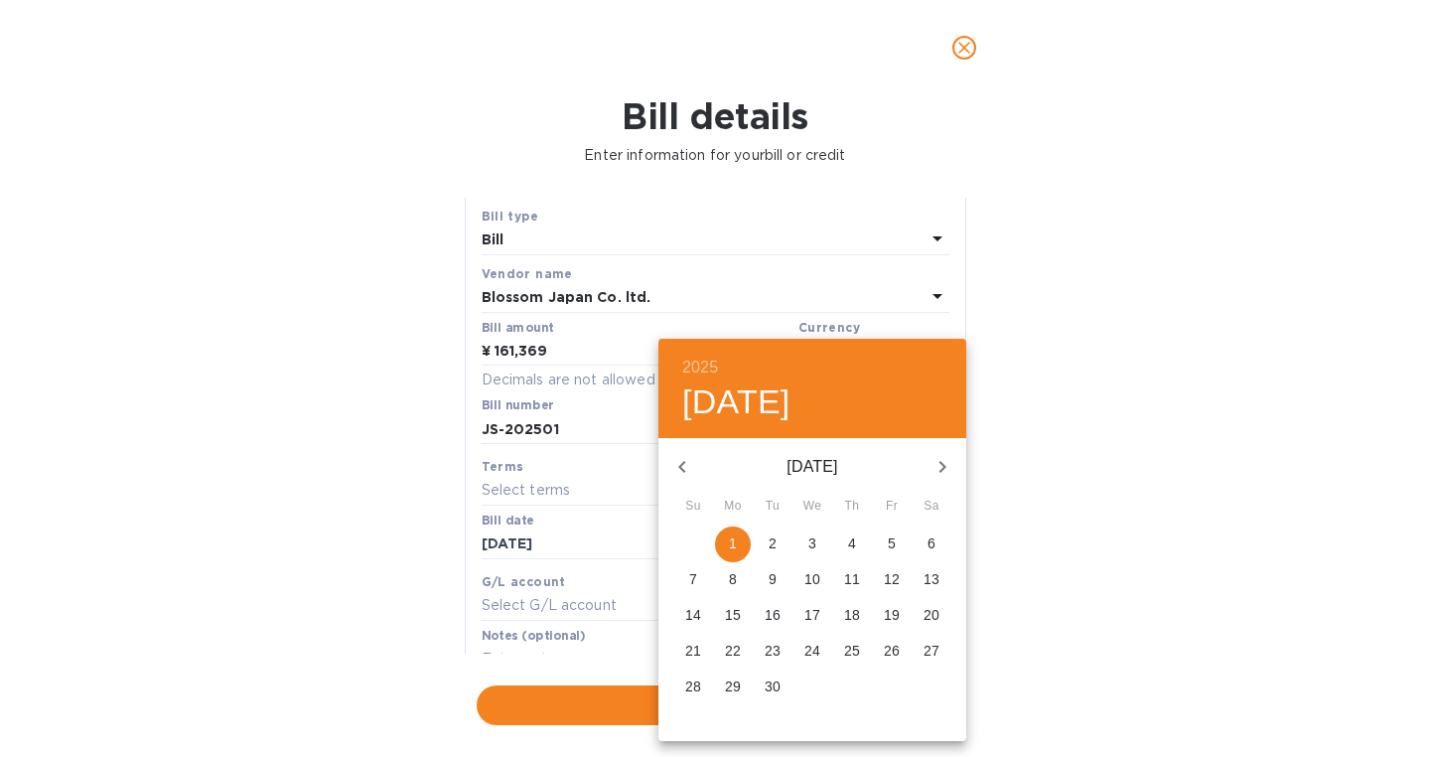
click at [890, 544] on p "5" at bounding box center [892, 543] width 8 height 20
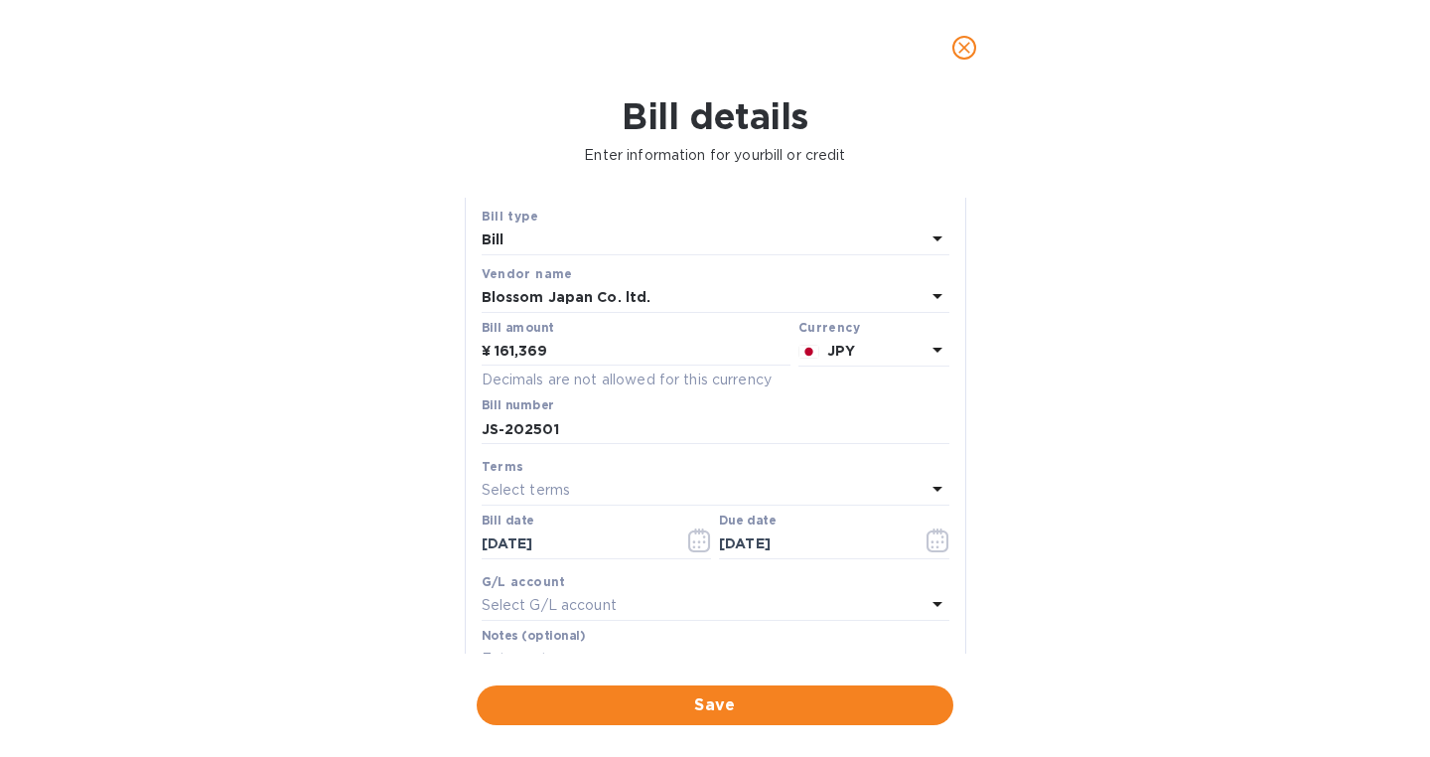
type input "[DATE]"
click at [706, 708] on span "Save" at bounding box center [715, 705] width 445 height 24
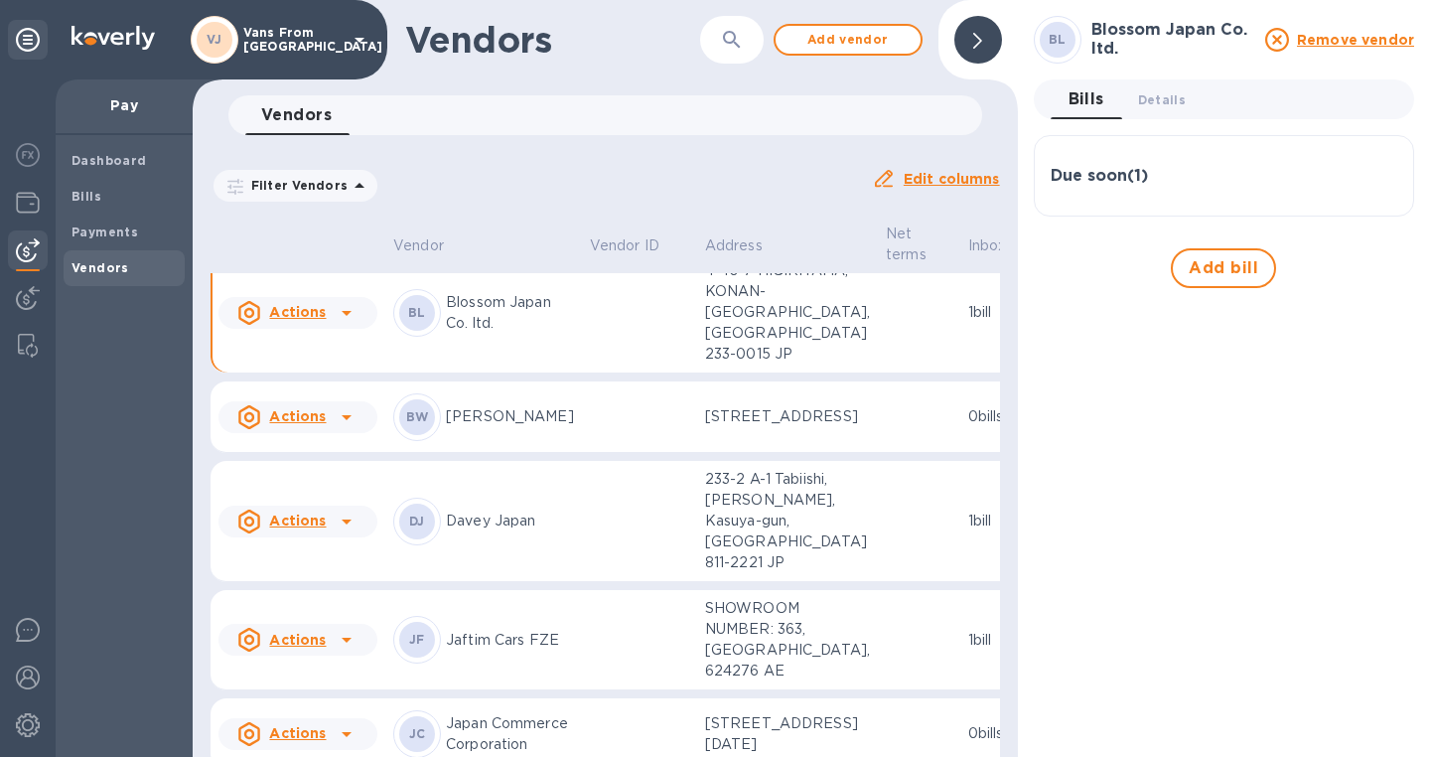
scroll to position [140, 0]
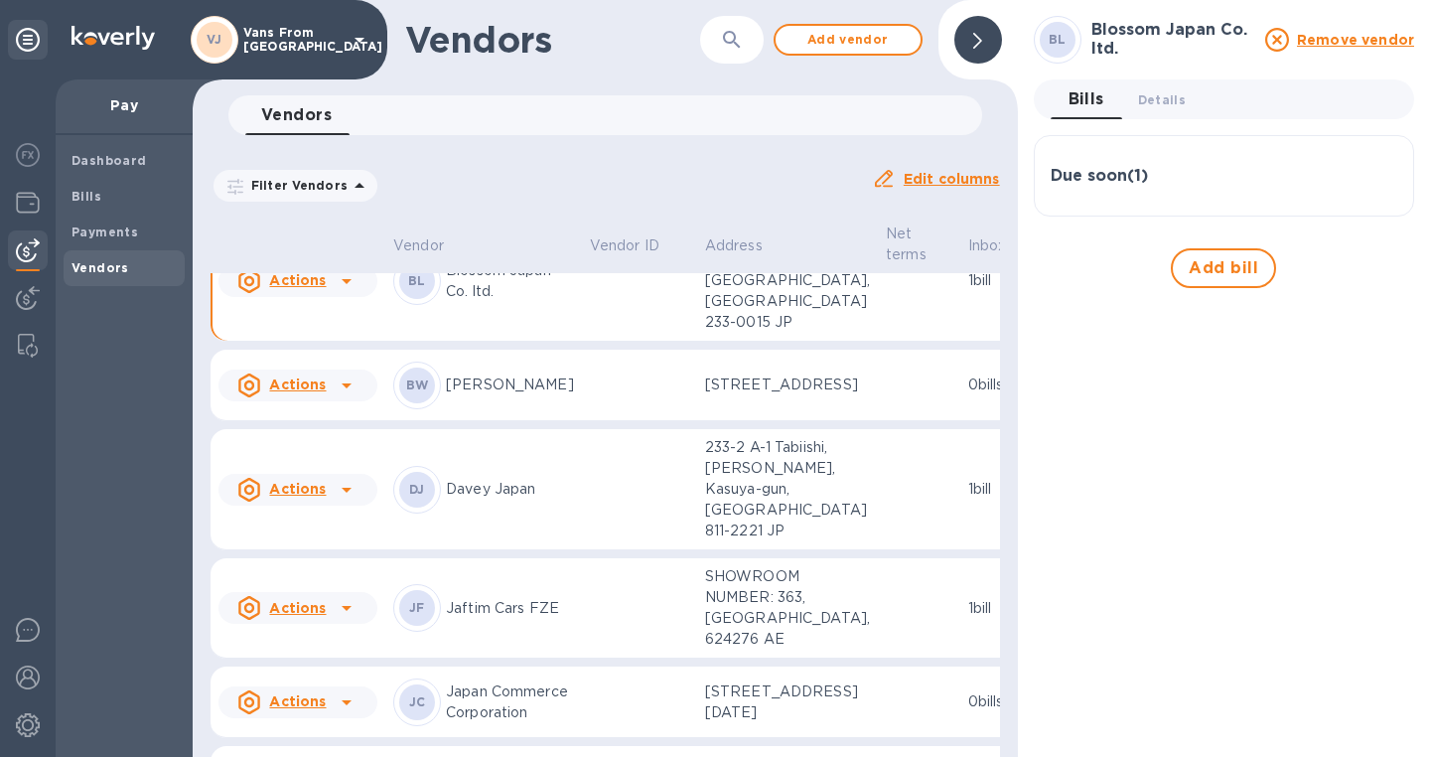
click at [320, 288] on u "Actions" at bounding box center [297, 280] width 57 height 16
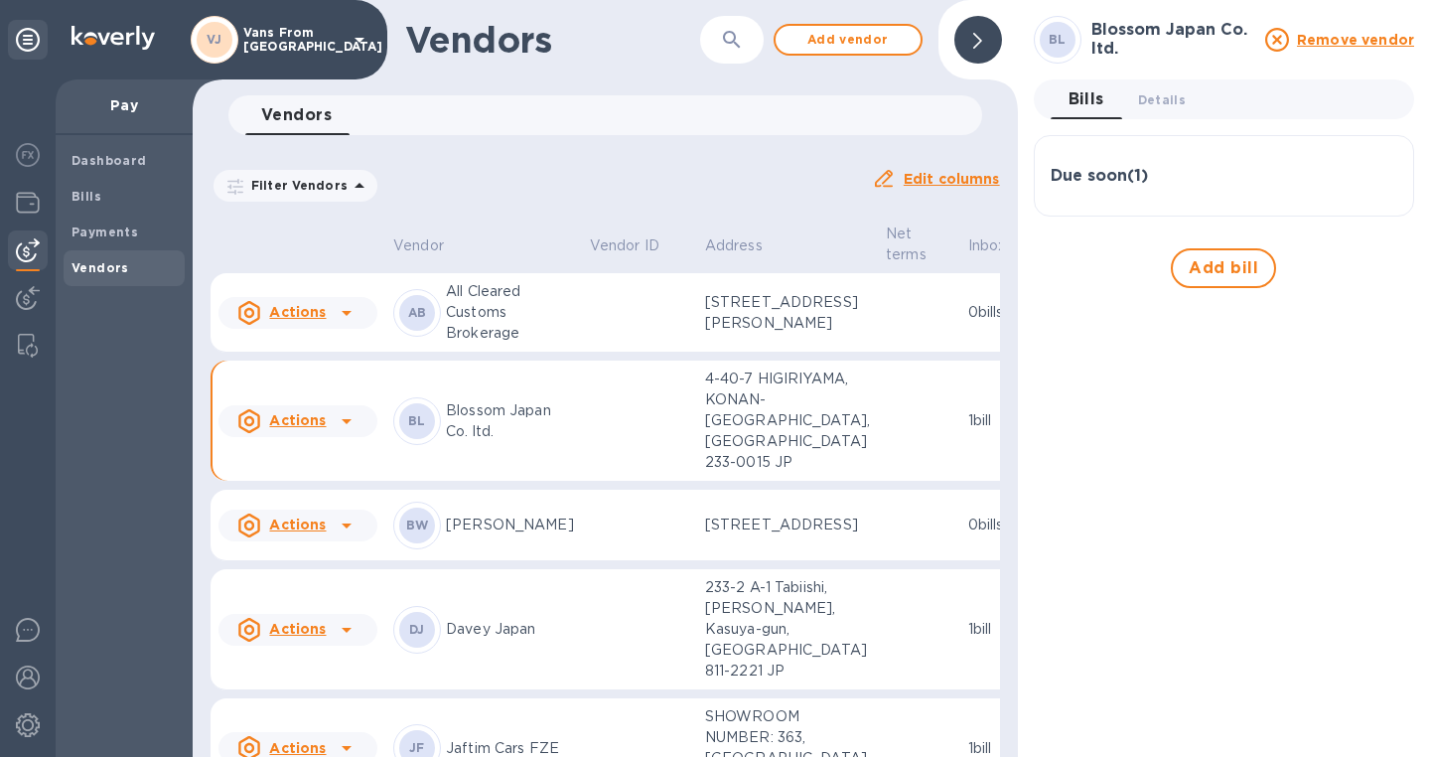
click at [582, 456] on td at bounding box center [639, 421] width 115 height 121
click at [471, 442] on p "Blossom Japan Co. ltd." at bounding box center [510, 421] width 128 height 42
click at [878, 442] on td at bounding box center [919, 421] width 82 height 121
click at [328, 437] on div "Actions" at bounding box center [281, 421] width 96 height 32
click at [422, 468] on div at bounding box center [715, 378] width 1430 height 757
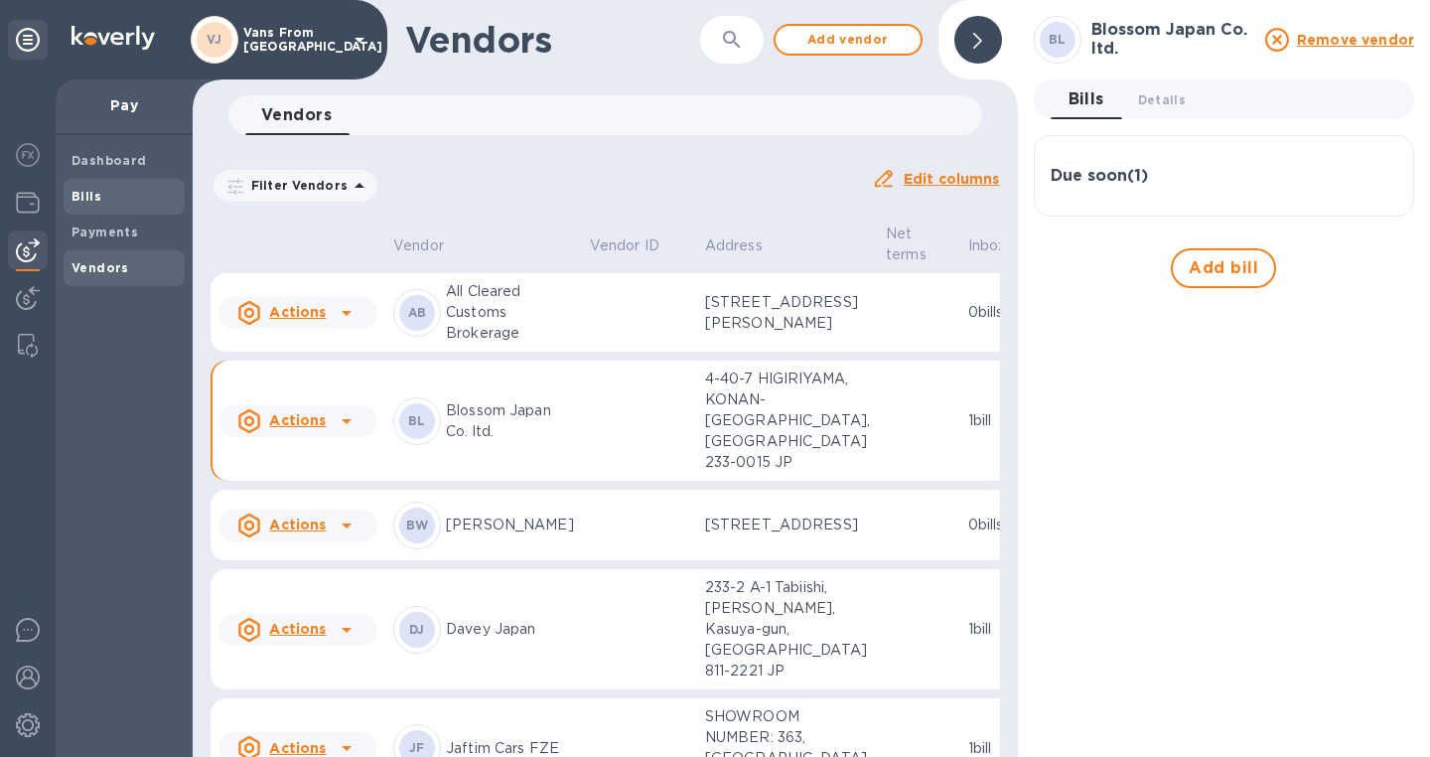
click at [88, 190] on b "Bills" at bounding box center [87, 196] width 30 height 15
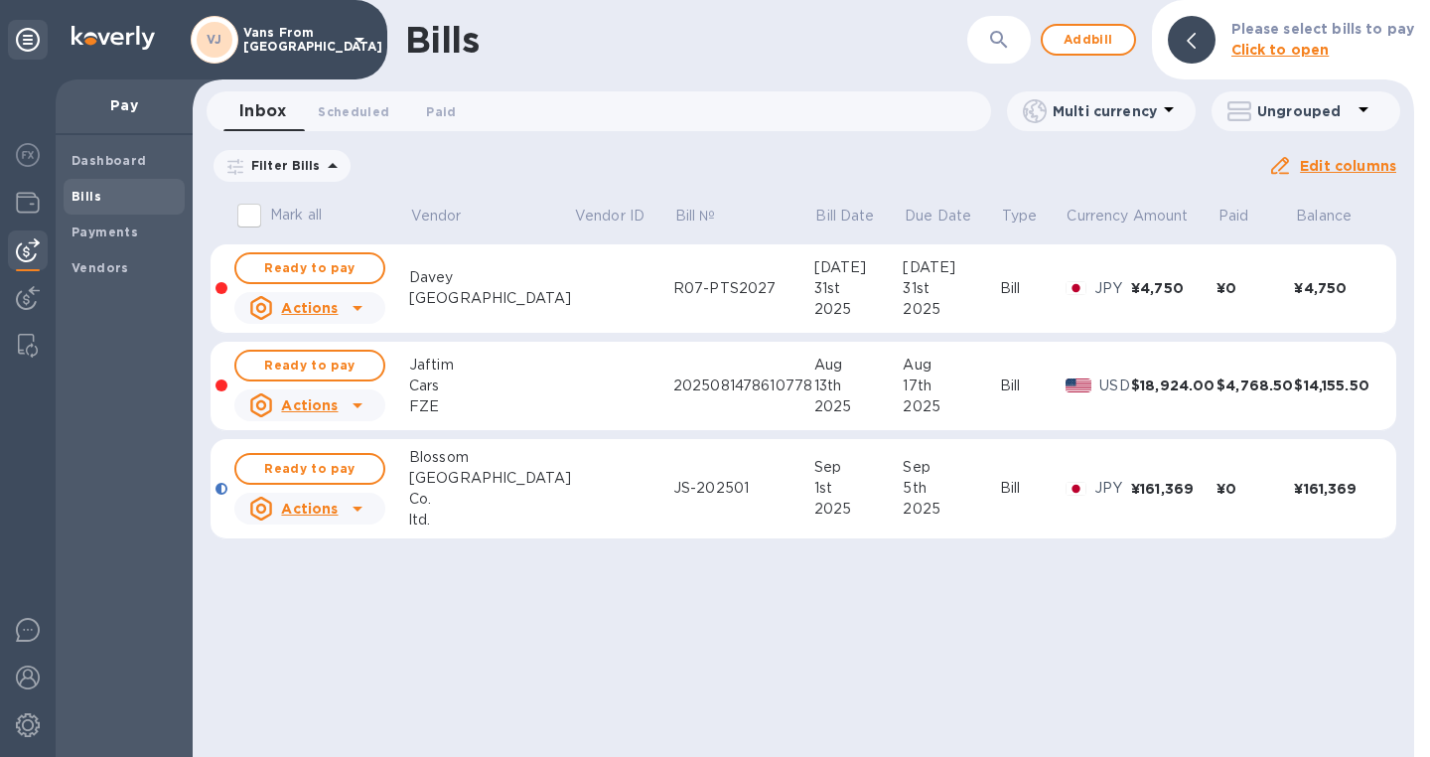
click at [346, 508] on div at bounding box center [358, 509] width 32 height 32
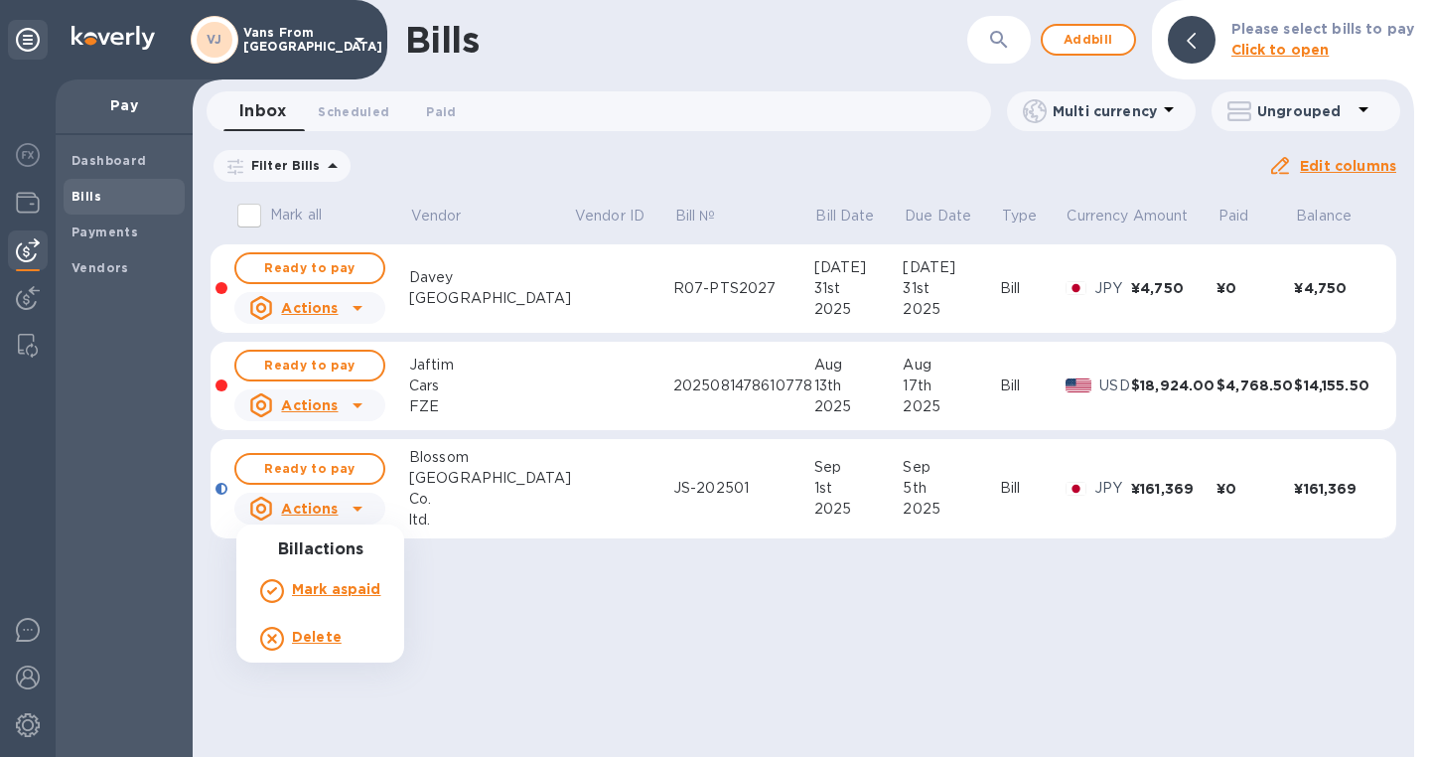
click at [470, 489] on div at bounding box center [715, 378] width 1430 height 757
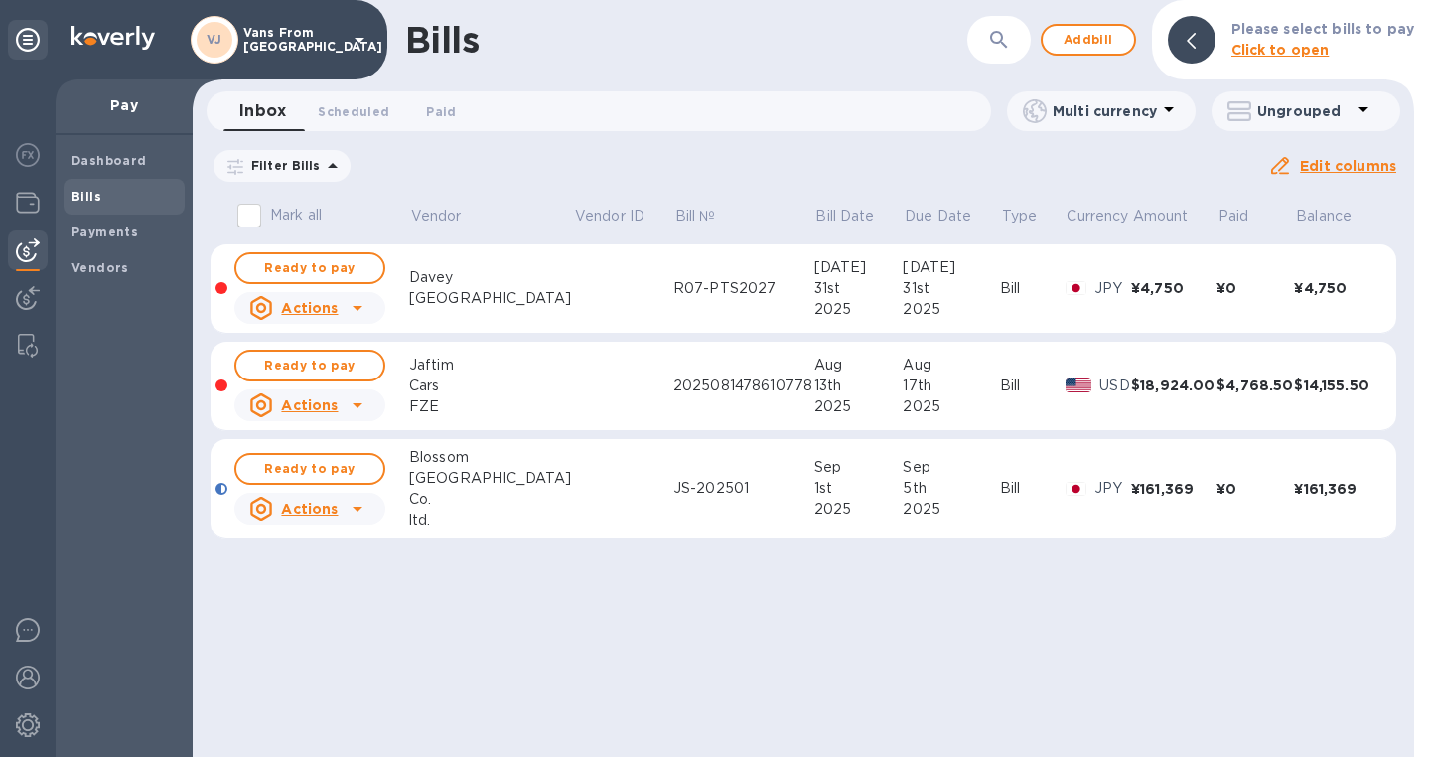
click at [673, 472] on td "JS-202501" at bounding box center [743, 489] width 141 height 100
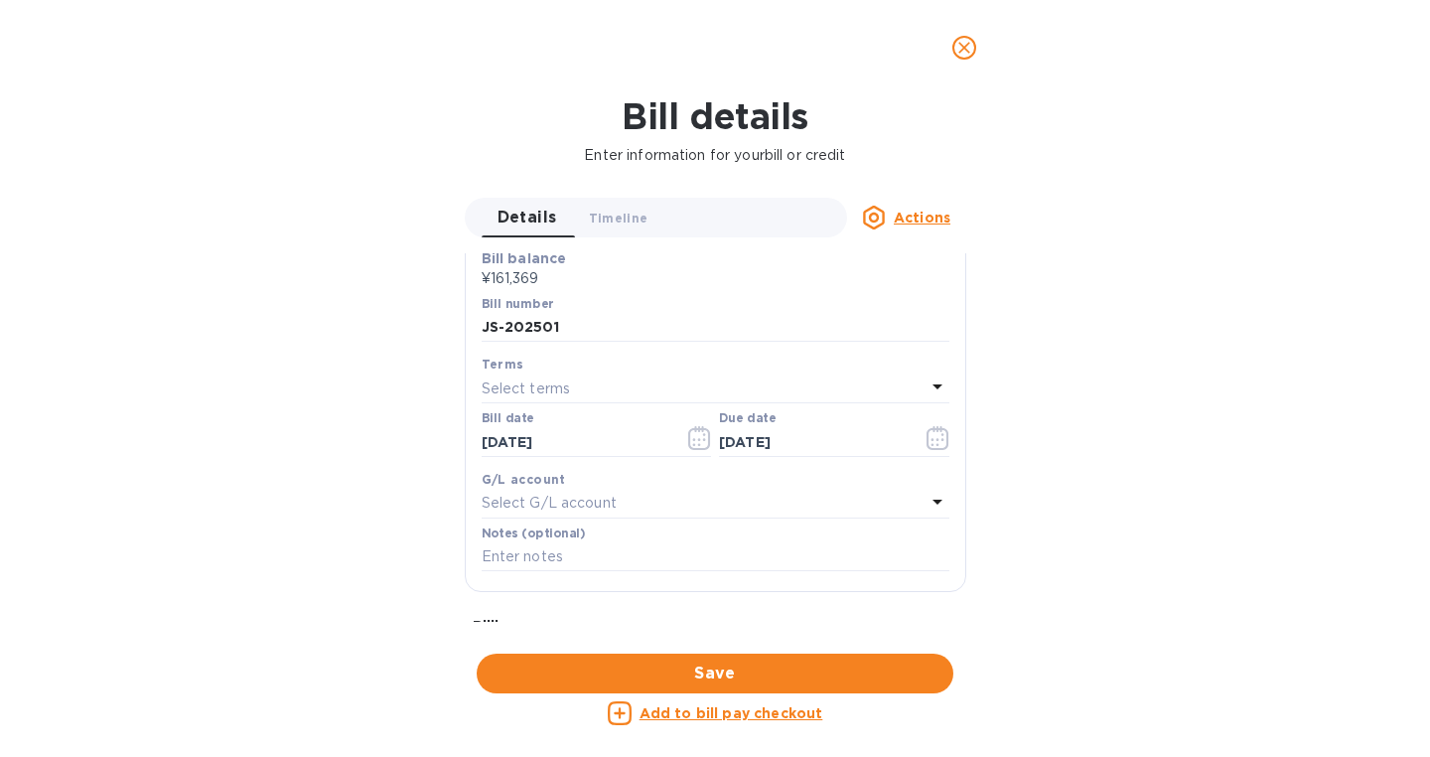
scroll to position [457, 0]
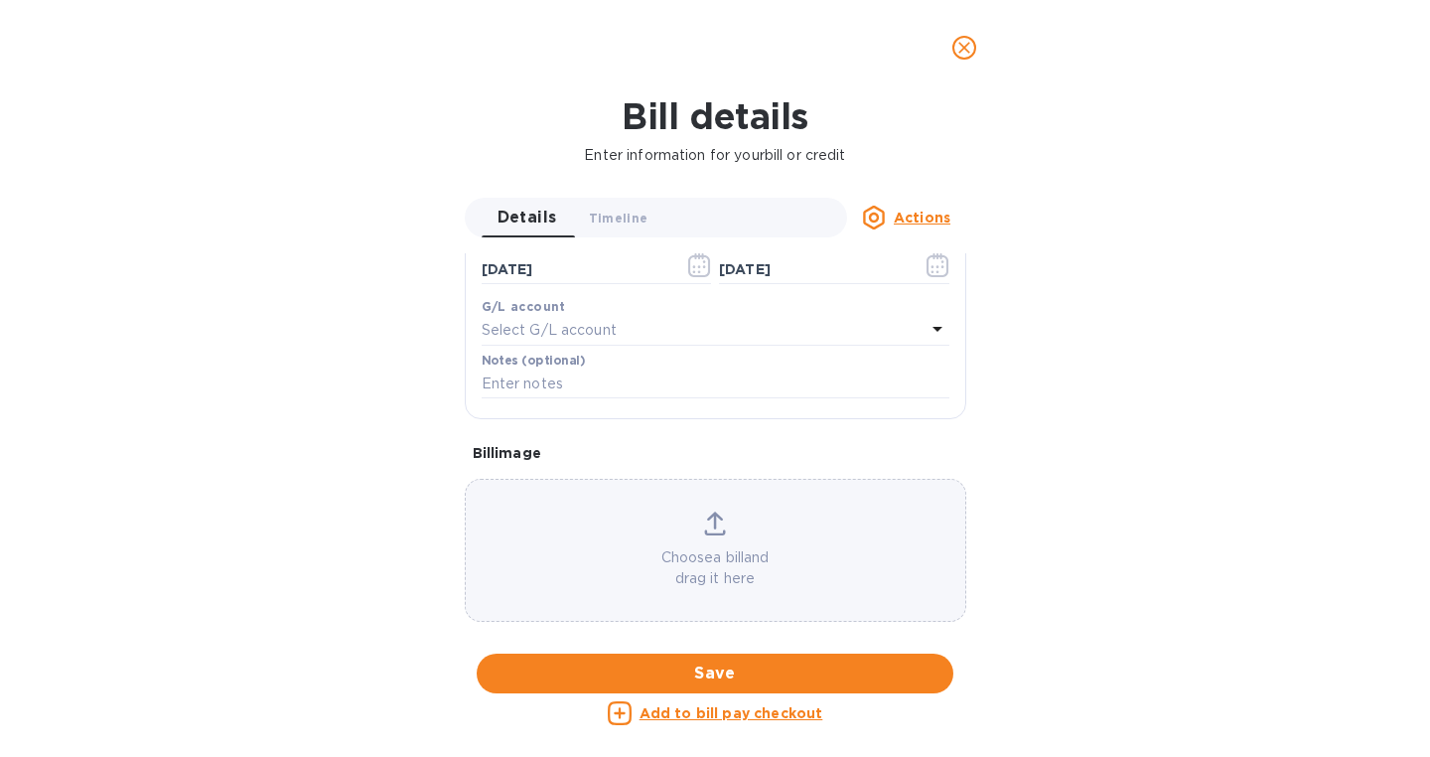
click at [720, 533] on icon at bounding box center [715, 532] width 21 height 5
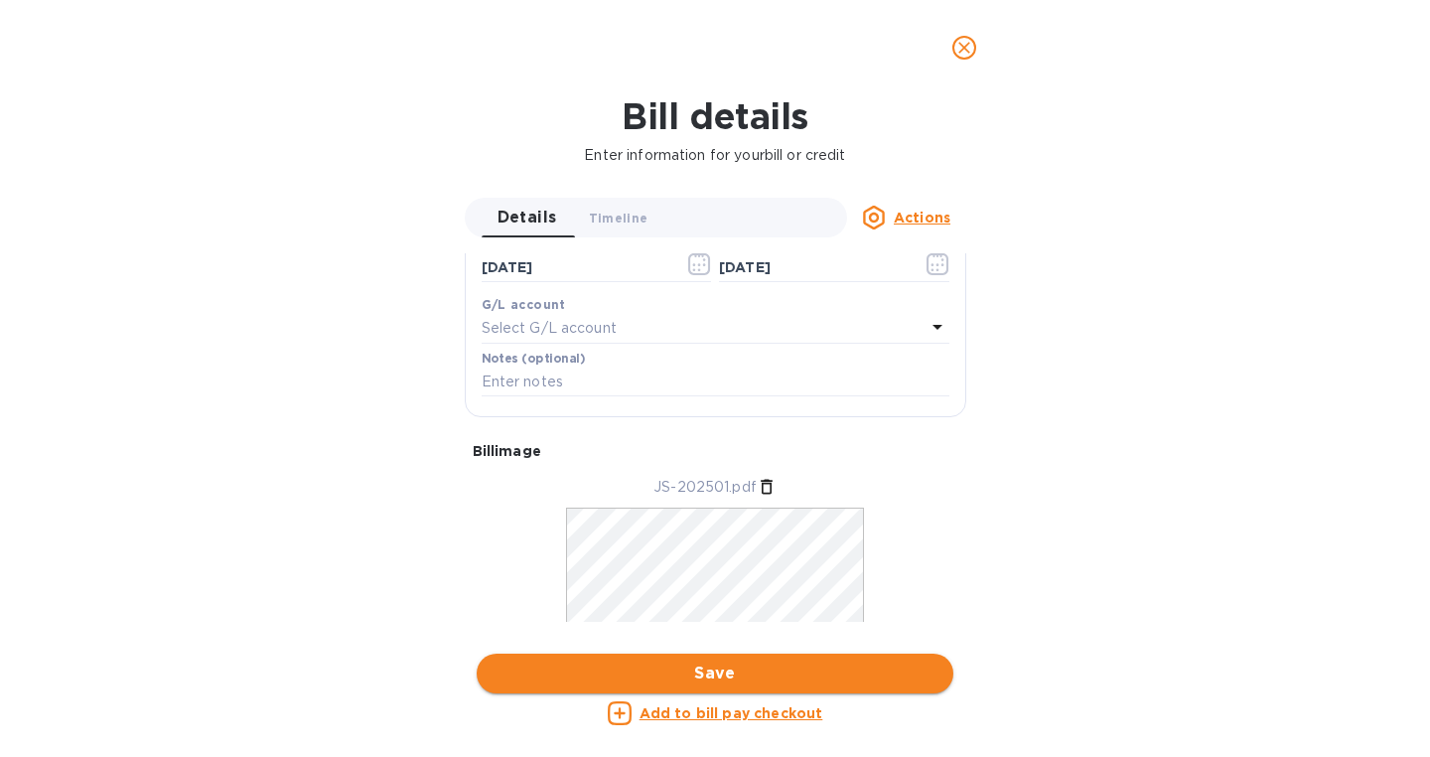
click at [707, 675] on span "Save" at bounding box center [715, 674] width 445 height 24
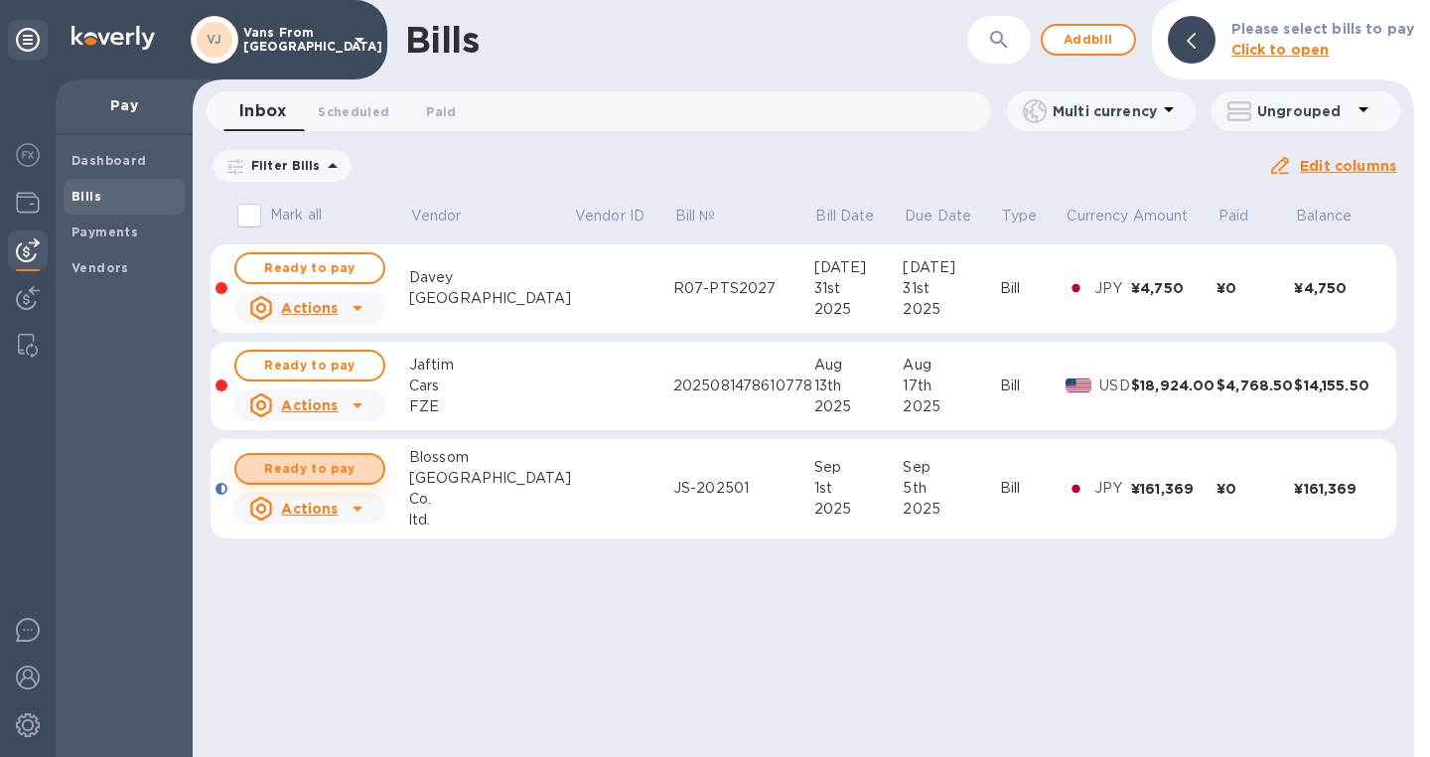
click at [314, 463] on span "Ready to pay" at bounding box center [309, 469] width 115 height 24
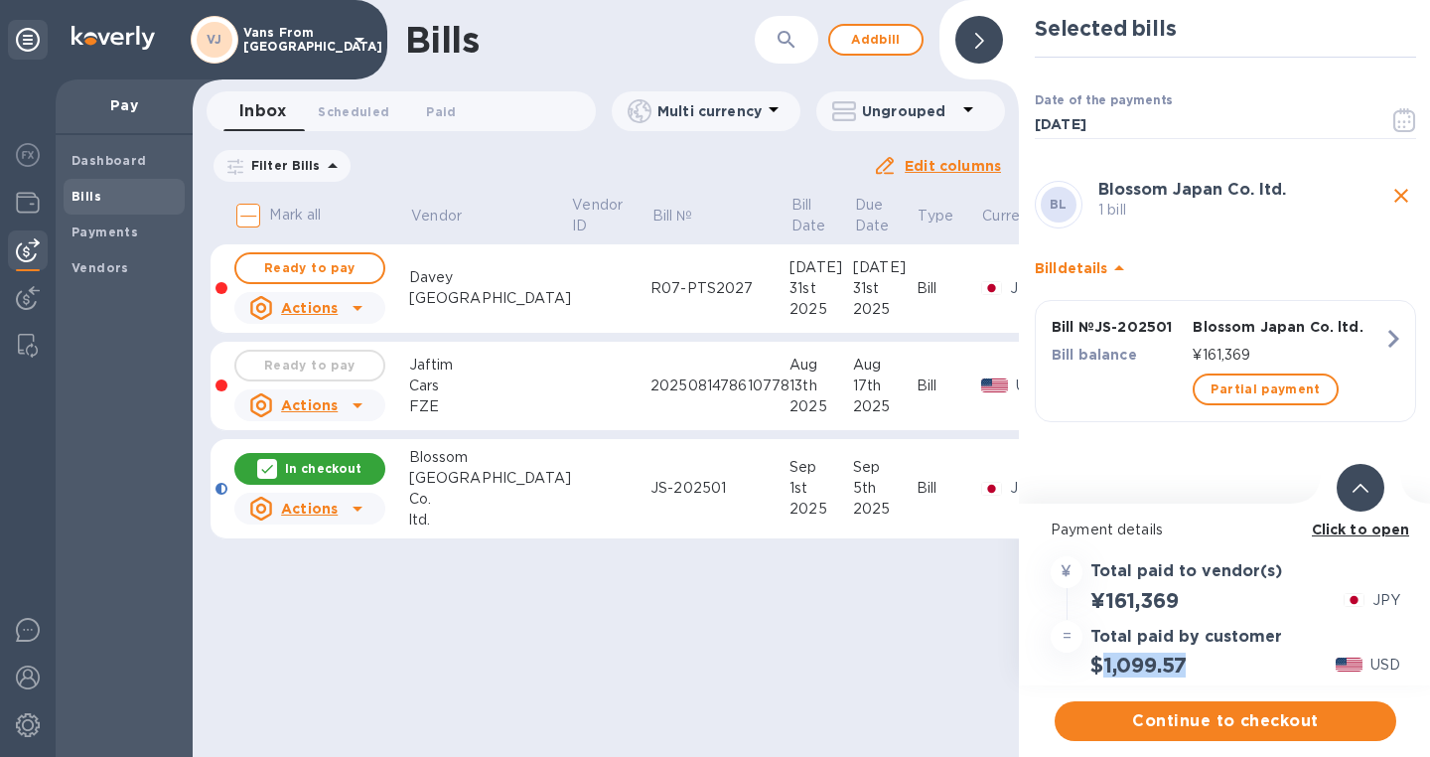
drag, startPoint x: 1189, startPoint y: 666, endPoint x: 1105, endPoint y: 667, distance: 84.4
click at [1105, 667] on h2 "$1,099.57" at bounding box center [1138, 665] width 95 height 25
copy h2 "1,099.57"
click at [1188, 719] on span "Continue to checkout" at bounding box center [1226, 721] width 310 height 24
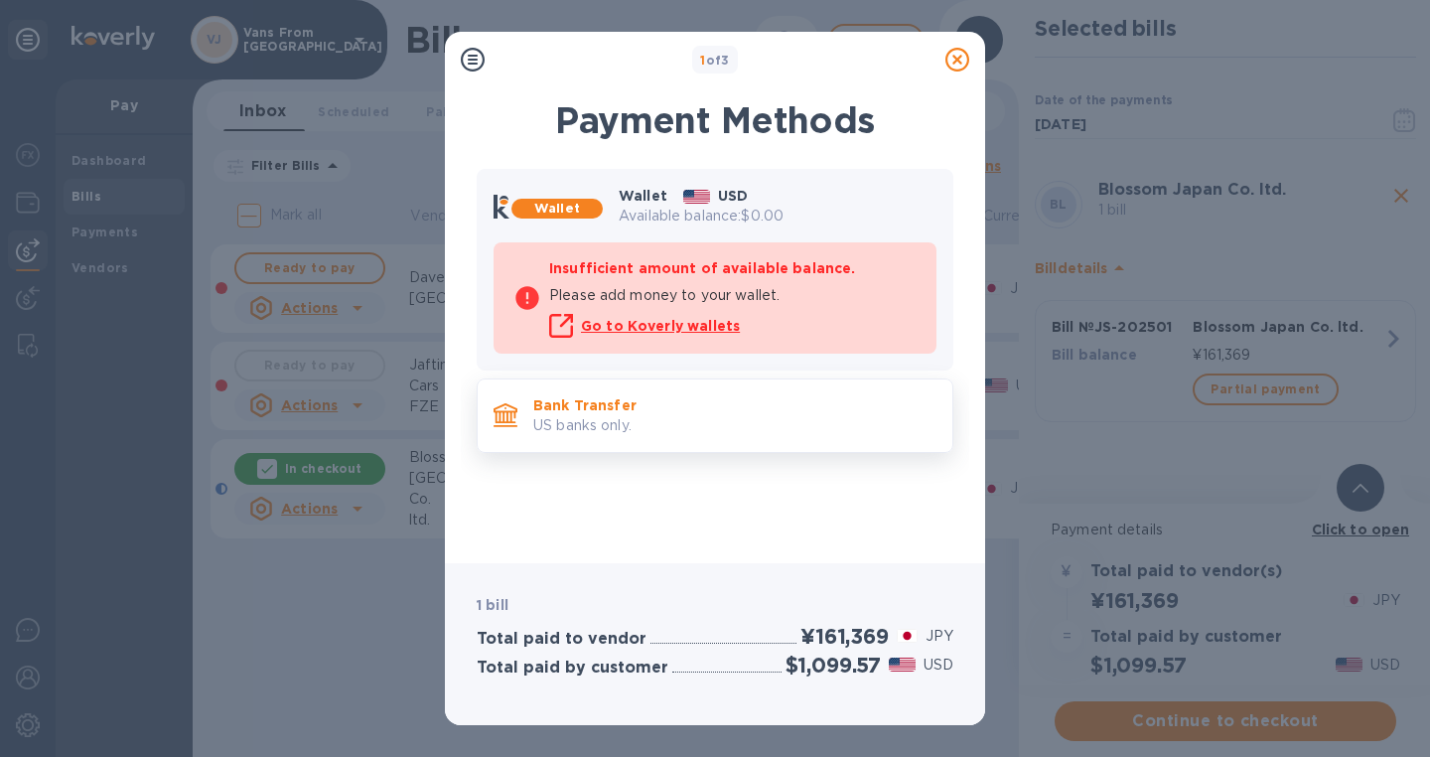
click at [626, 409] on p "Bank Transfer" at bounding box center [734, 405] width 403 height 20
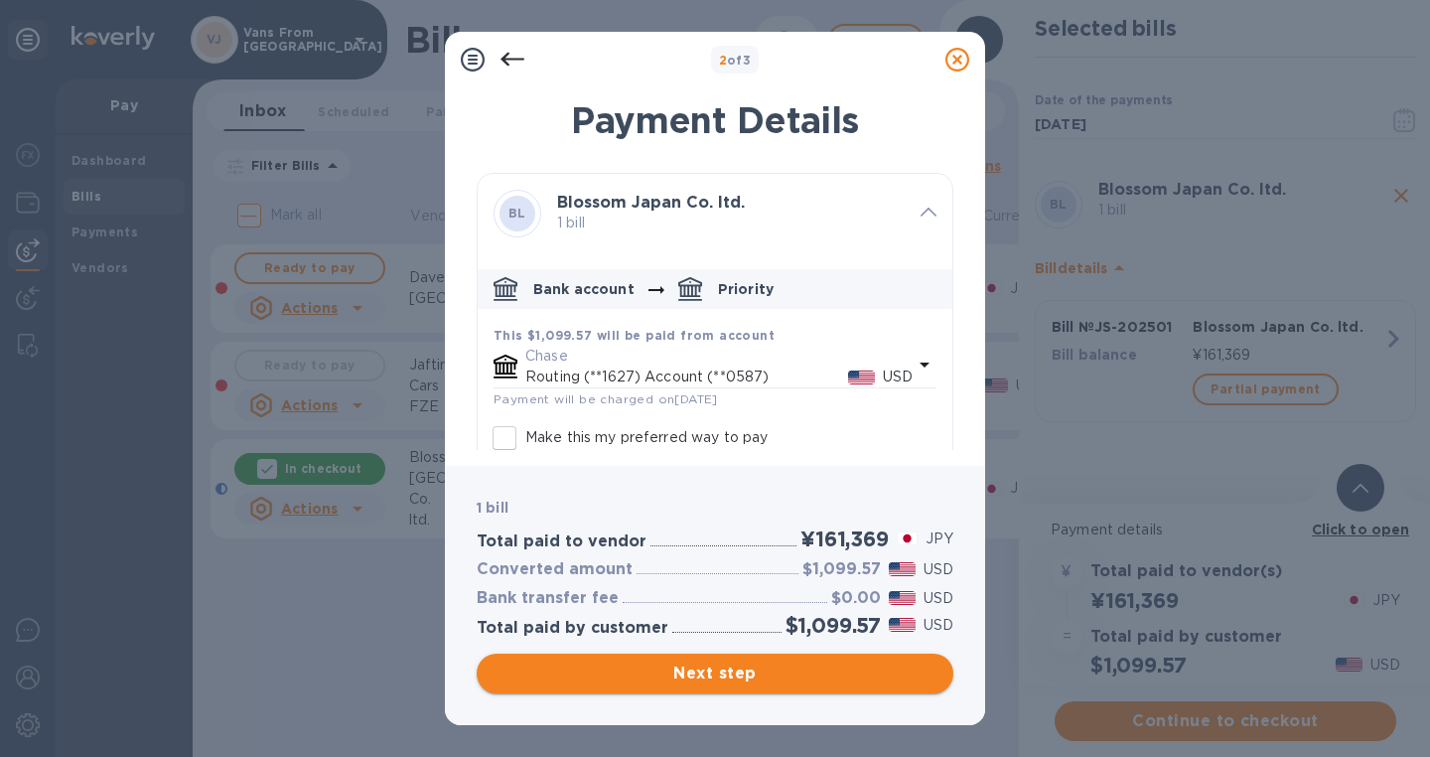
click at [714, 669] on span "Next step" at bounding box center [715, 674] width 445 height 24
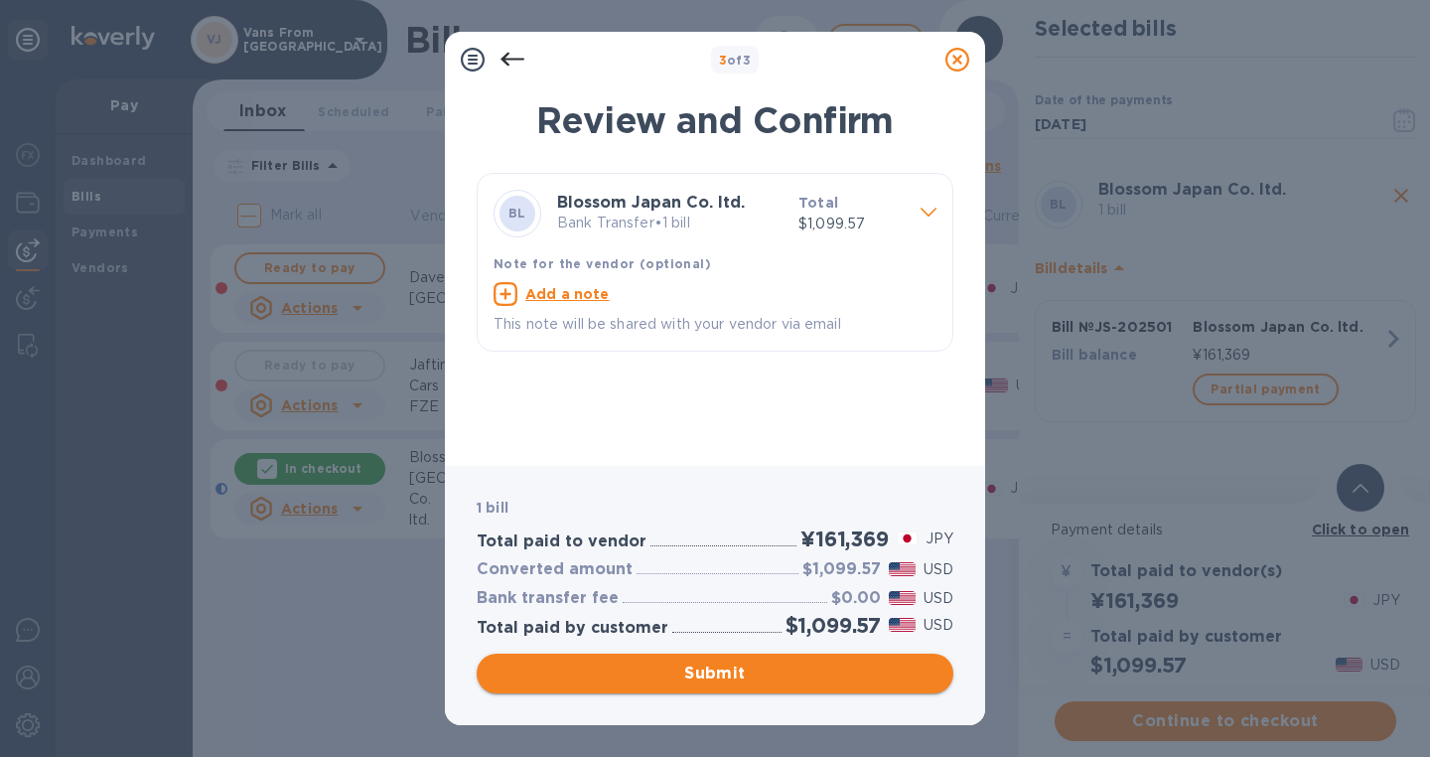
click at [740, 670] on span "Submit" at bounding box center [715, 674] width 445 height 24
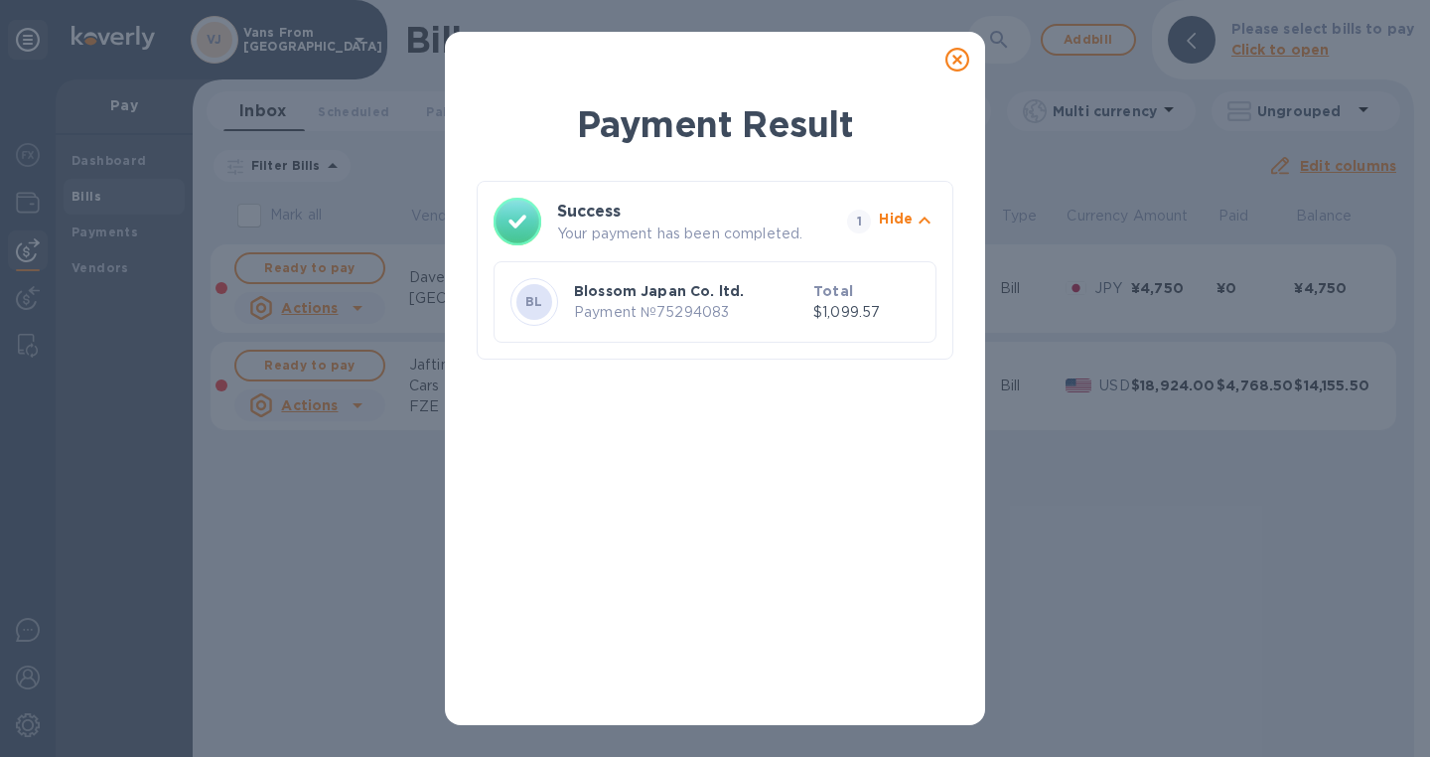
click at [949, 59] on icon at bounding box center [958, 60] width 24 height 24
